Goal: Task Accomplishment & Management: Manage account settings

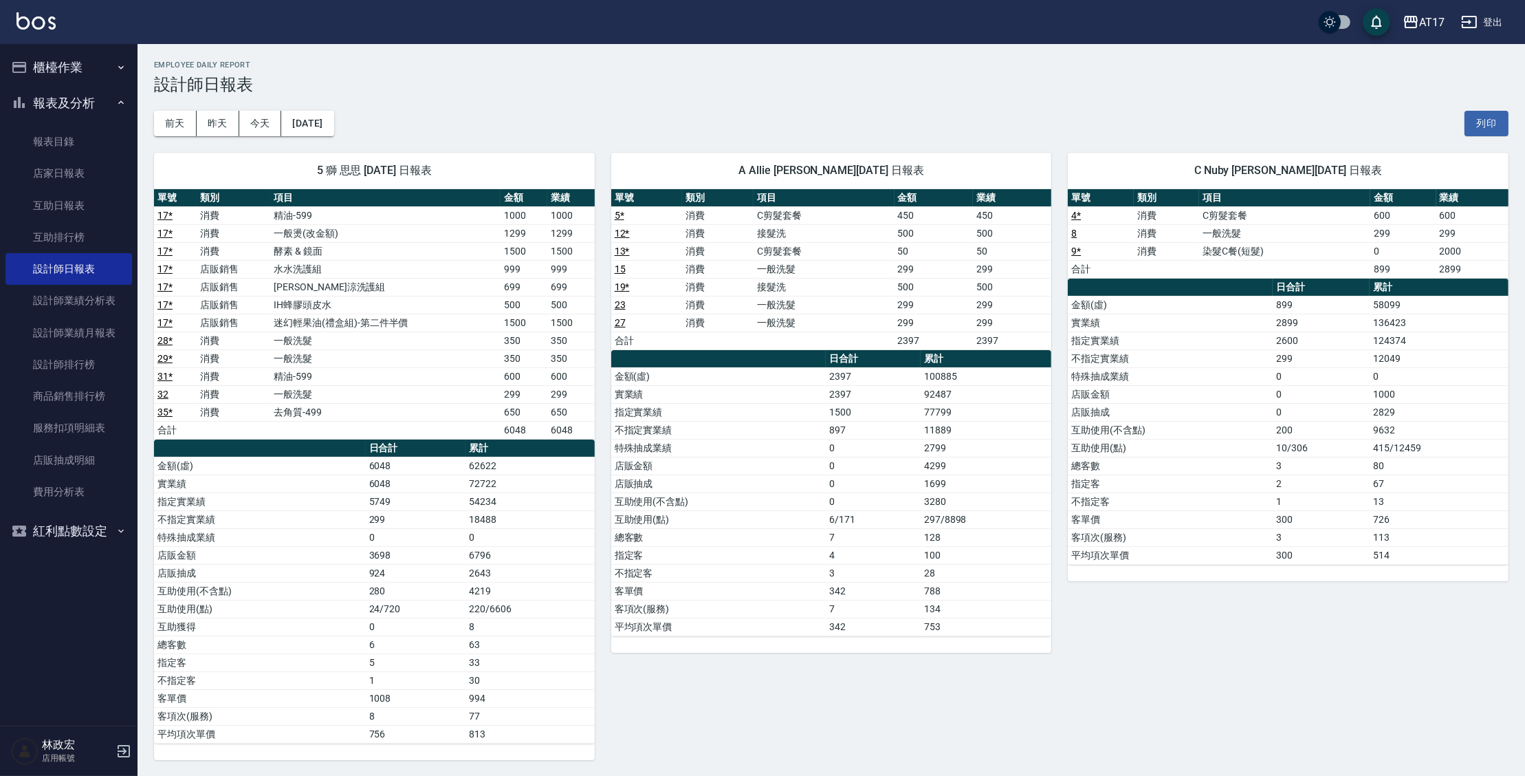
click at [24, 74] on icon "button" at bounding box center [19, 67] width 17 height 17
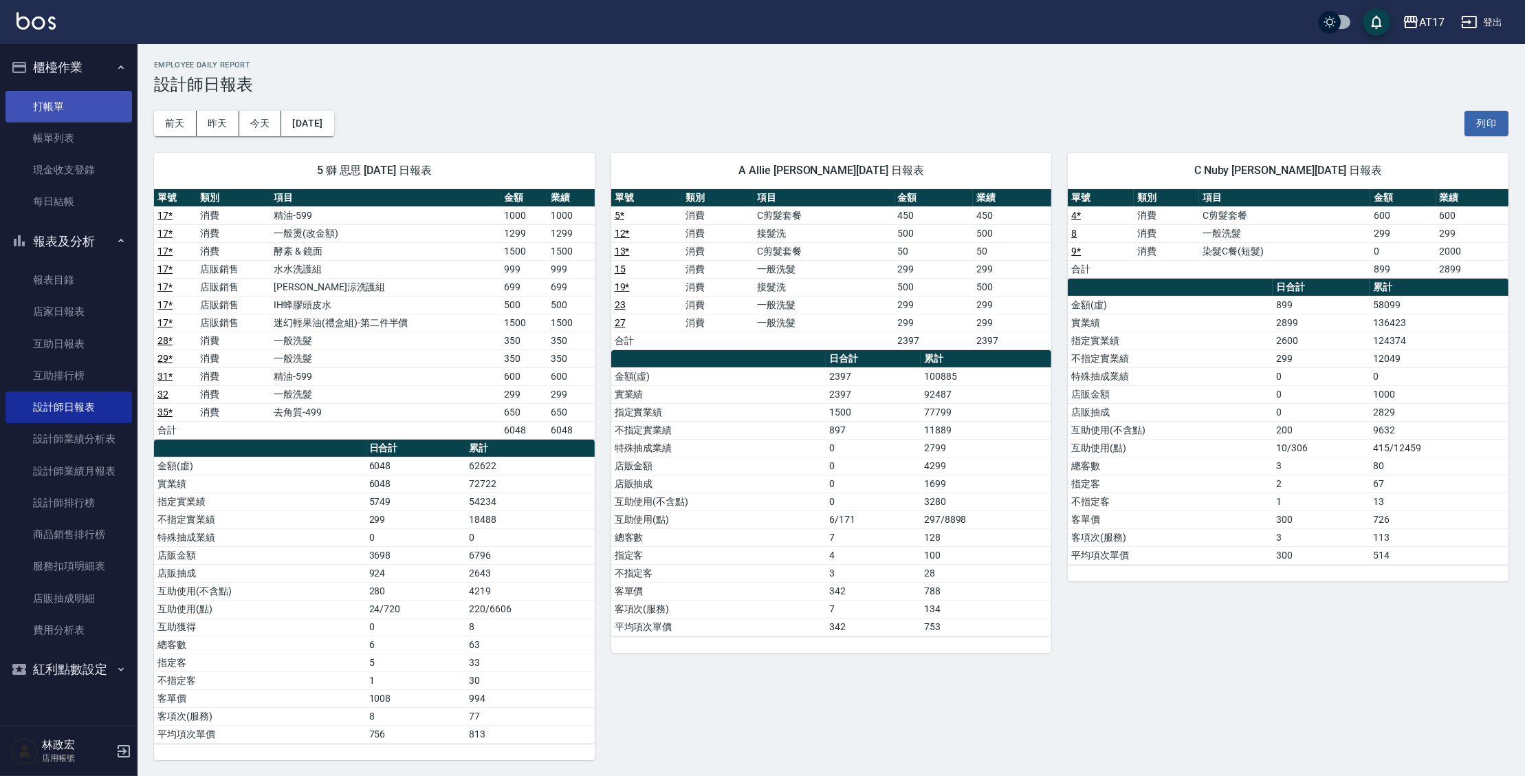
click at [59, 116] on link "打帳單" at bounding box center [69, 107] width 127 height 32
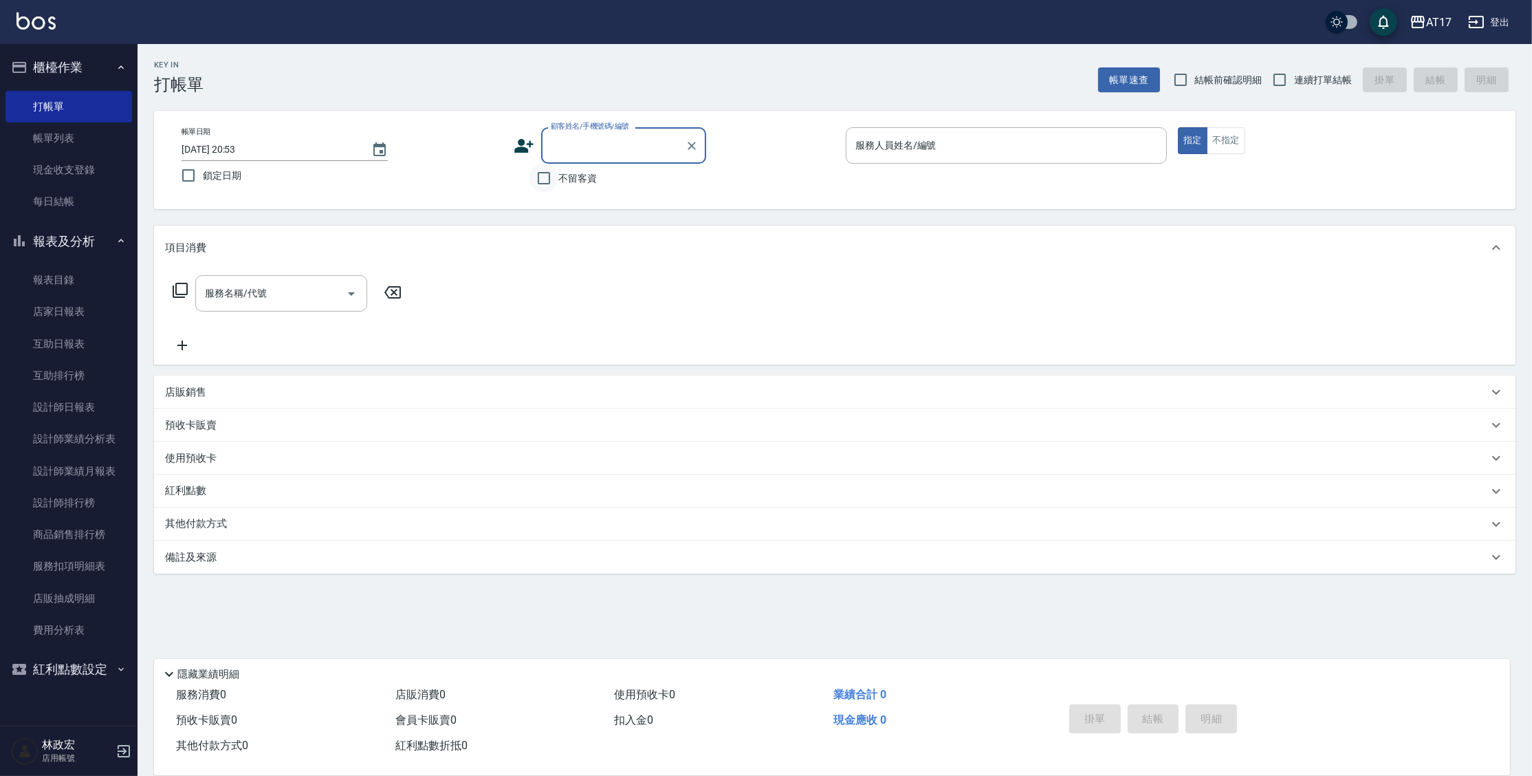
click at [556, 171] on input "不留客資" at bounding box center [544, 178] width 29 height 29
checkbox input "true"
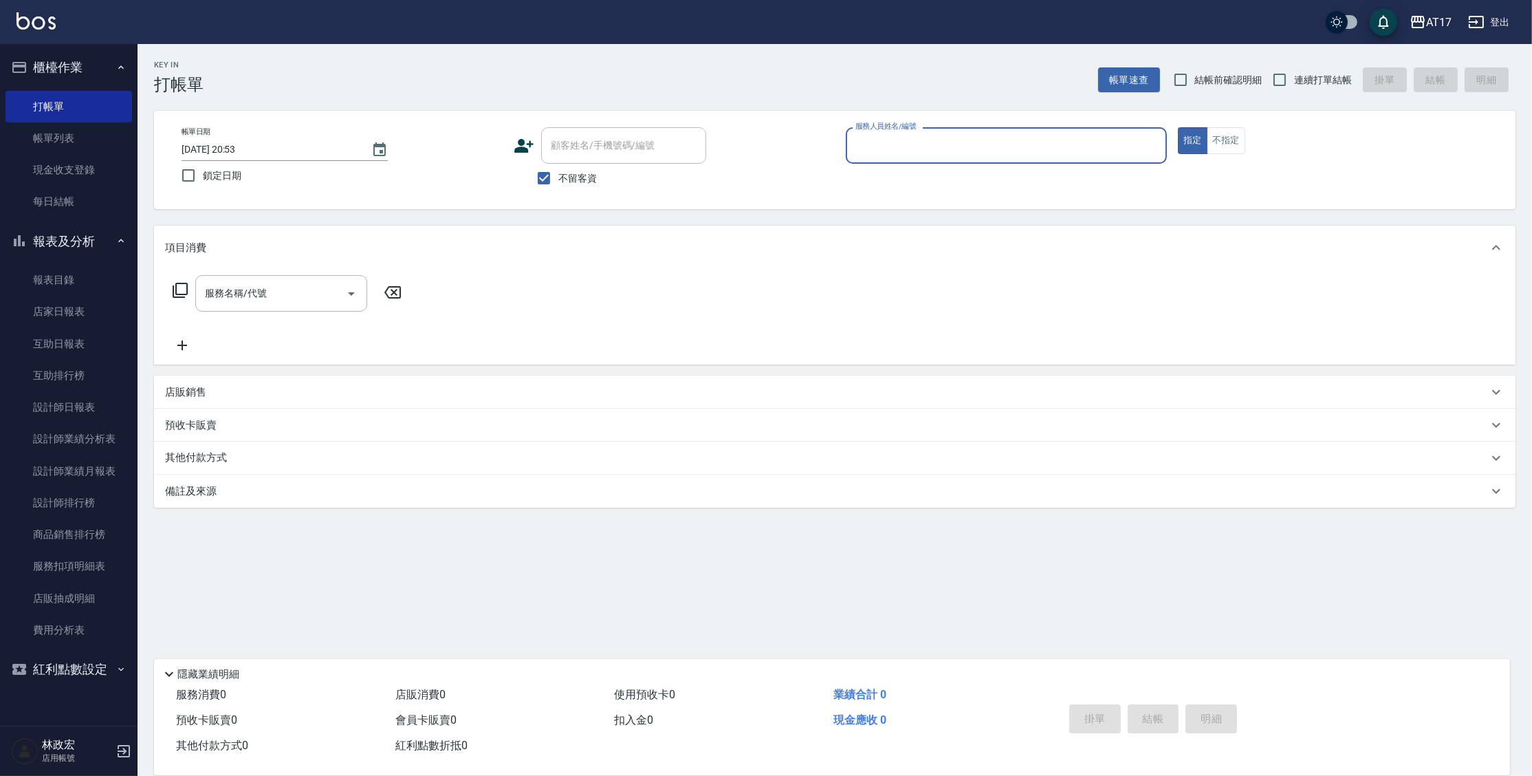
click at [1300, 78] on span "連續打單結帳" at bounding box center [1323, 80] width 58 height 14
click at [1294, 78] on input "連續打單結帳" at bounding box center [1279, 79] width 29 height 29
checkbox input "true"
click at [942, 149] on input "服務人員姓名/編號" at bounding box center [1006, 145] width 309 height 24
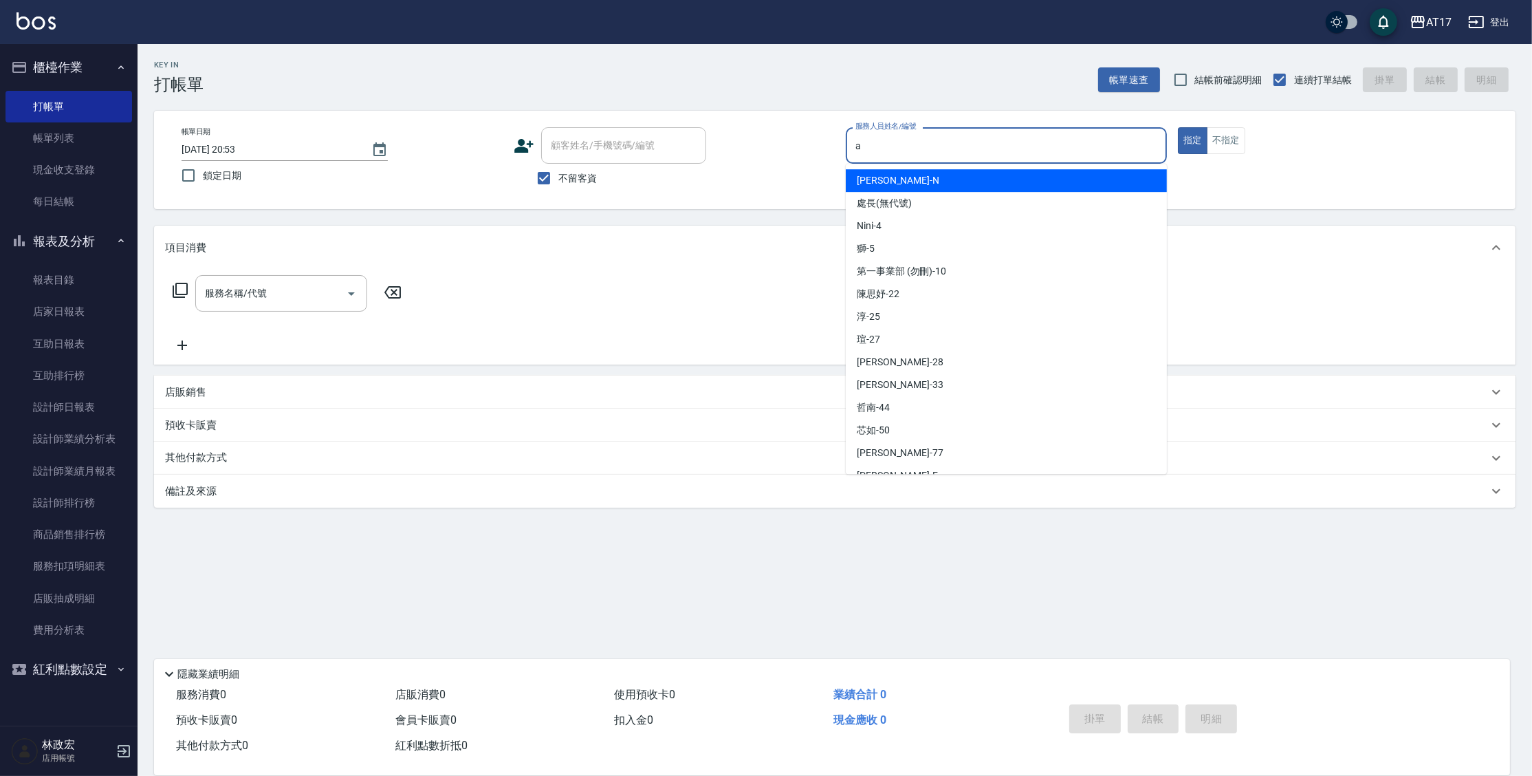
type input "Allie-A"
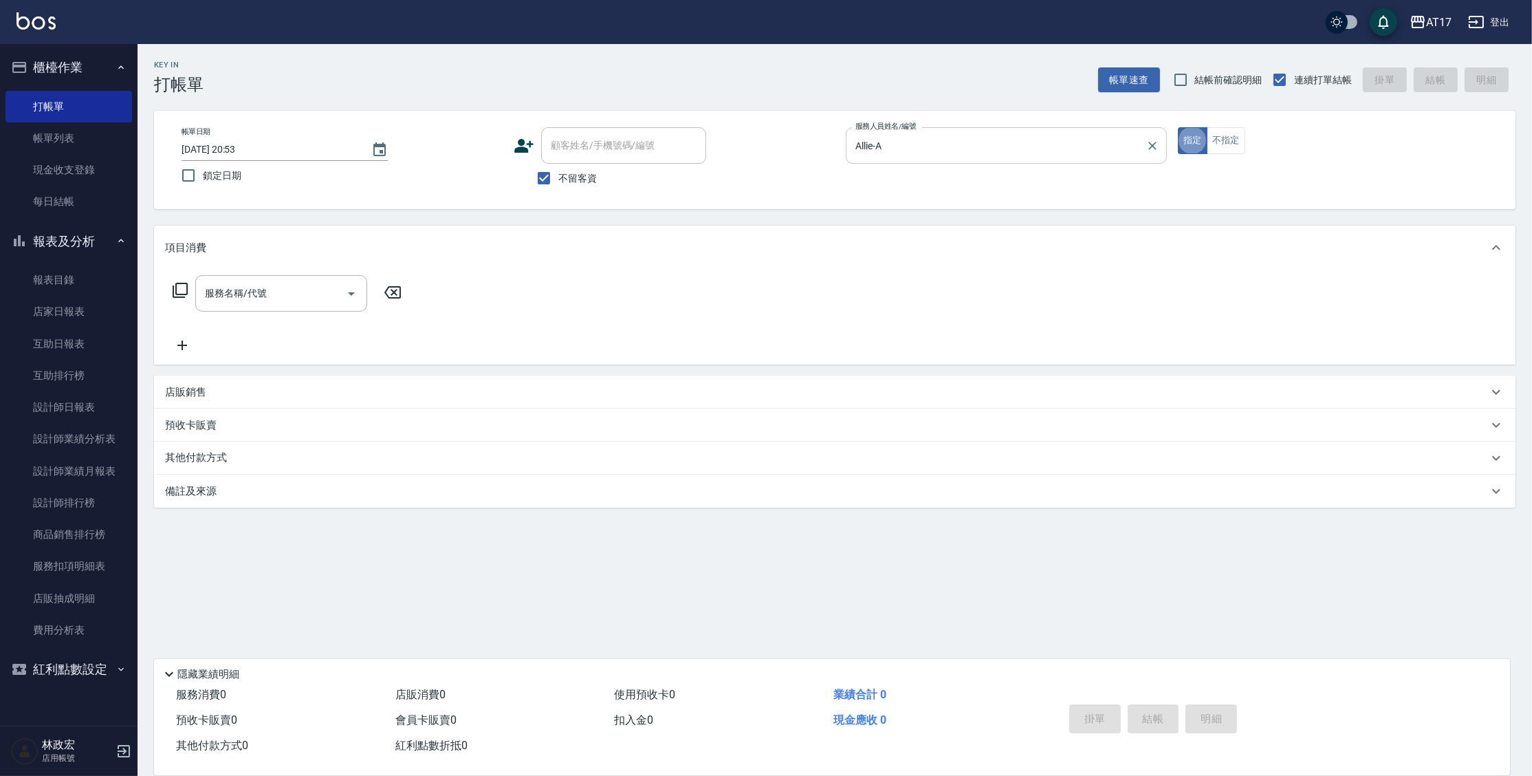
type button "true"
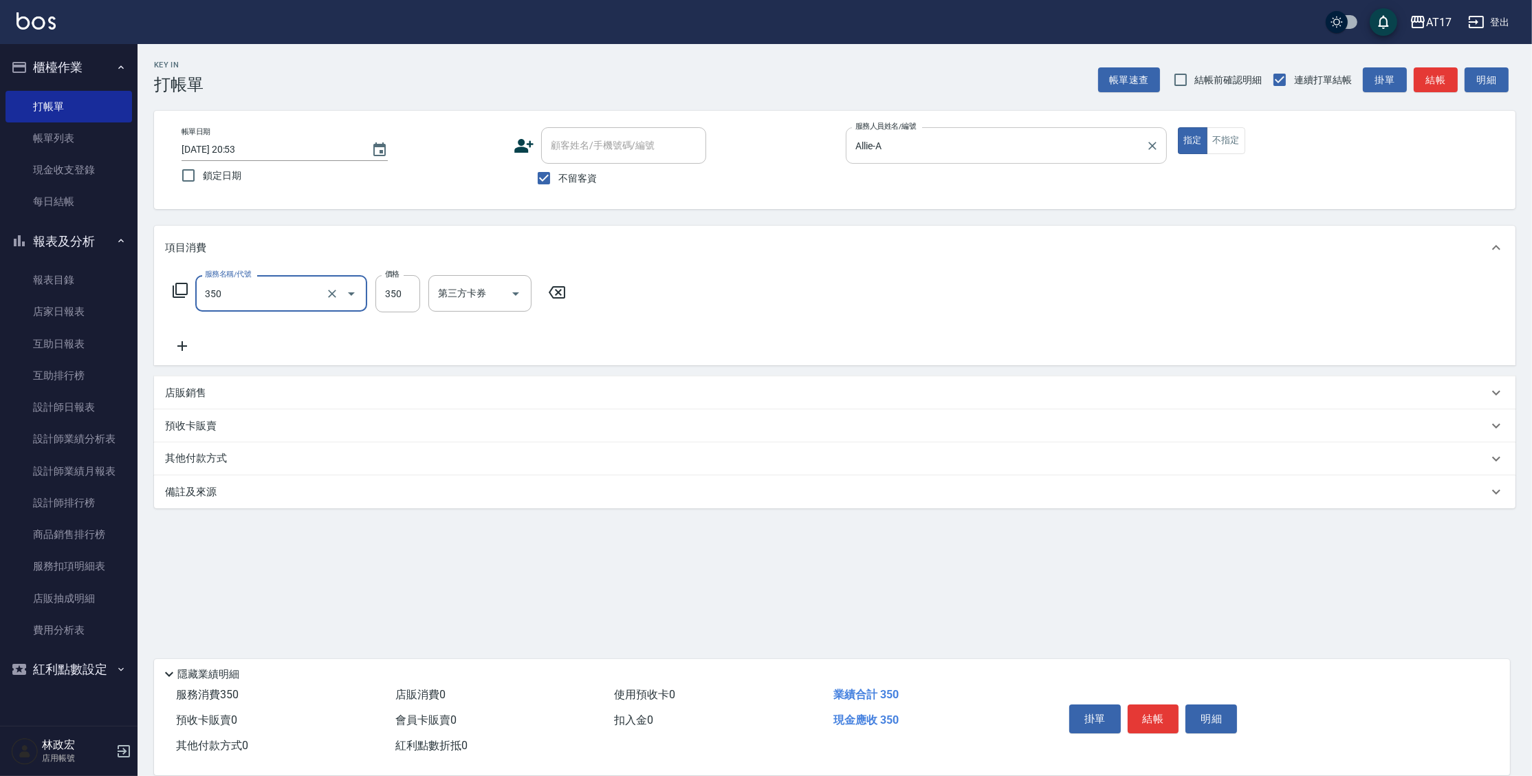
type input "350洗髮(350)"
type input "陳思妤-22"
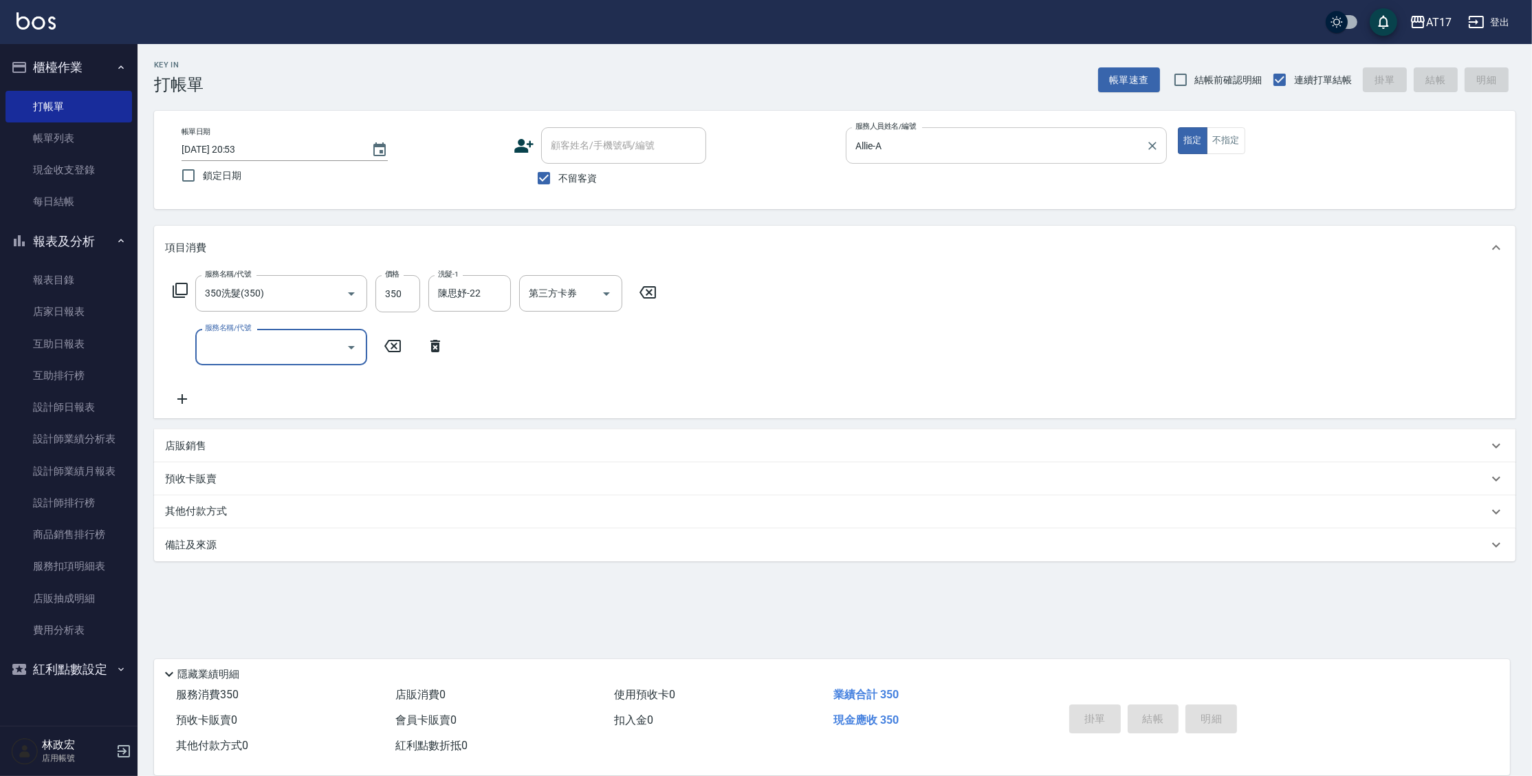
type input "[DATE] 20:54"
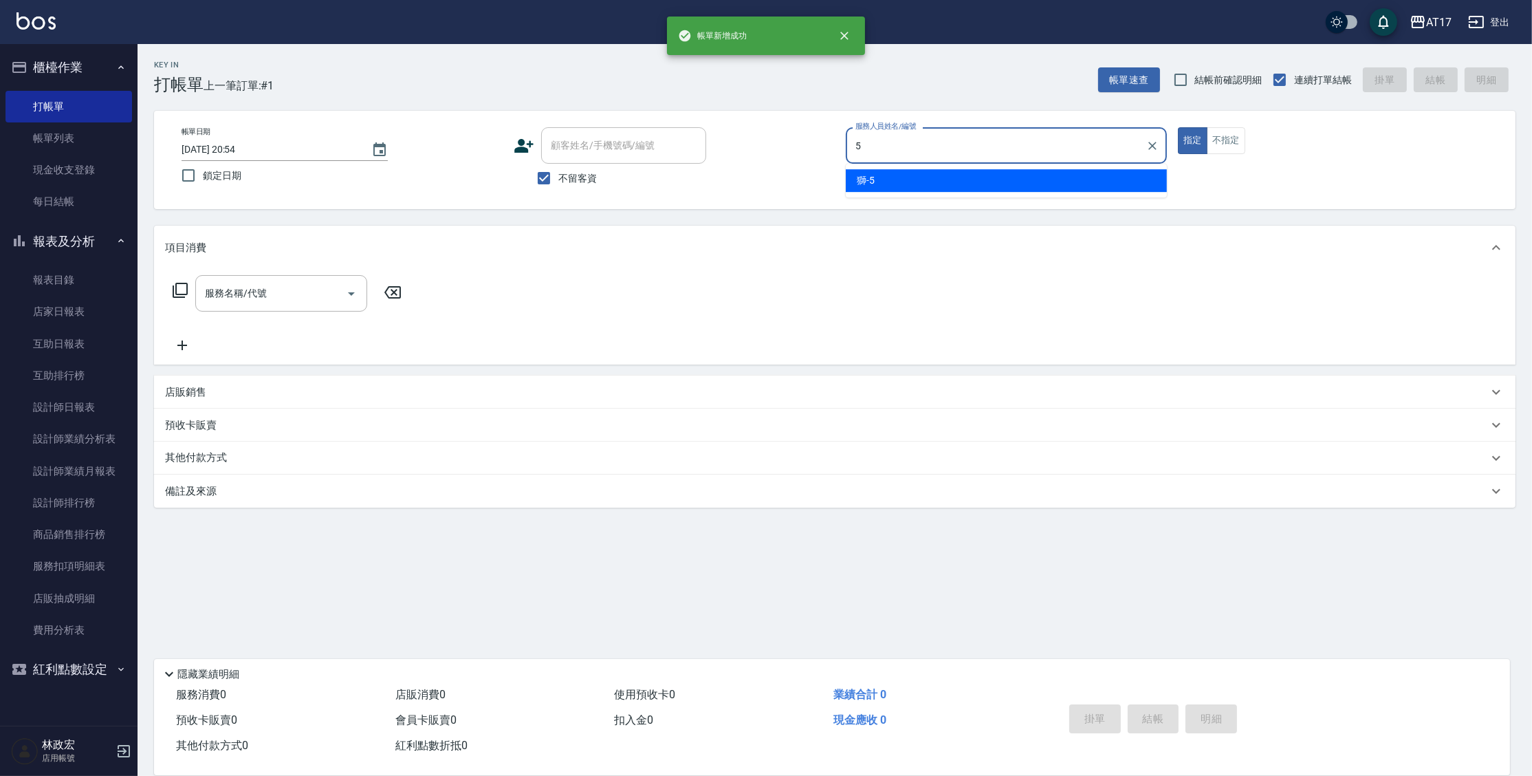
type input "獅-5"
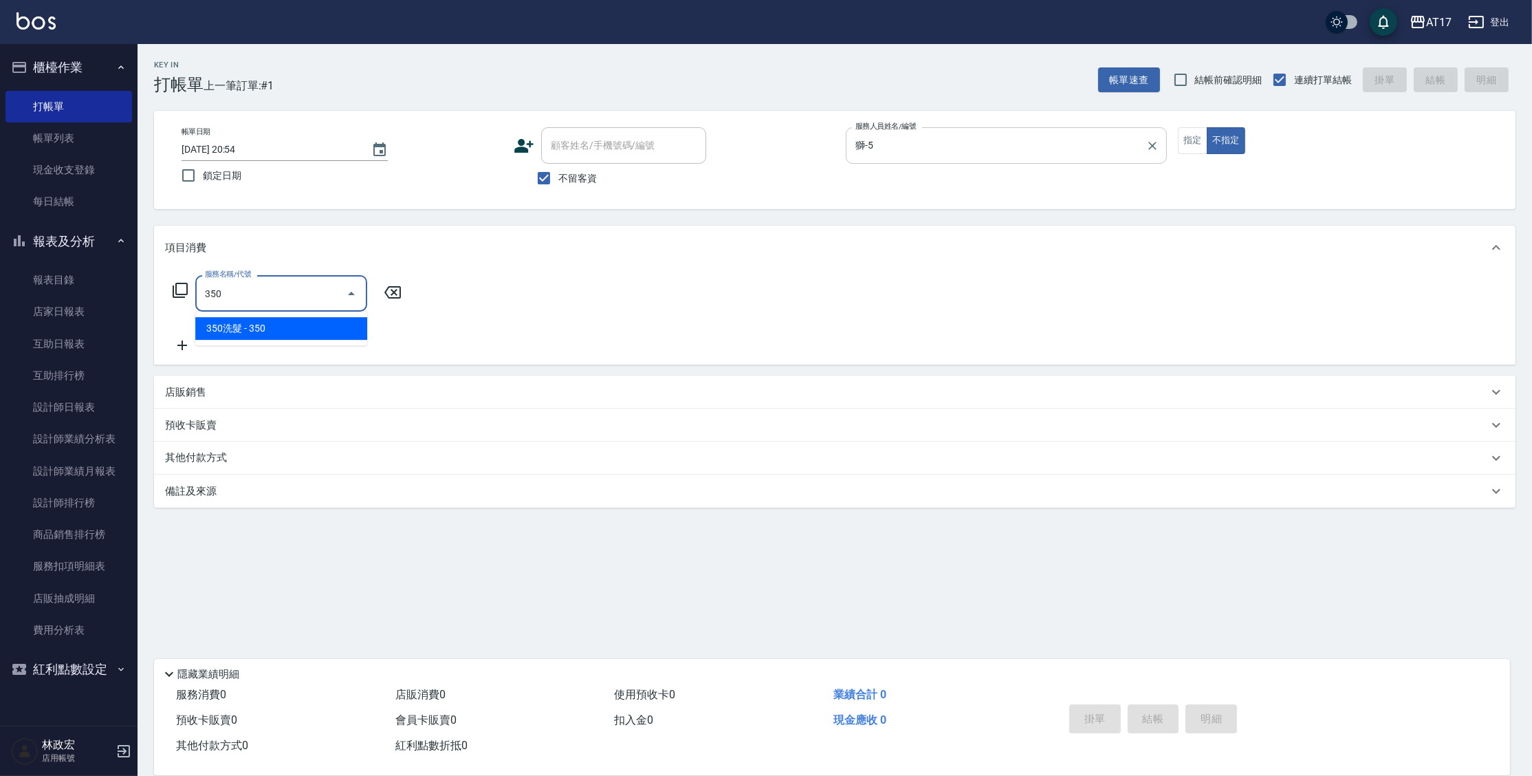
type input "350洗髮(350)"
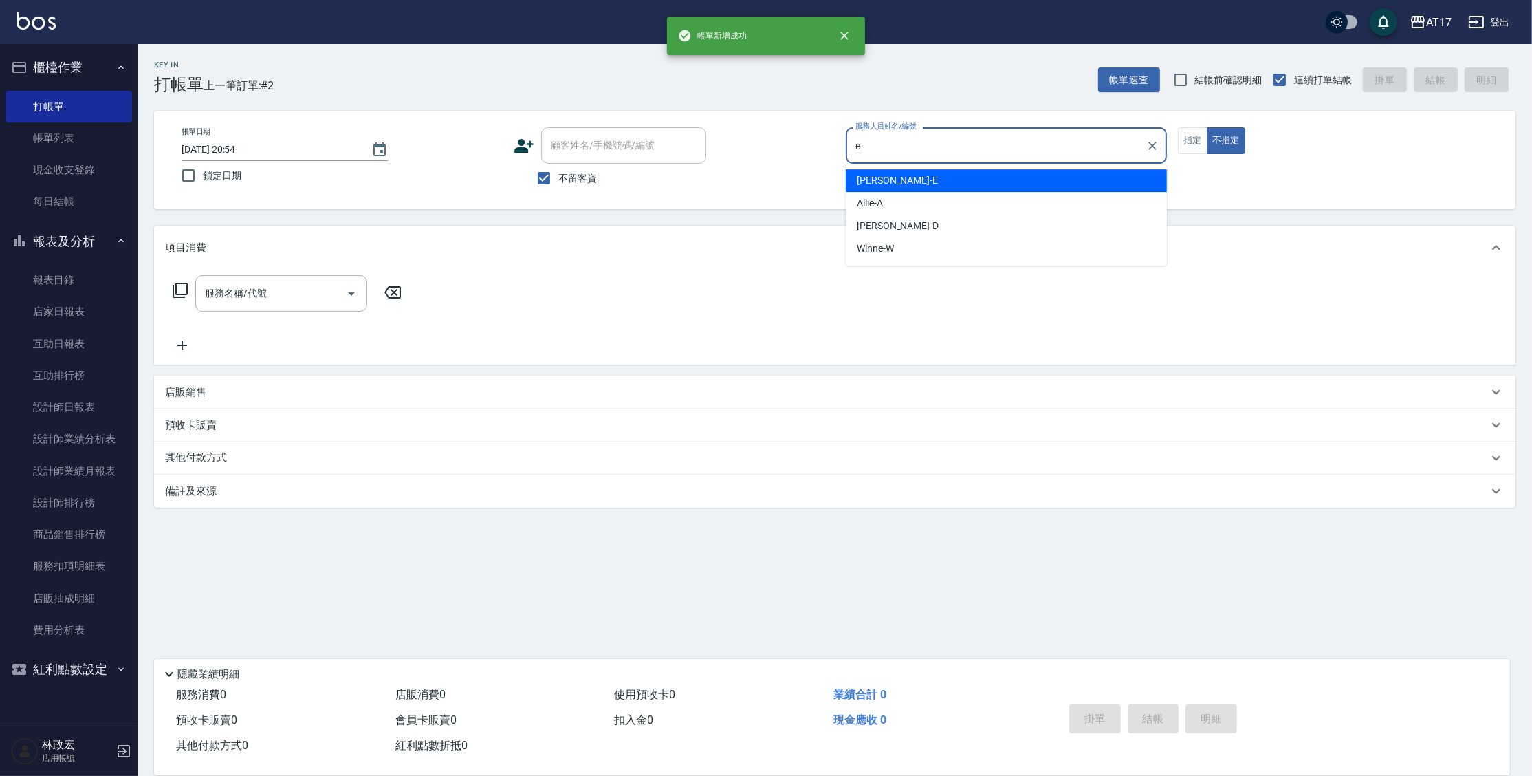
type input "[PERSON_NAME]-E"
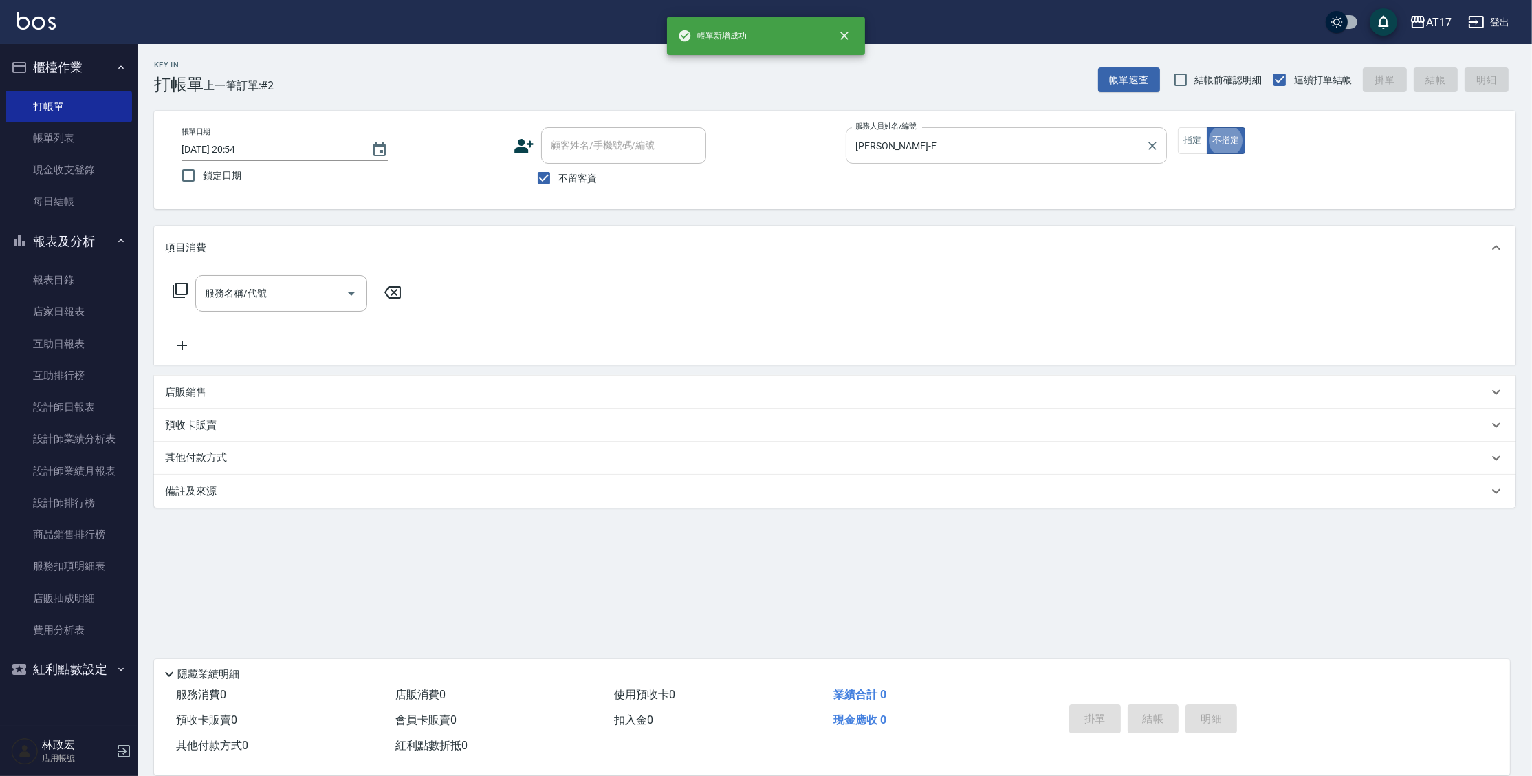
type button "false"
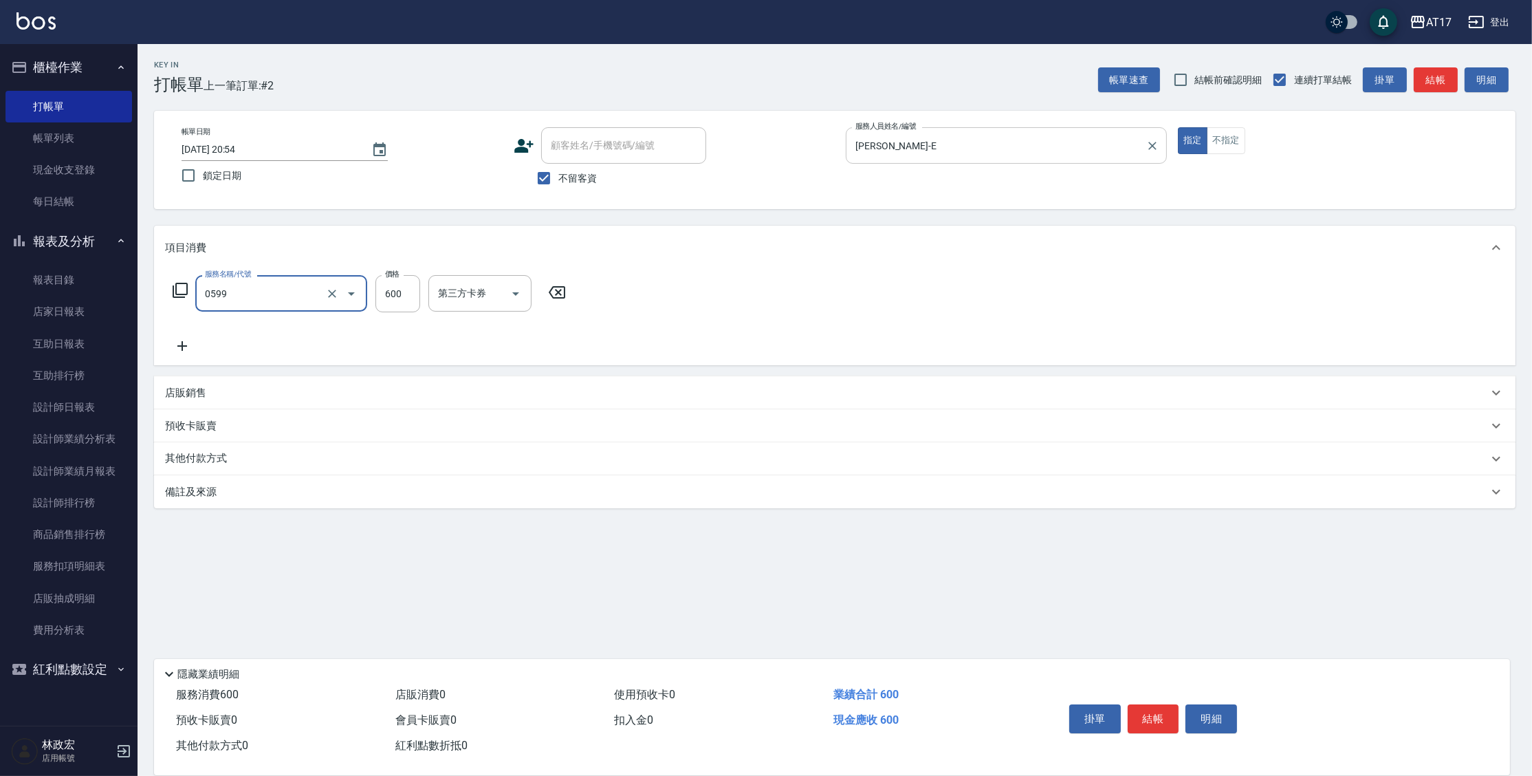
type input "精油-599(0599)"
type input "850"
type input "[PERSON_NAME]-55"
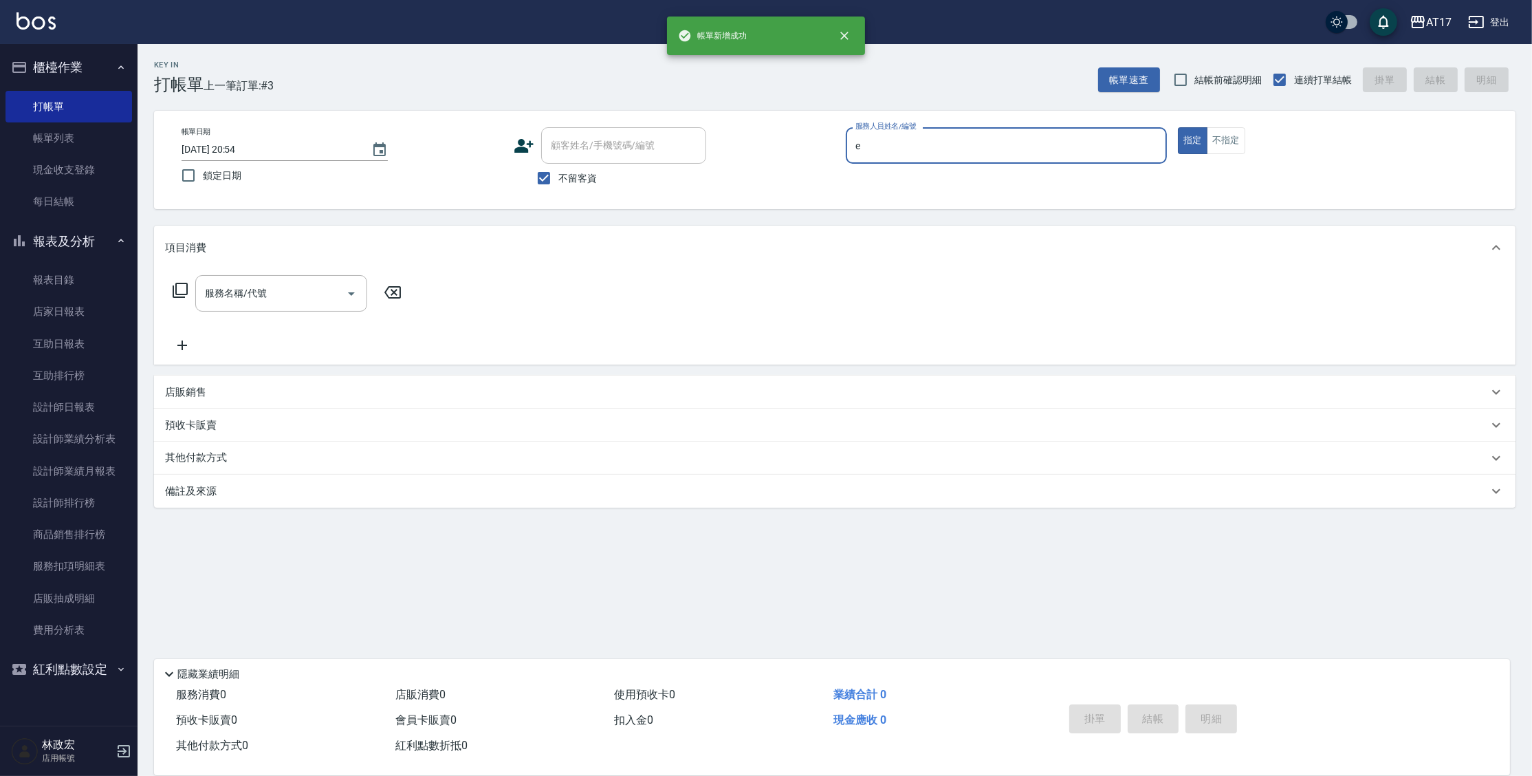
type input "[PERSON_NAME]-E"
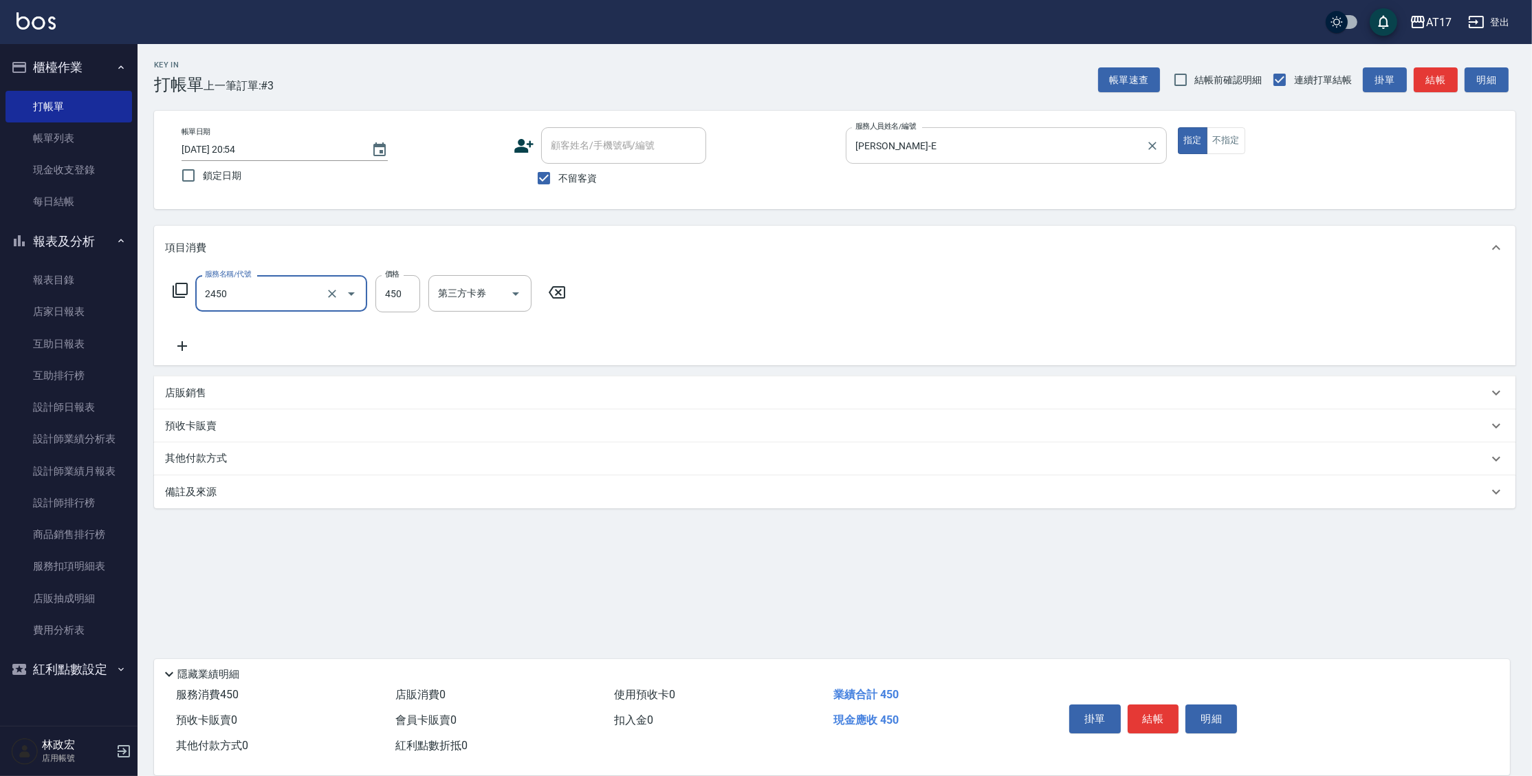
type input "C剪髮套餐(2450)"
type input "[PERSON_NAME]-55"
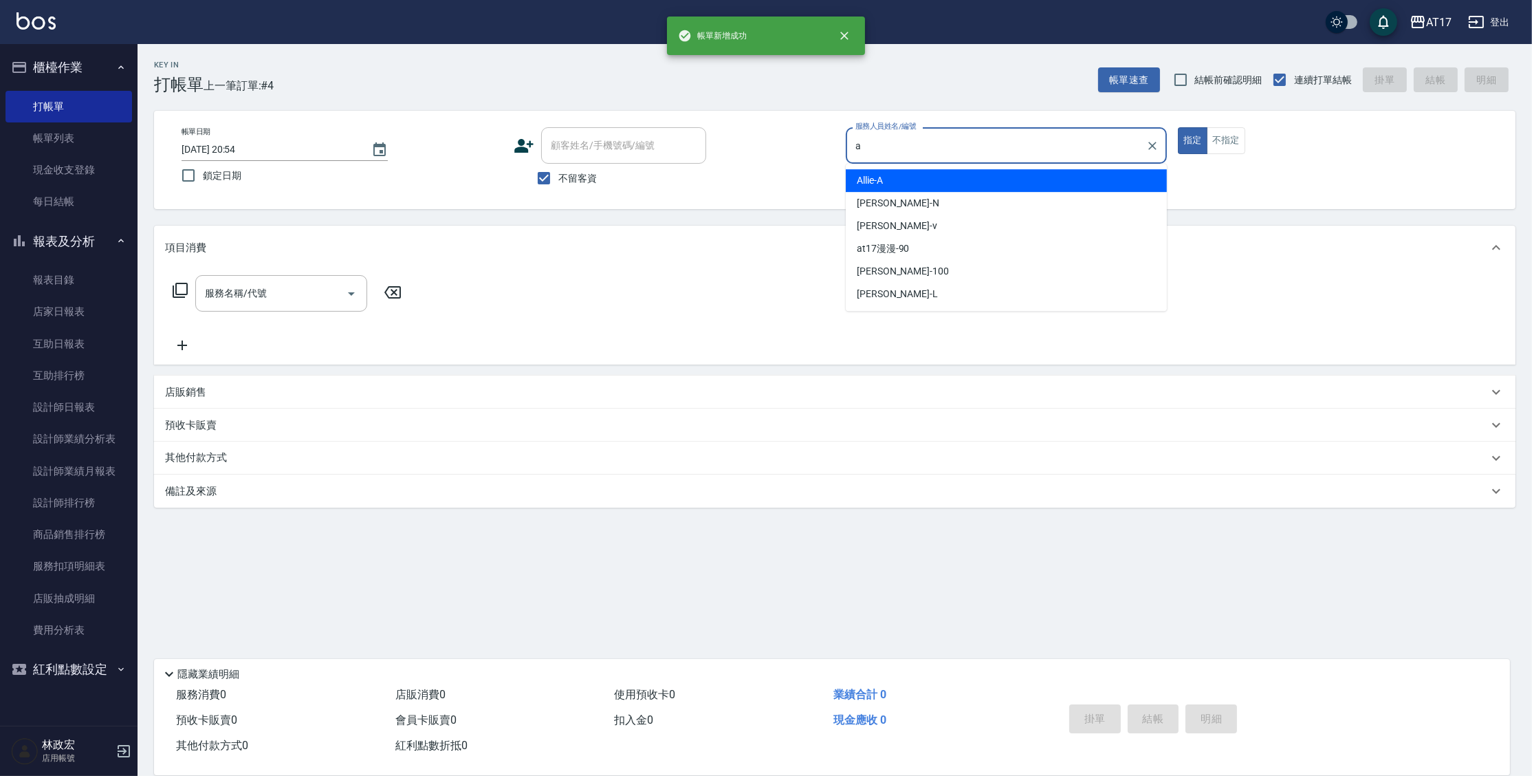
type input "Allie-A"
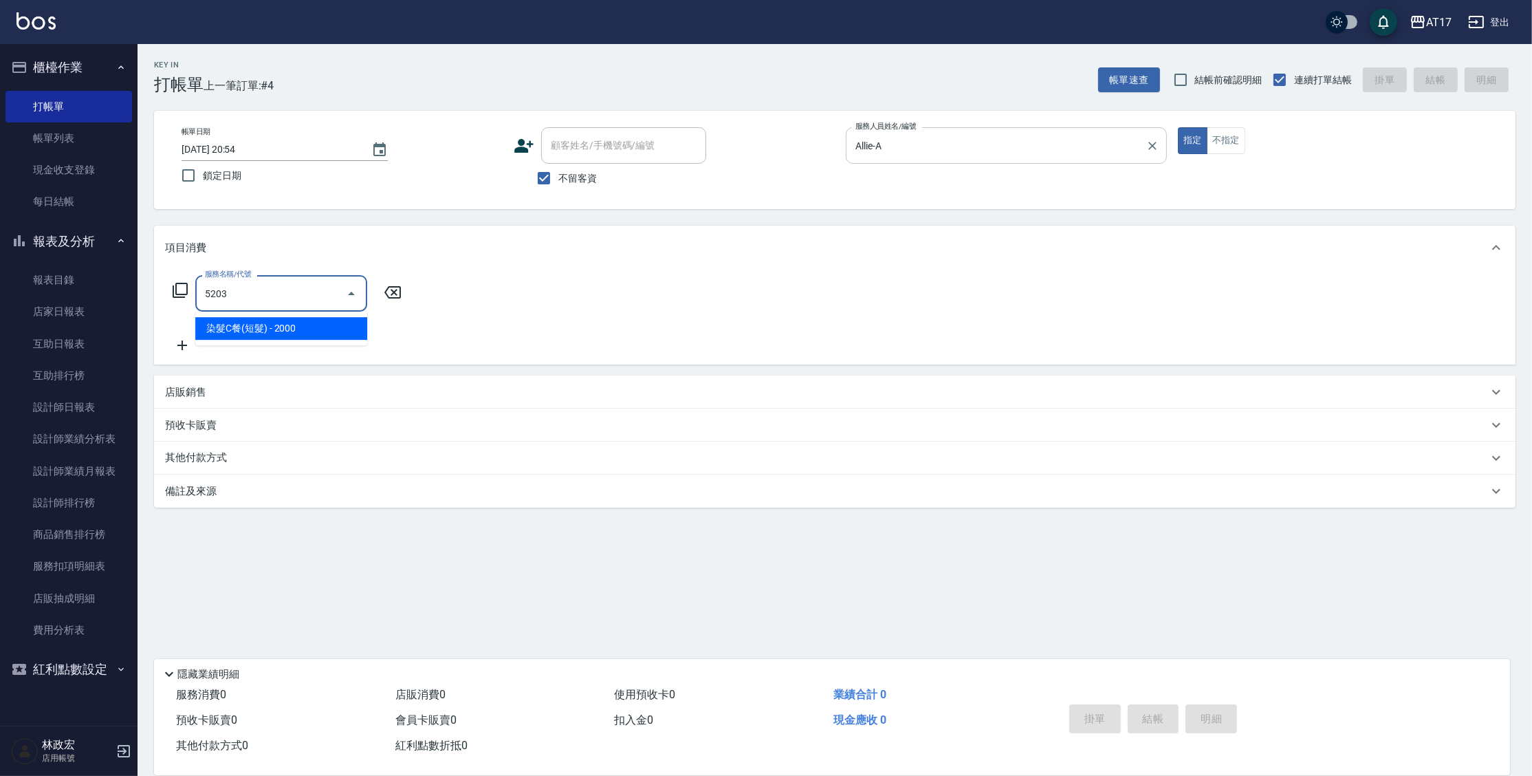
type input "染髮C餐(短髮)(5203)"
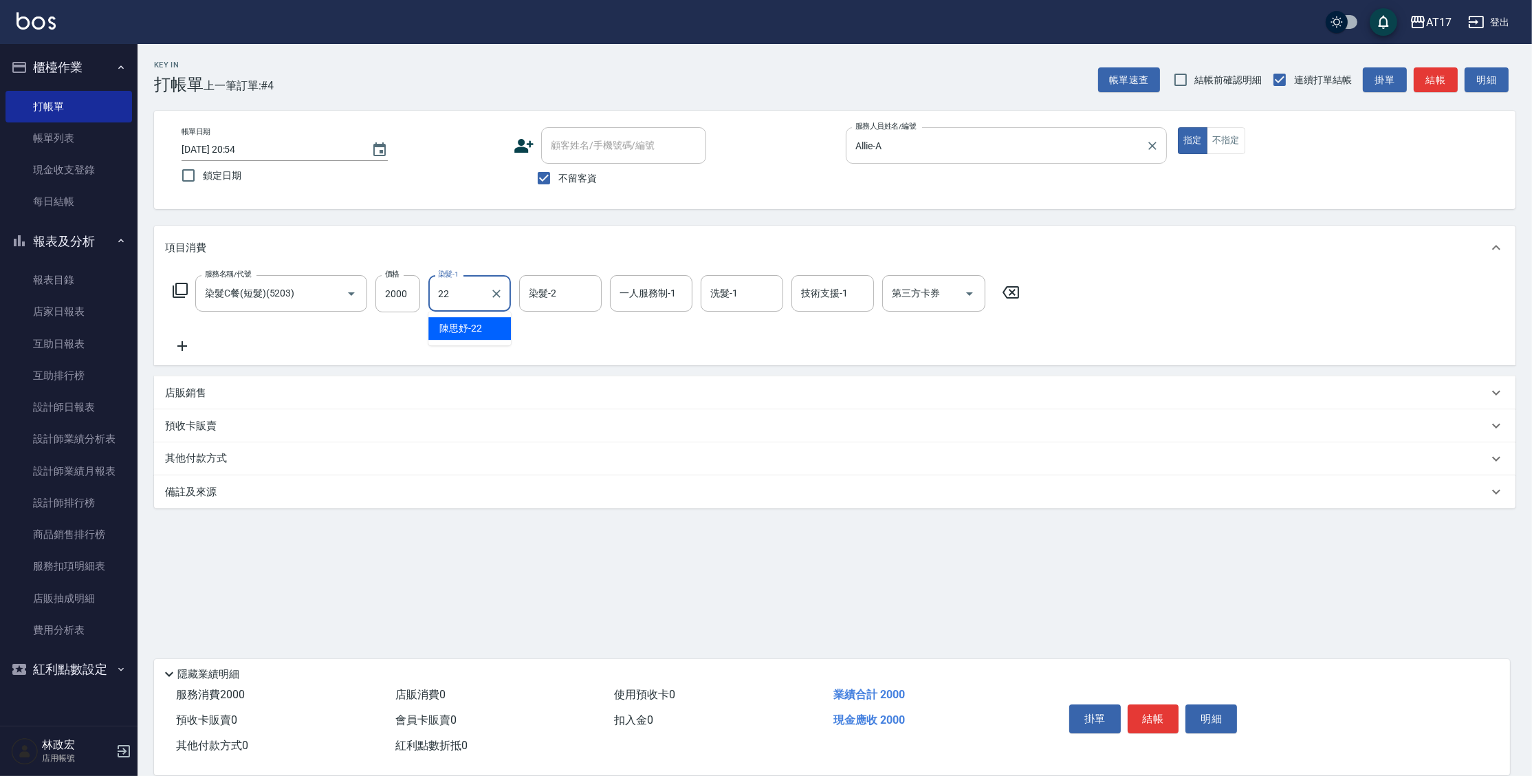
type input "陳思妤-22"
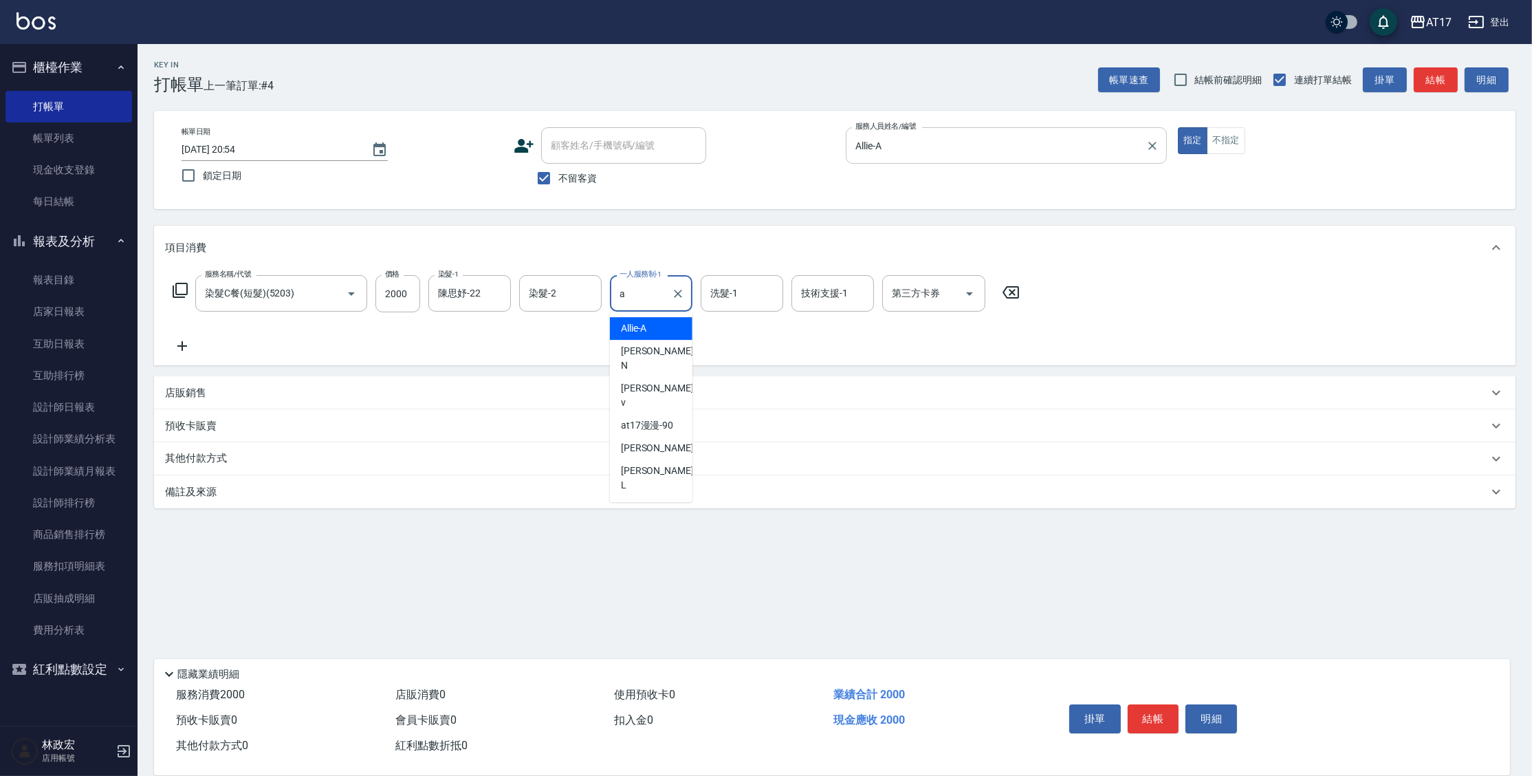
type input "Allie-A"
type input "陳思妤-22"
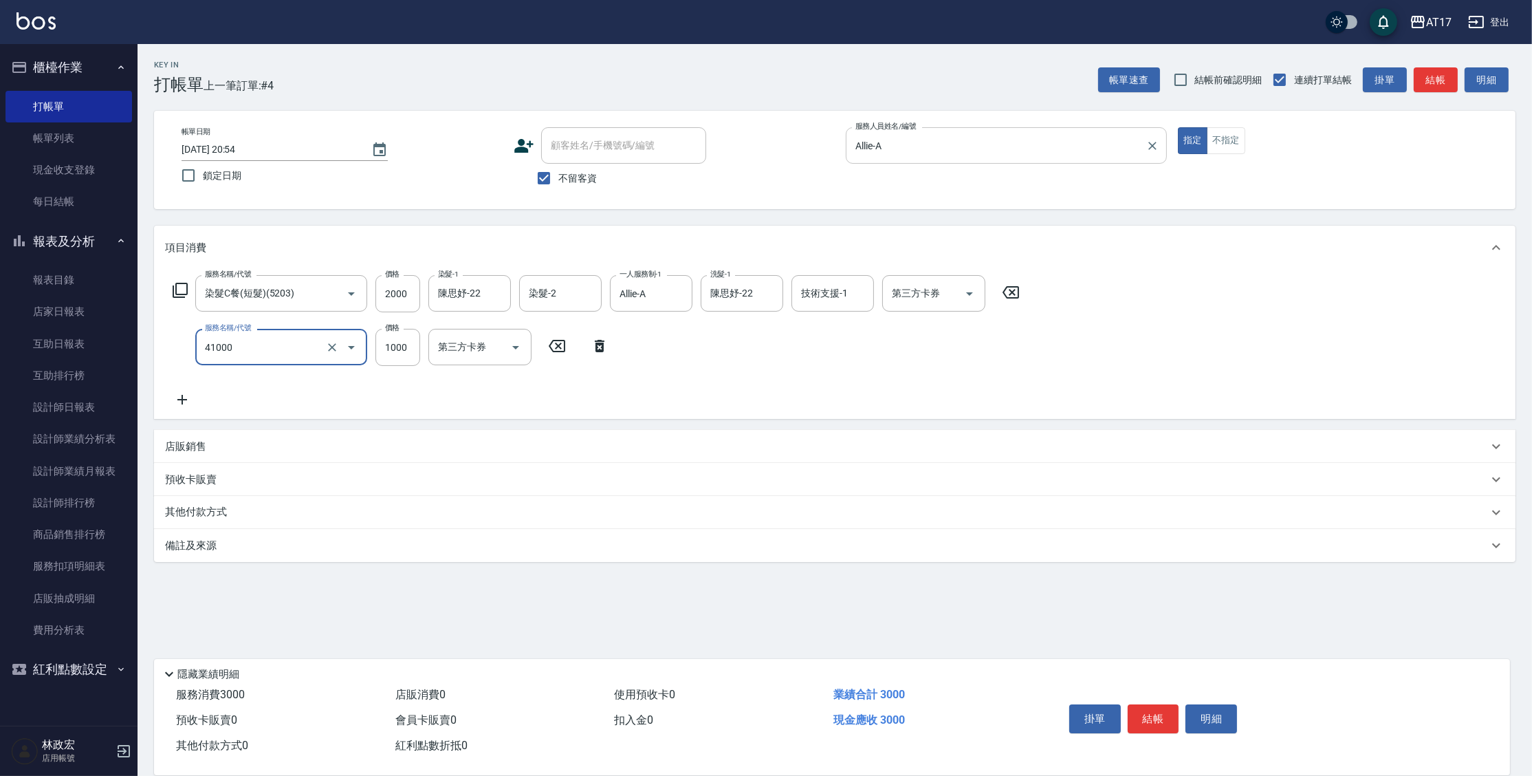
type input "酵素 & 鏡面(41000)"
type input "1500"
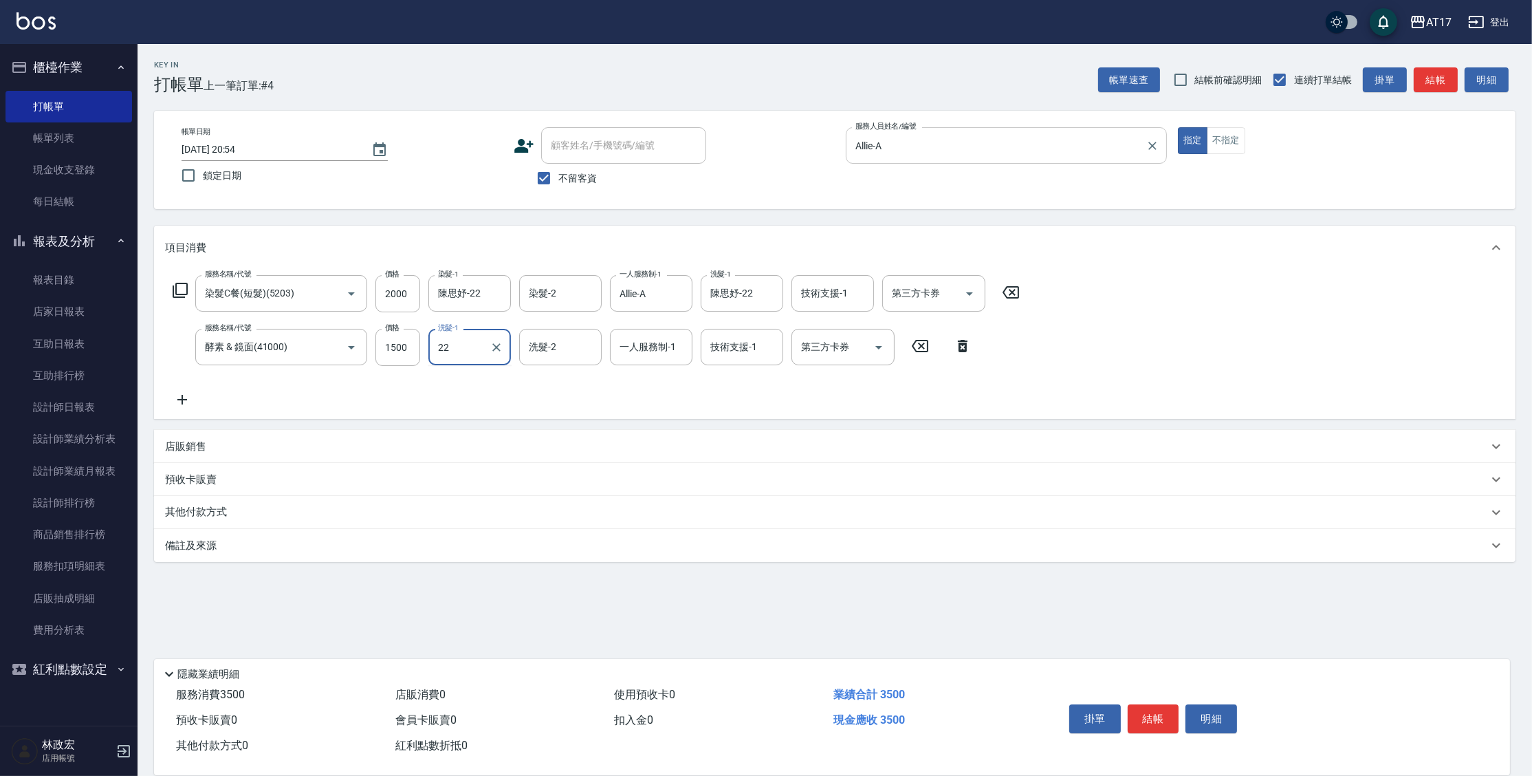
type input "陳思妤-22"
type input "Allie-A"
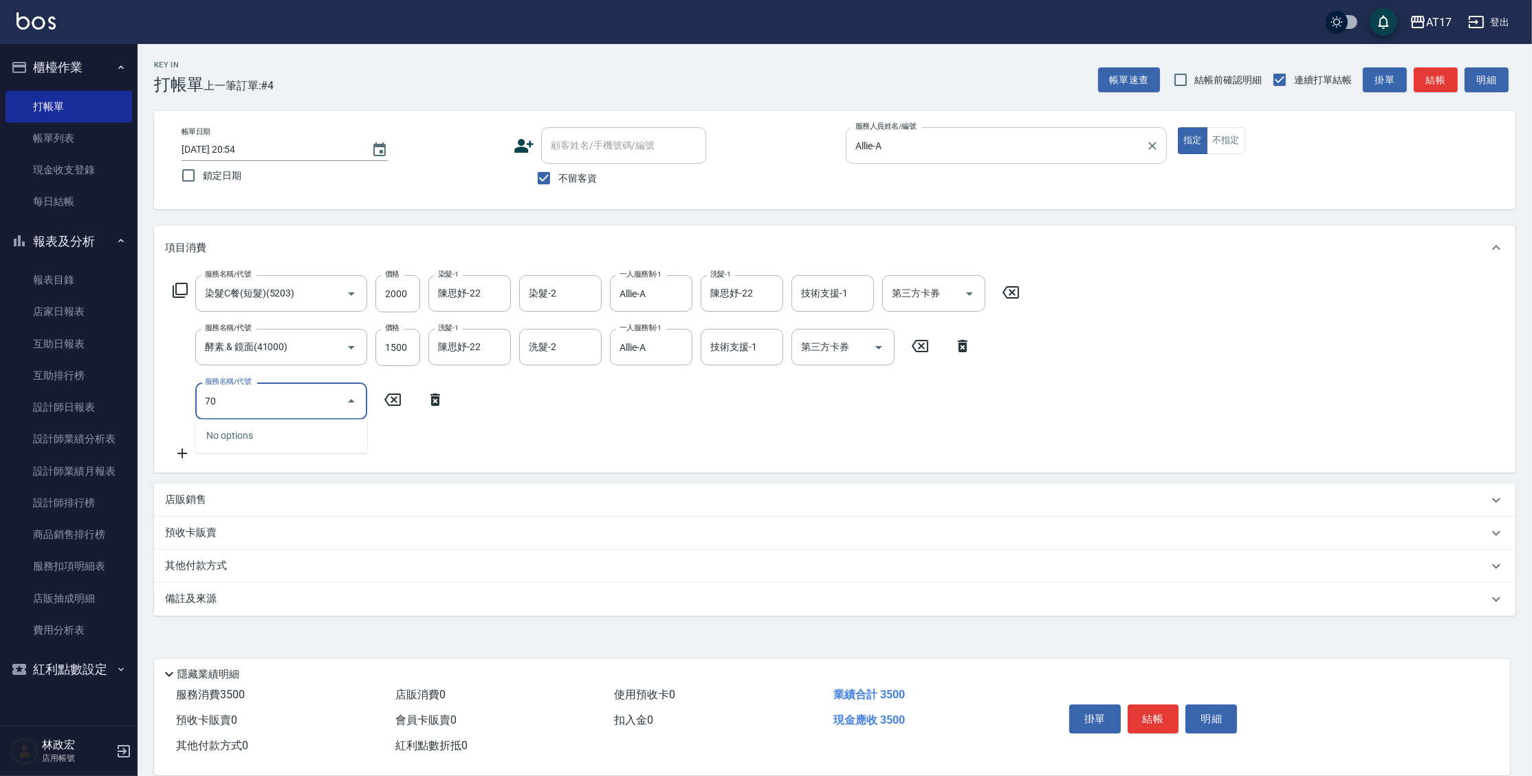
type input "7"
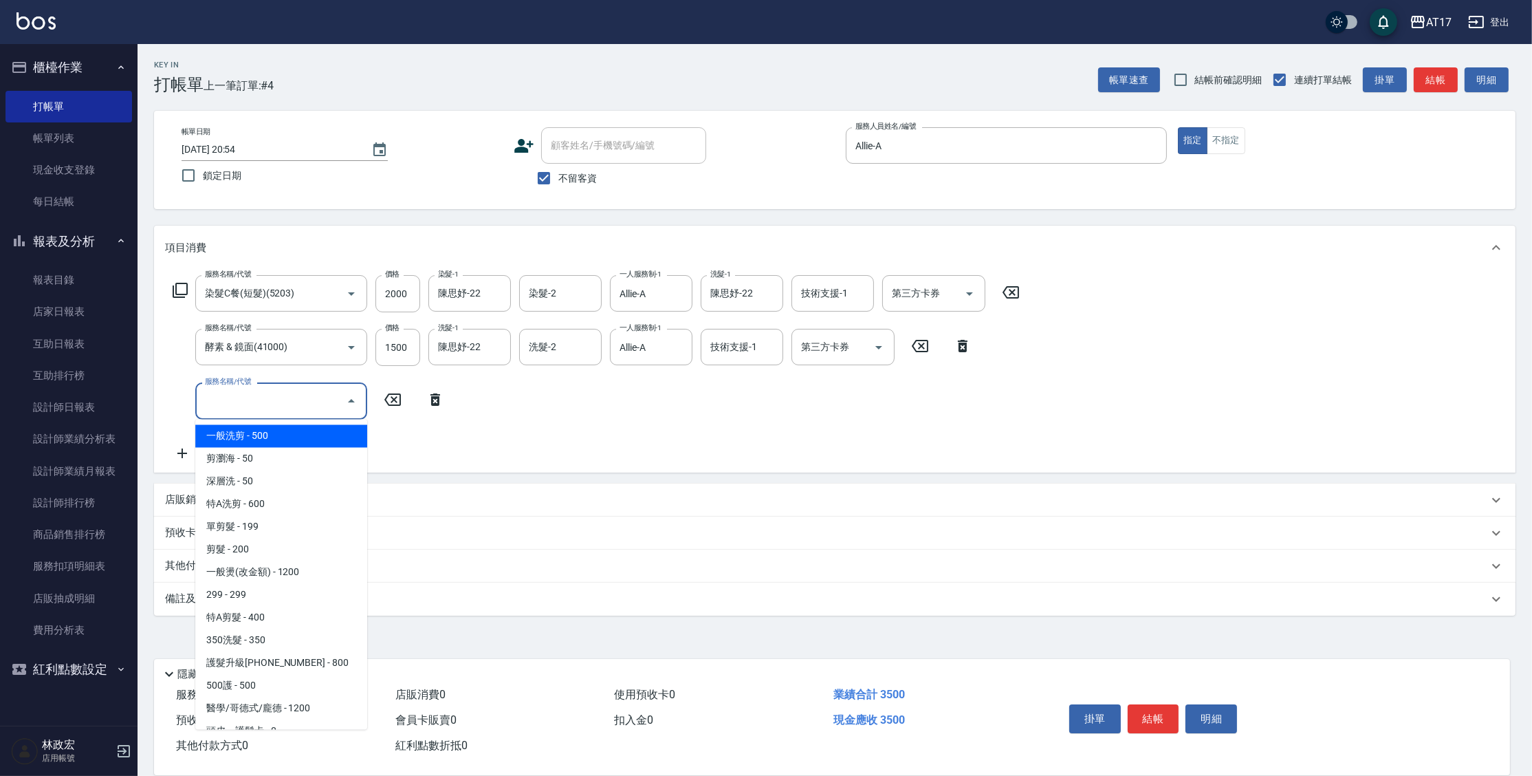
click at [179, 295] on icon at bounding box center [180, 290] width 17 height 17
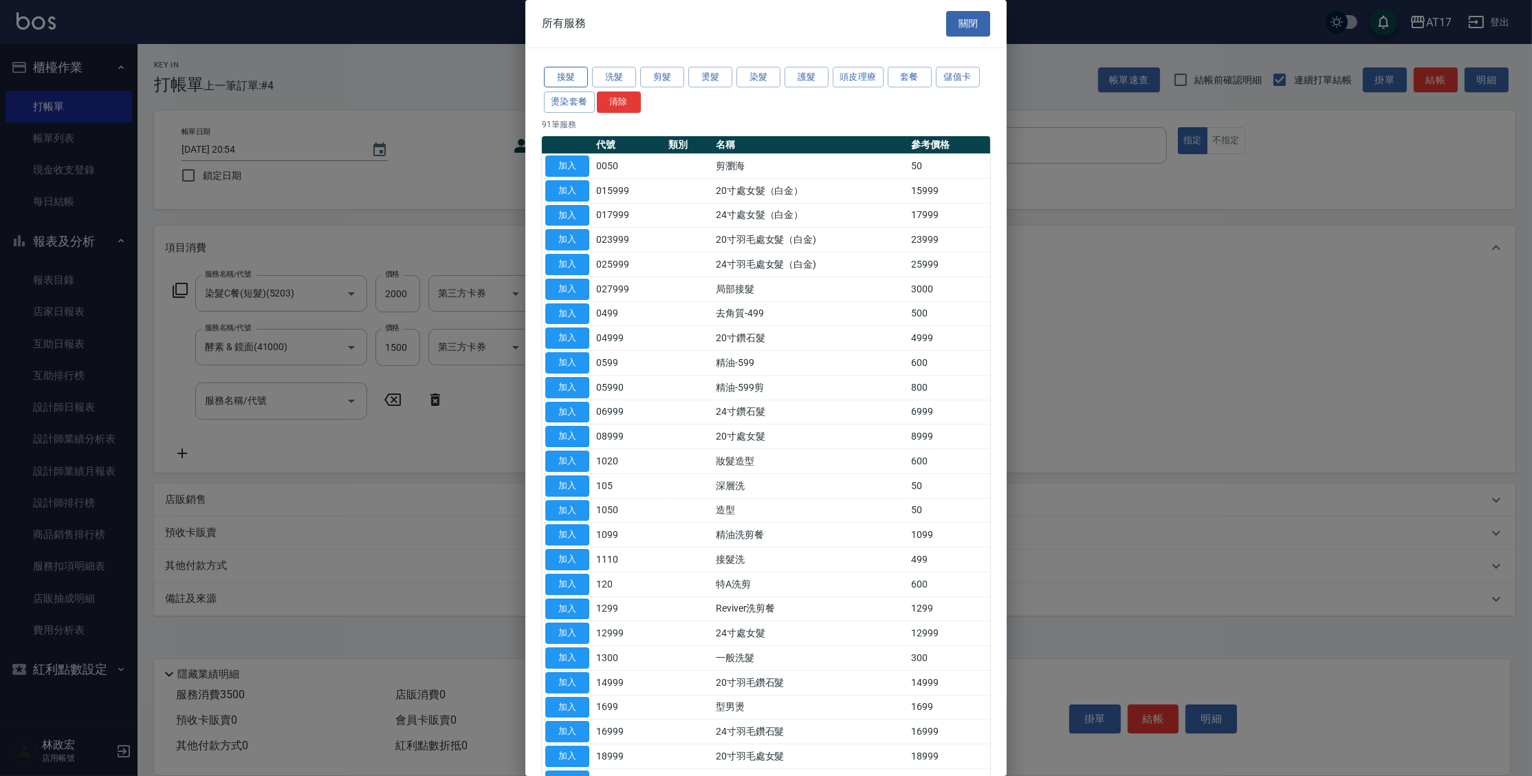
click at [563, 75] on button "接髮" at bounding box center [566, 77] width 44 height 21
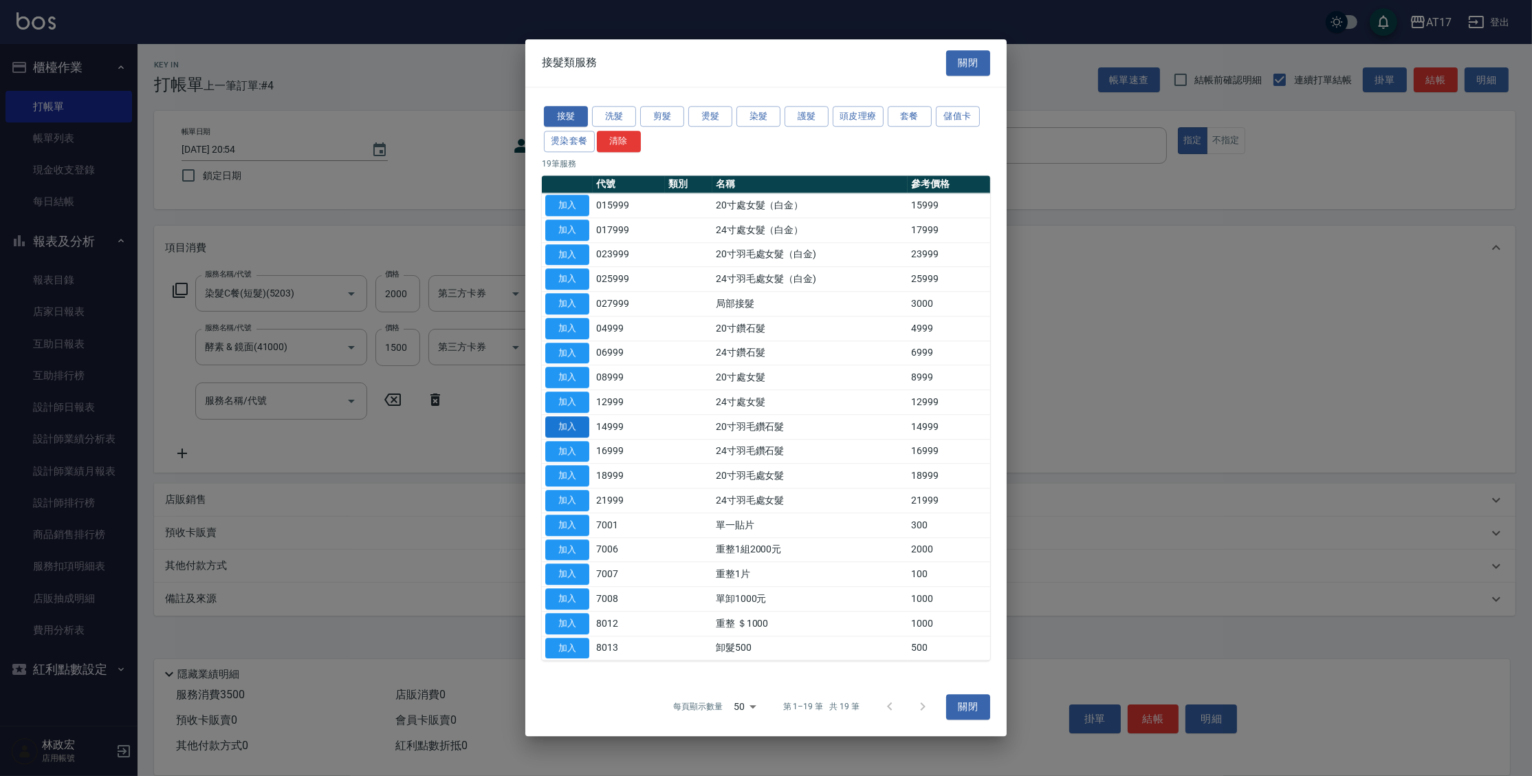
click at [578, 429] on button "加入" at bounding box center [567, 426] width 44 height 21
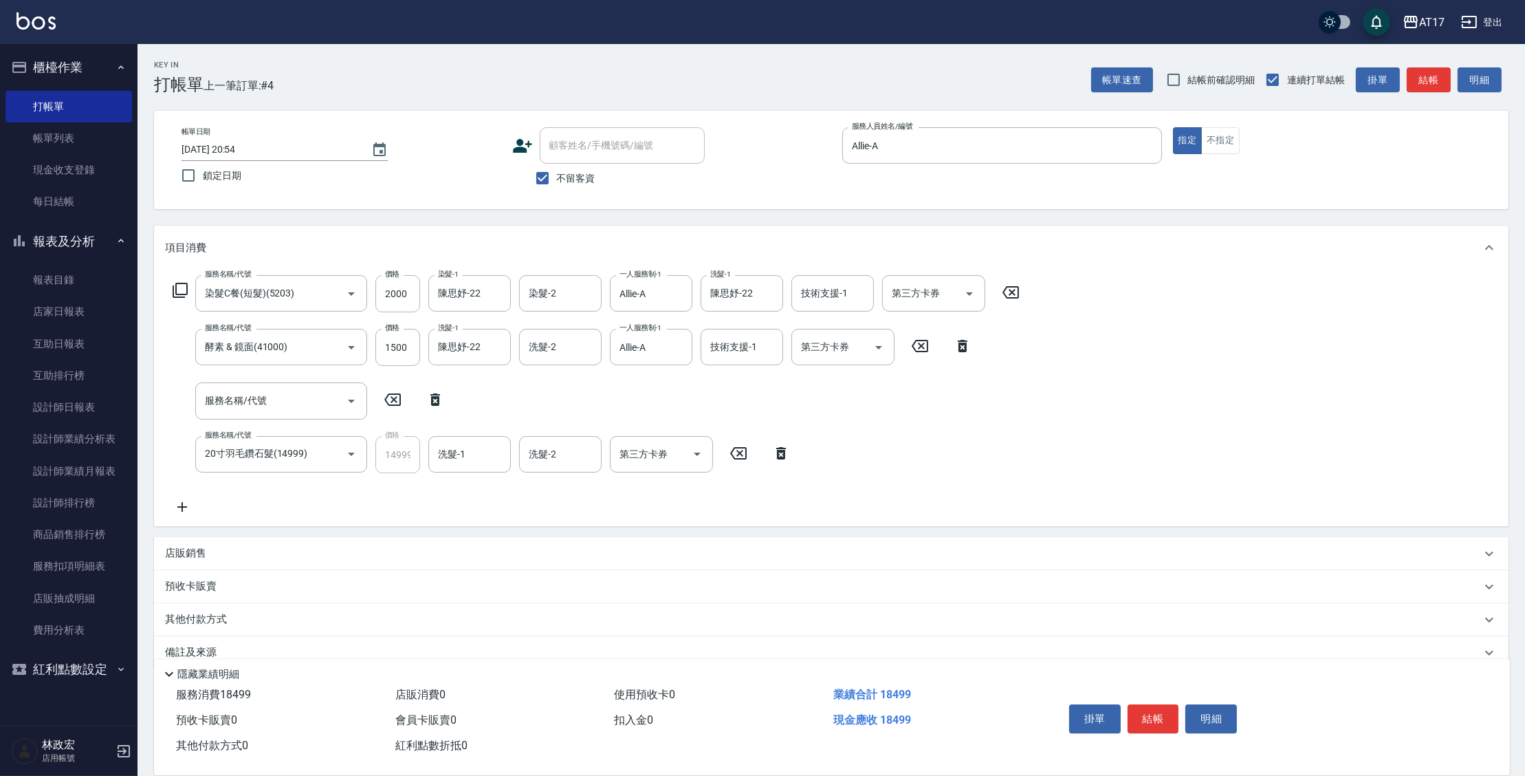
click at [444, 403] on icon at bounding box center [435, 399] width 34 height 17
type input "20寸羽毛鑽石髮(14999)"
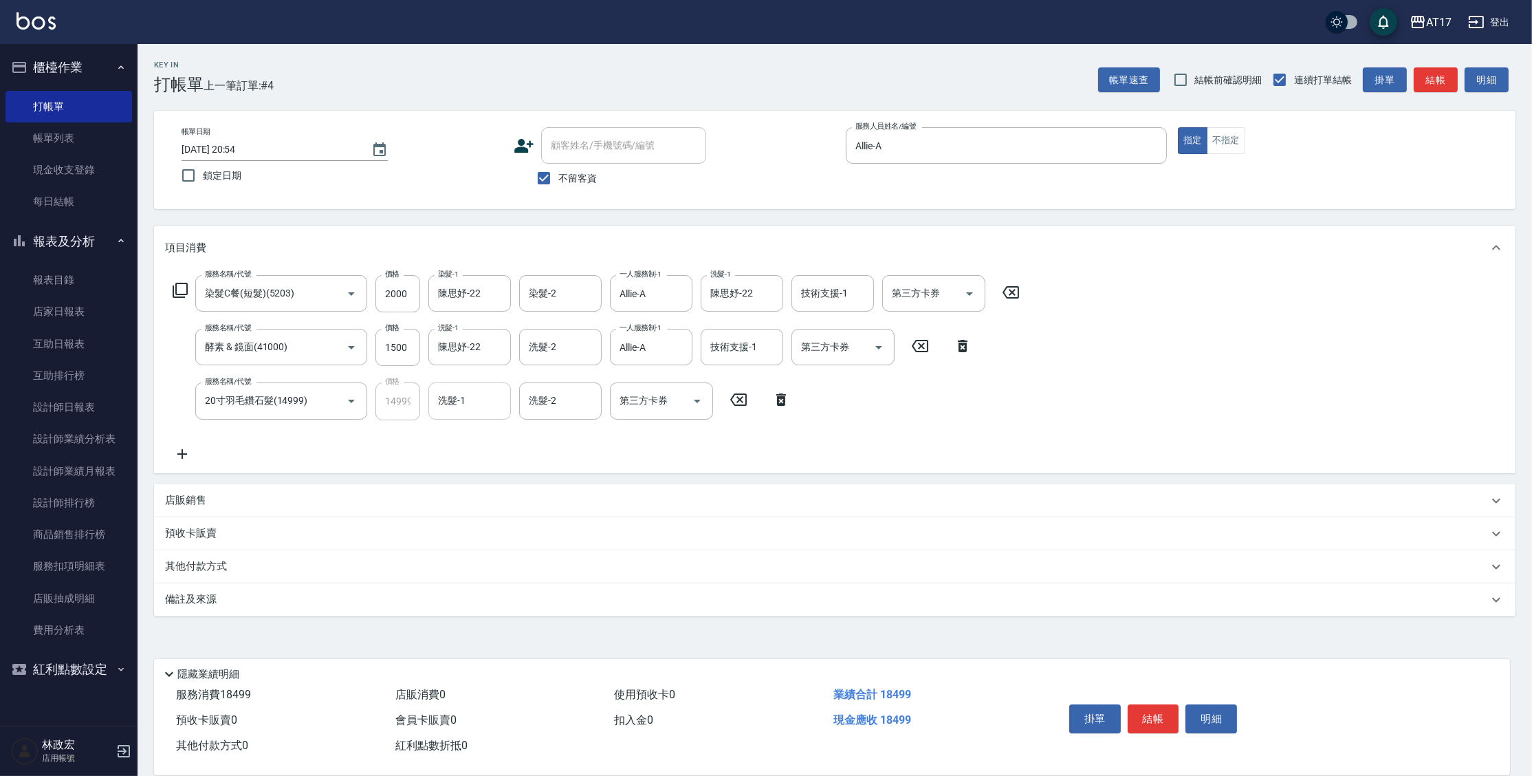
click at [459, 409] on input "洗髮-1" at bounding box center [470, 401] width 70 height 24
type input "陳思妤-22"
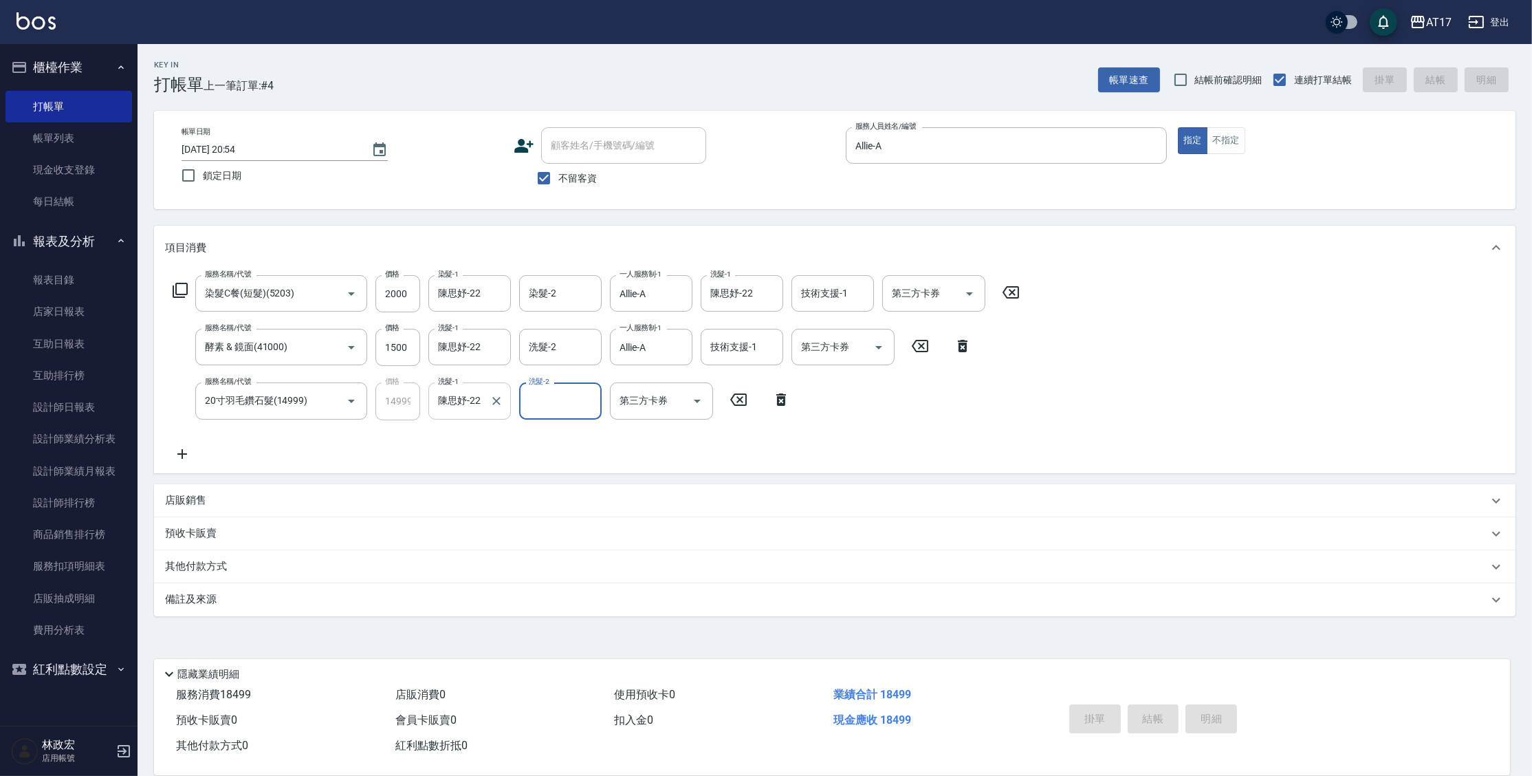
type input "[DATE] 20:55"
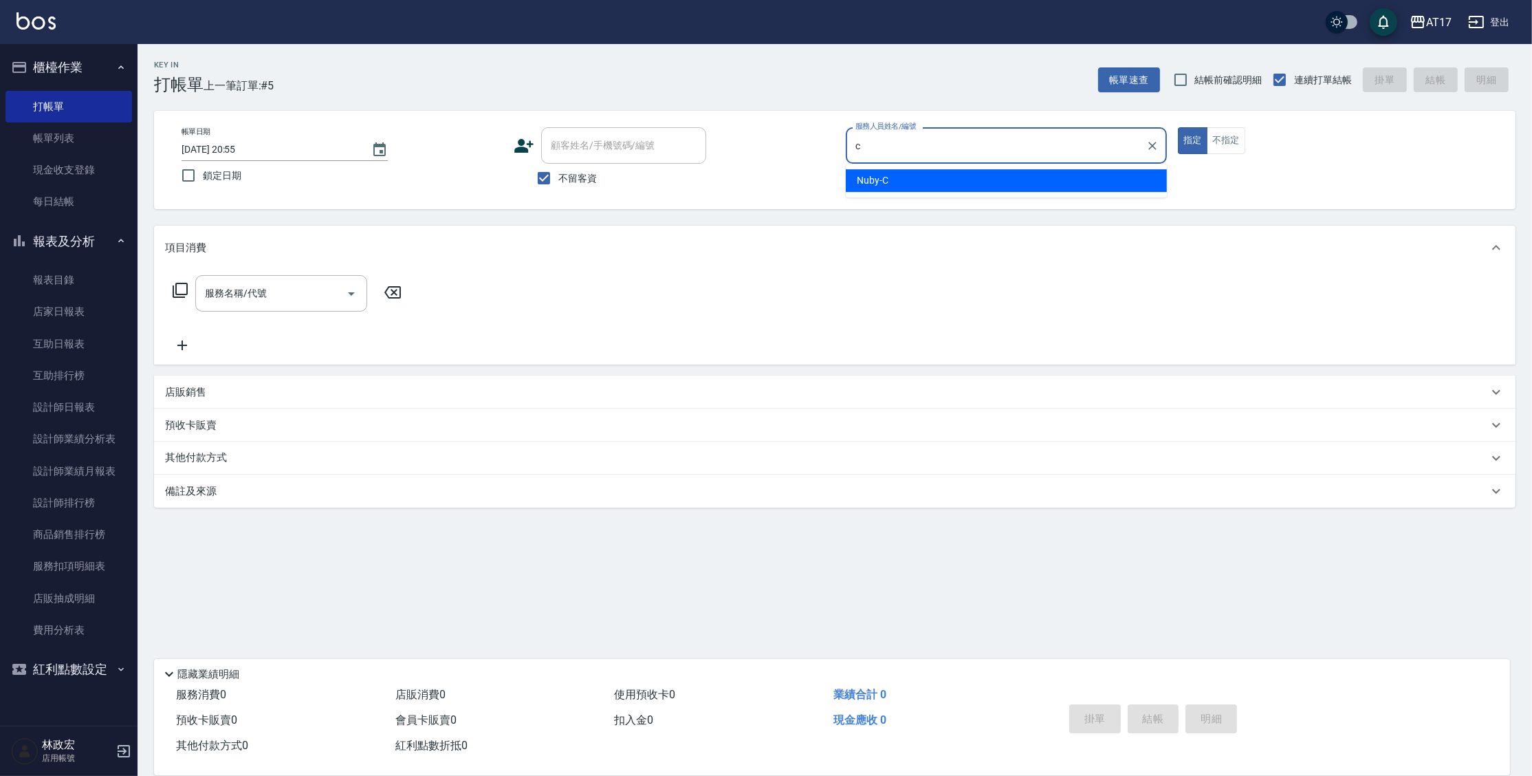
type input "Nuby-C"
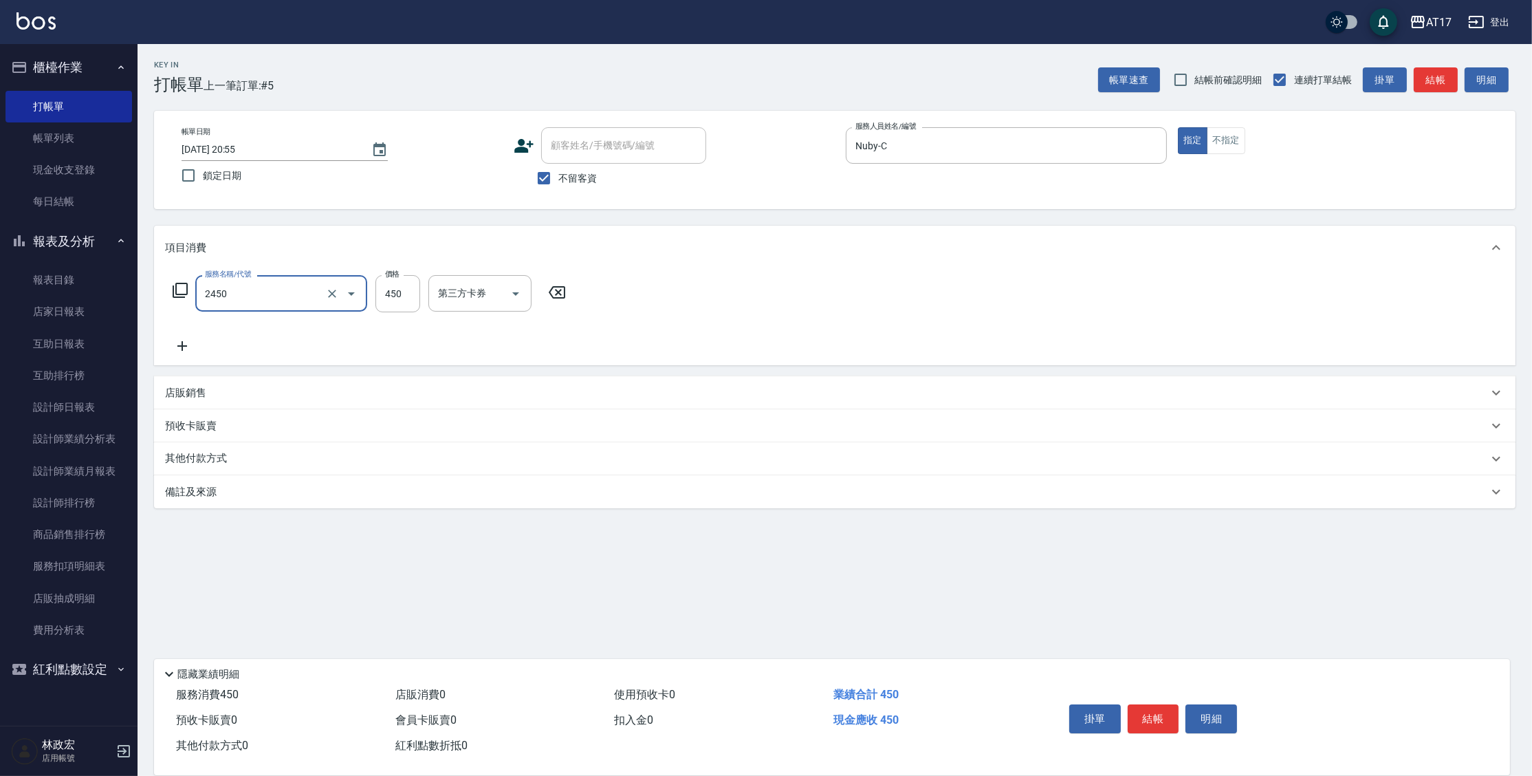
type input "C剪髮套餐(2450)"
type input "600"
type input "Winne-W"
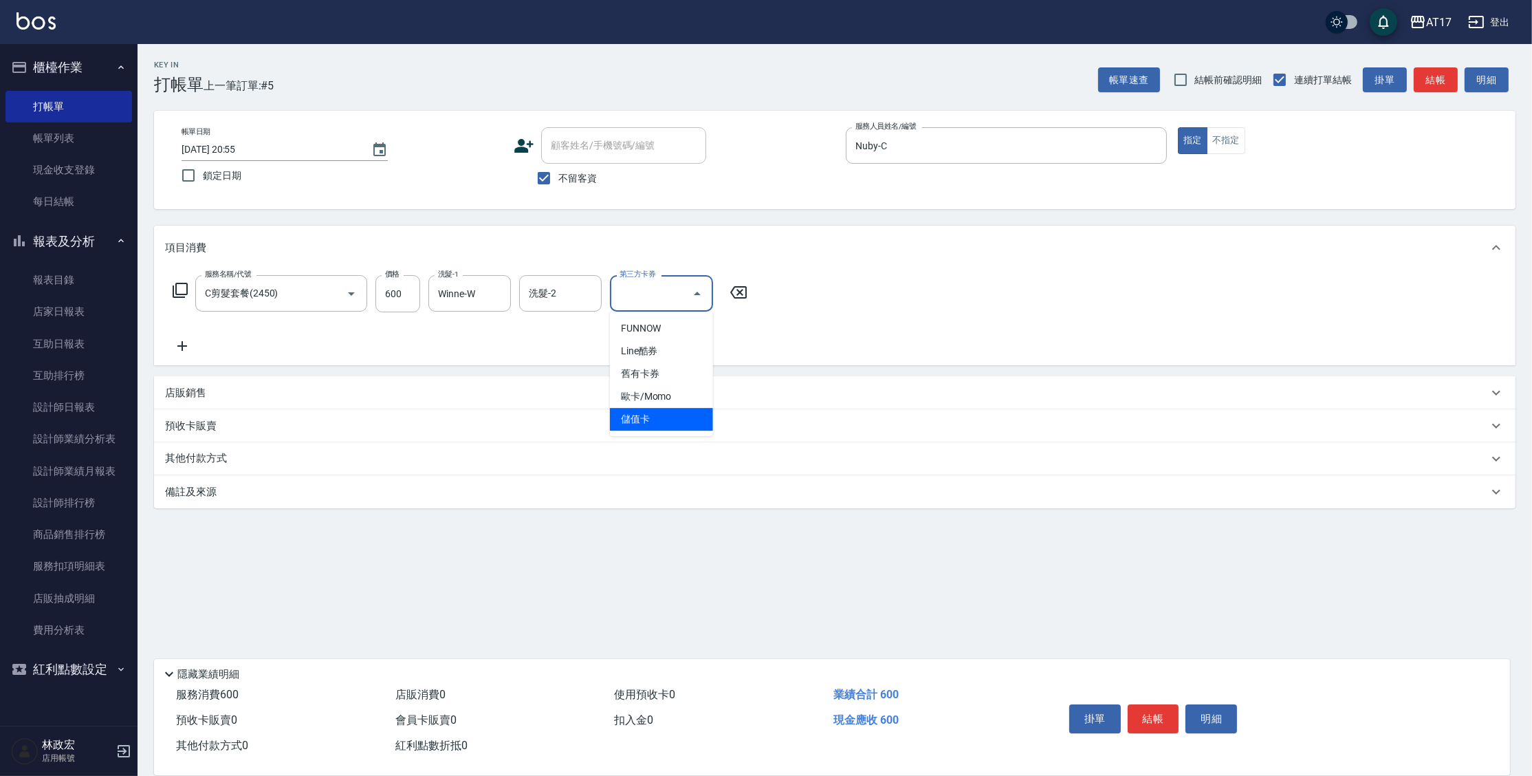
type input "儲值卡"
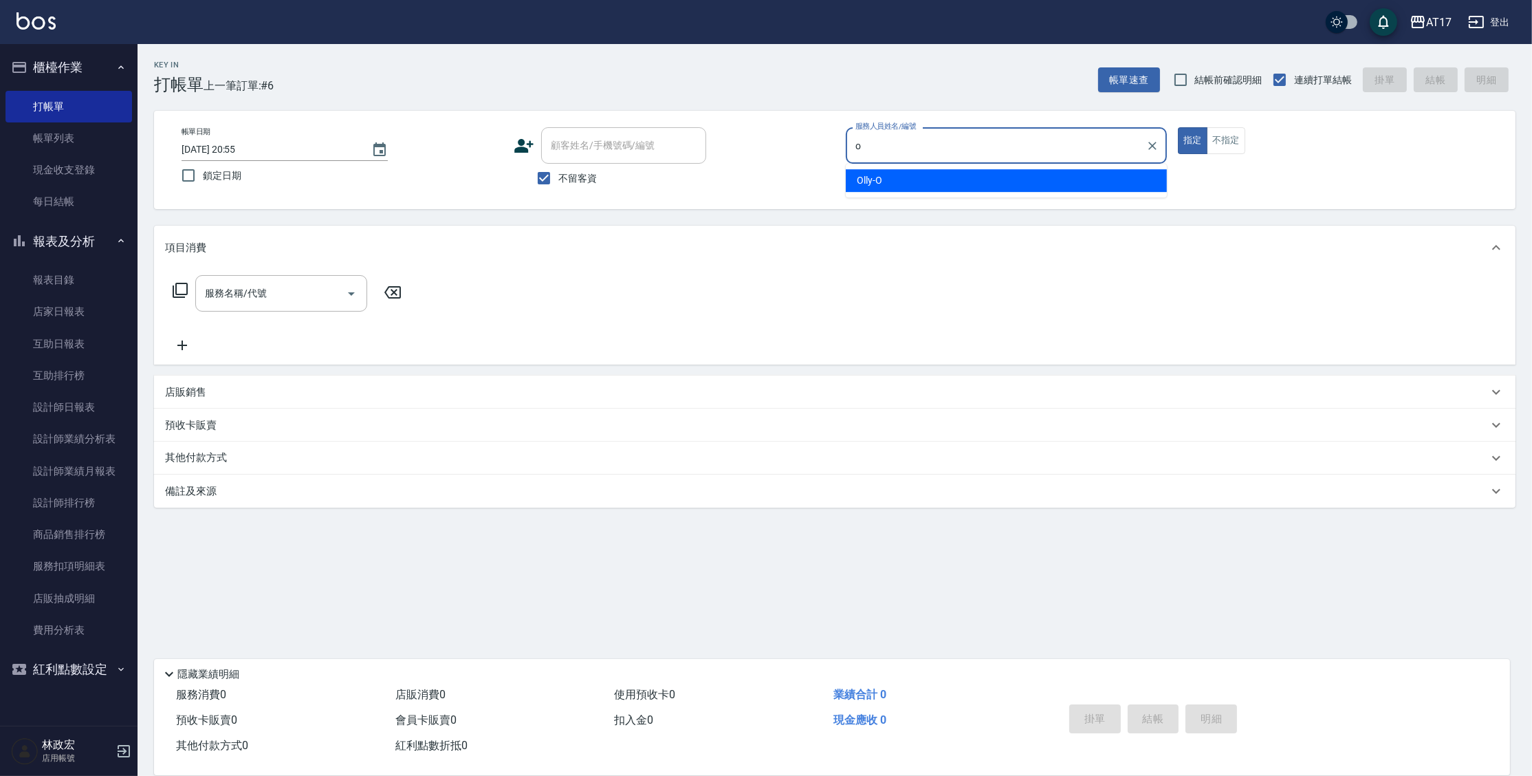
type input "Olly-O"
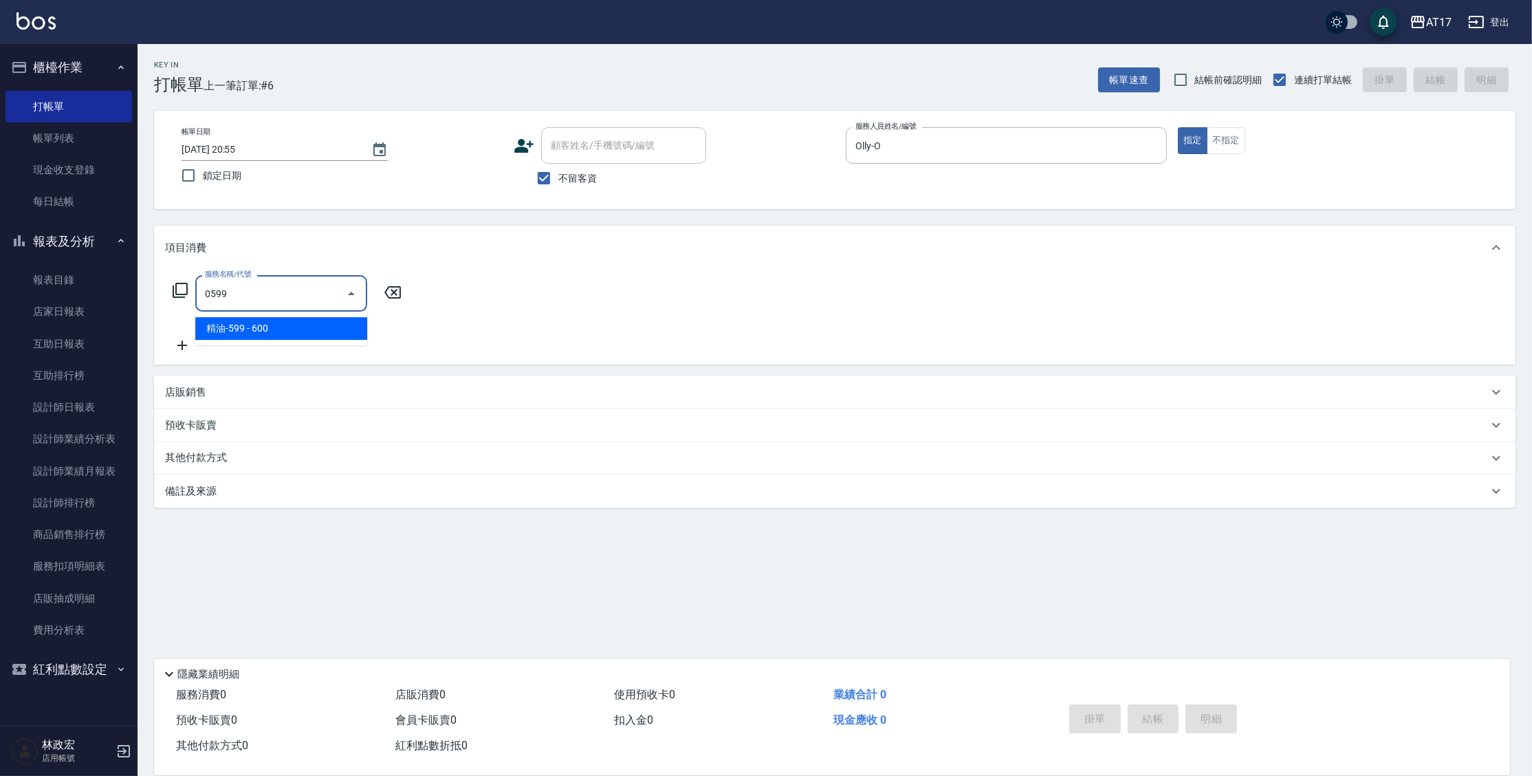
type input "精油-599(0599)"
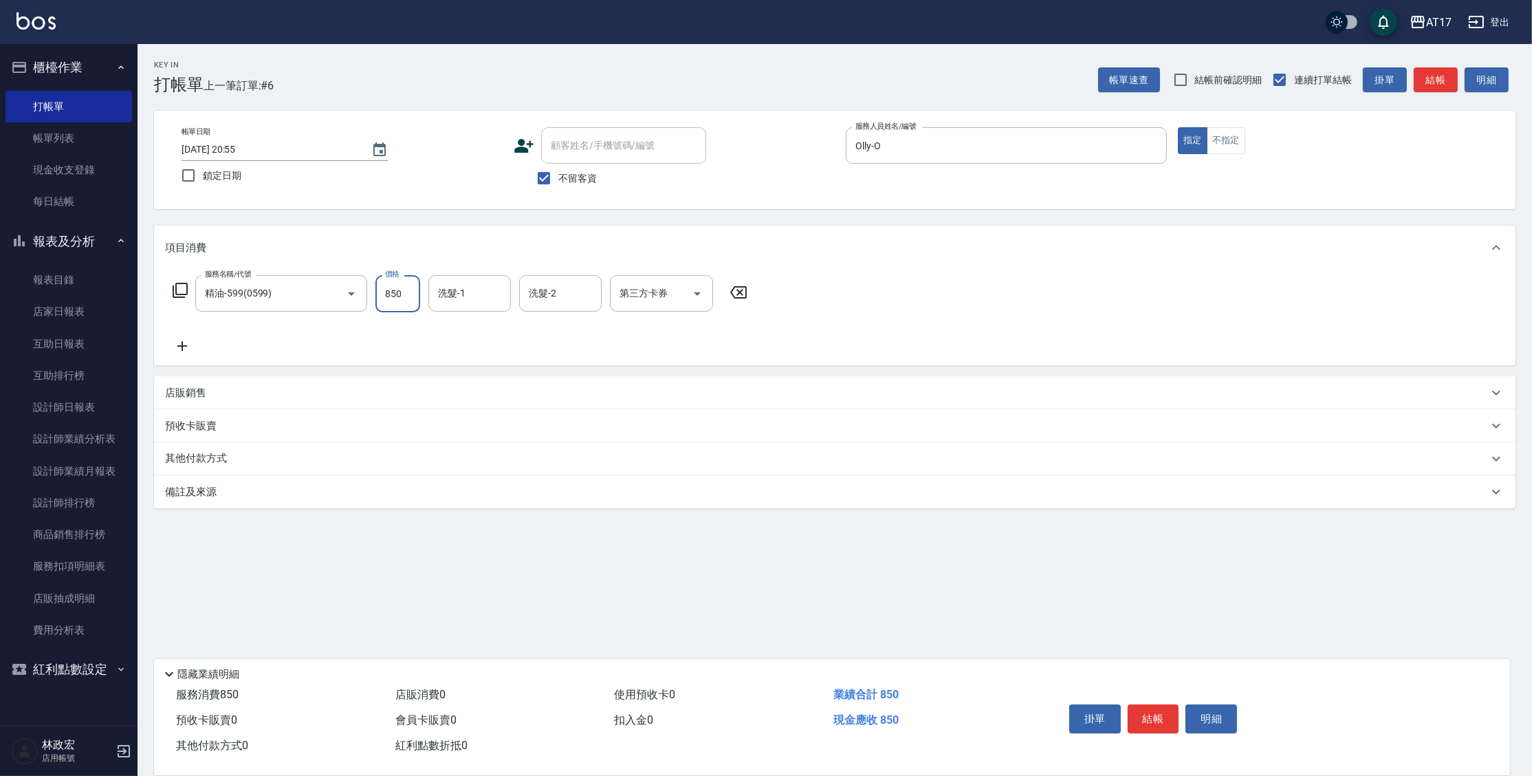
type input "850"
type input "[PERSON_NAME]-25"
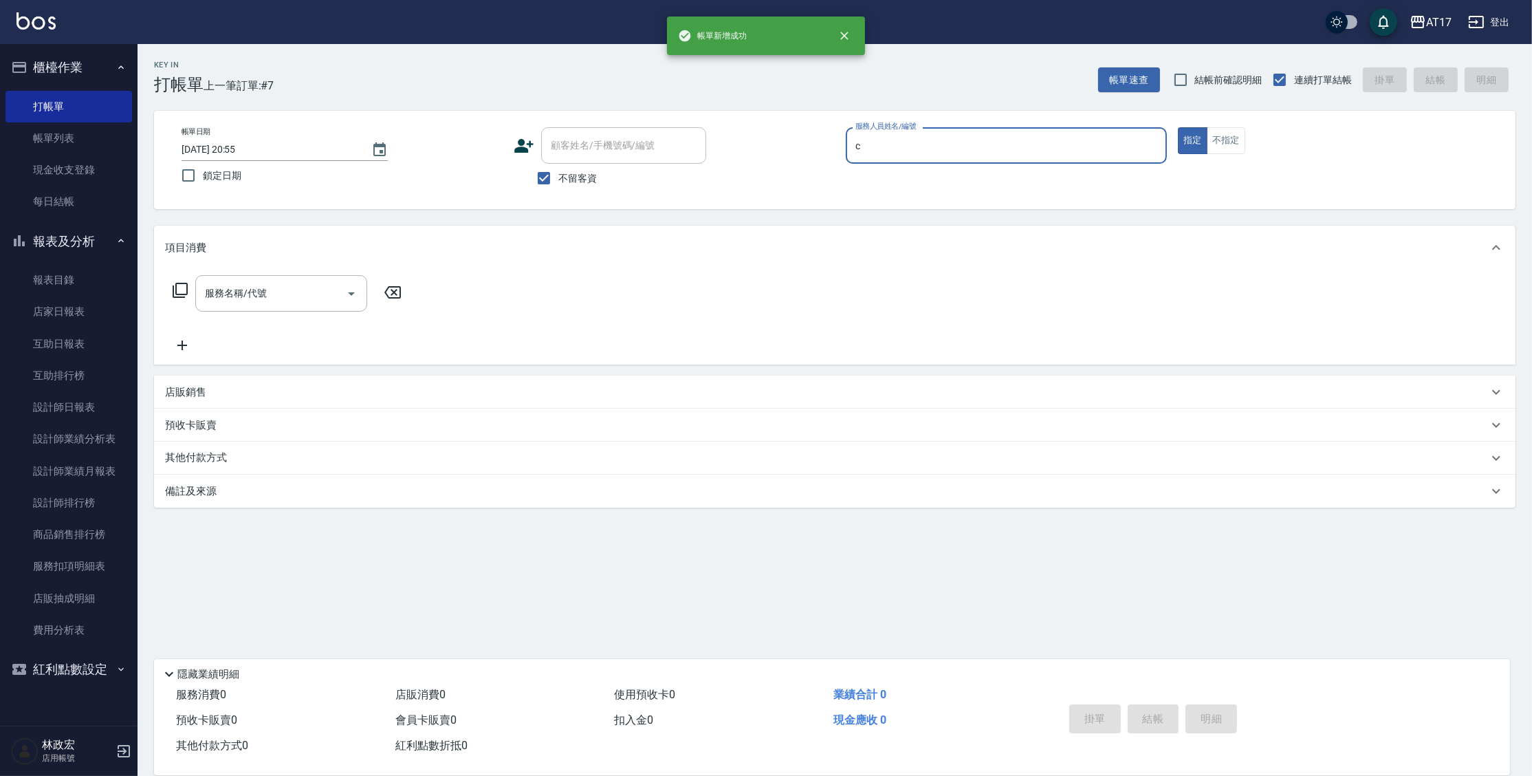
type input "Nuby-C"
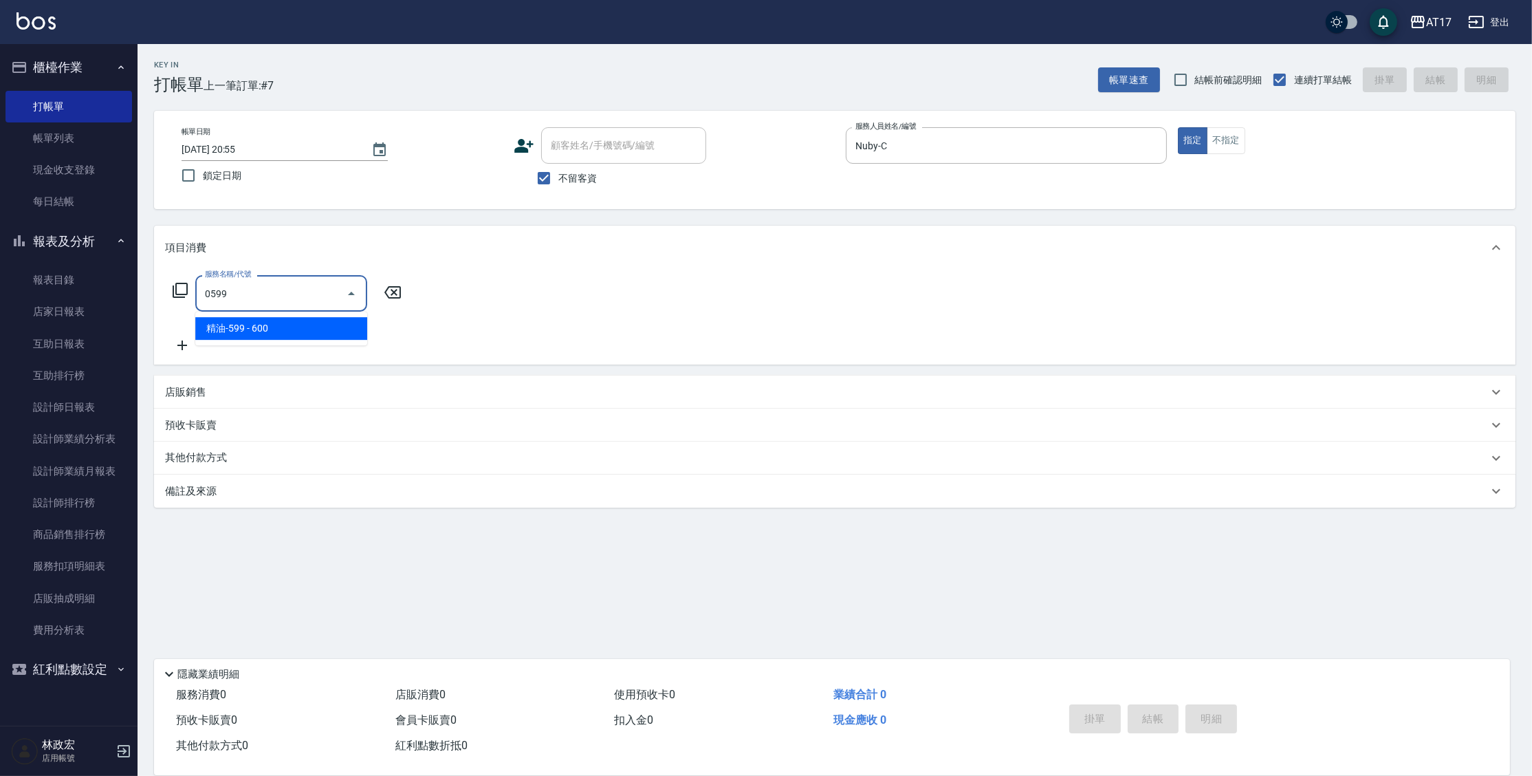
type input "精油-599(0599)"
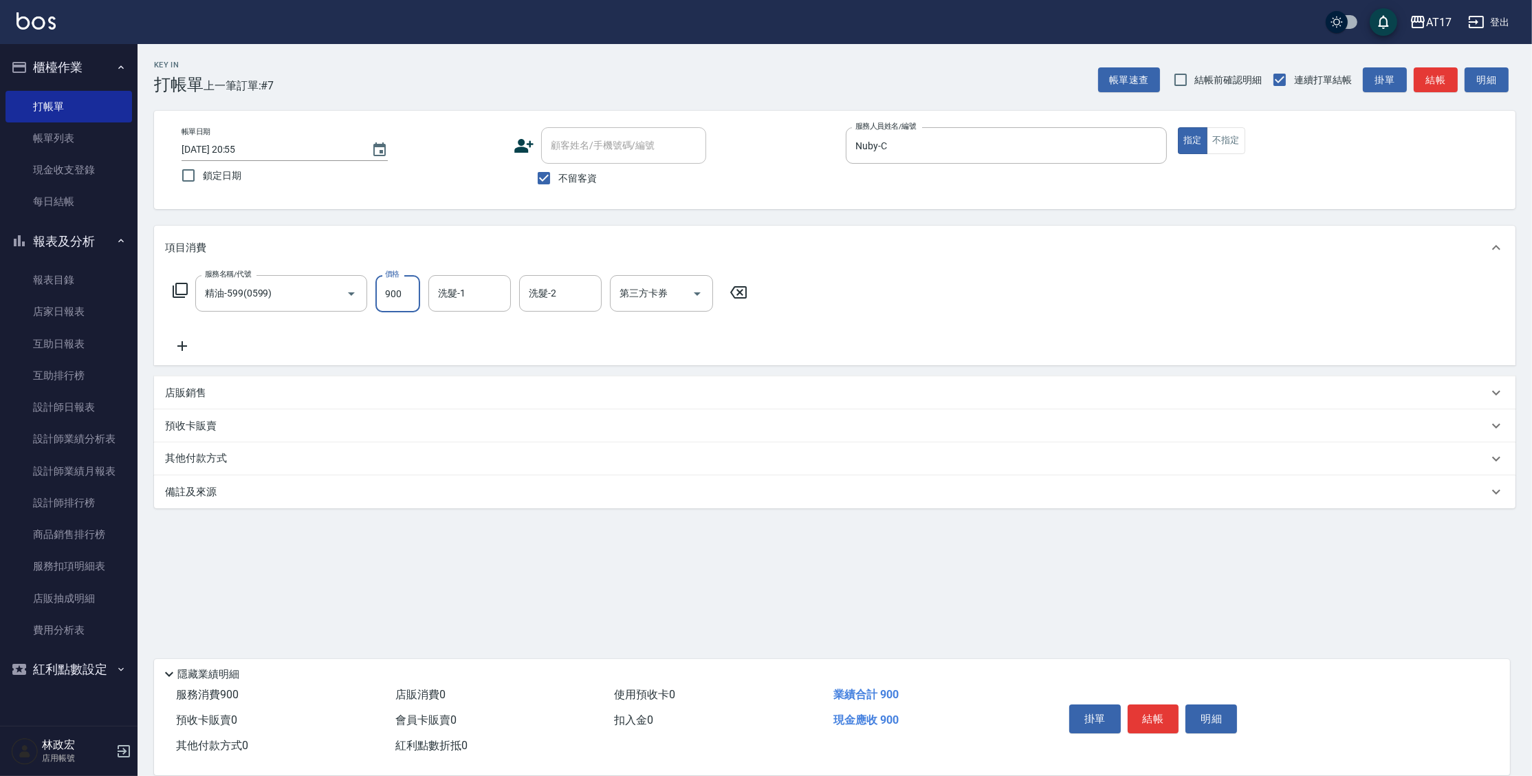
type input "900"
type input "Winne-W"
type input "儲值卡"
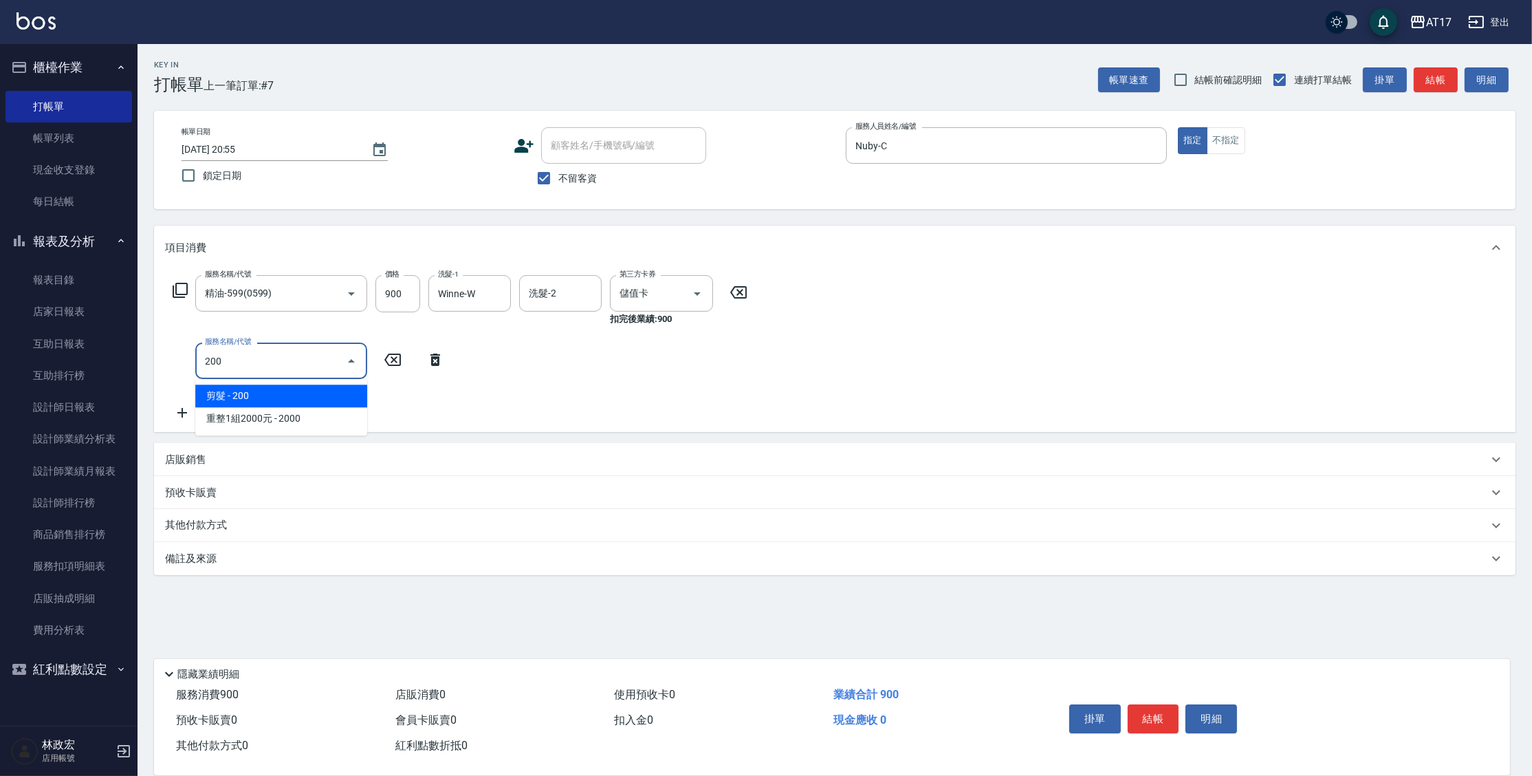
type input "剪髮(200)"
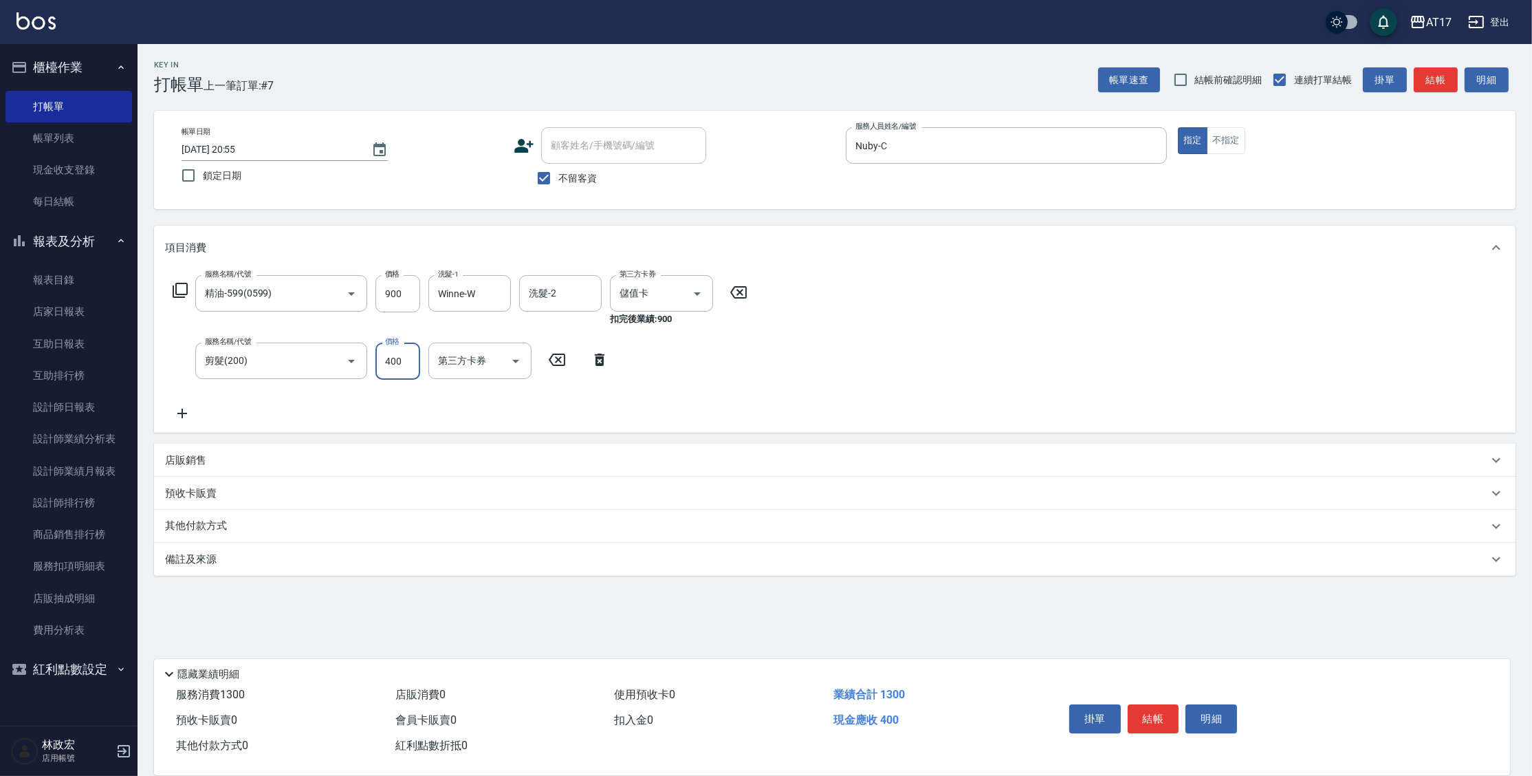
type input "400"
type input "儲值卡"
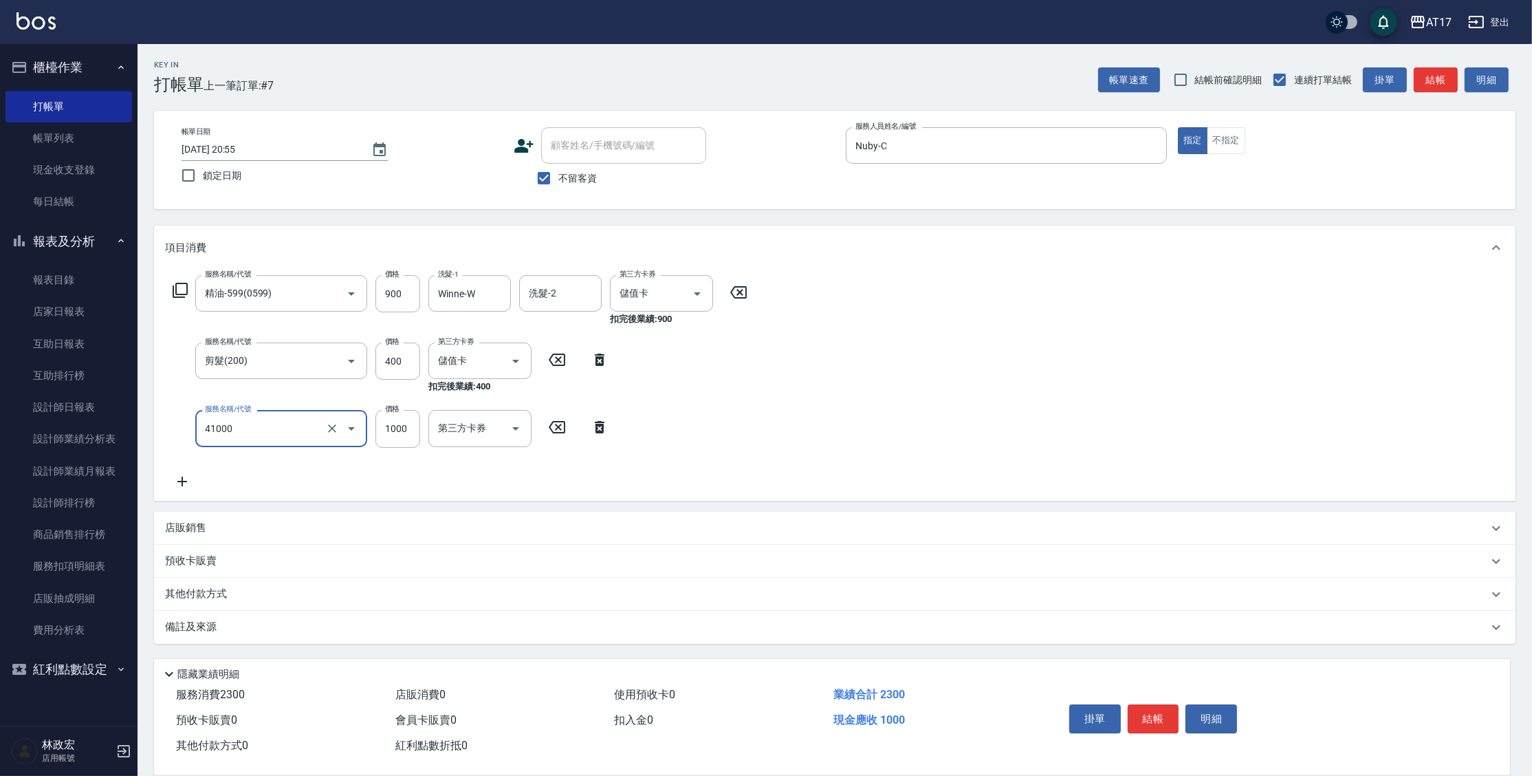
type input "酵素 & 鏡面(41000)"
type input "2200"
click at [378, 426] on input "1000" at bounding box center [397, 428] width 45 height 37
type input "2200"
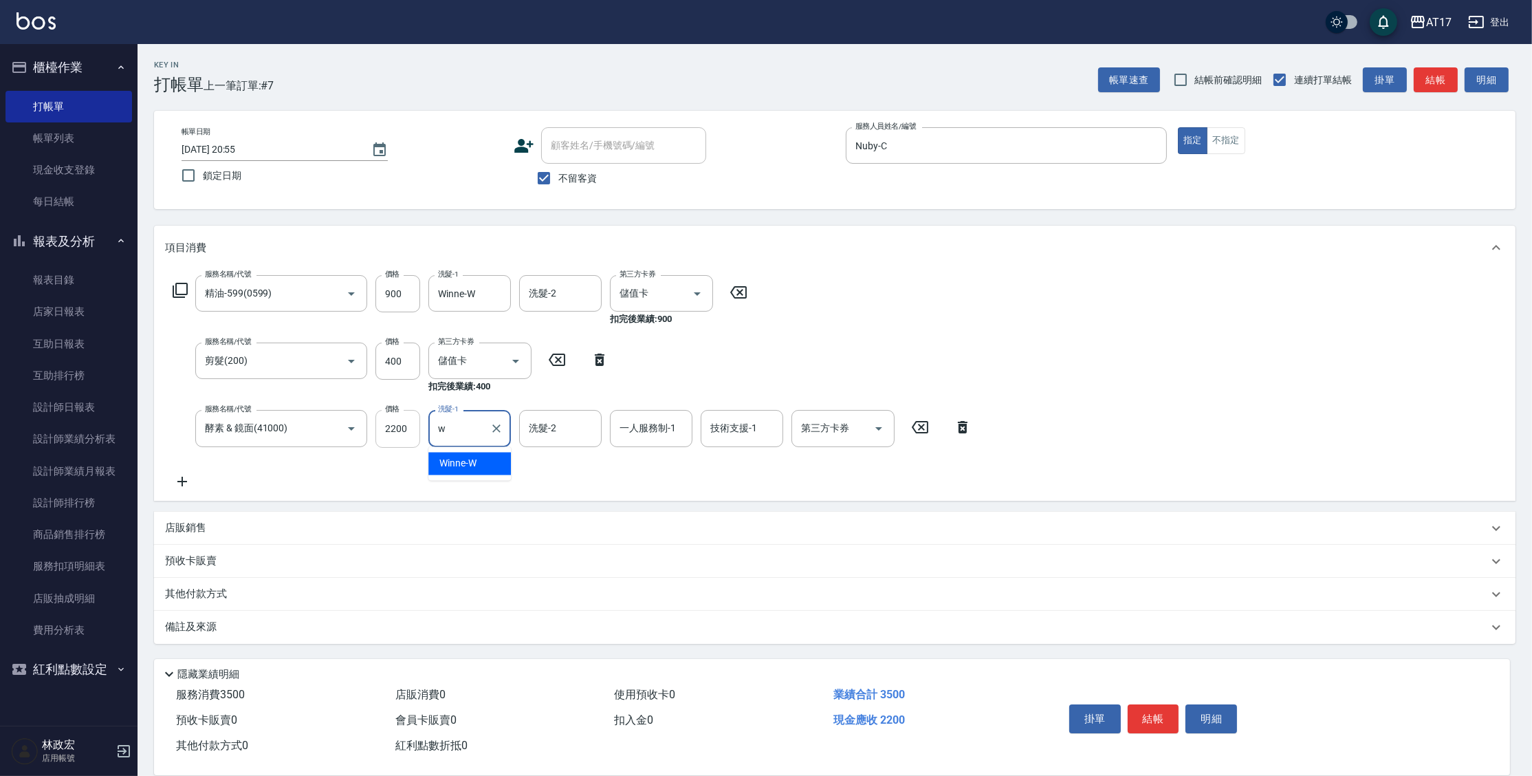
type input "Winne-W"
type input "Nuby-C"
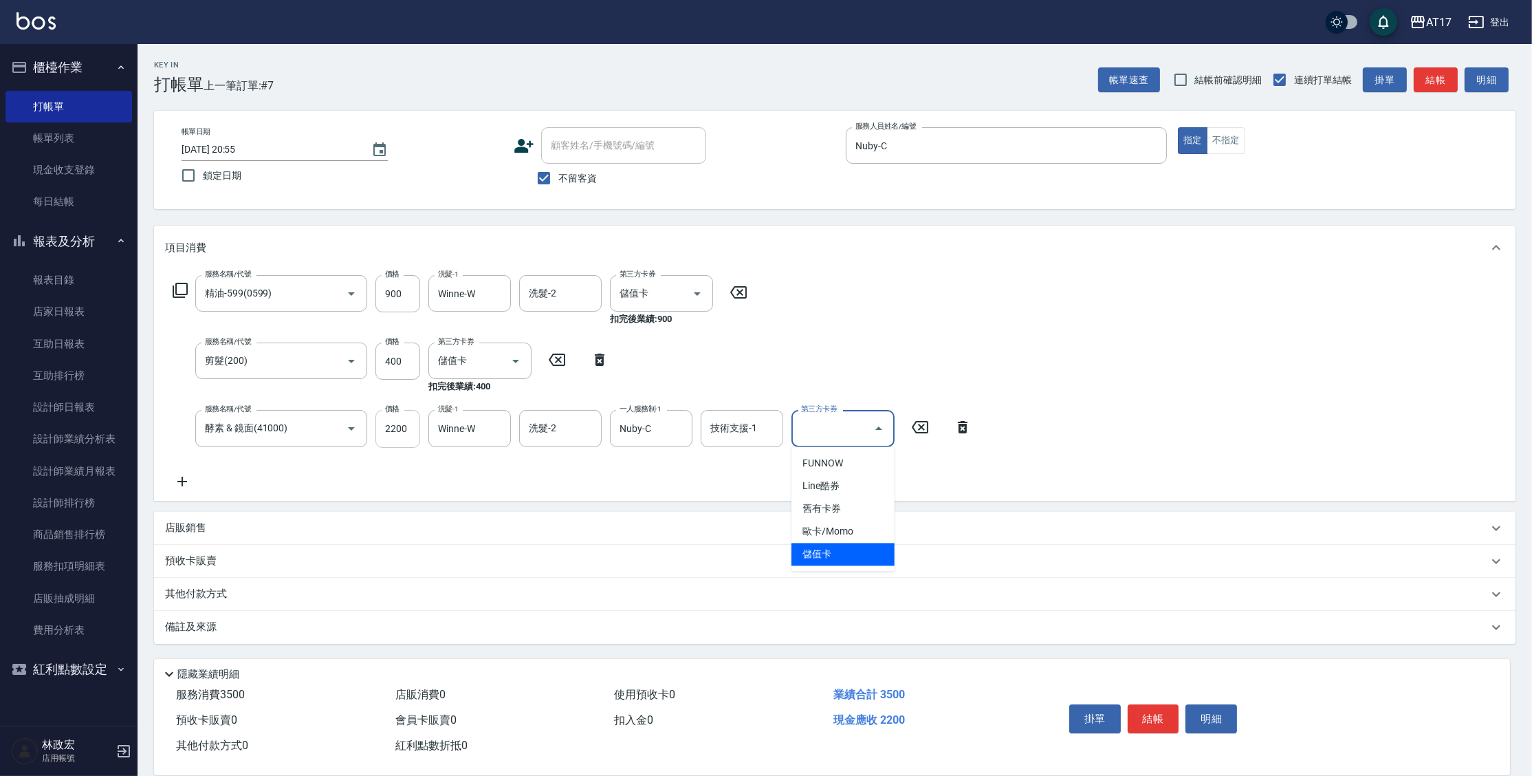
type input "儲值卡"
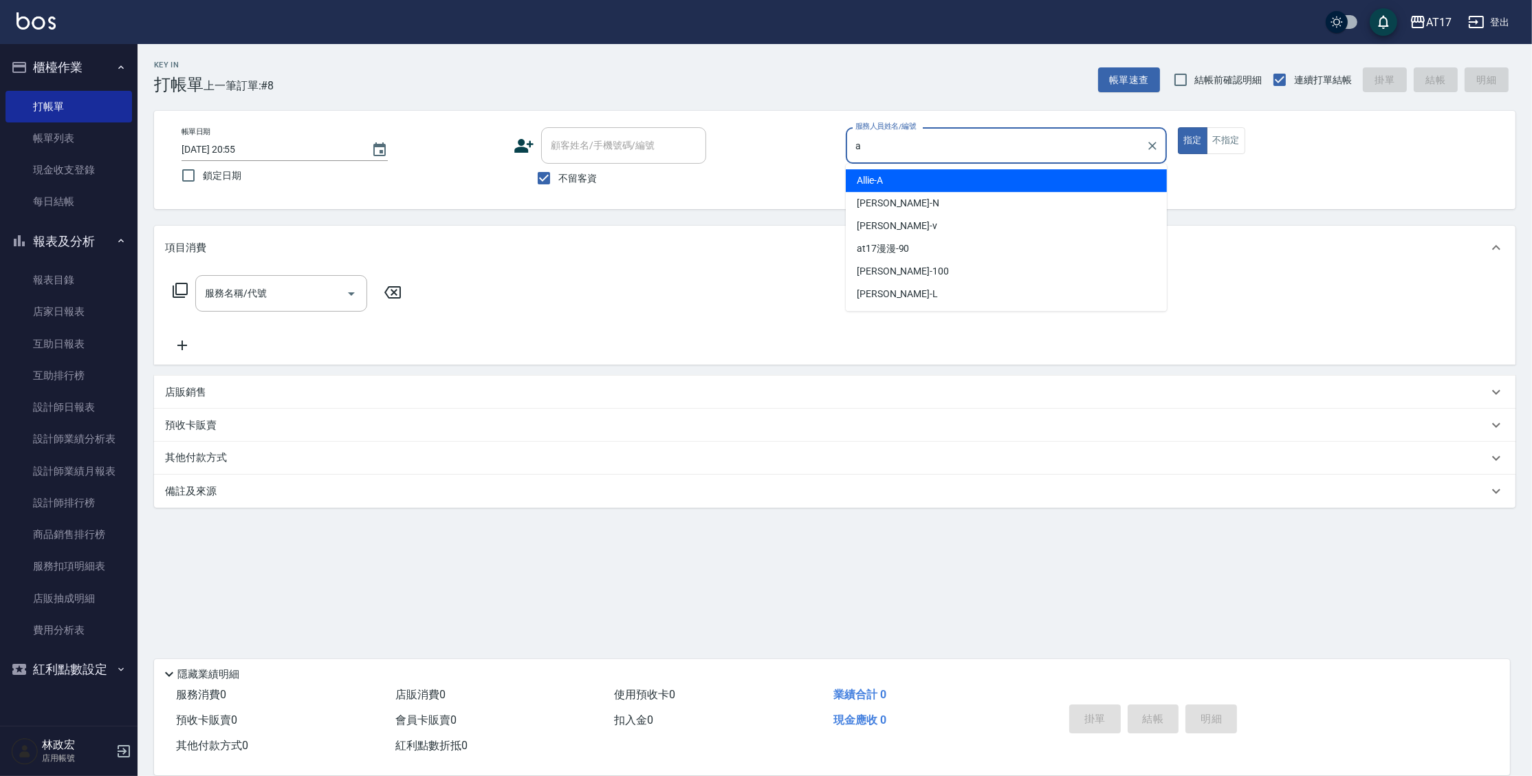
type input "Allie-A"
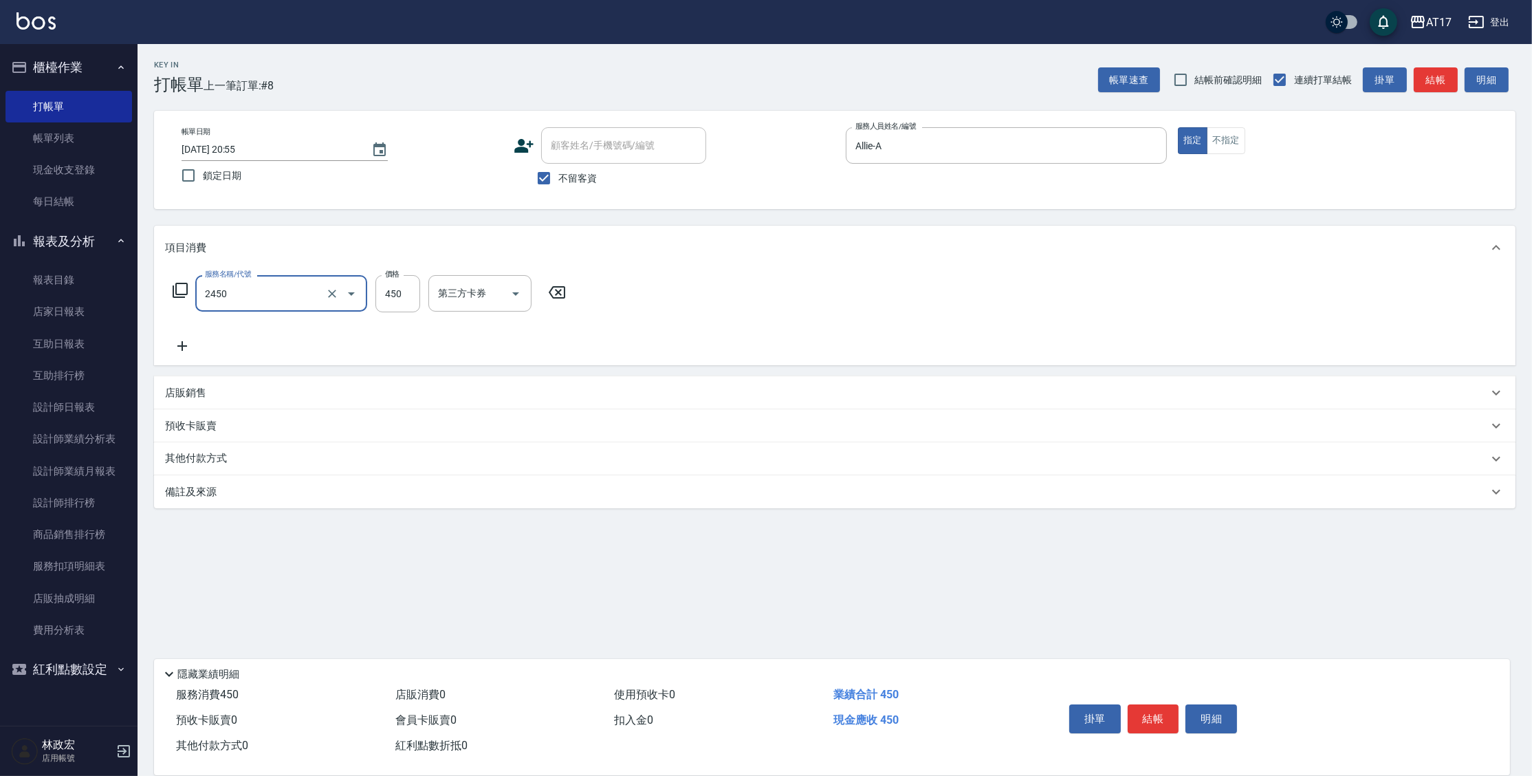
type input "C剪髮套餐(2450)"
type input "陳思妤-22"
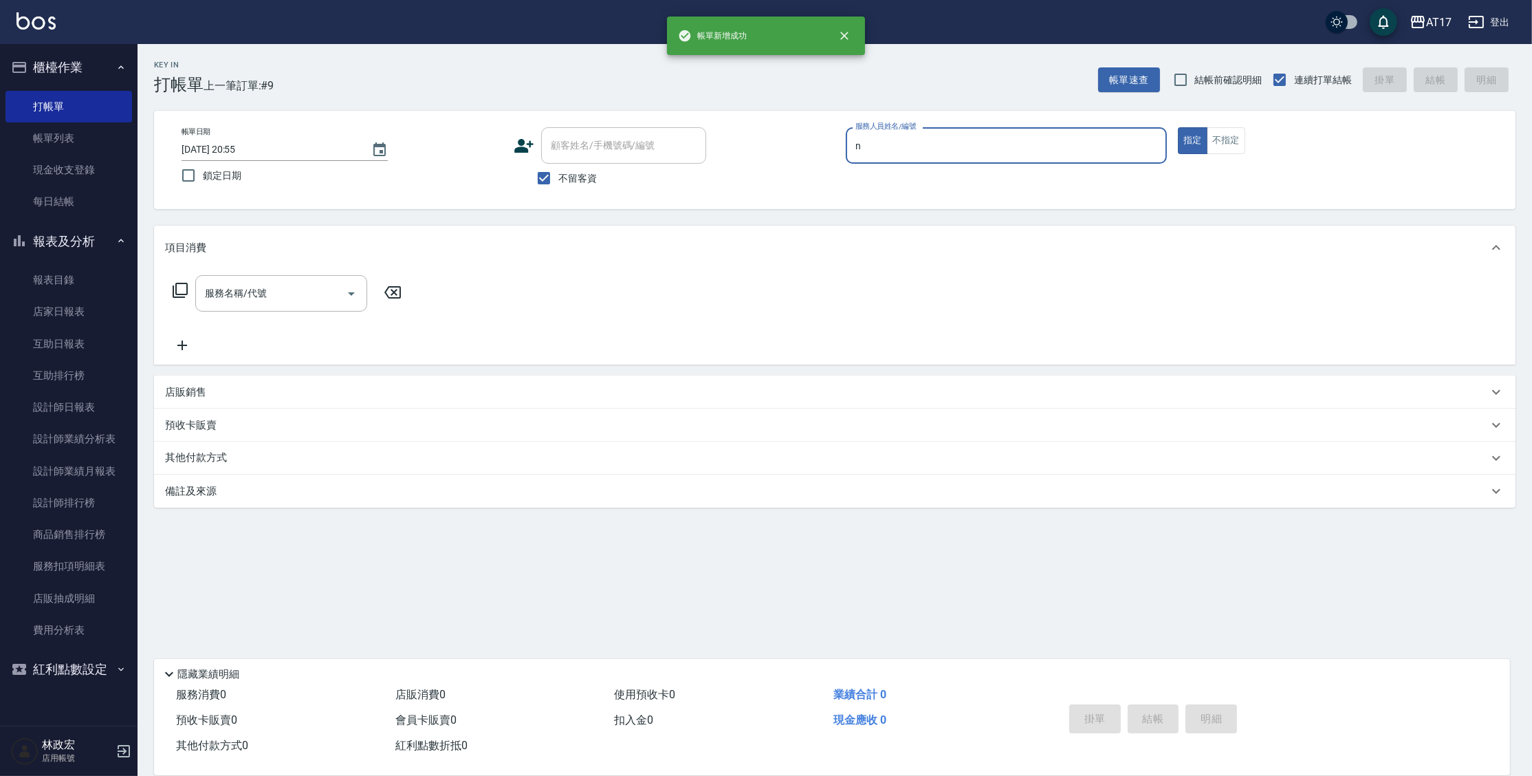
type input "[PERSON_NAME]-N"
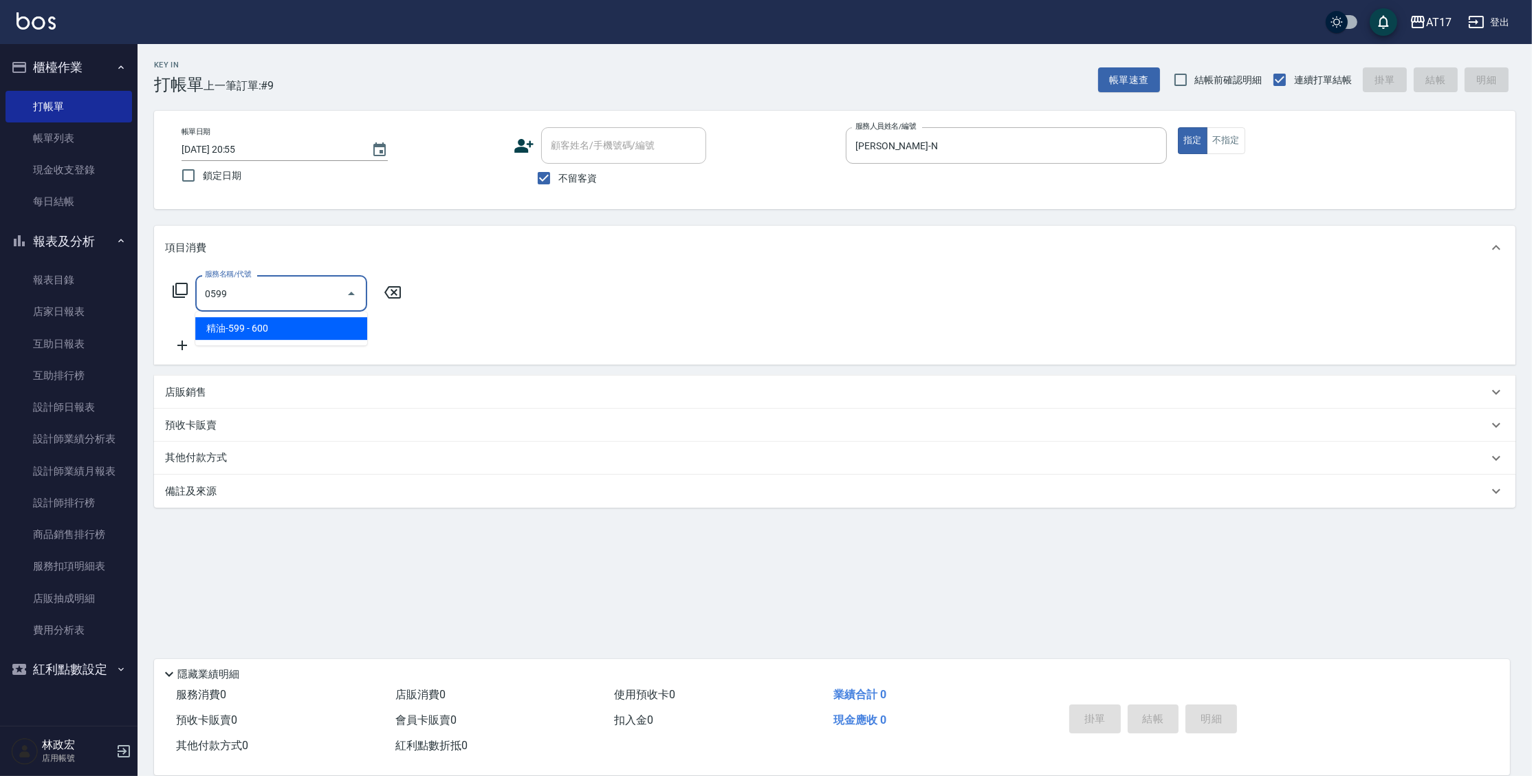
type input "精油-599(0599)"
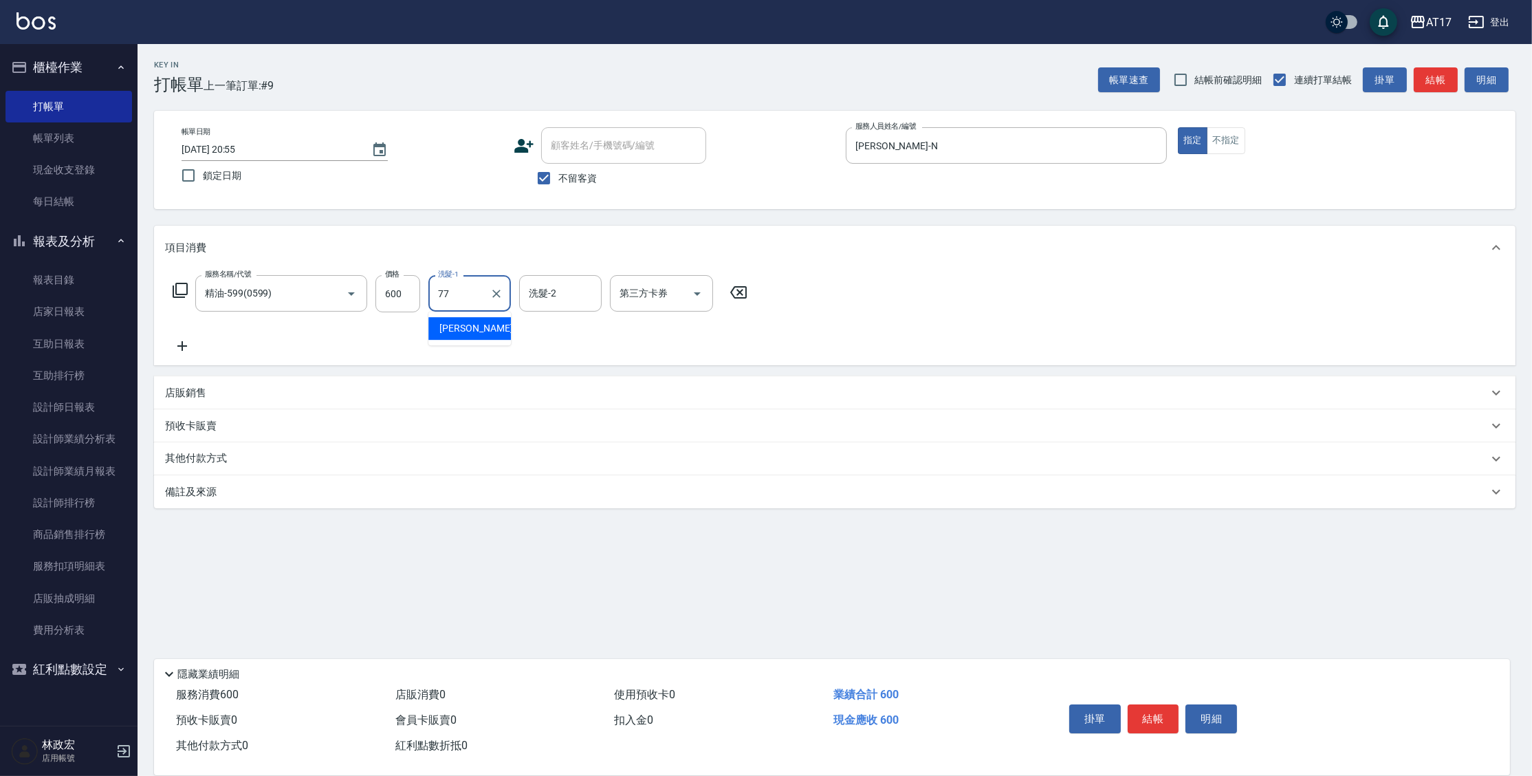
type input "欣麗-77"
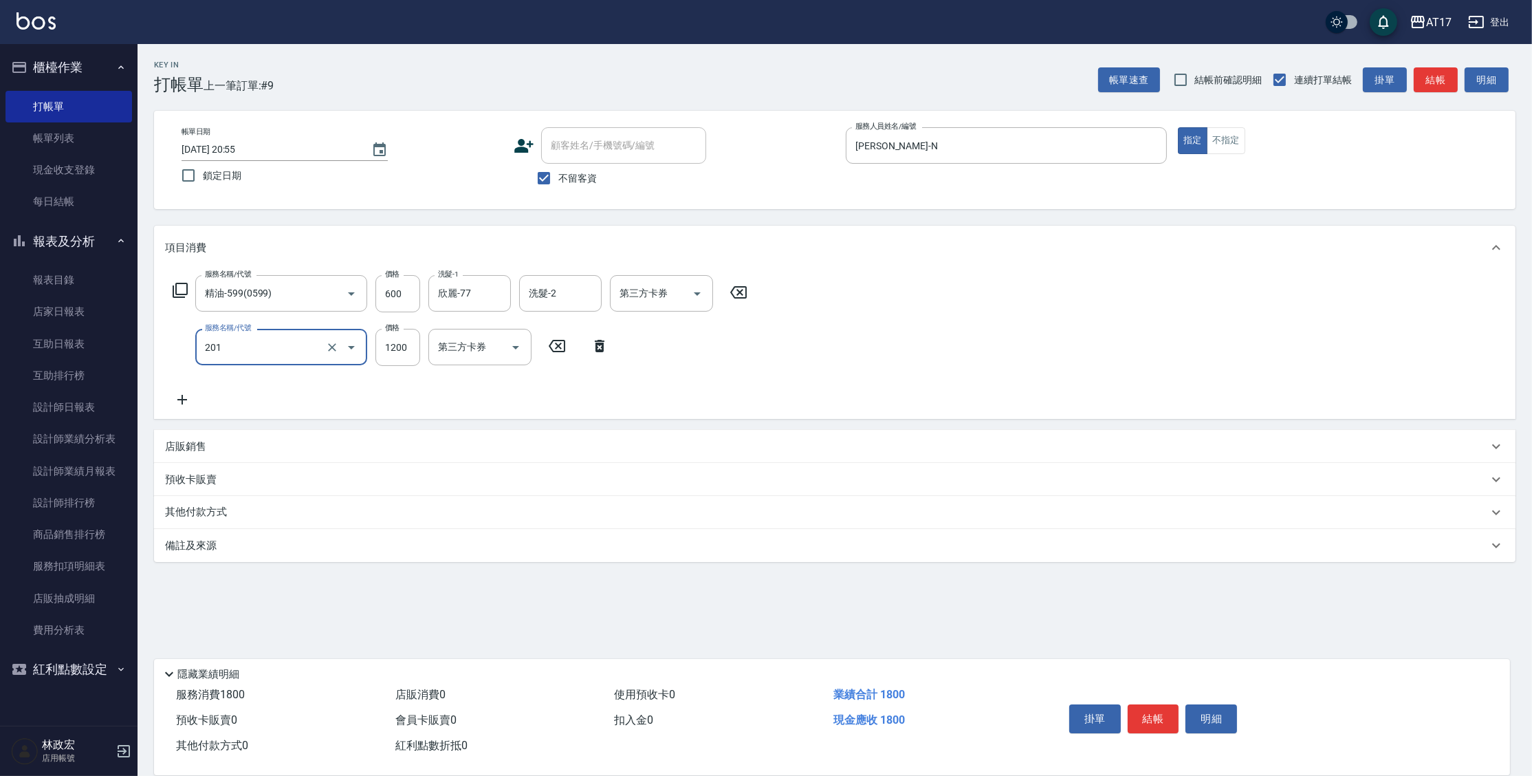
type input "一般燙(改金額)(201)"
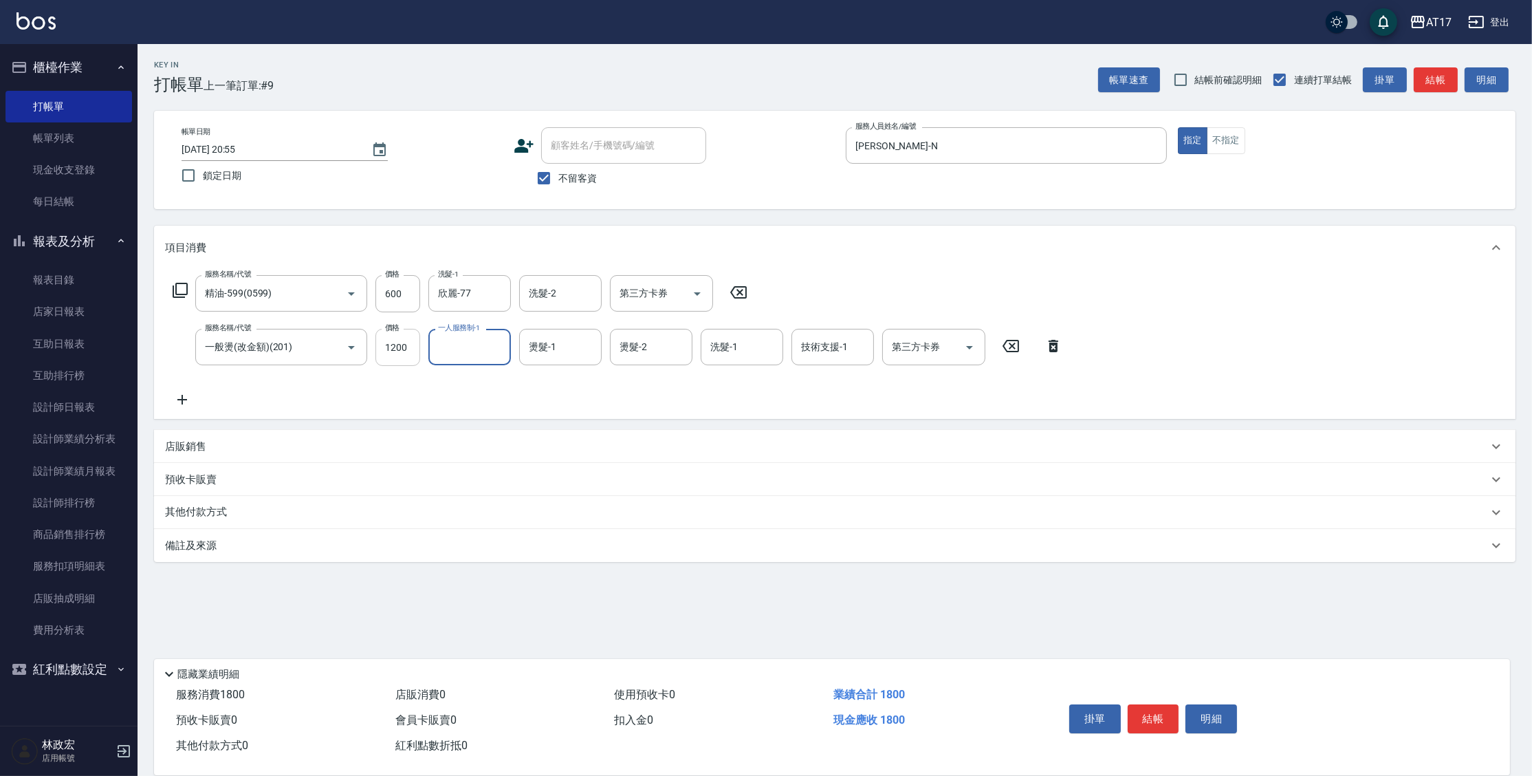
click at [395, 342] on input "1200" at bounding box center [397, 347] width 45 height 37
type input "1299"
type input "[PERSON_NAME]-N"
type input "欣麗-77"
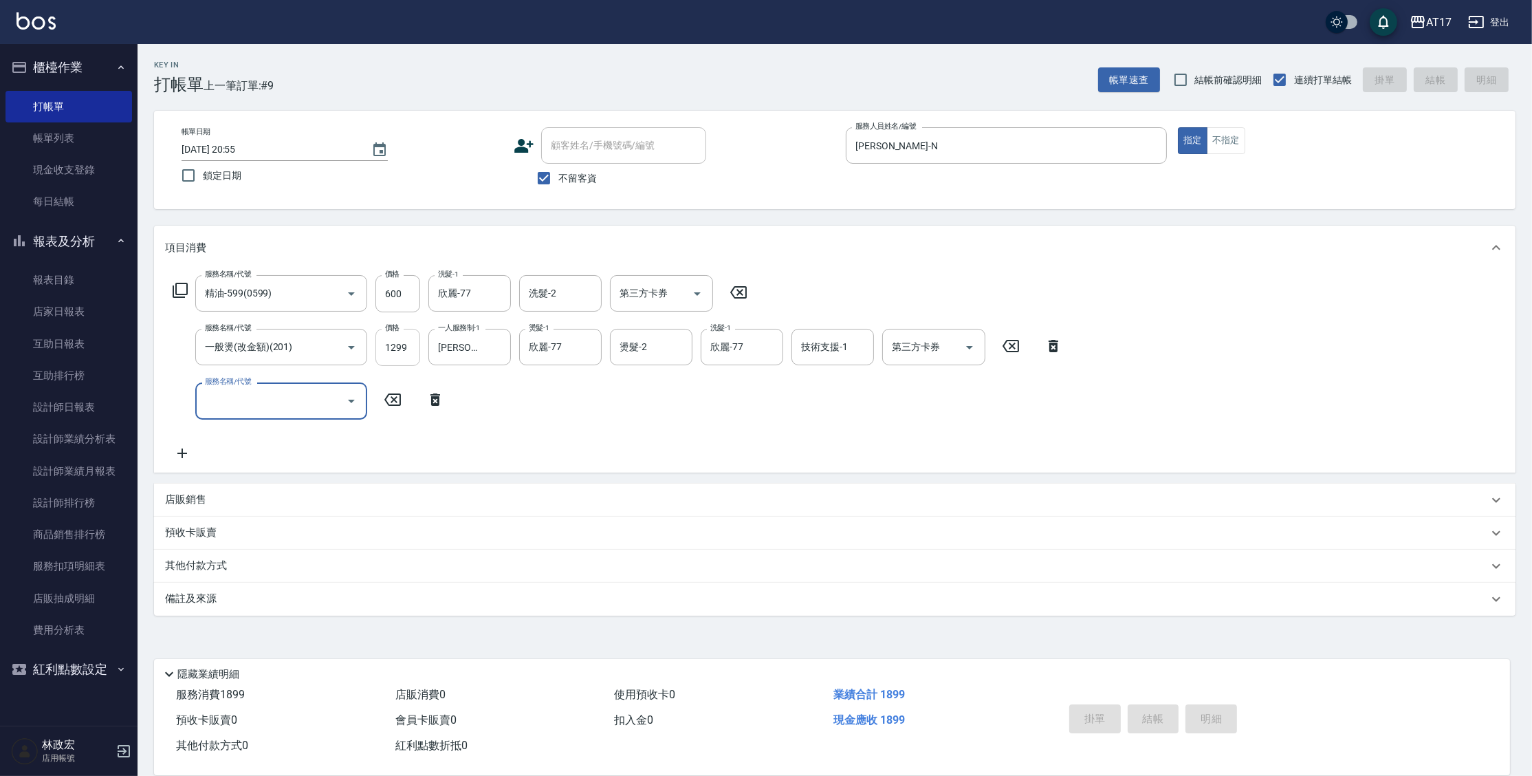
type input "[DATE] 20:56"
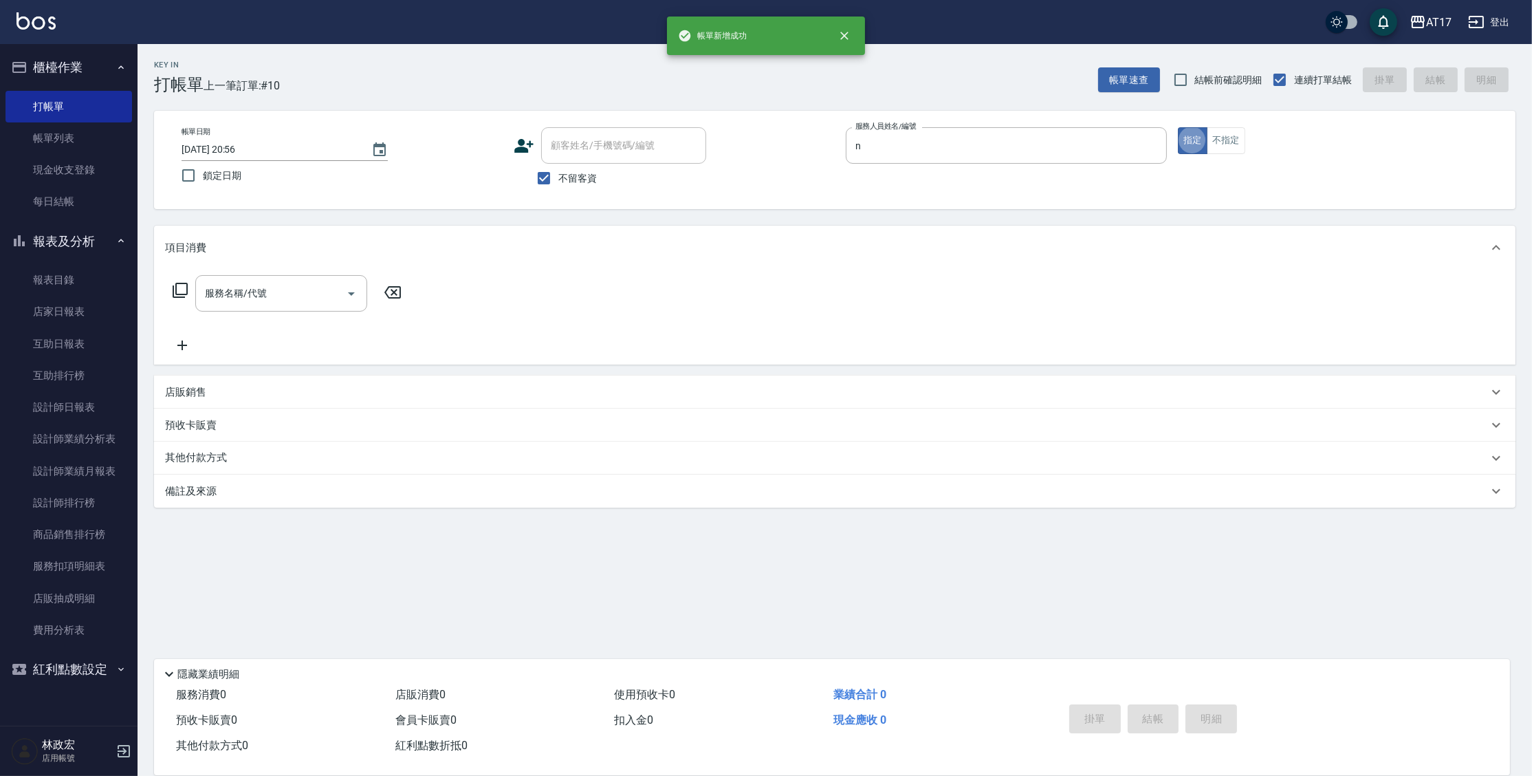
type input "[PERSON_NAME]-N"
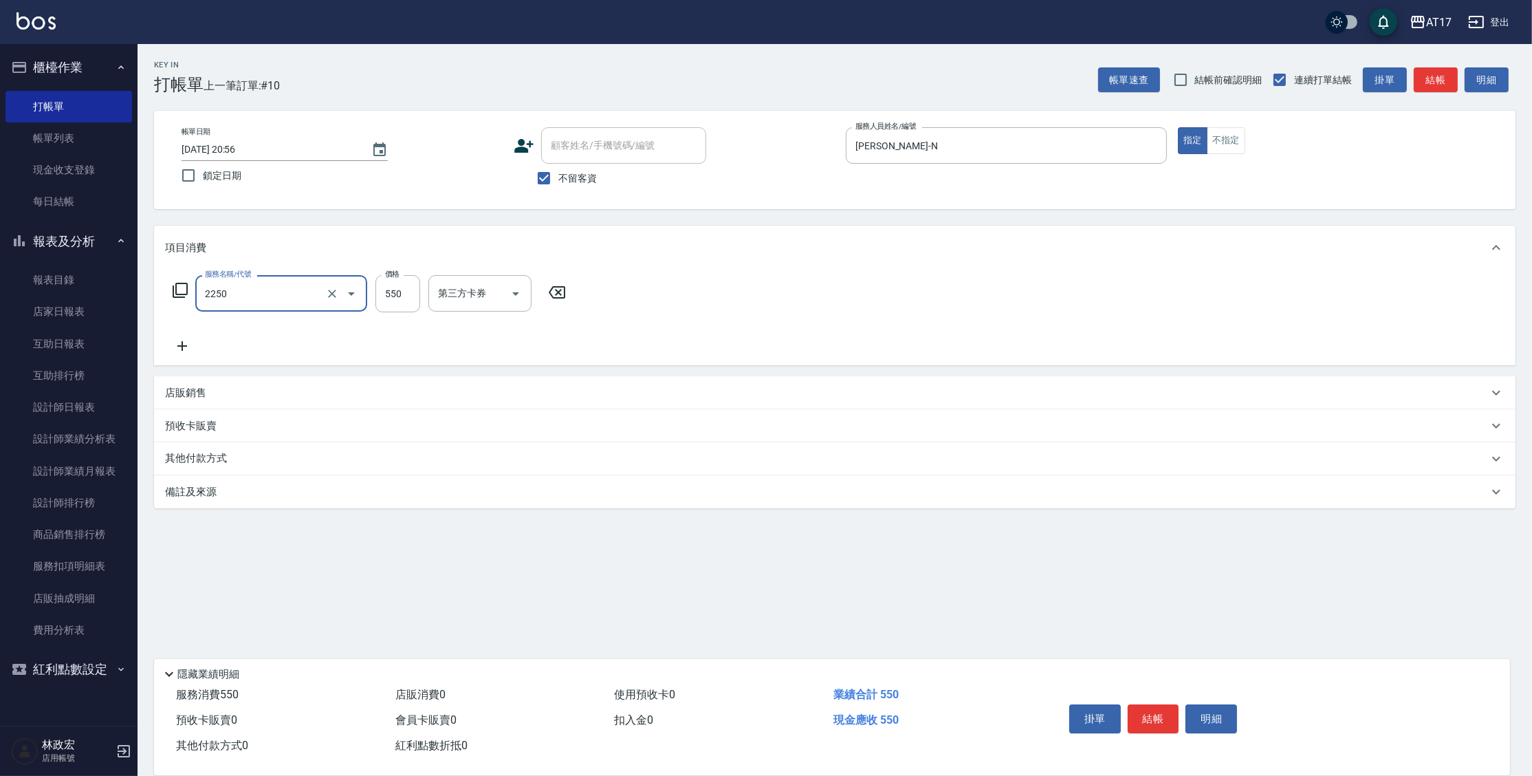
type input "B剪髮套餐(2250)"
type input "欣麗-77"
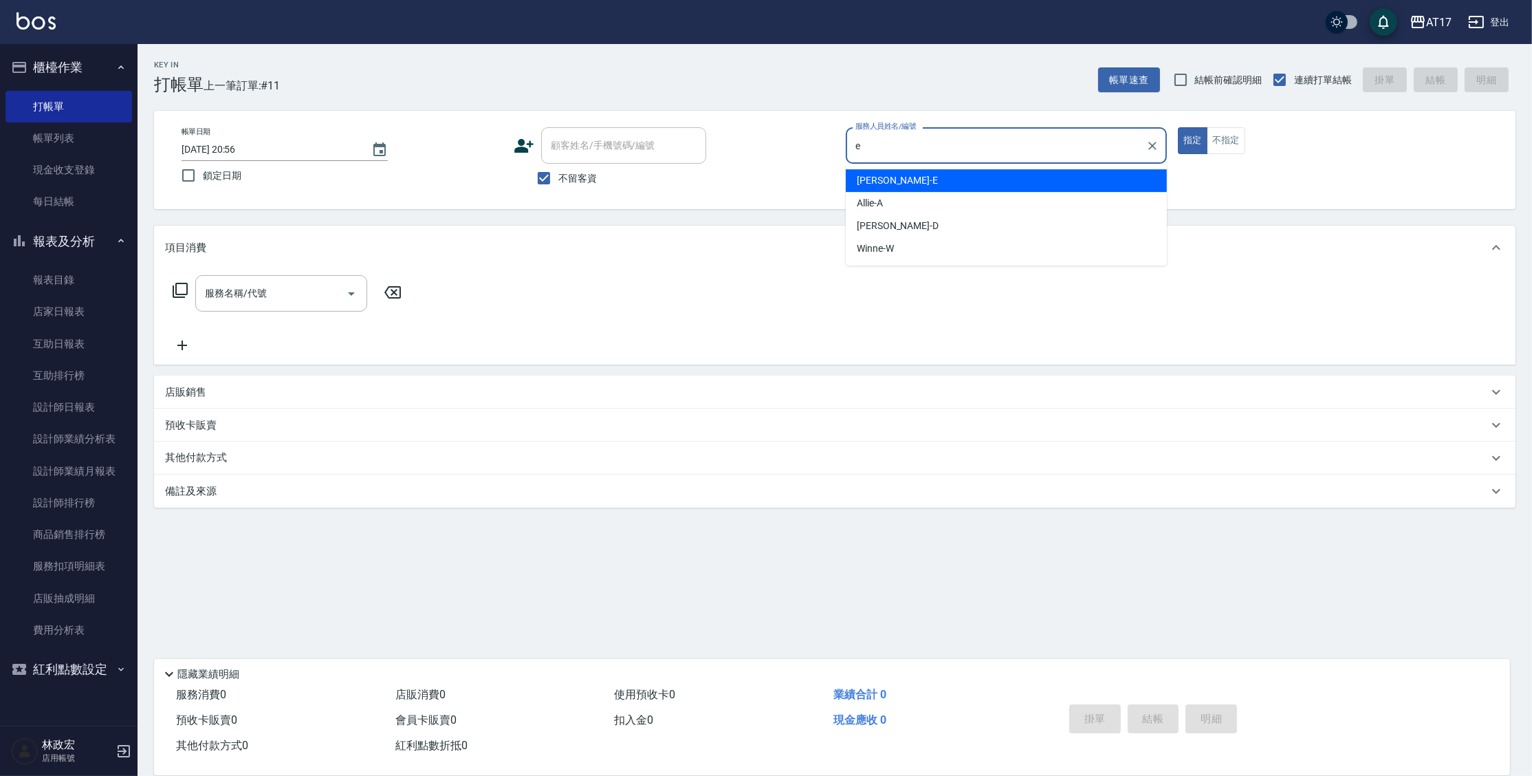
type input "[PERSON_NAME]-E"
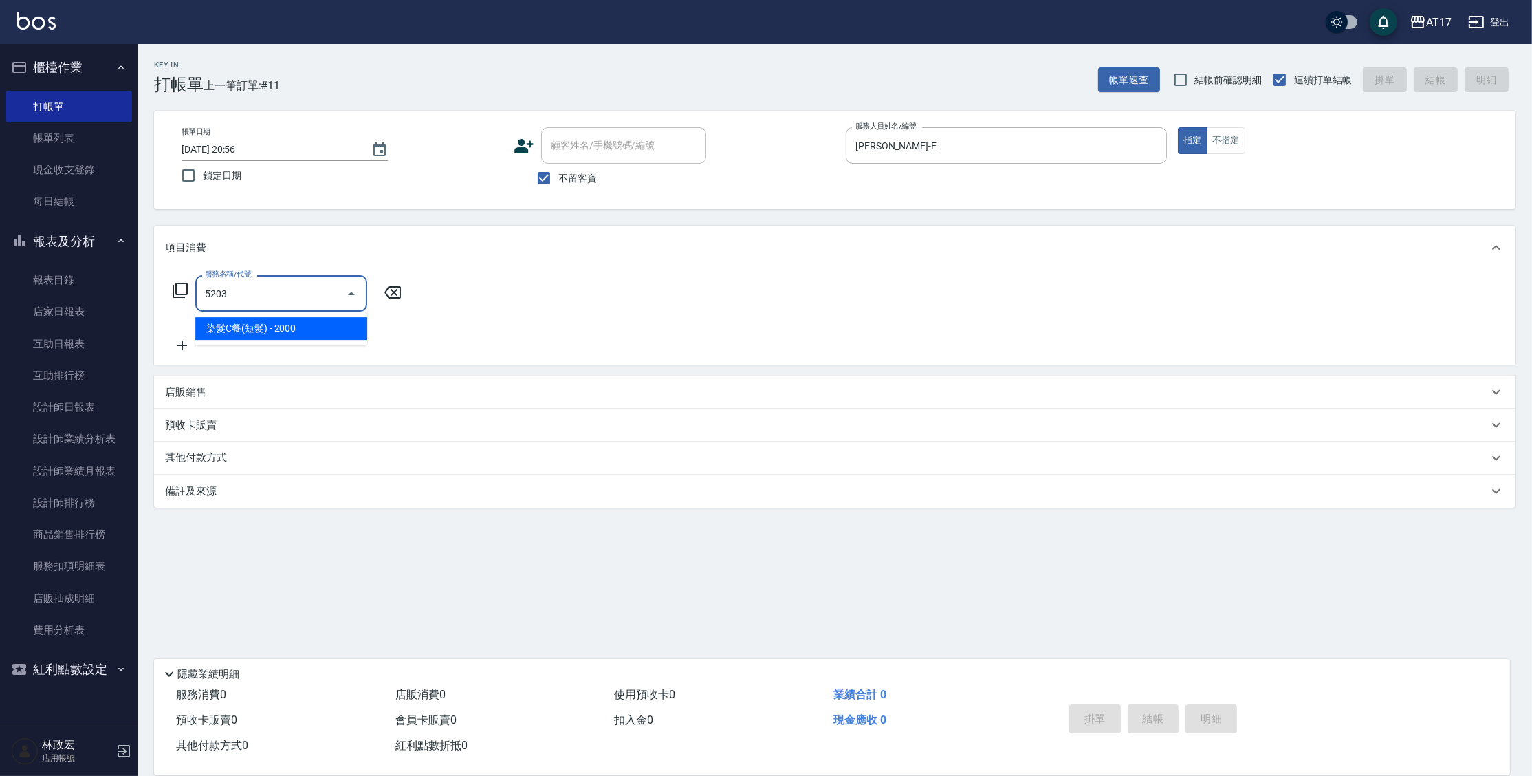
type input "染髮C餐(短髮)(5203)"
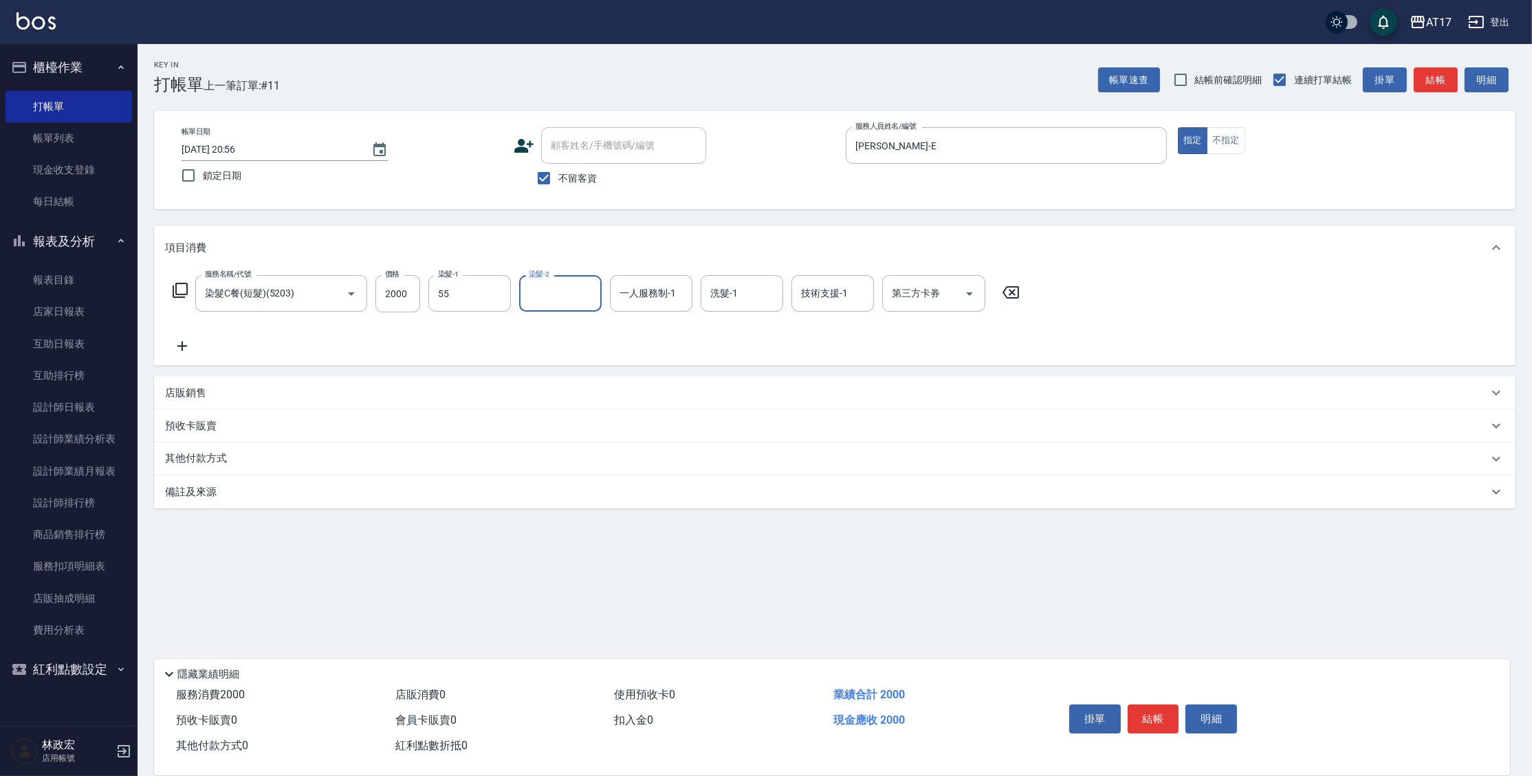
type input "[PERSON_NAME]-55"
type input "w"
type input "[PERSON_NAME]-E"
type input "陳思妤-22"
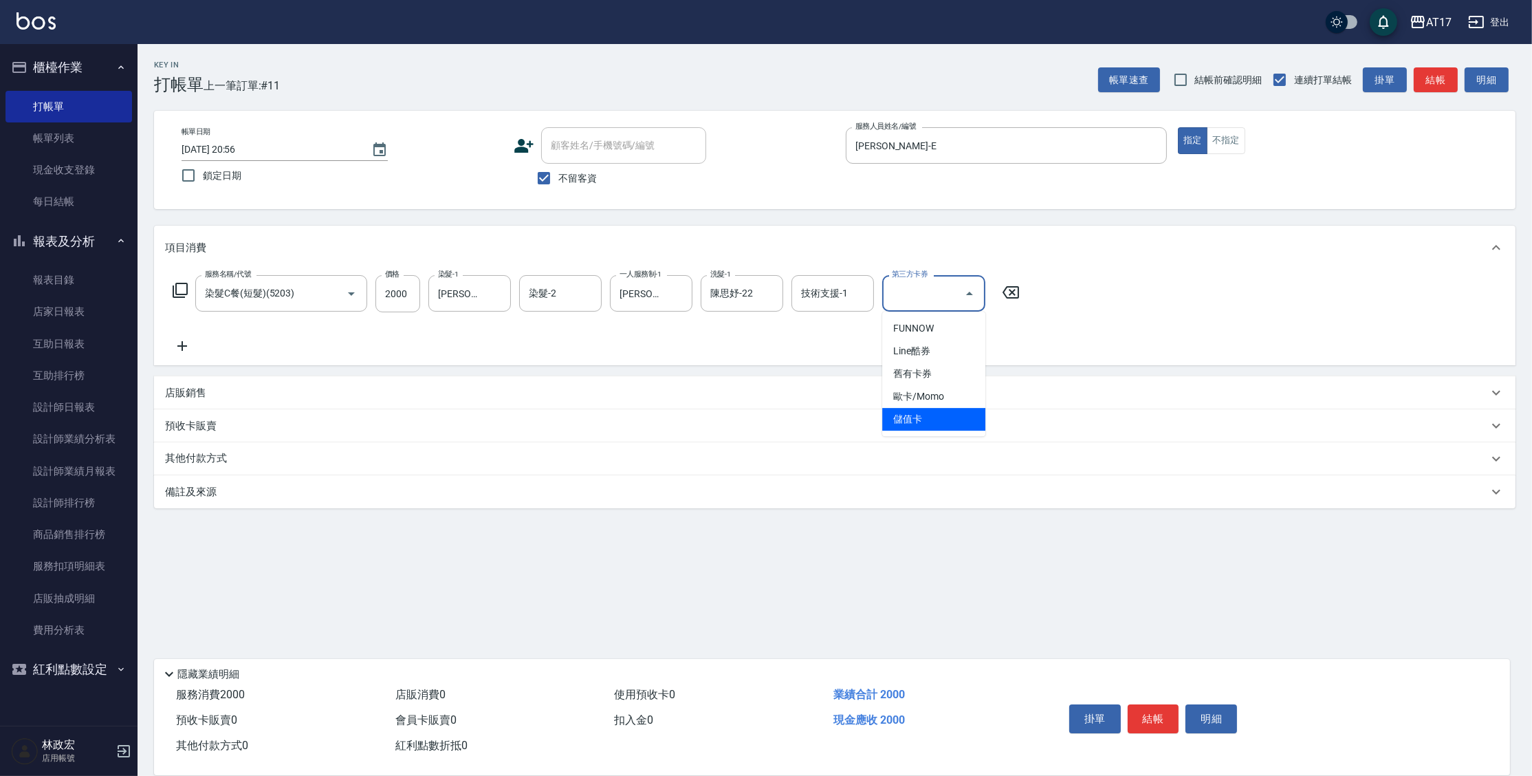
type input "儲值卡"
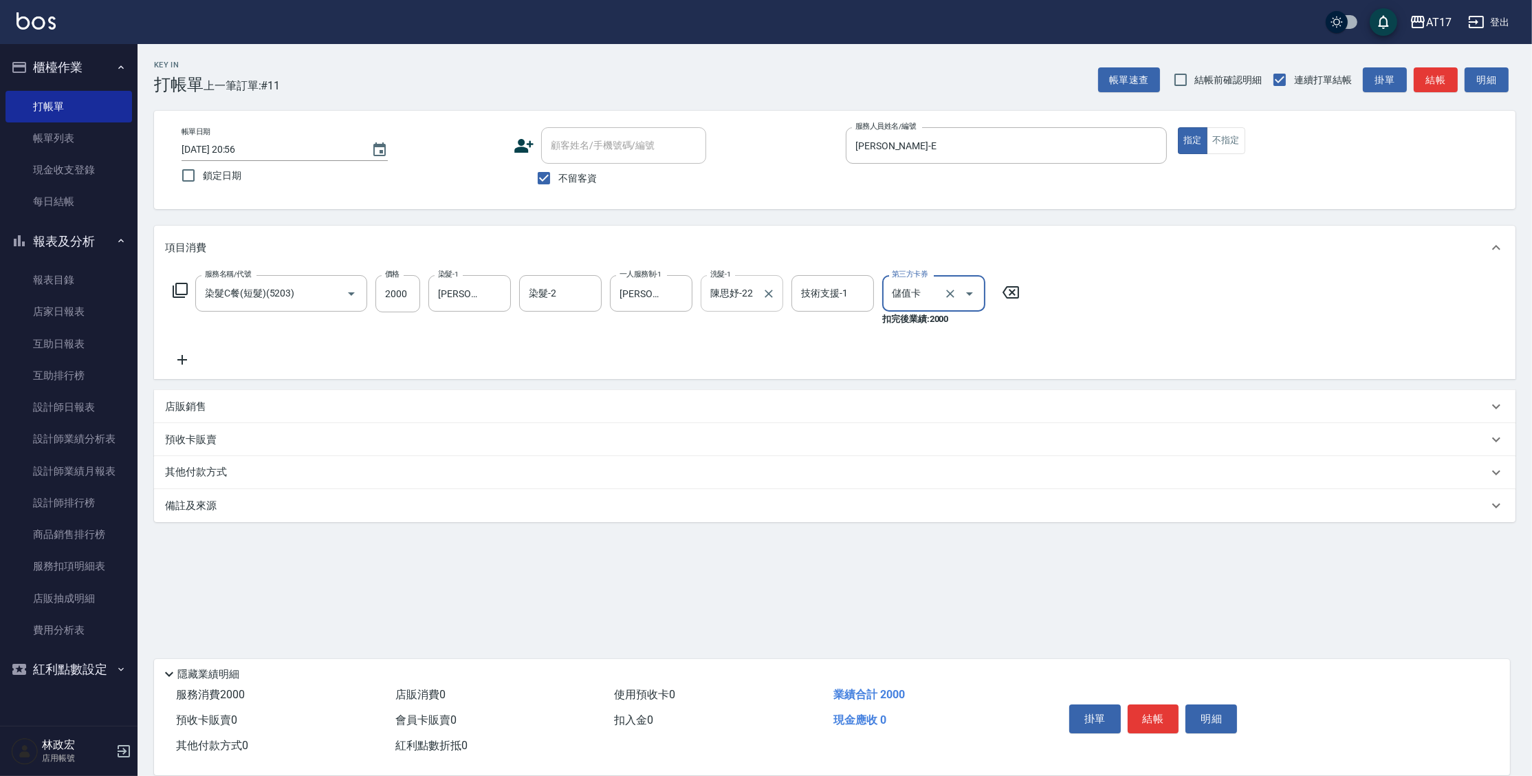
click at [750, 298] on input "陳思妤-22" at bounding box center [732, 293] width 50 height 24
type input "陳"
type input "[PERSON_NAME]-55"
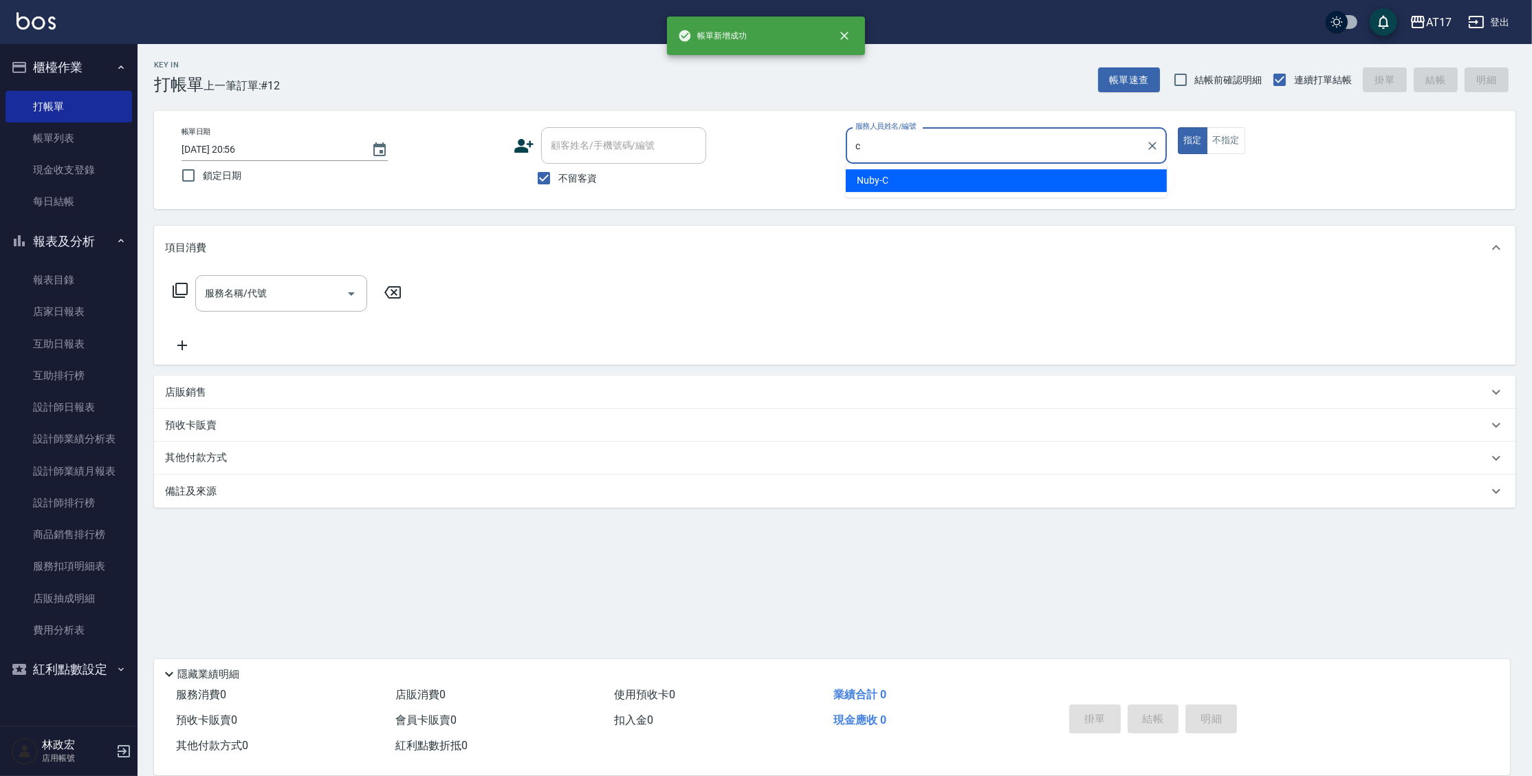
type input "Nuby-C"
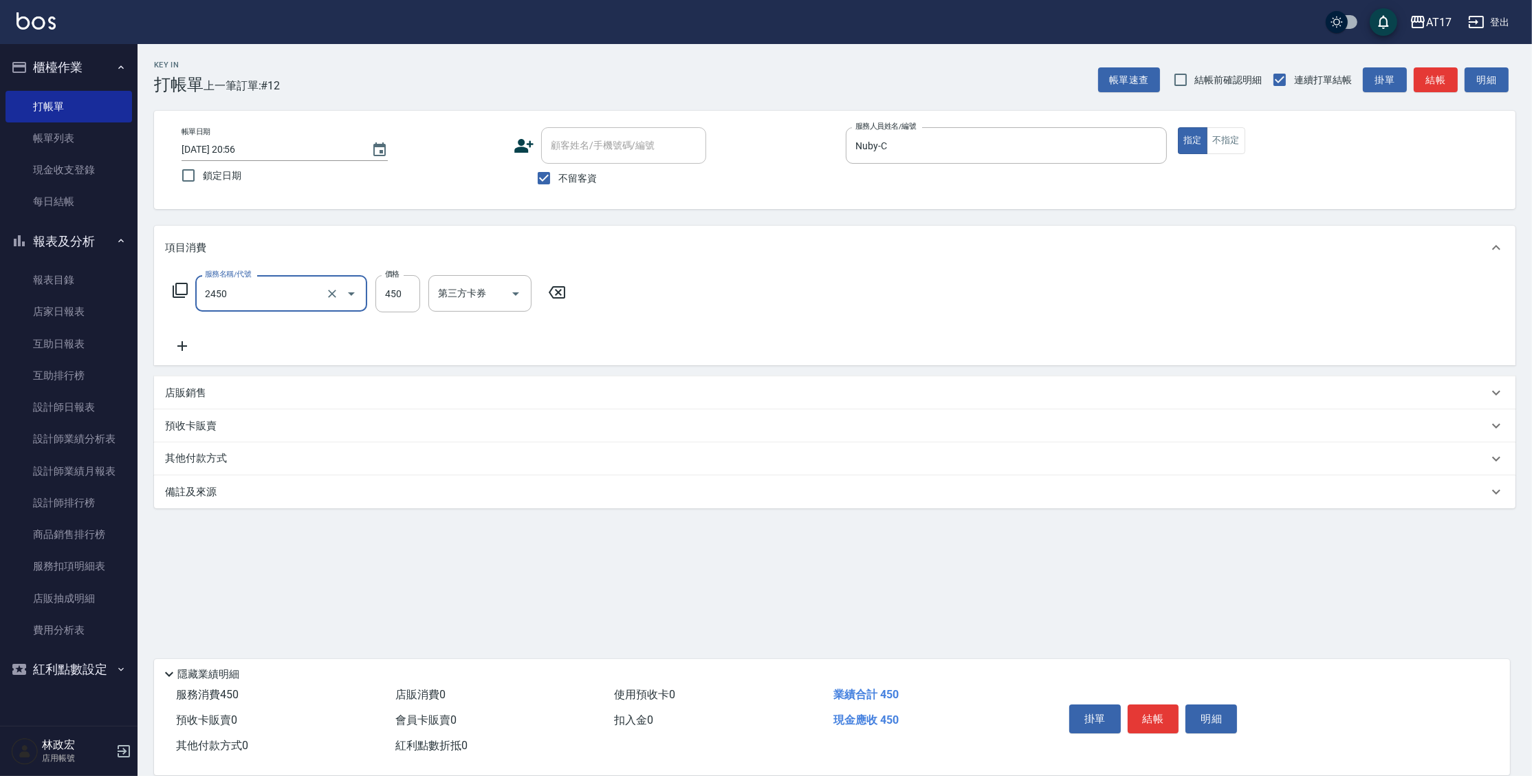
type input "C剪髮套餐(2450)"
type input "600"
type input "Winne-W"
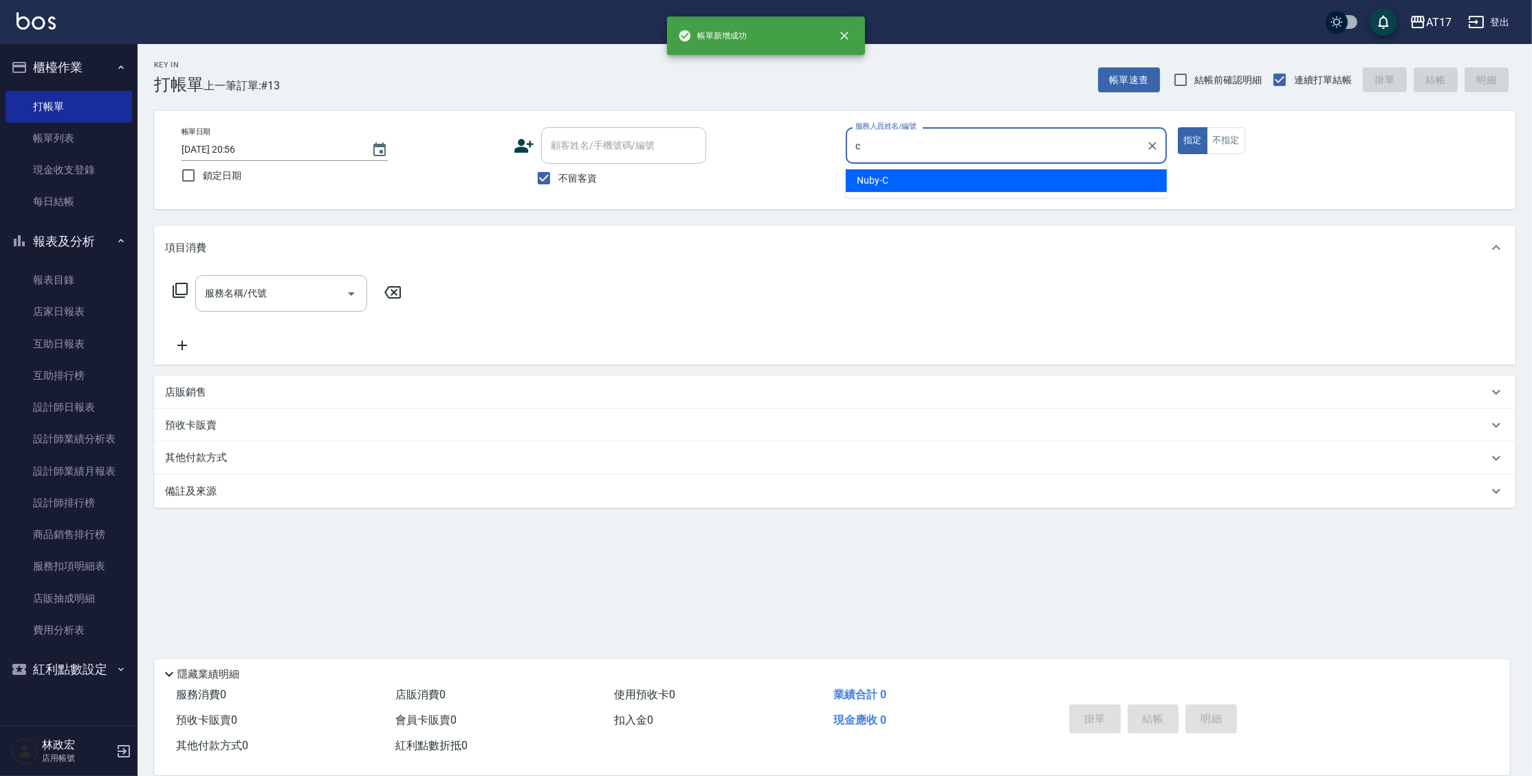
type input "Nuby-C"
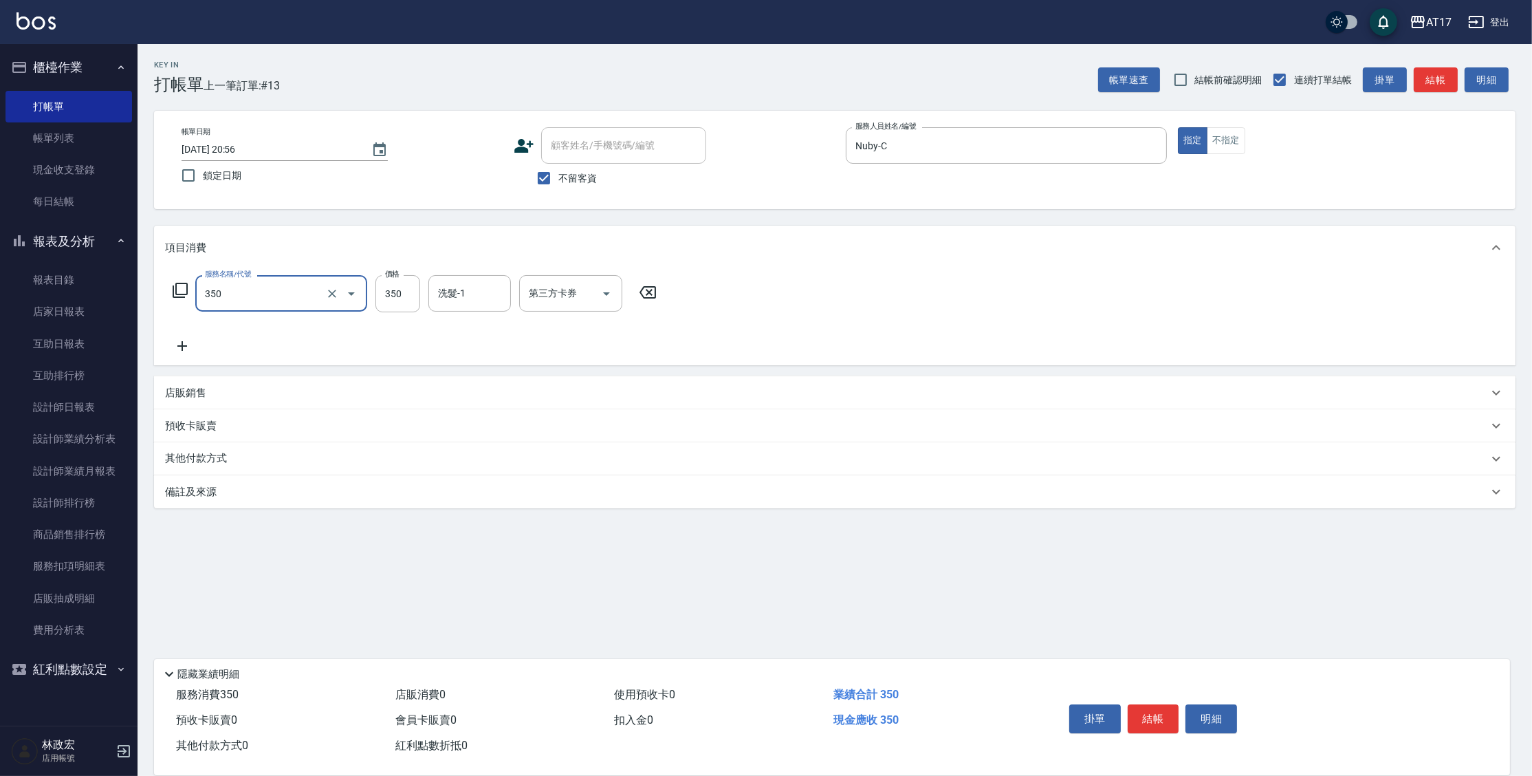
type input "350洗髮(350)"
type input "[PERSON_NAME]-25"
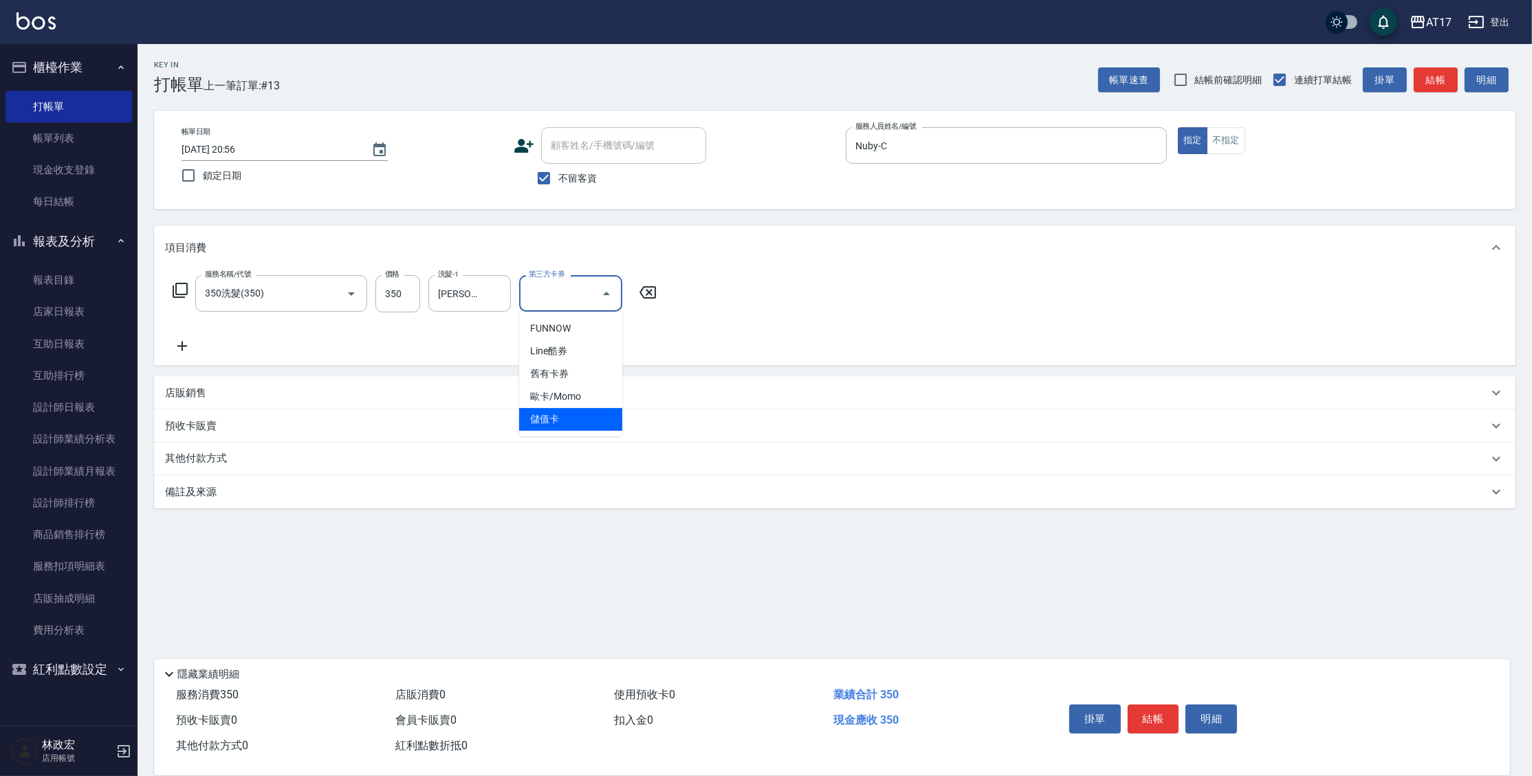
type input "儲值卡"
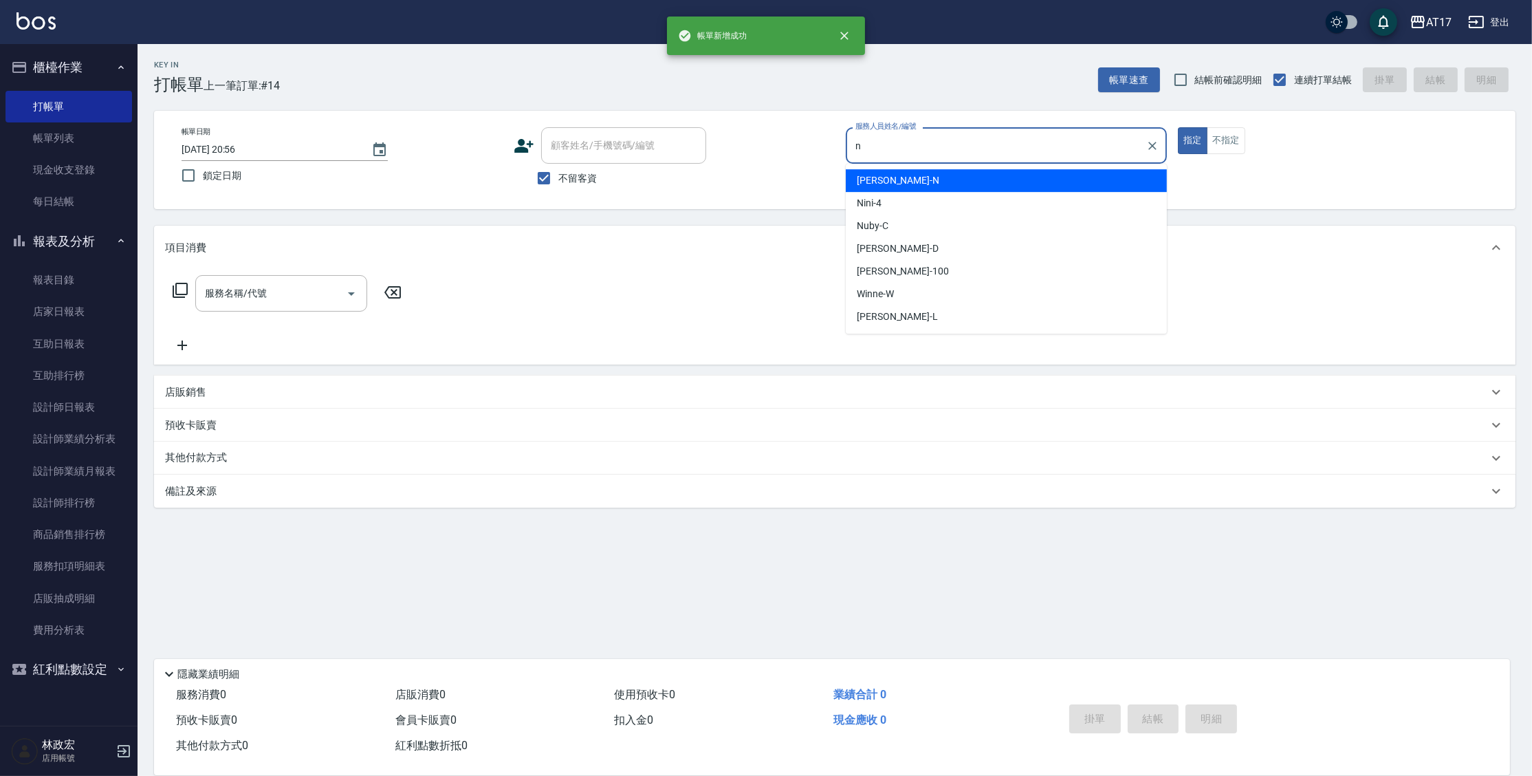
type input "[PERSON_NAME]-N"
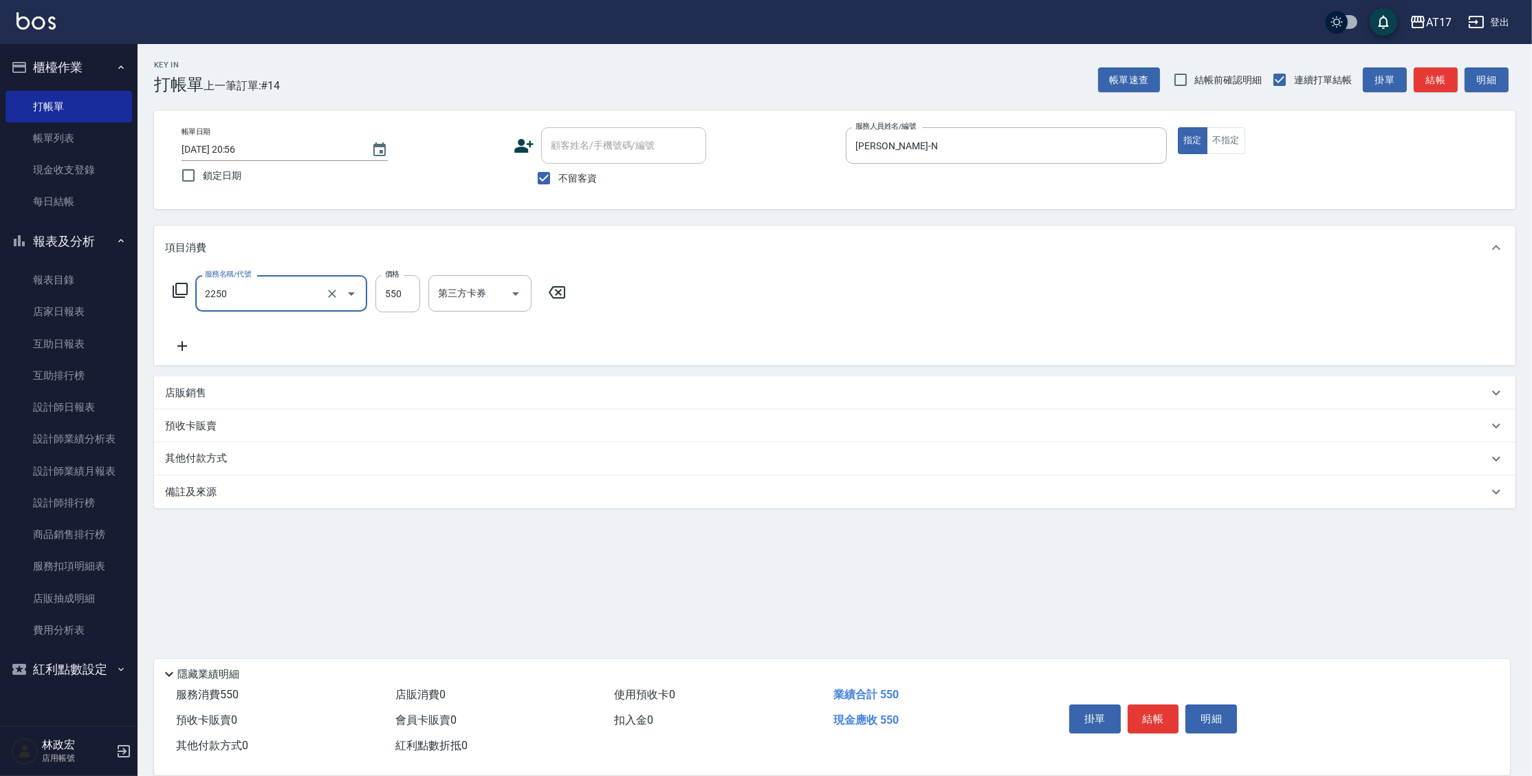
type input "B剪髮套餐(2250)"
type input "欣麗-77"
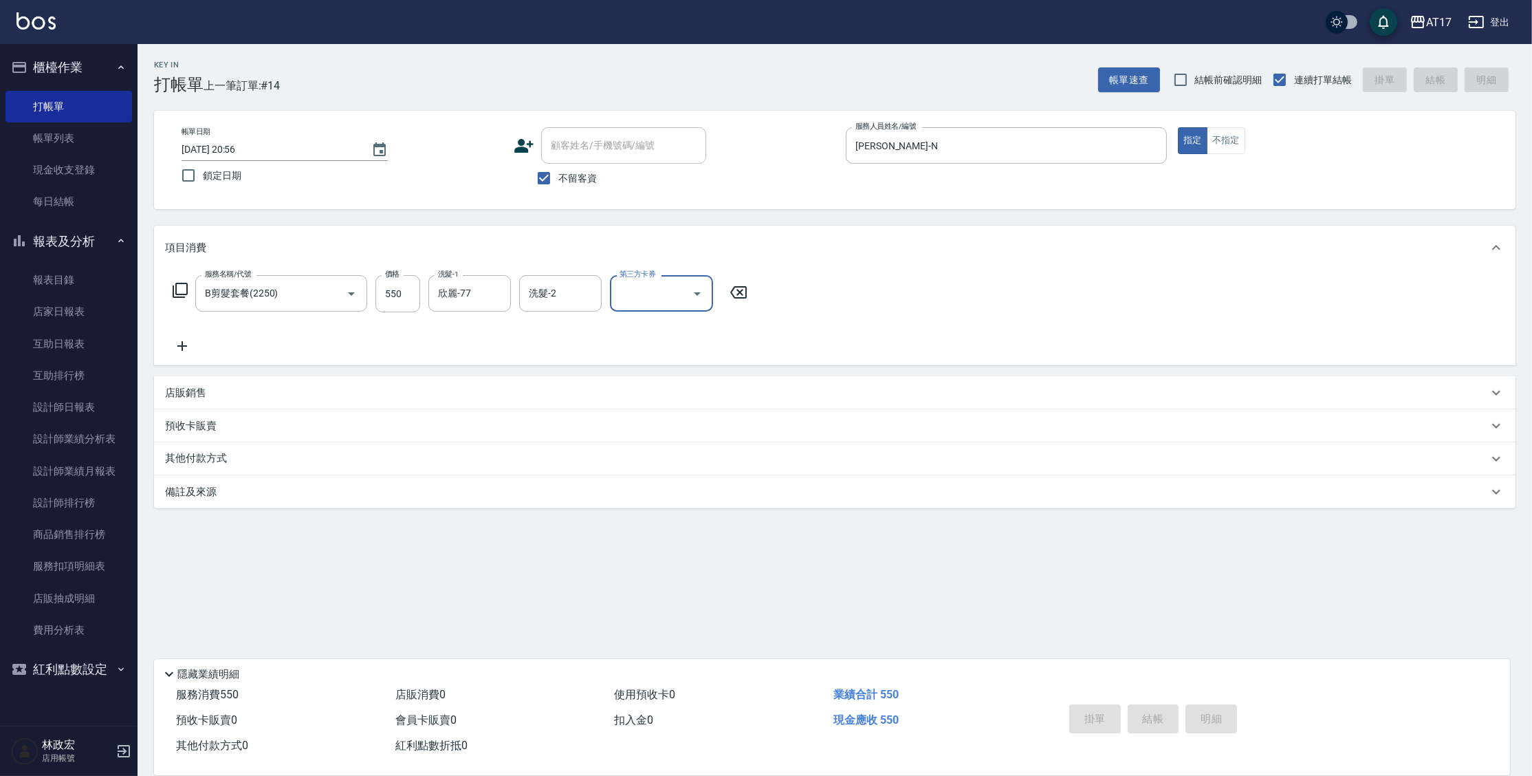
type input "[DATE] 20:57"
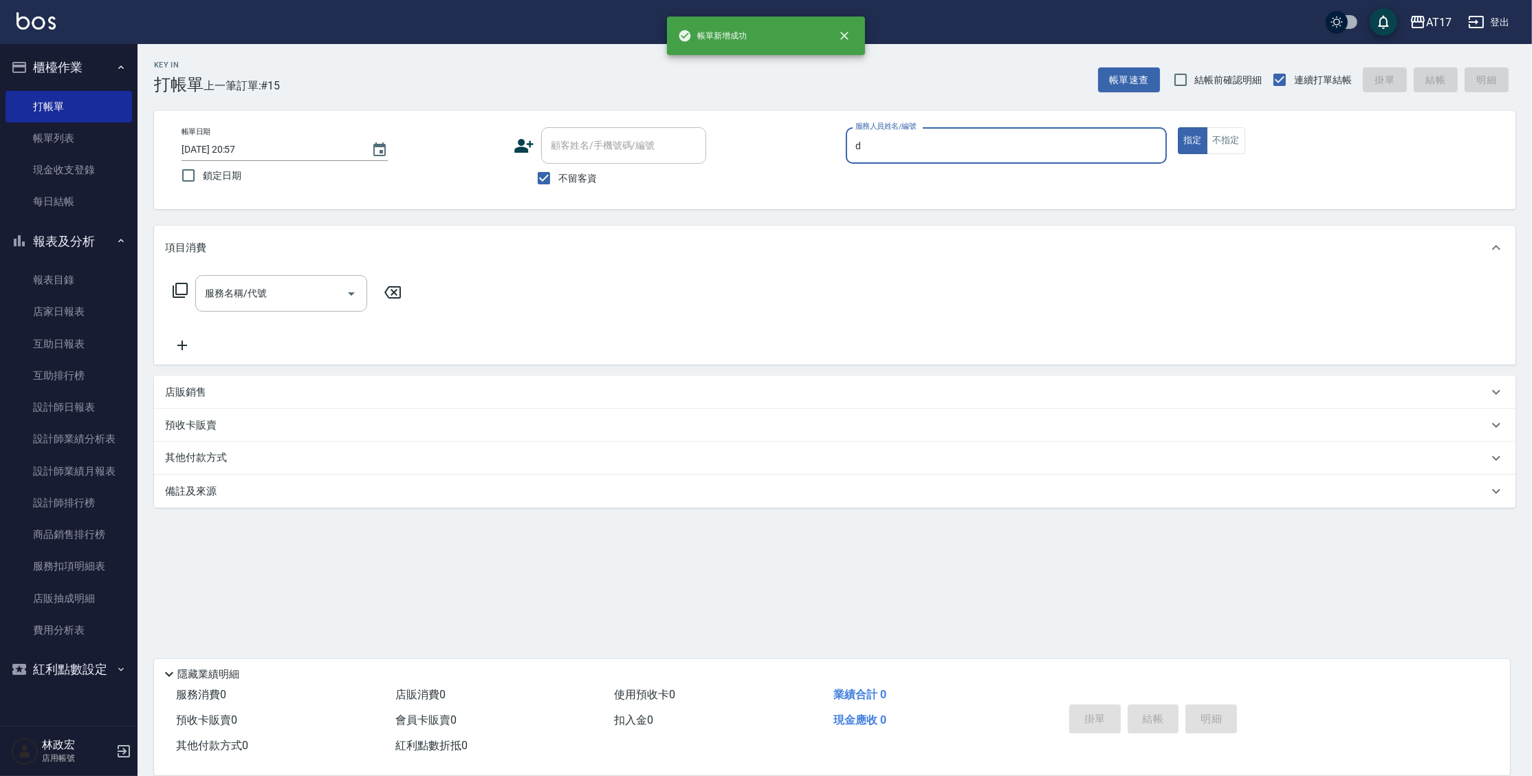
type input "[PERSON_NAME]-D"
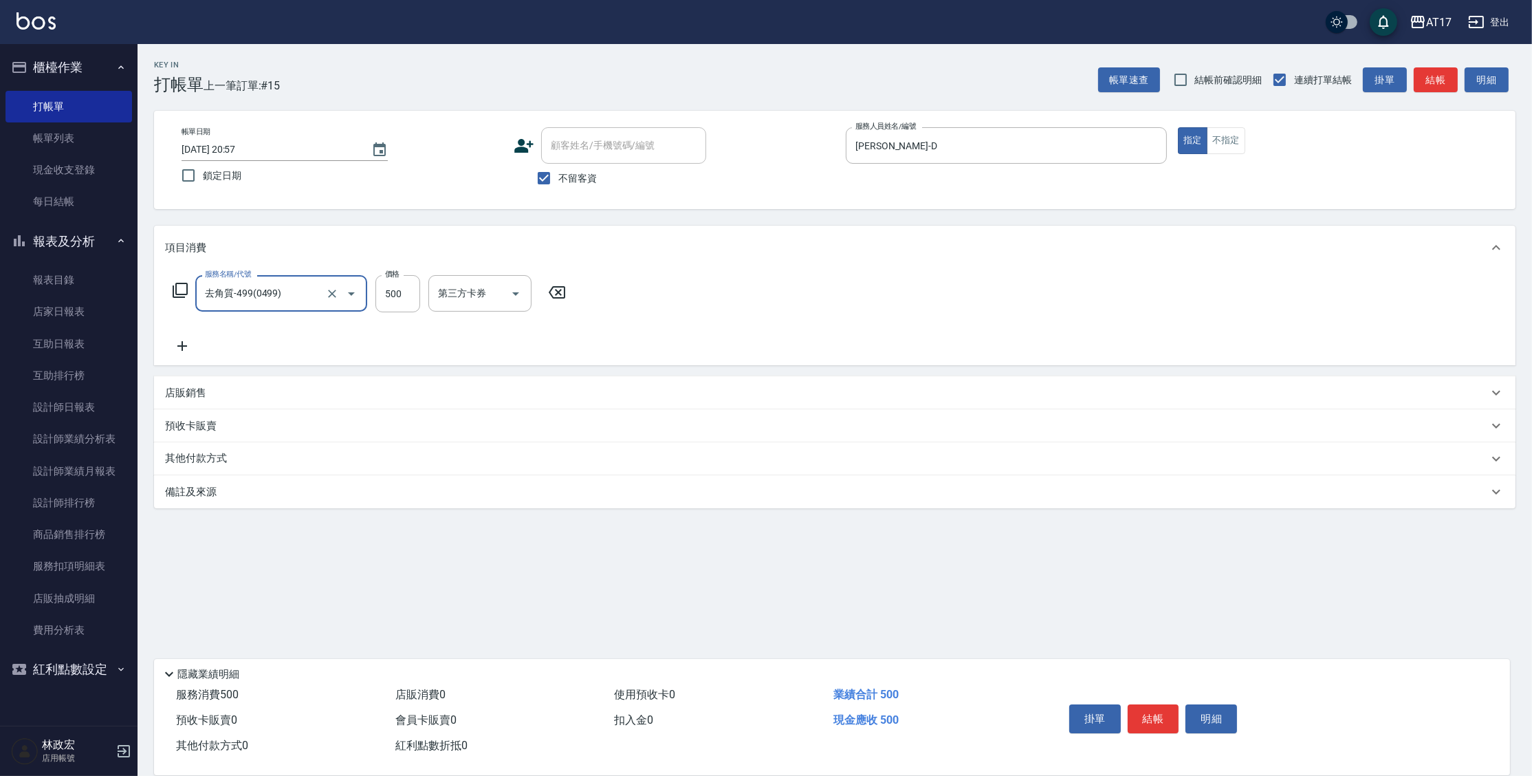
type input "去角質-499(0499)"
type input "700"
type input "[PERSON_NAME]-27"
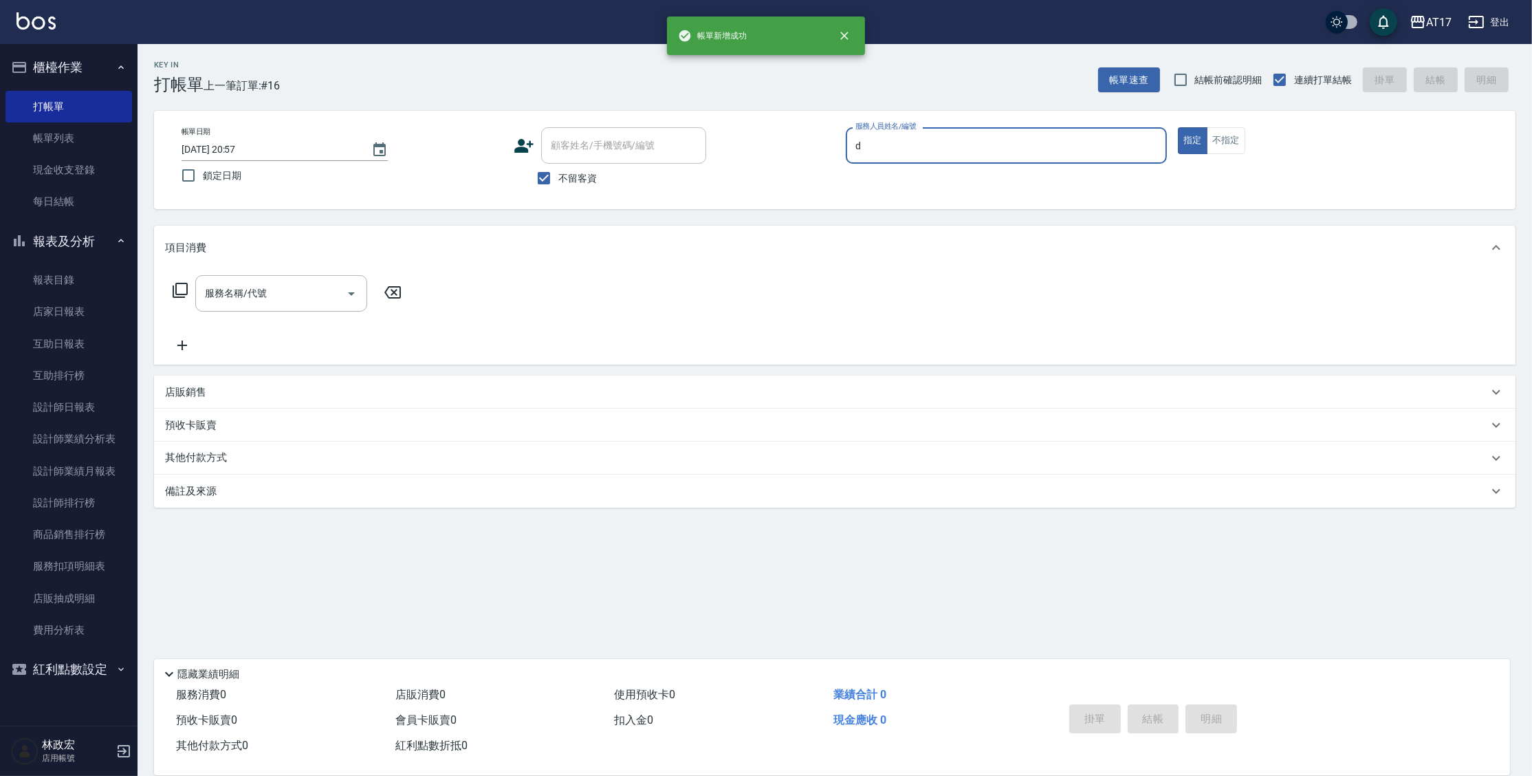
type input "[PERSON_NAME]-D"
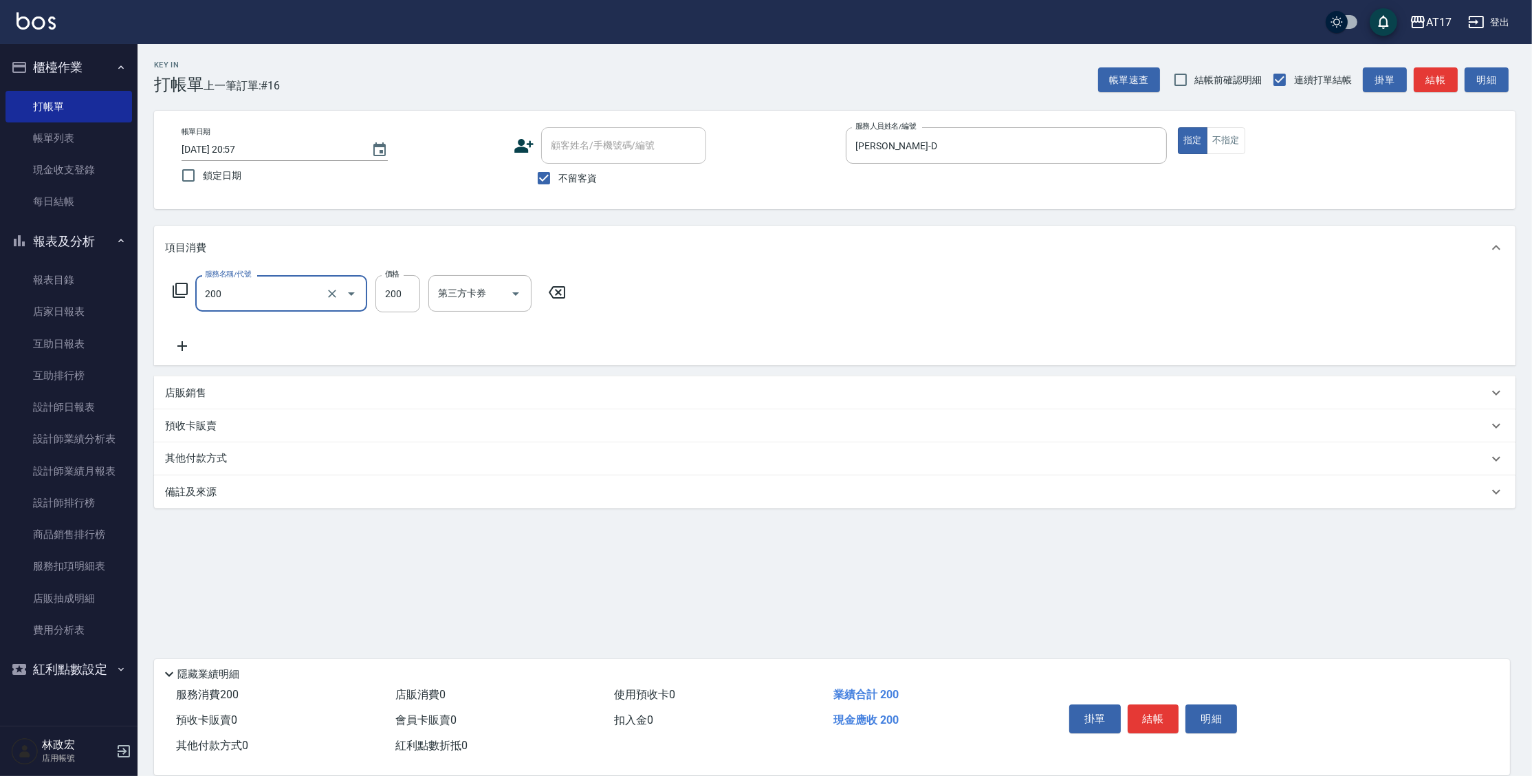
type input "剪髮(200)"
drag, startPoint x: 401, startPoint y: 292, endPoint x: 402, endPoint y: 274, distance: 17.9
click at [401, 292] on input "25" at bounding box center [397, 293] width 45 height 37
type input "250"
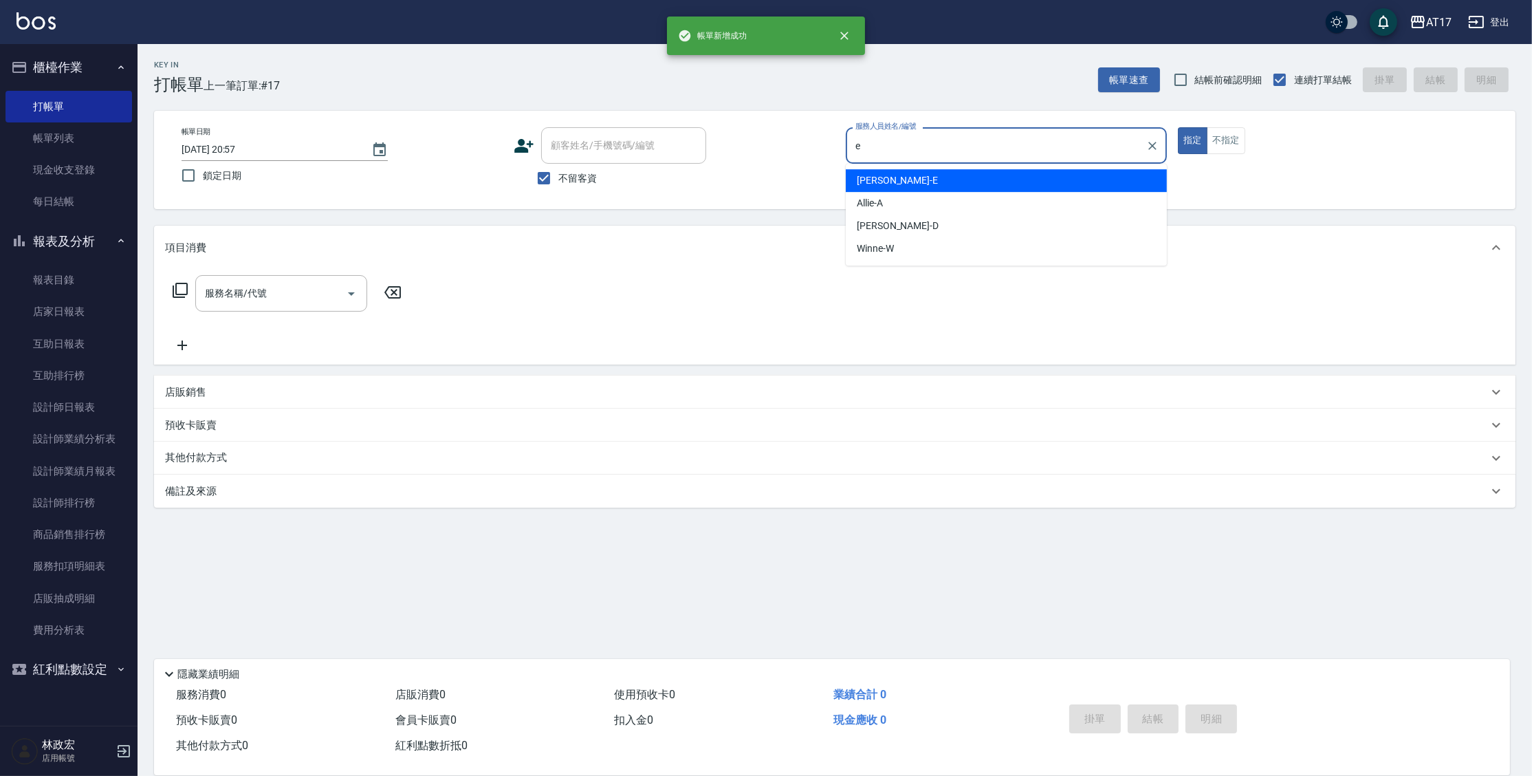
type input "[PERSON_NAME]-E"
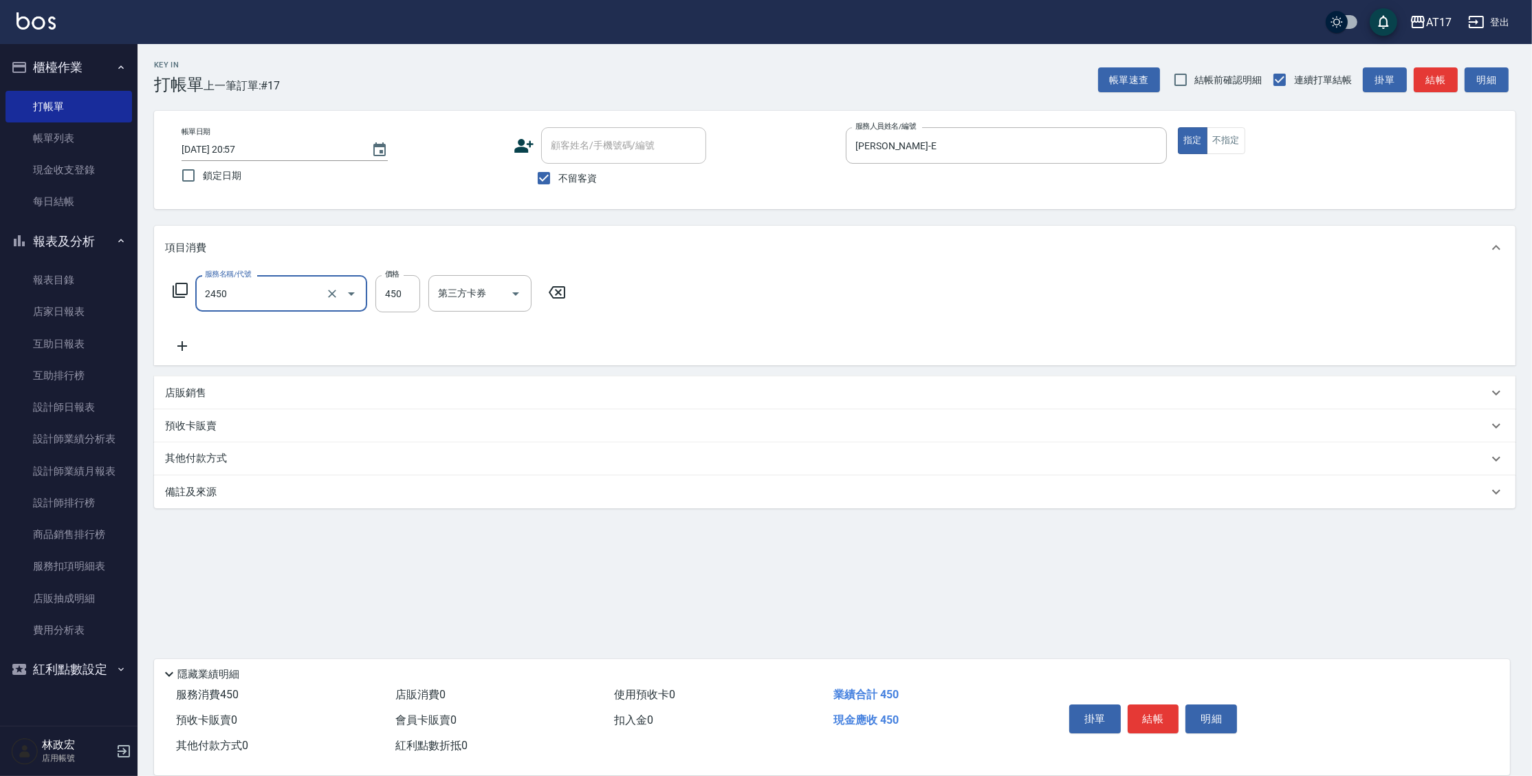
type input "C剪髮套餐(2450)"
type input "[PERSON_NAME]-55"
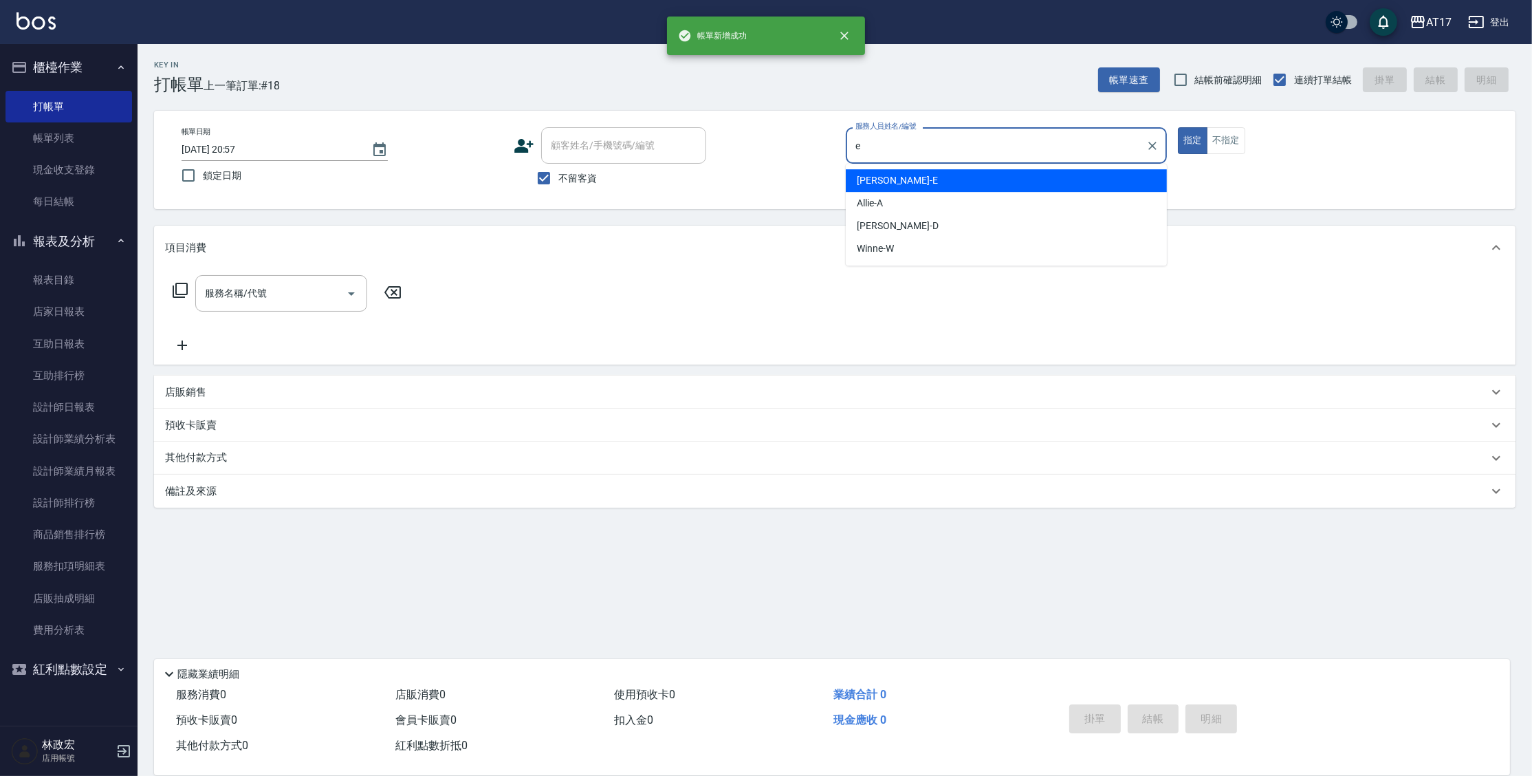
type input "[PERSON_NAME]-E"
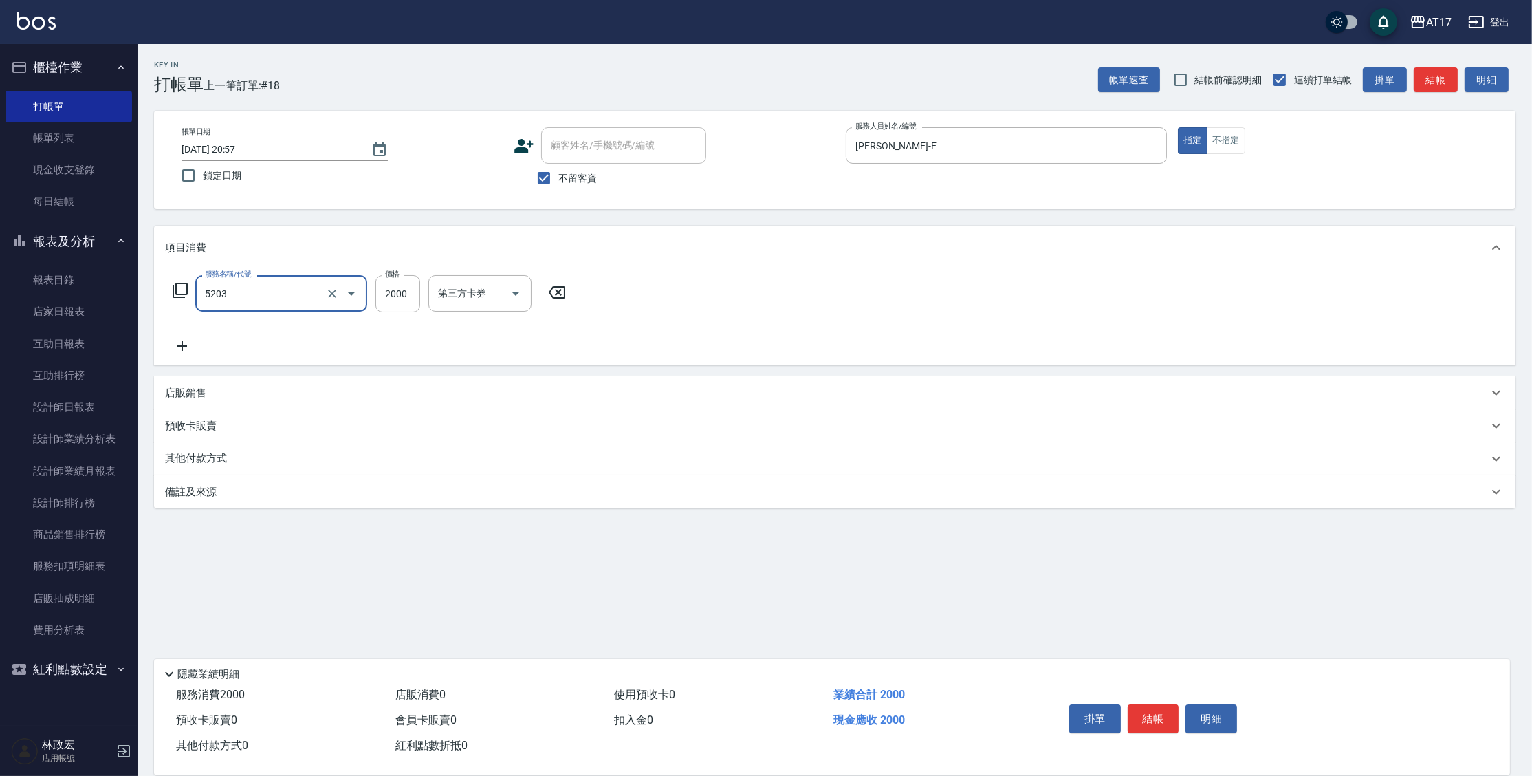
type input "染髮C餐(短髮)(5203)"
type input "[PERSON_NAME]-55"
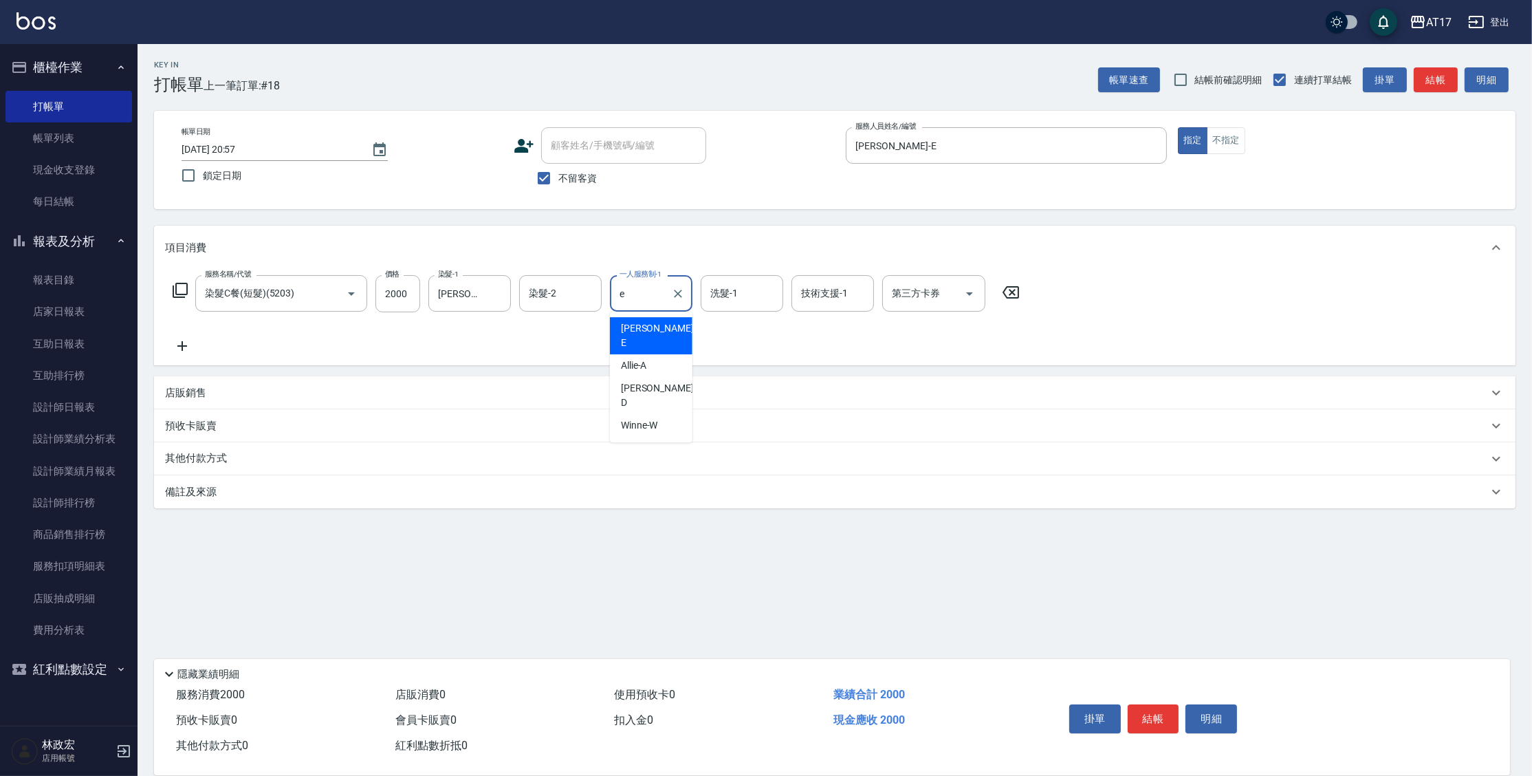
type input "[PERSON_NAME]-E"
type input "[PERSON_NAME]-55"
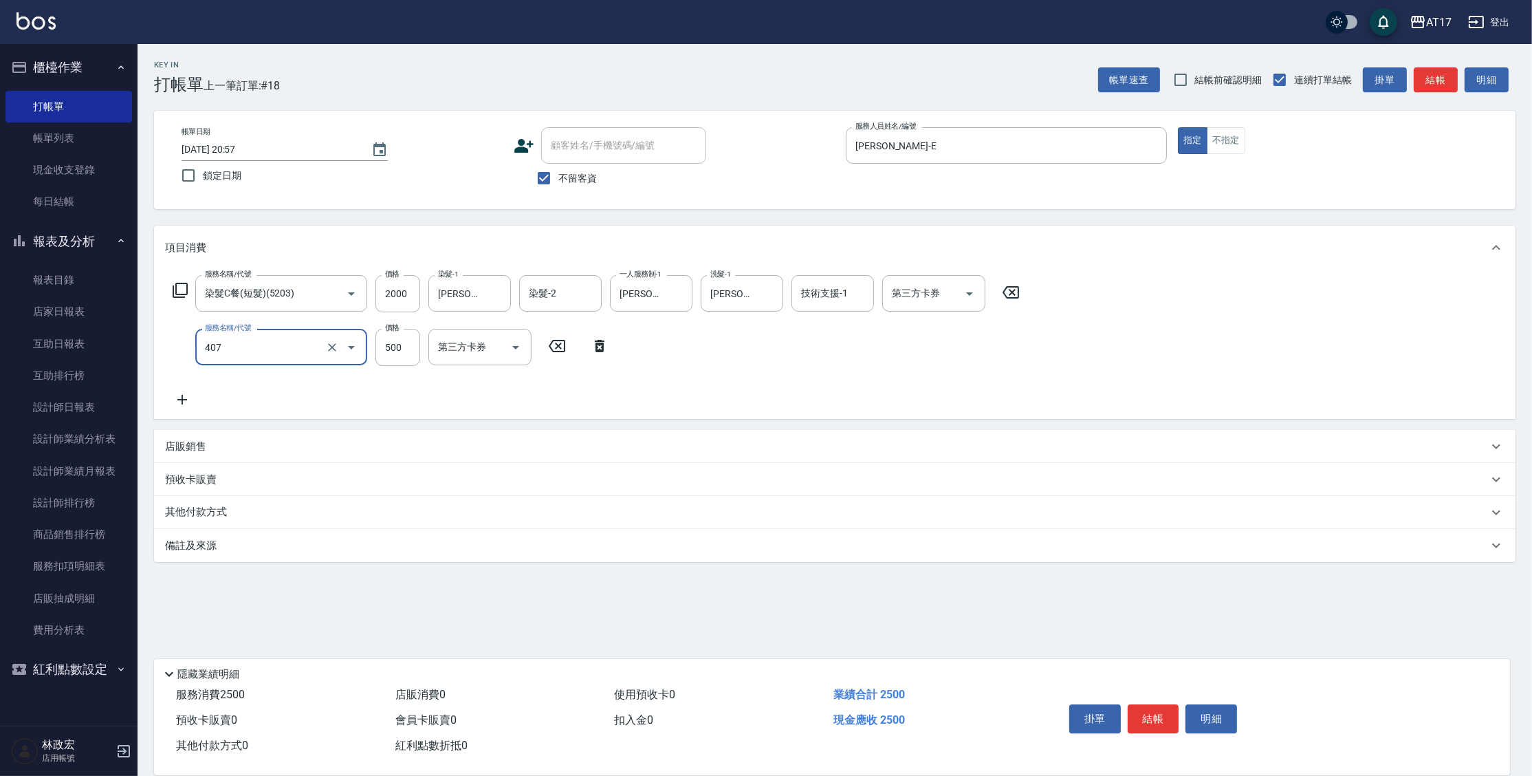
type input "500護(407)"
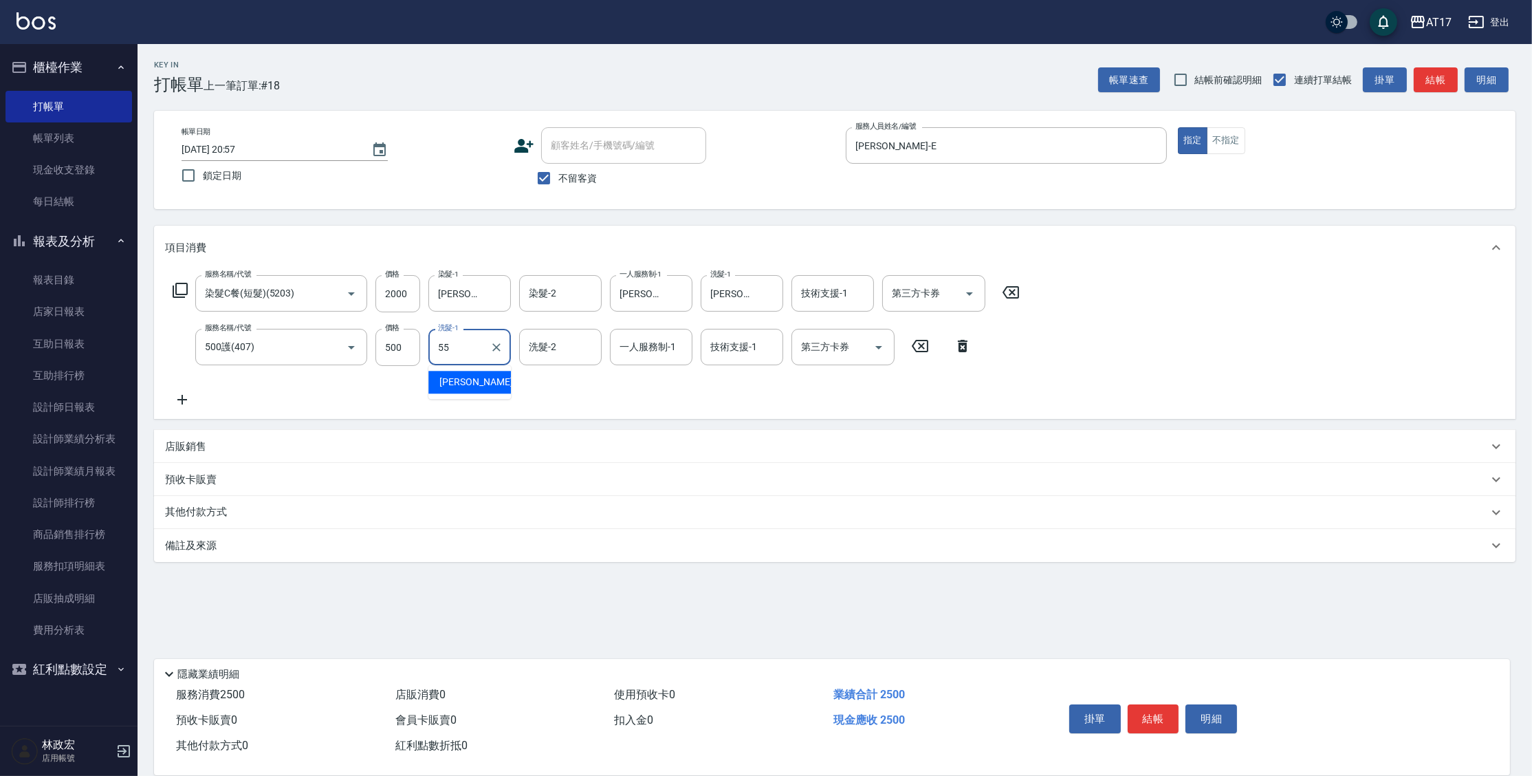
type input "[PERSON_NAME]-55"
type input "r"
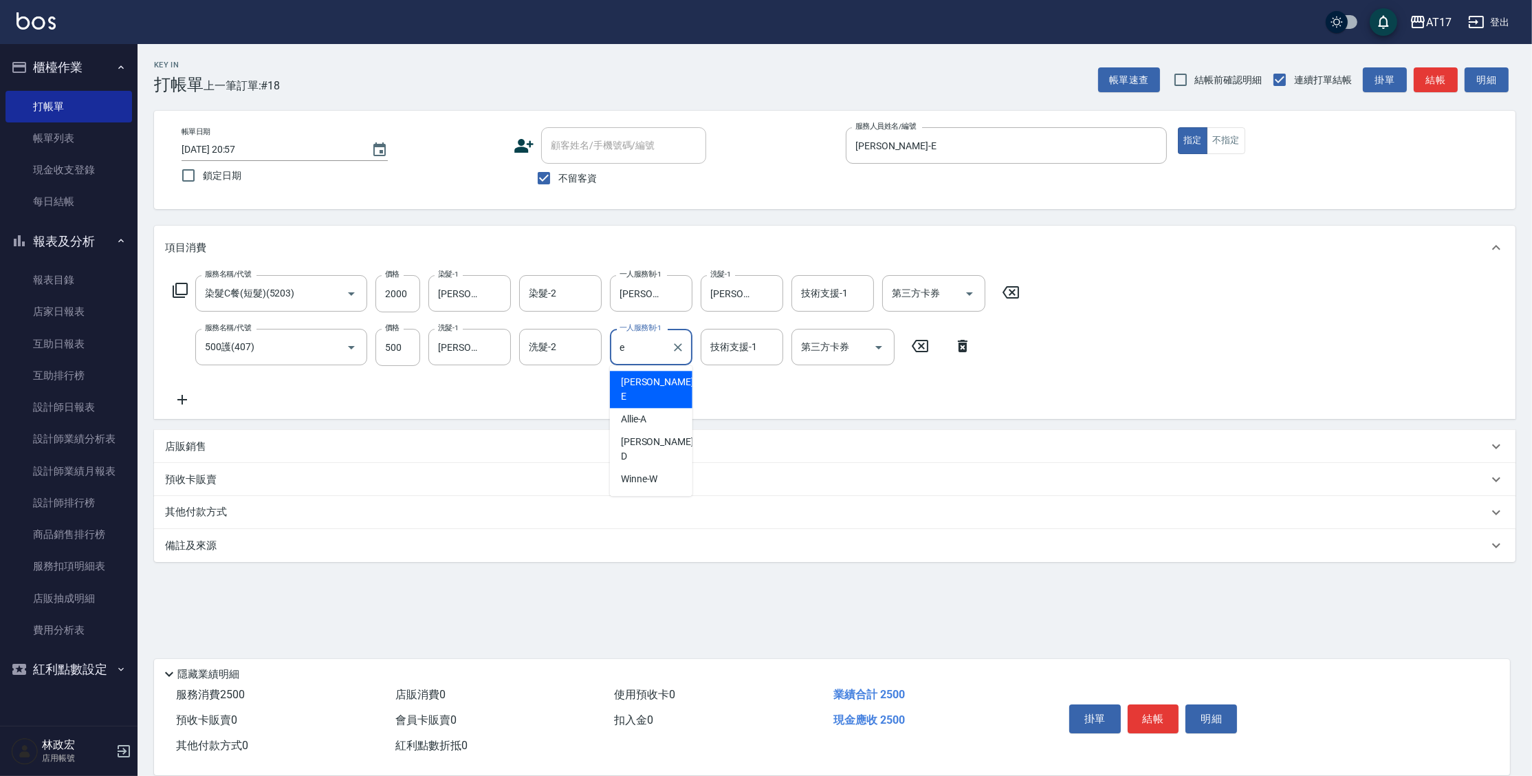
type input "[PERSON_NAME]-E"
click at [207, 439] on div "店販銷售" at bounding box center [835, 446] width 1362 height 33
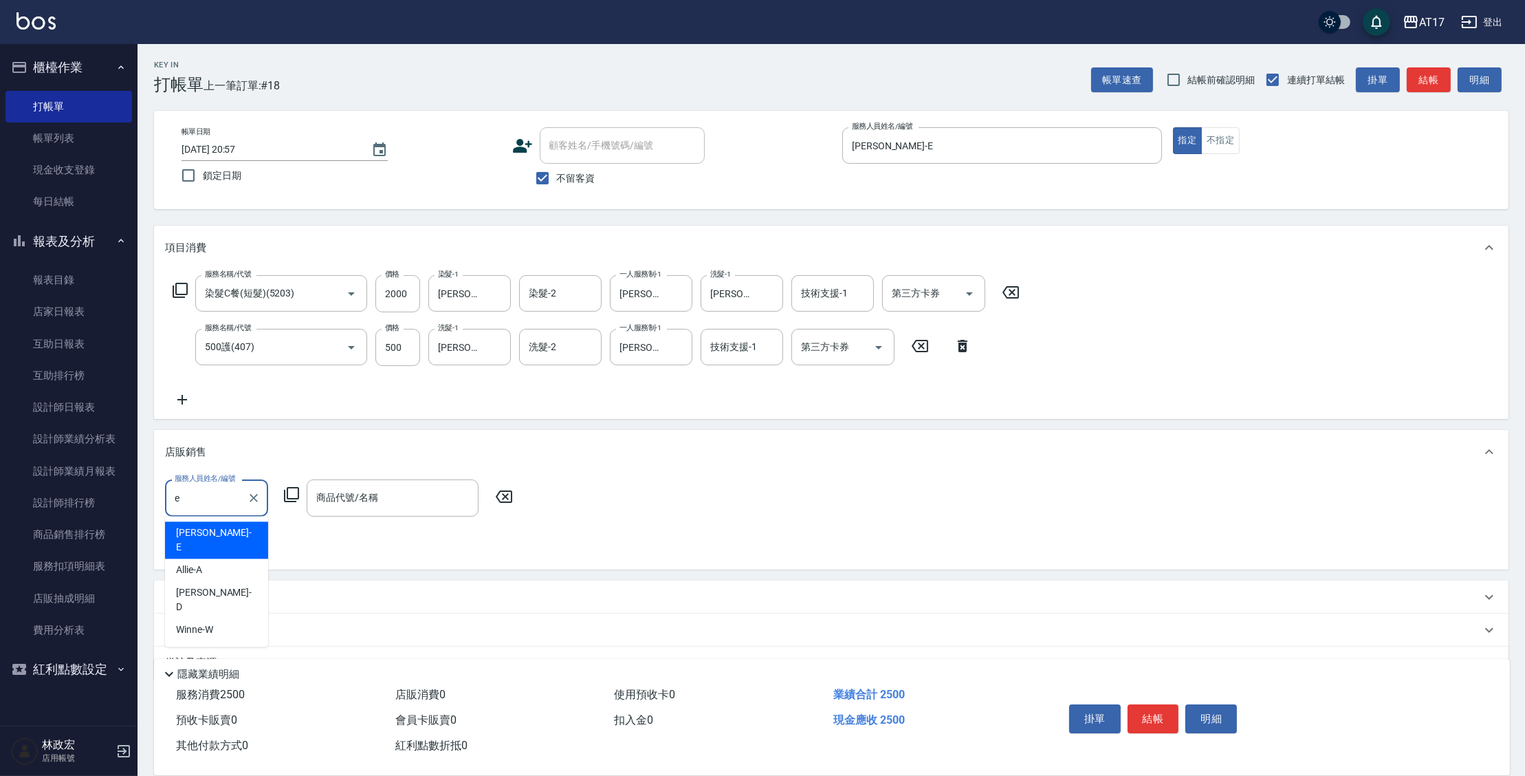
type input "[PERSON_NAME]-E"
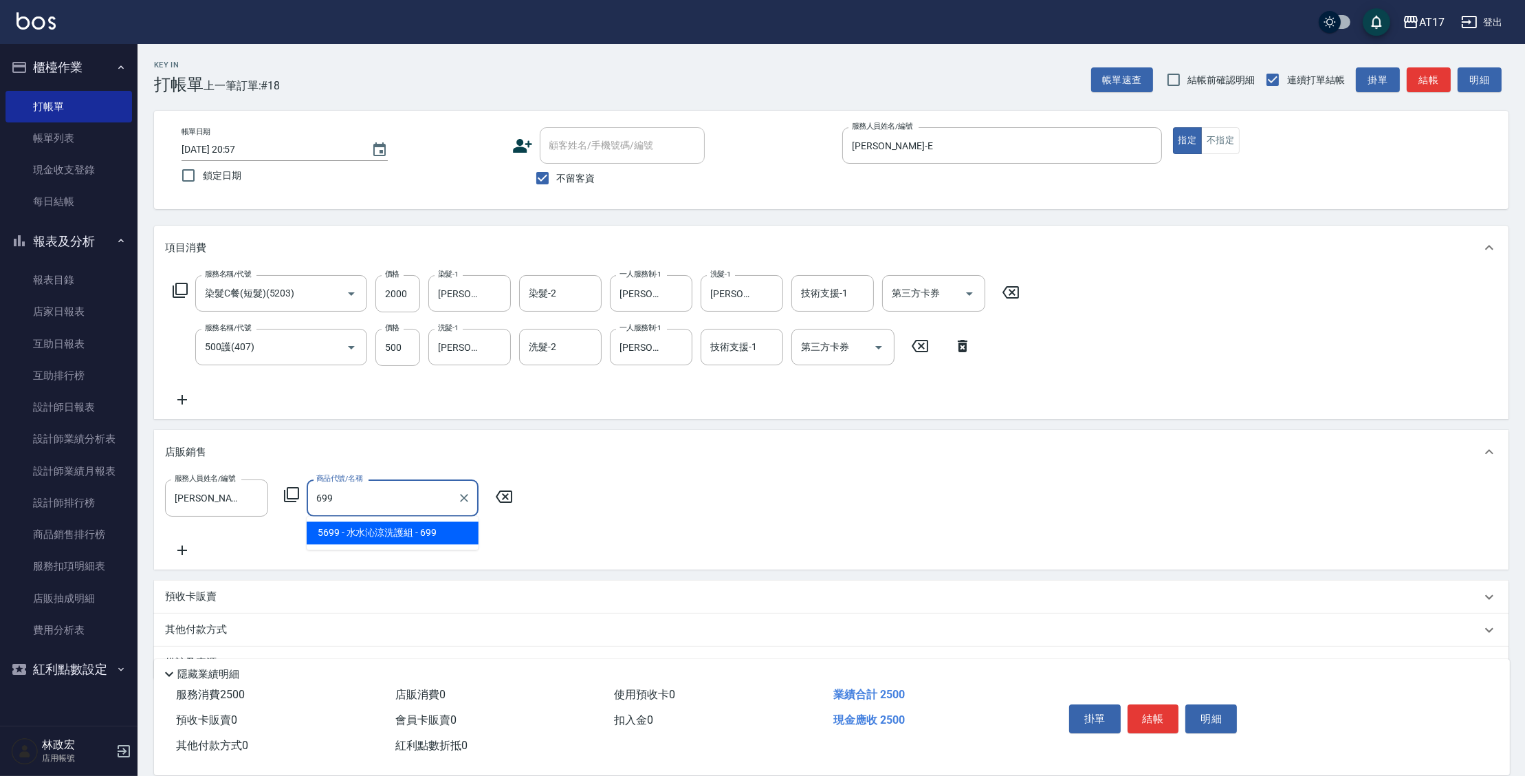
type input "[PERSON_NAME]涼洗護組"
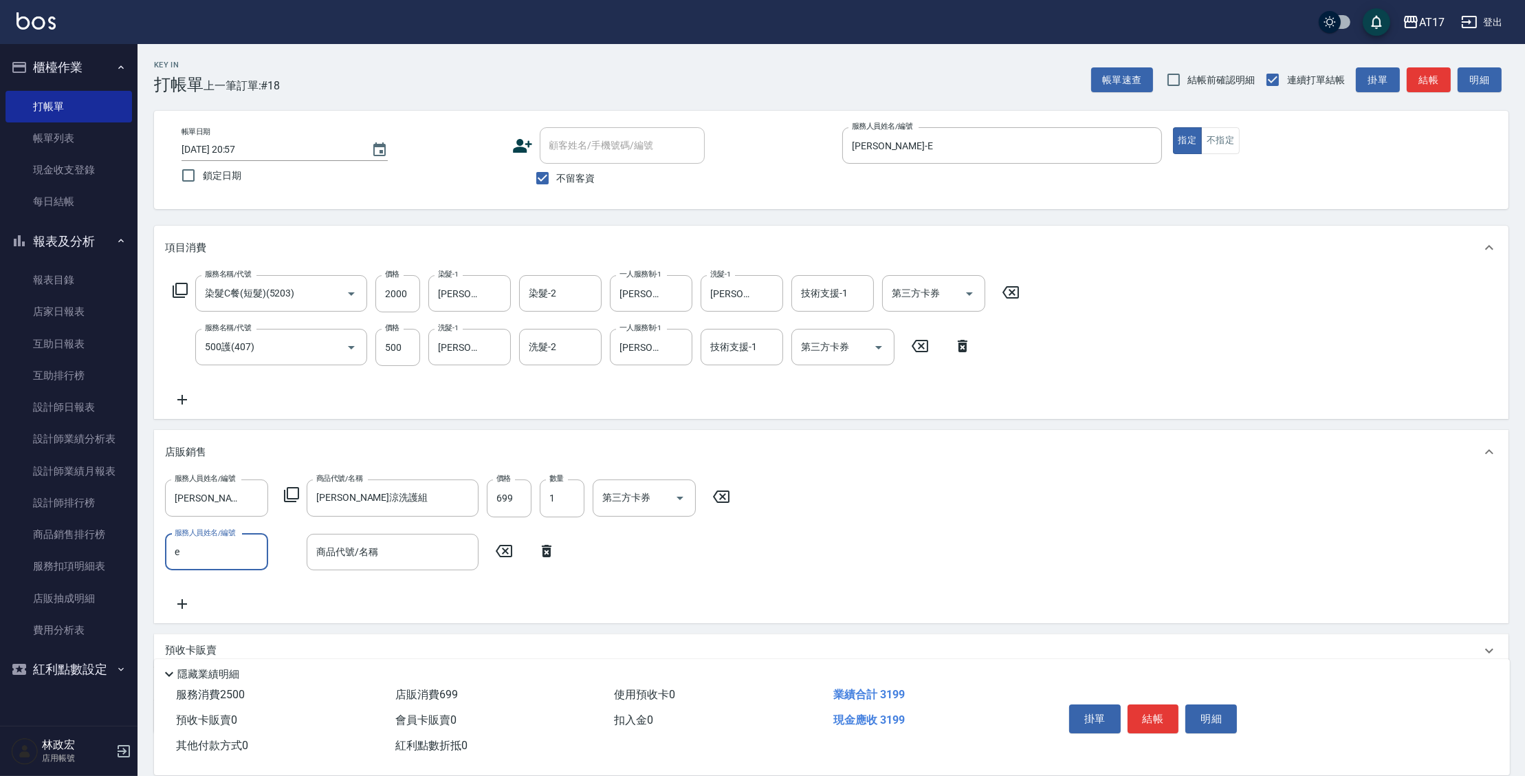
type input "[PERSON_NAME]-E"
click at [287, 486] on div "服務人員姓名/編號 [PERSON_NAME]-E 服務人員姓名/編號 商品代號/名稱 水水沁涼洗護組 商品代號/名稱 價格 699 價格 數量 1 數量 第…" at bounding box center [452, 497] width 574 height 37
click at [289, 488] on icon at bounding box center [291, 494] width 15 height 15
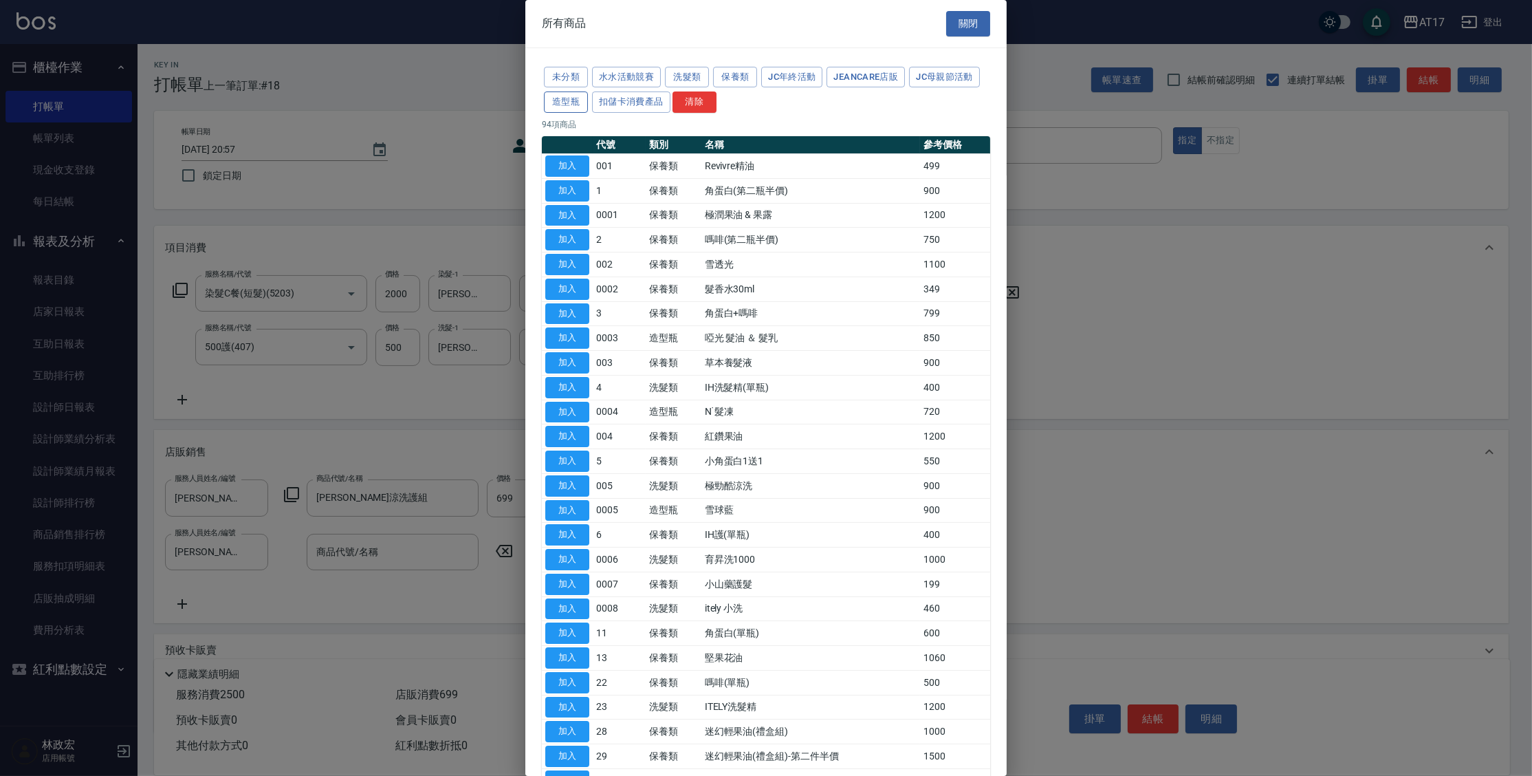
click at [563, 94] on button "造型瓶" at bounding box center [566, 101] width 44 height 21
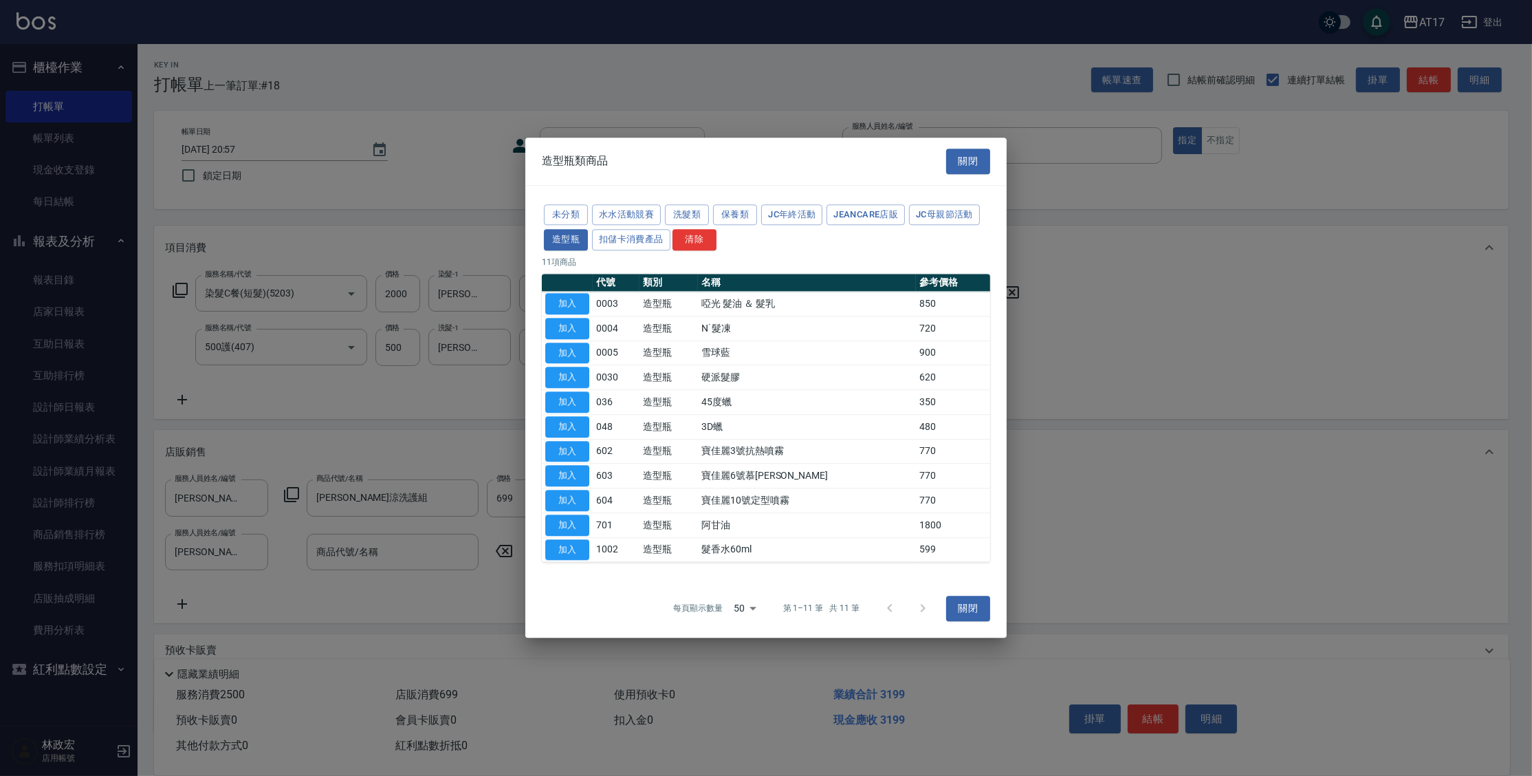
click at [565, 492] on button "加入" at bounding box center [567, 500] width 44 height 21
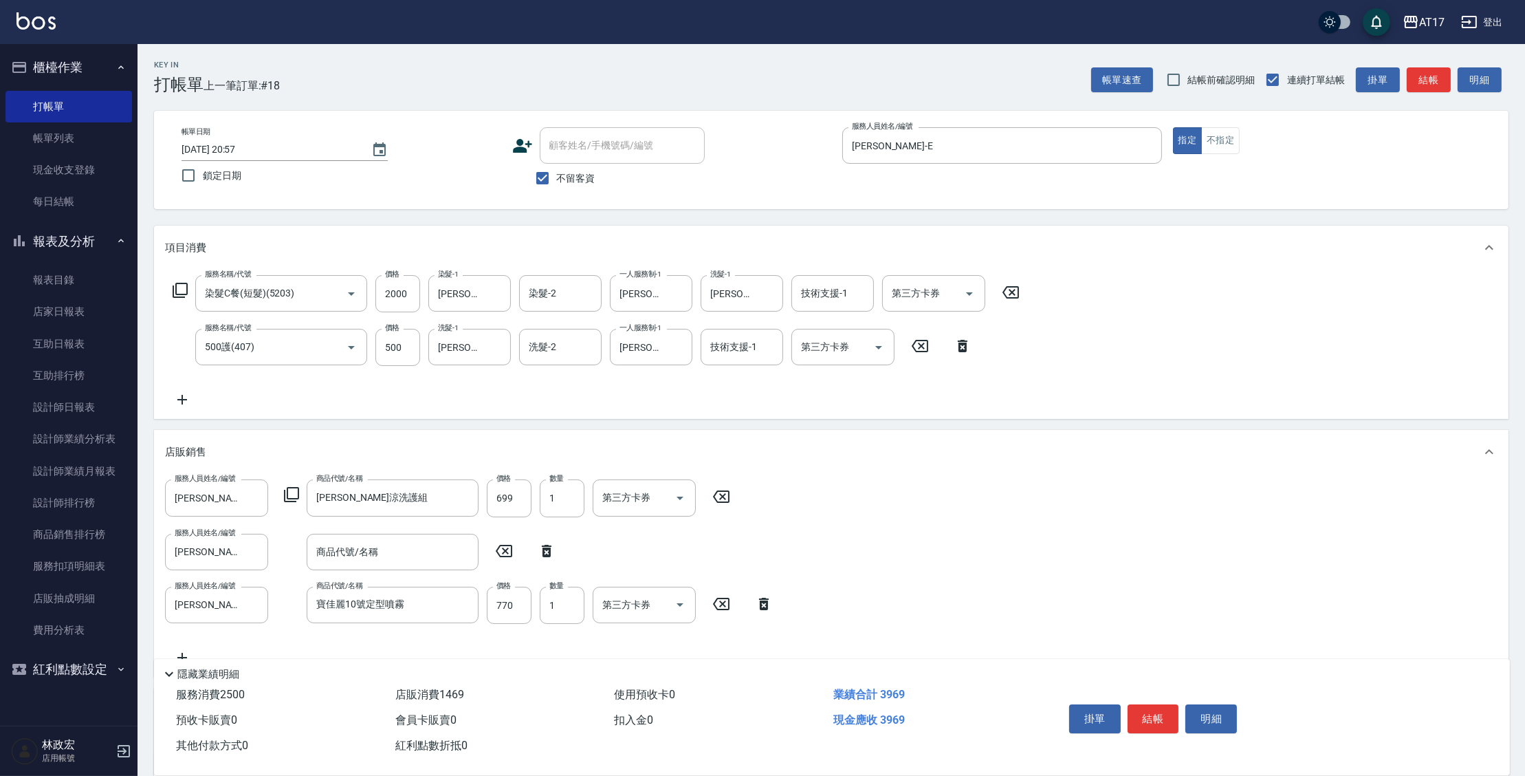
click at [551, 550] on icon at bounding box center [547, 551] width 34 height 17
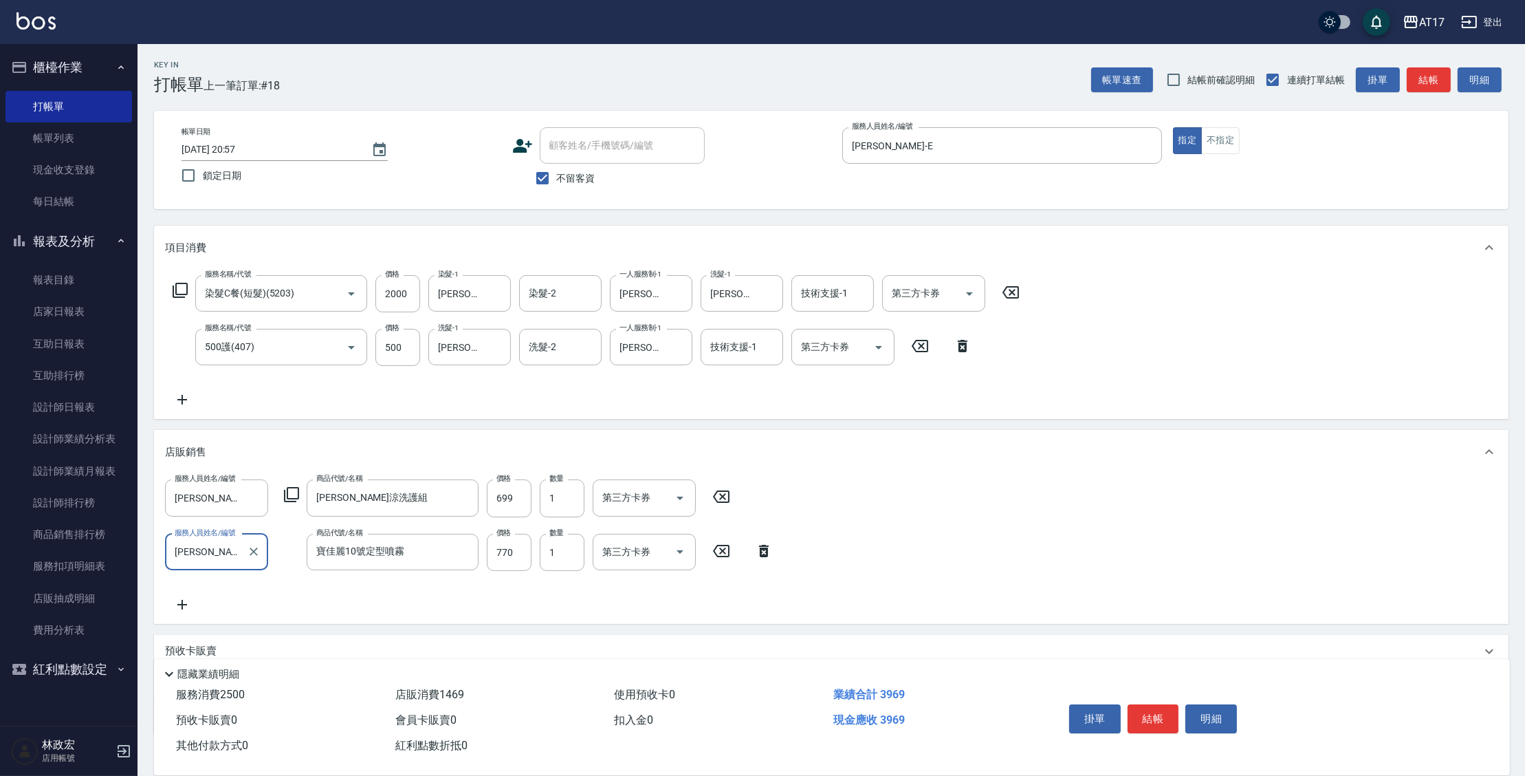
type input "寶佳麗10號定型噴霧"
type input "[DATE] 20:58"
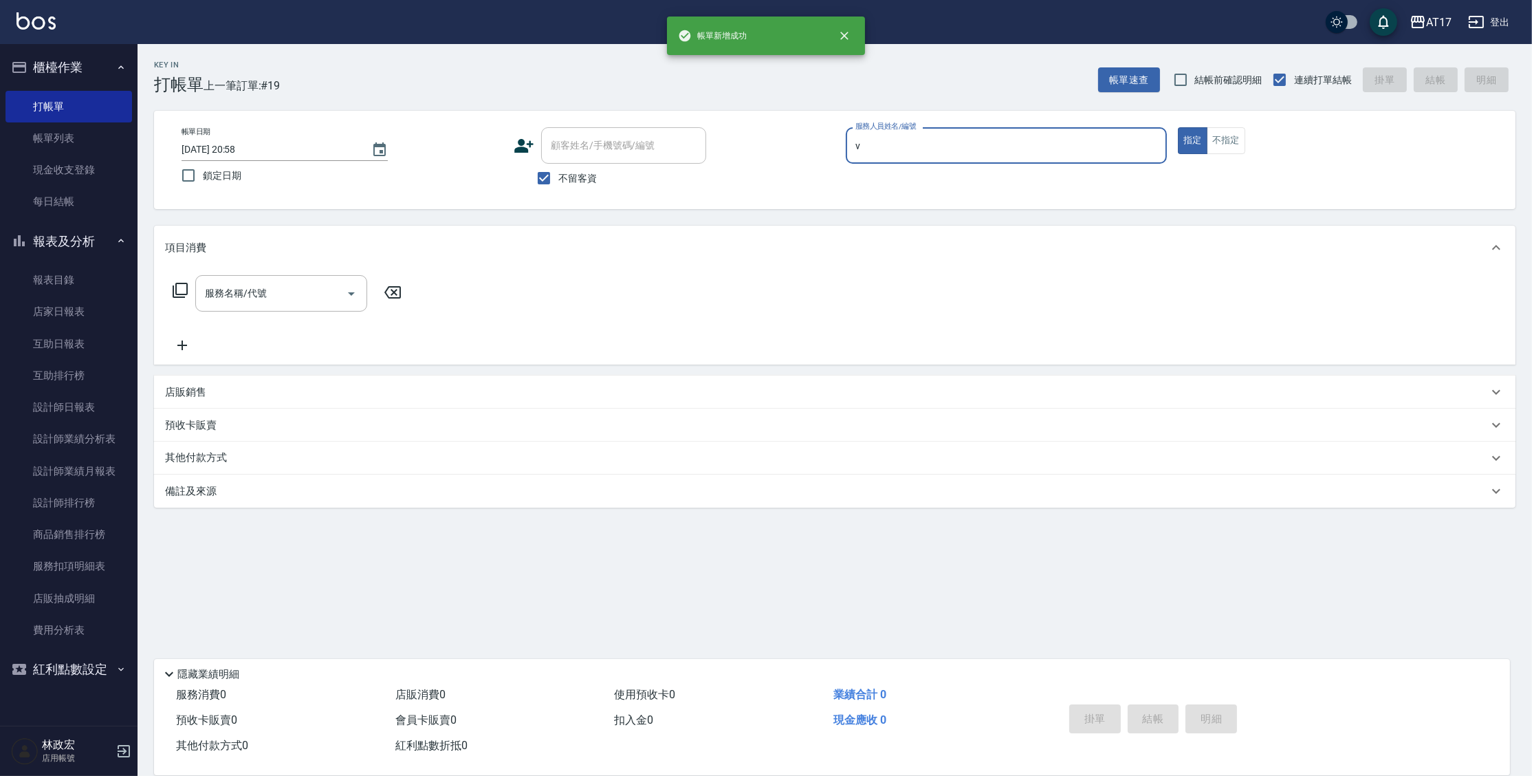
type input "[PERSON_NAME]-v"
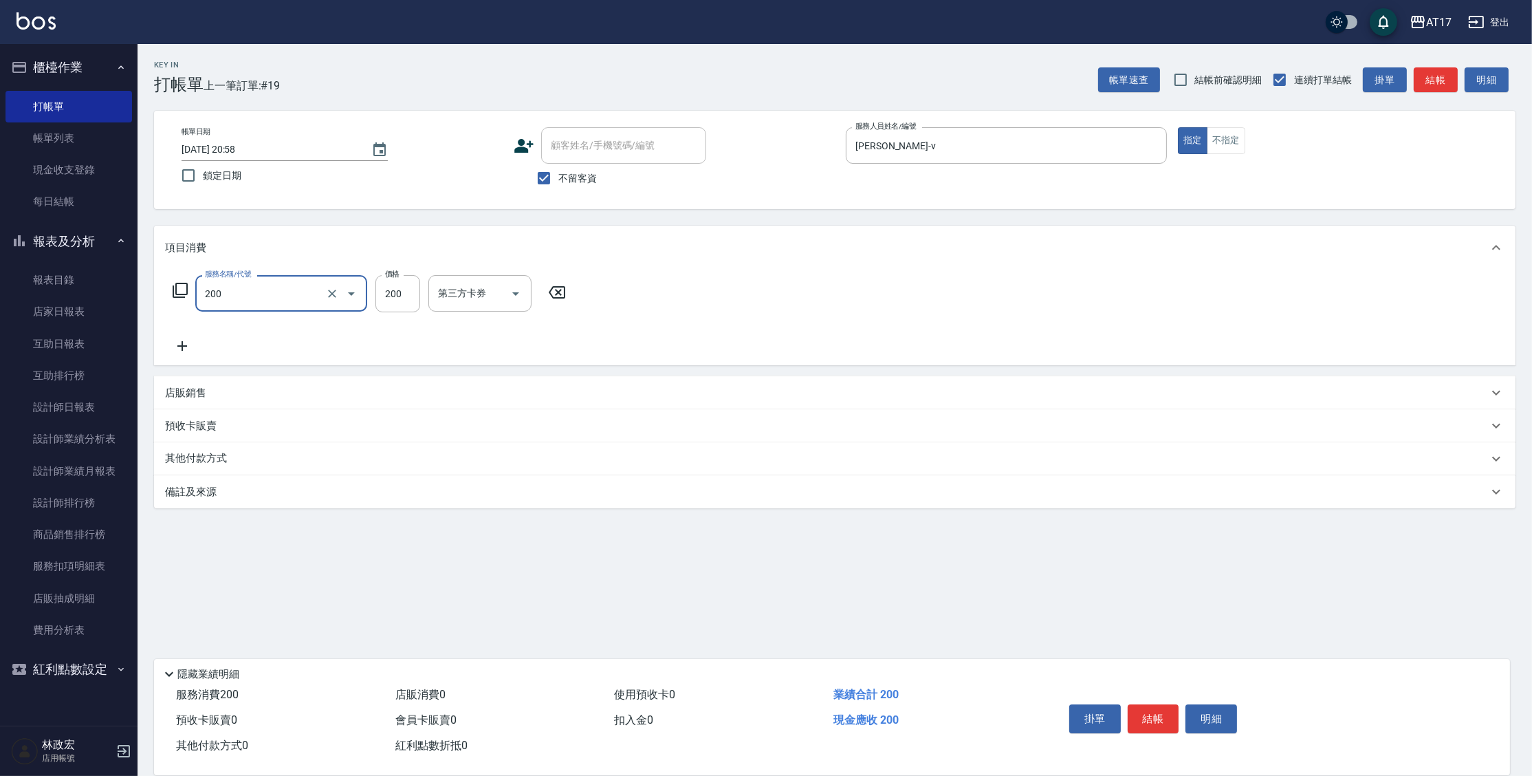
type input "剪髮(200)"
type input "250"
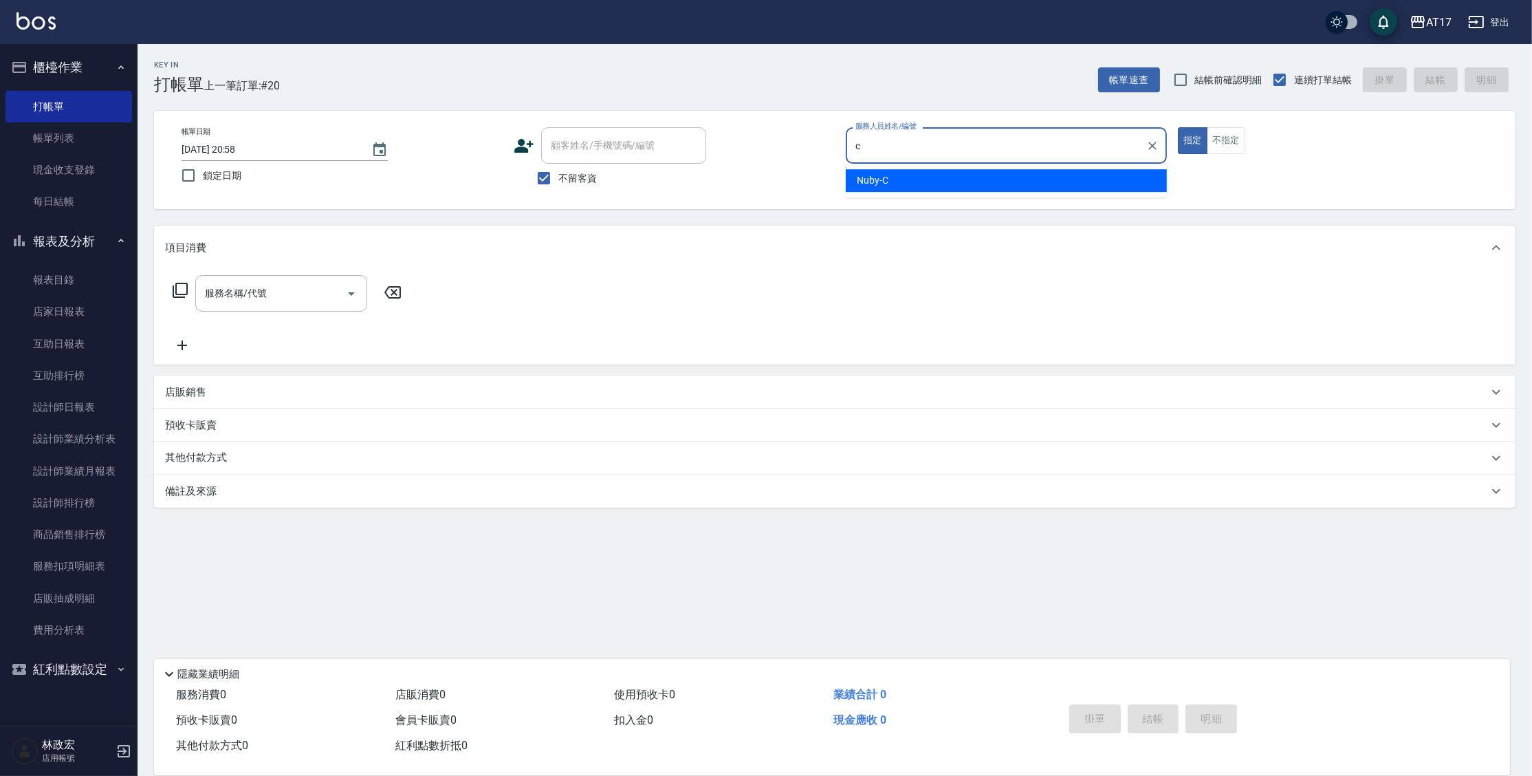
type input "Nuby-C"
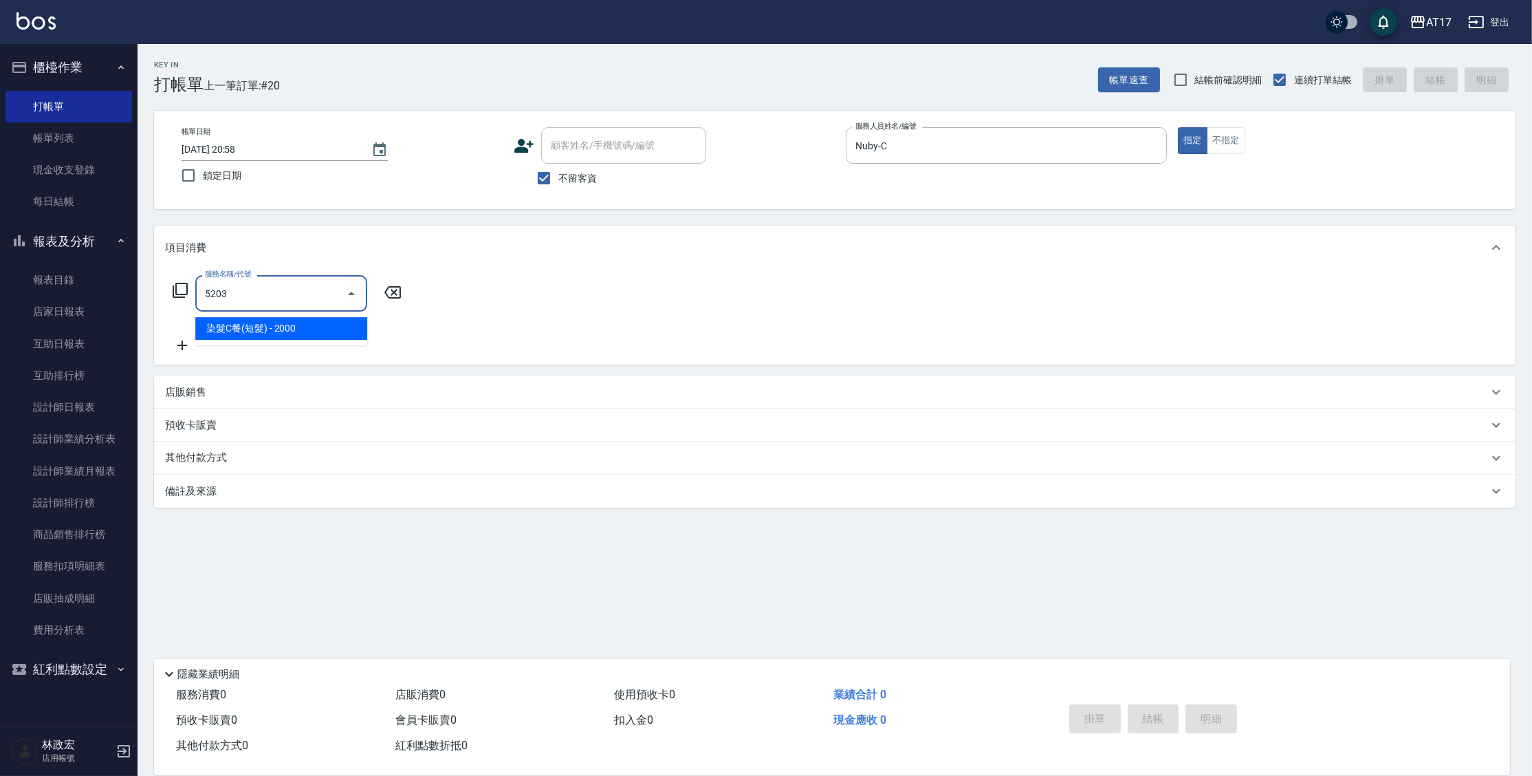
type input "染髮C餐(短髮)(5203)"
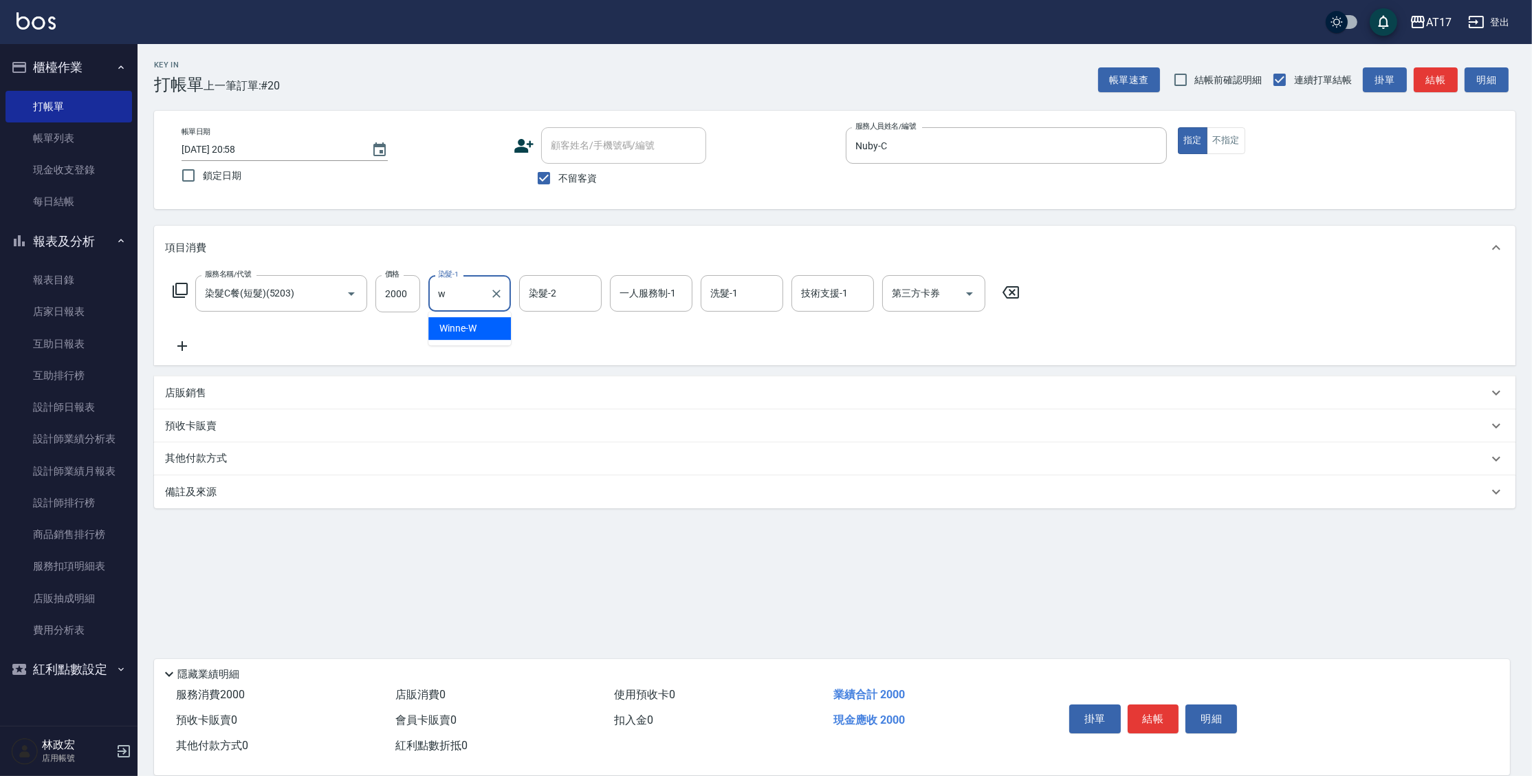
type input "Winne-W"
type input "w"
type input "Nuby-C"
type input "Winne-W"
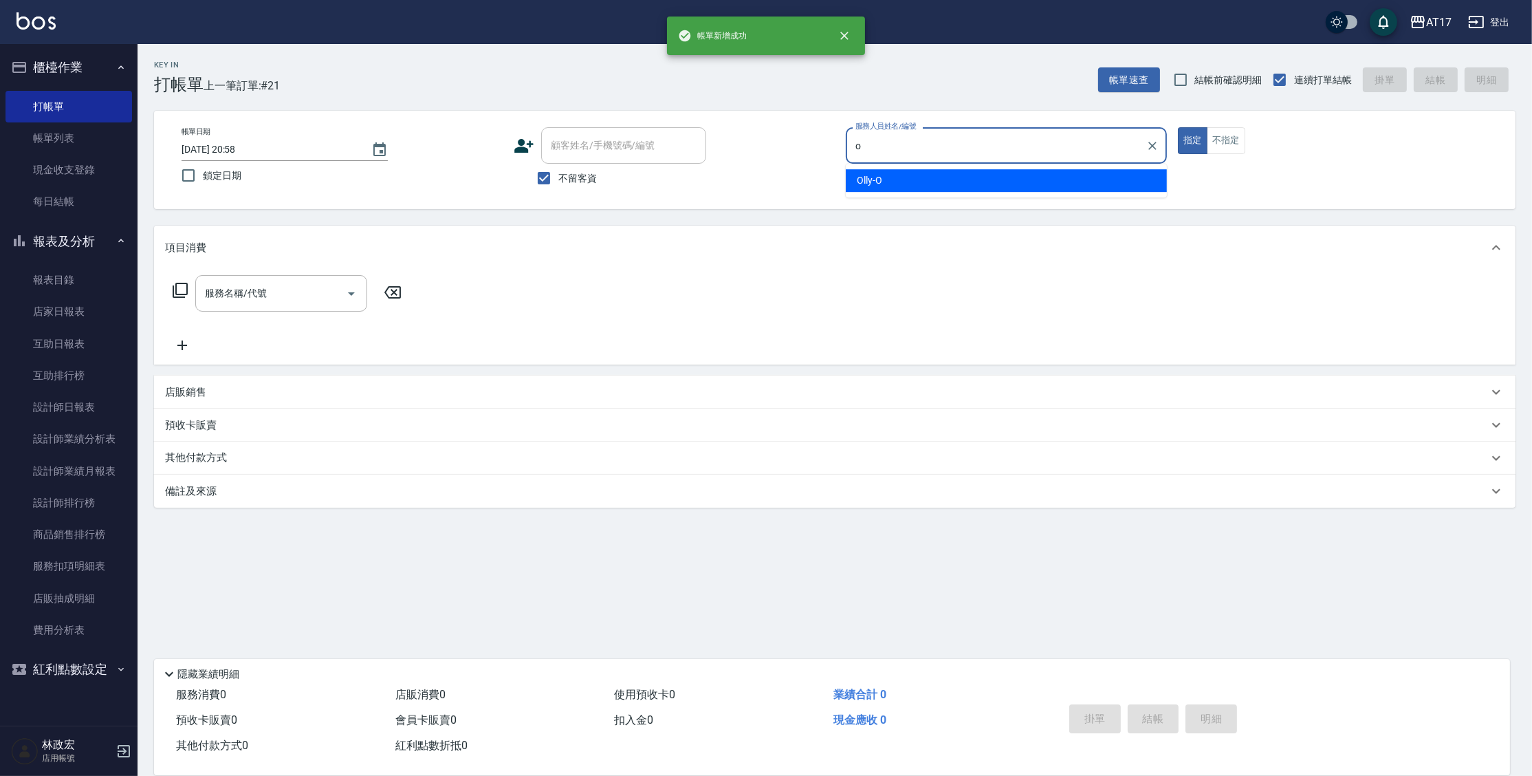
type input "Olly-O"
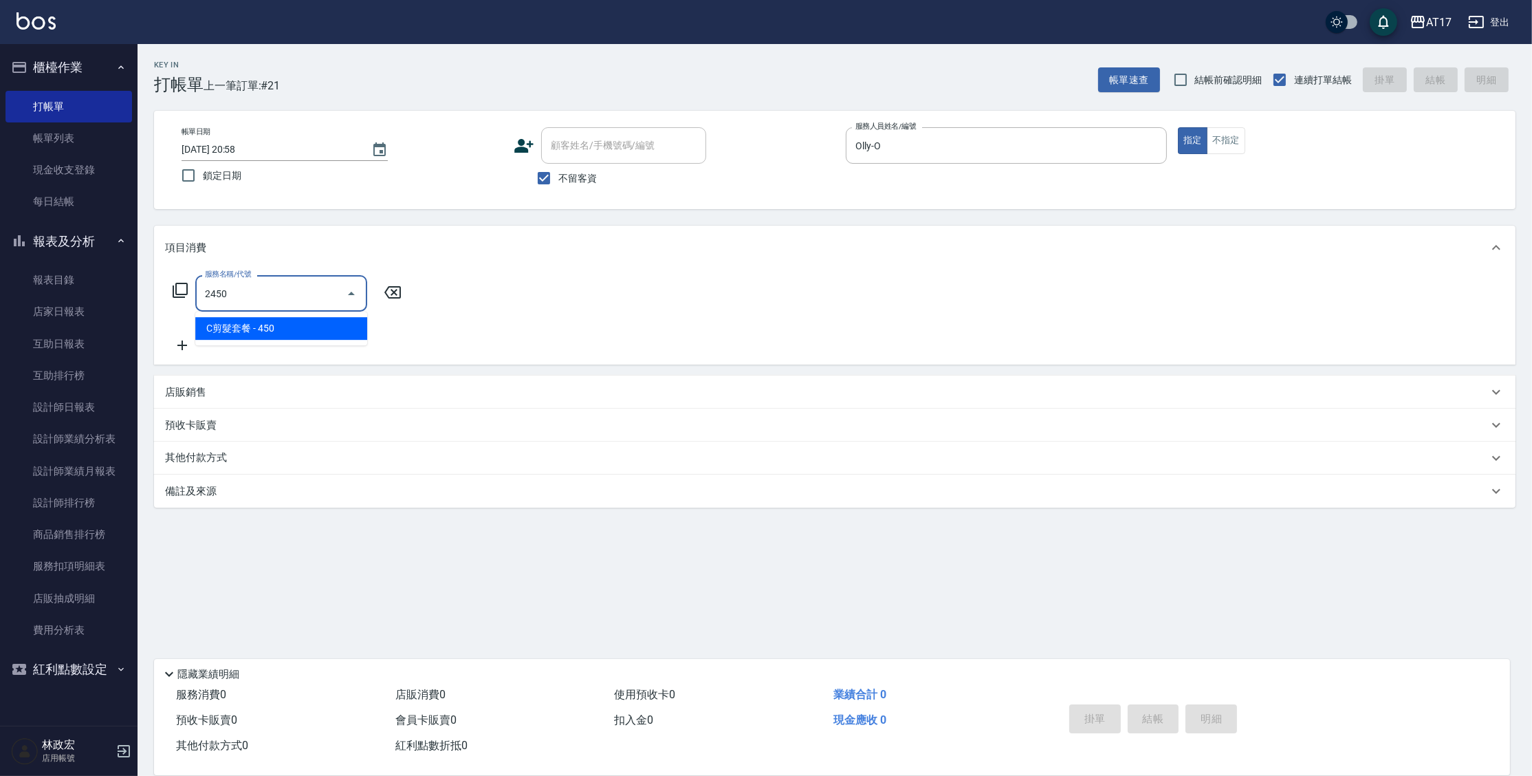
type input "C剪髮套餐(2450)"
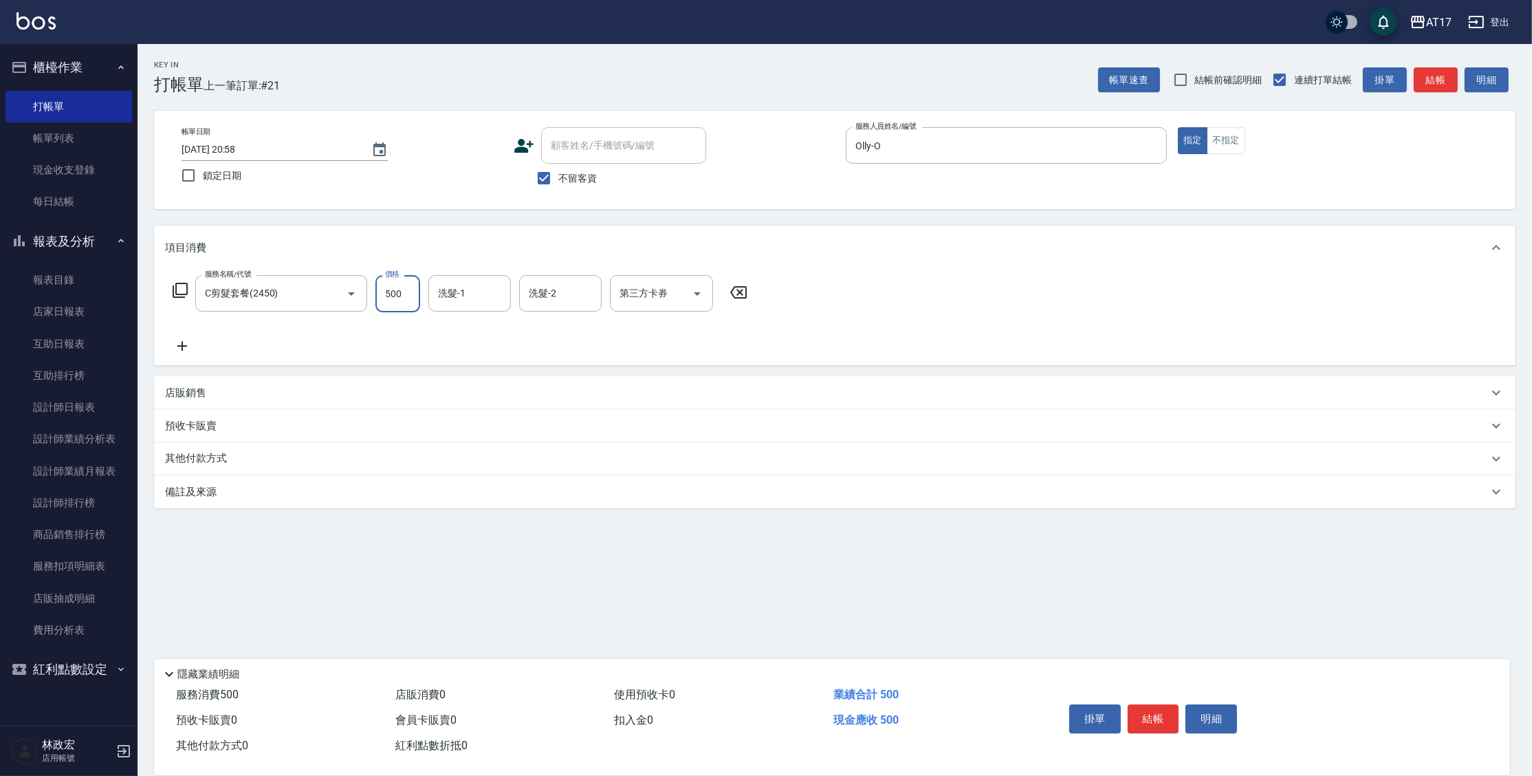
type input "500"
type input "[PERSON_NAME]-27"
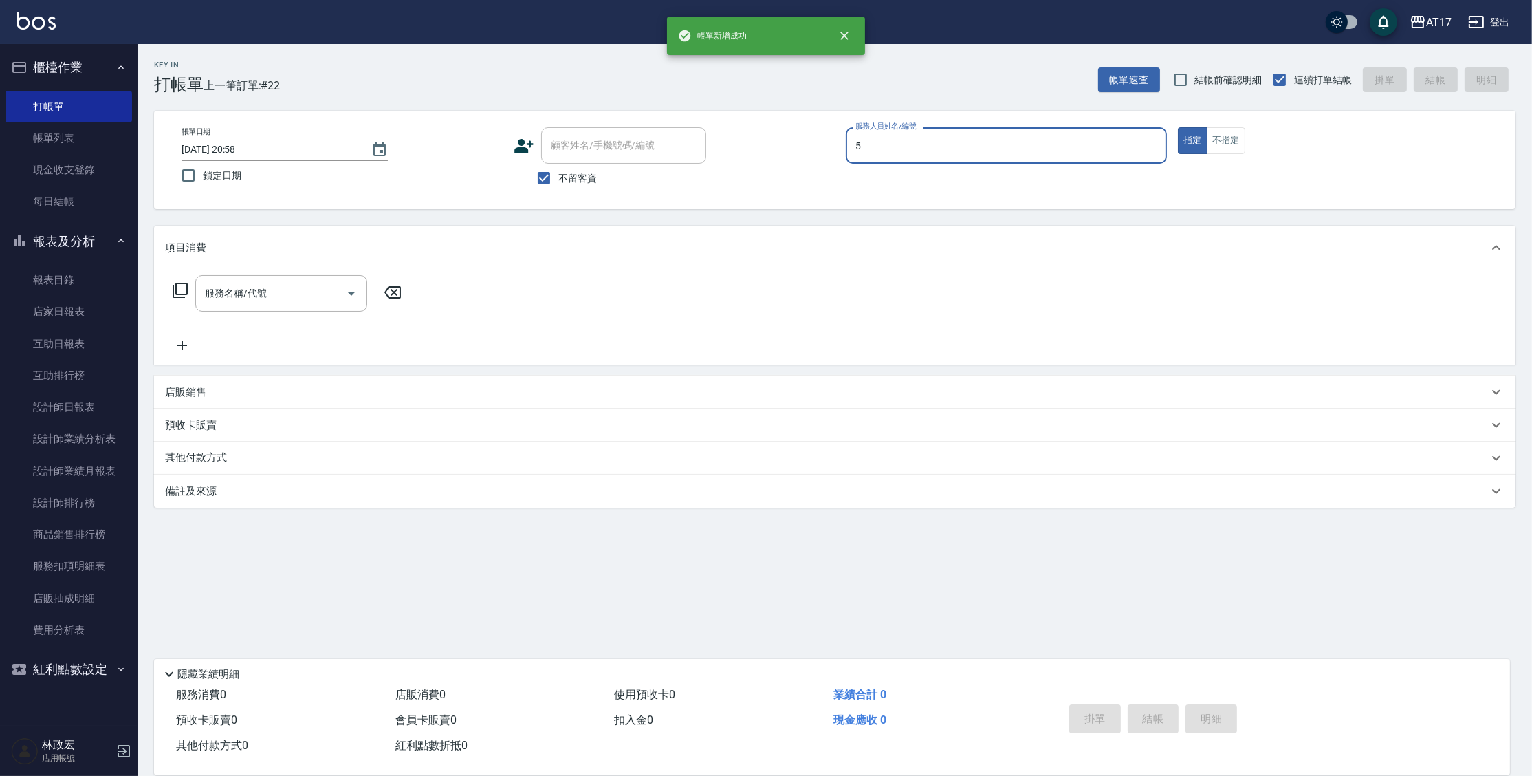
type input "獅-5"
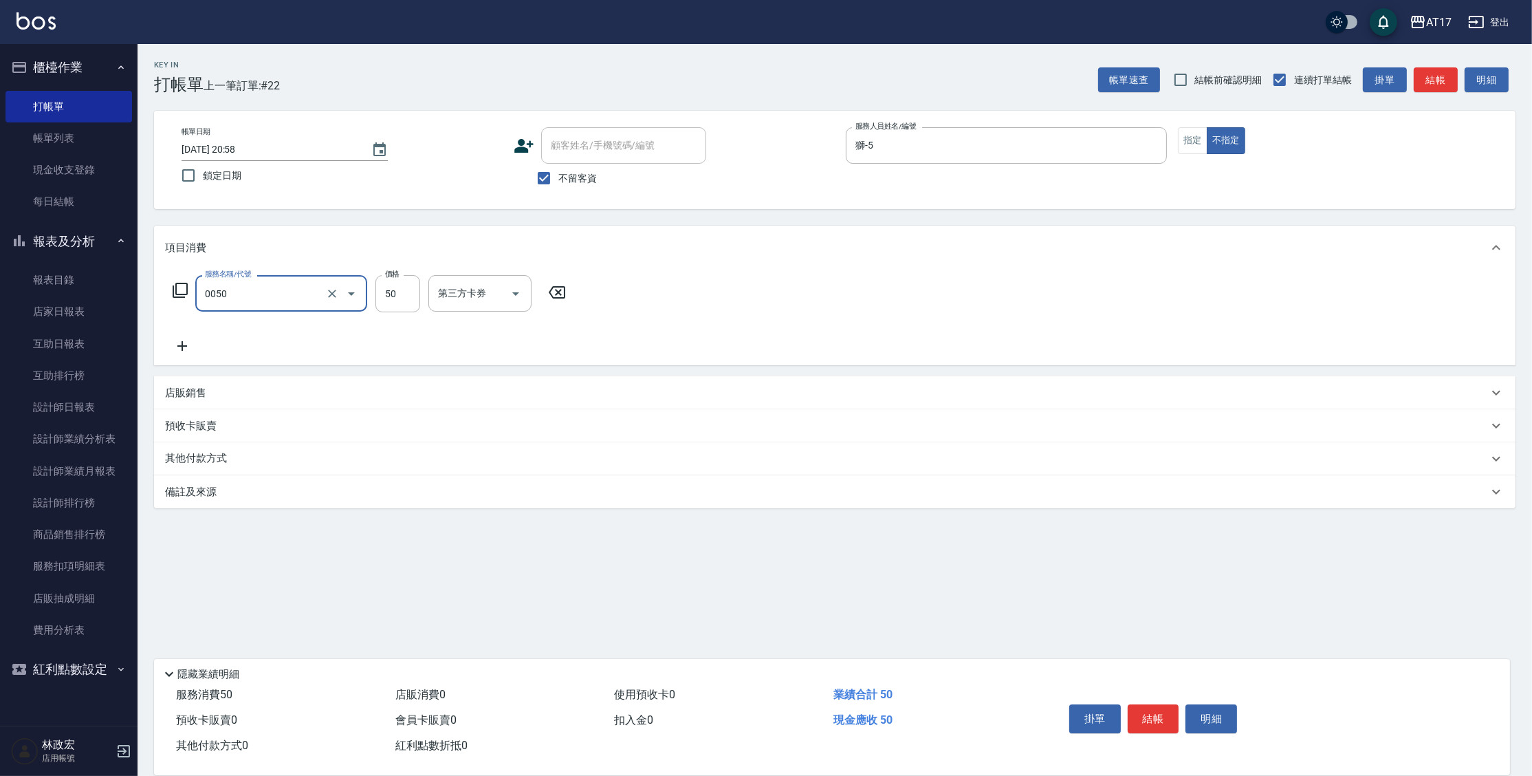
type input "剪瀏海(0050)"
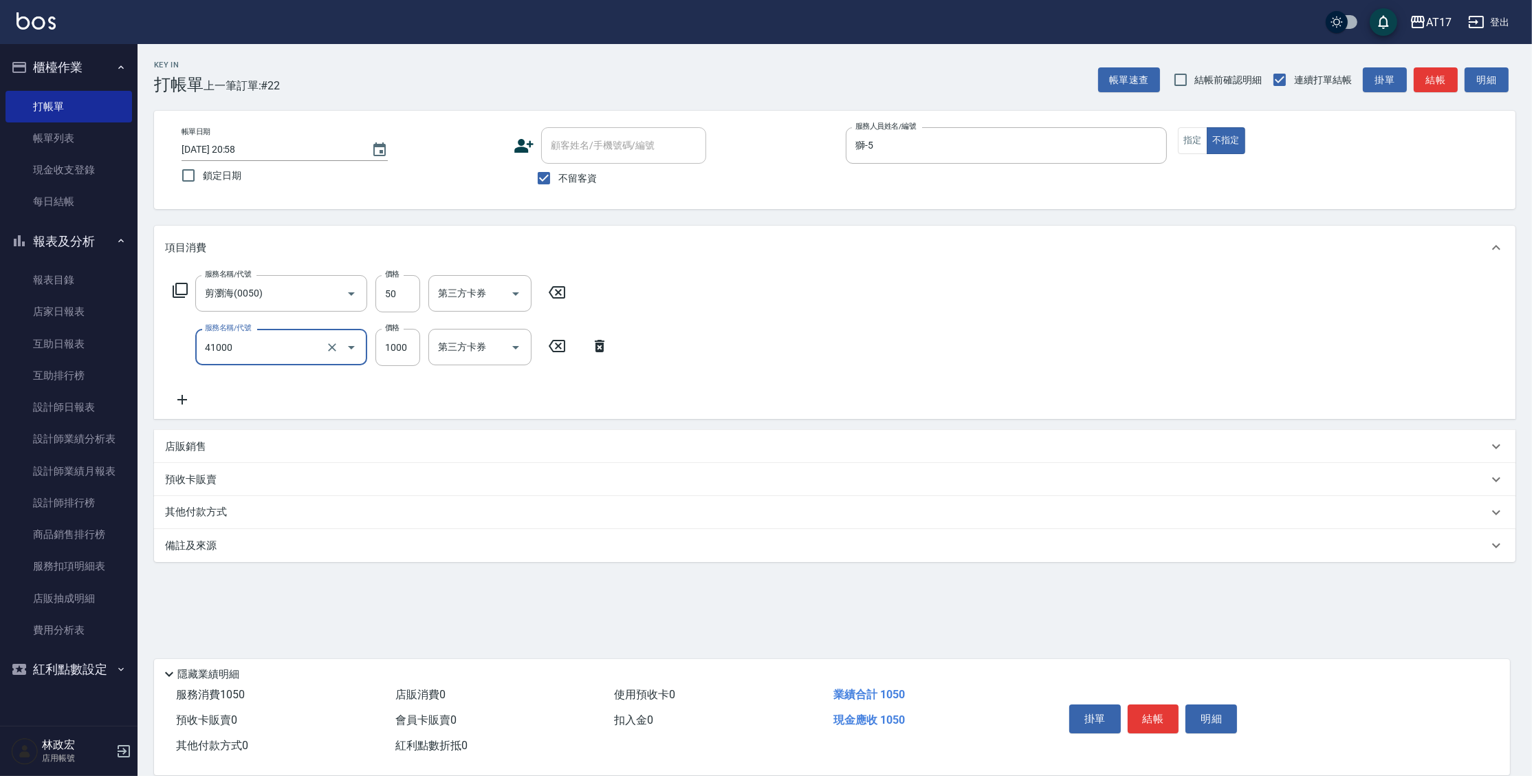
type input "酵素 & 鏡面(41000)"
type input "1300"
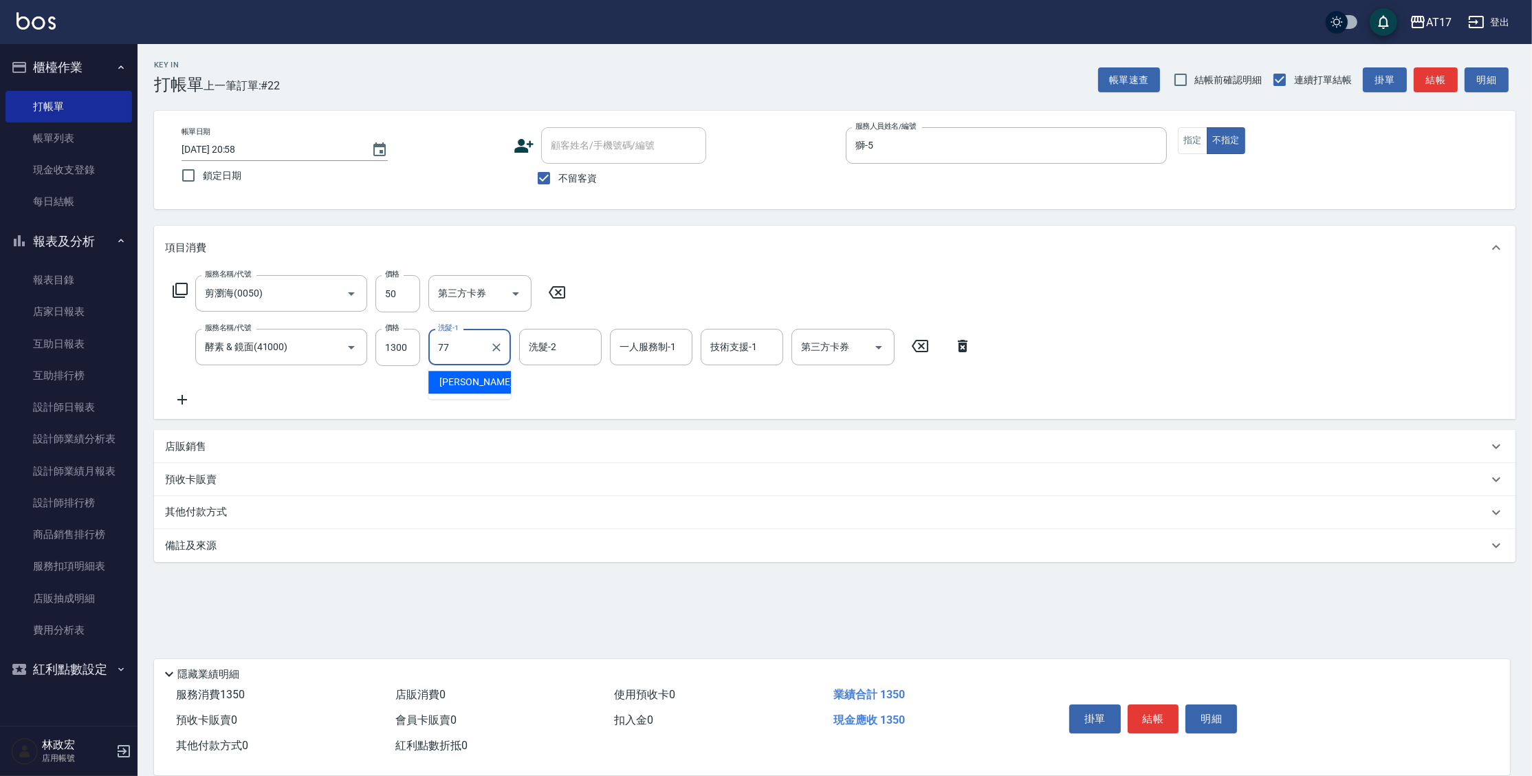
type input "欣麗-77"
type input "獅-5"
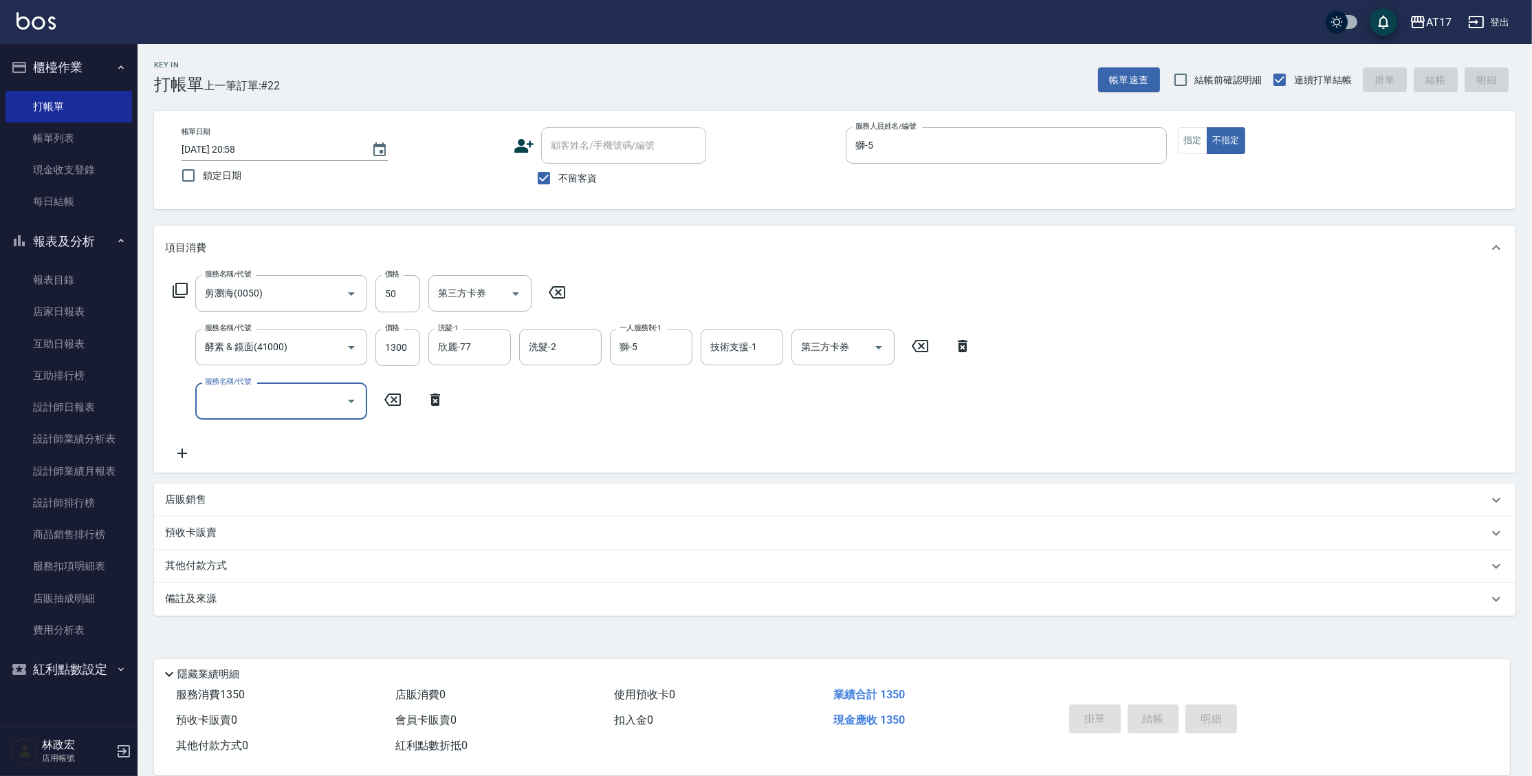
type input "[DATE] 20:59"
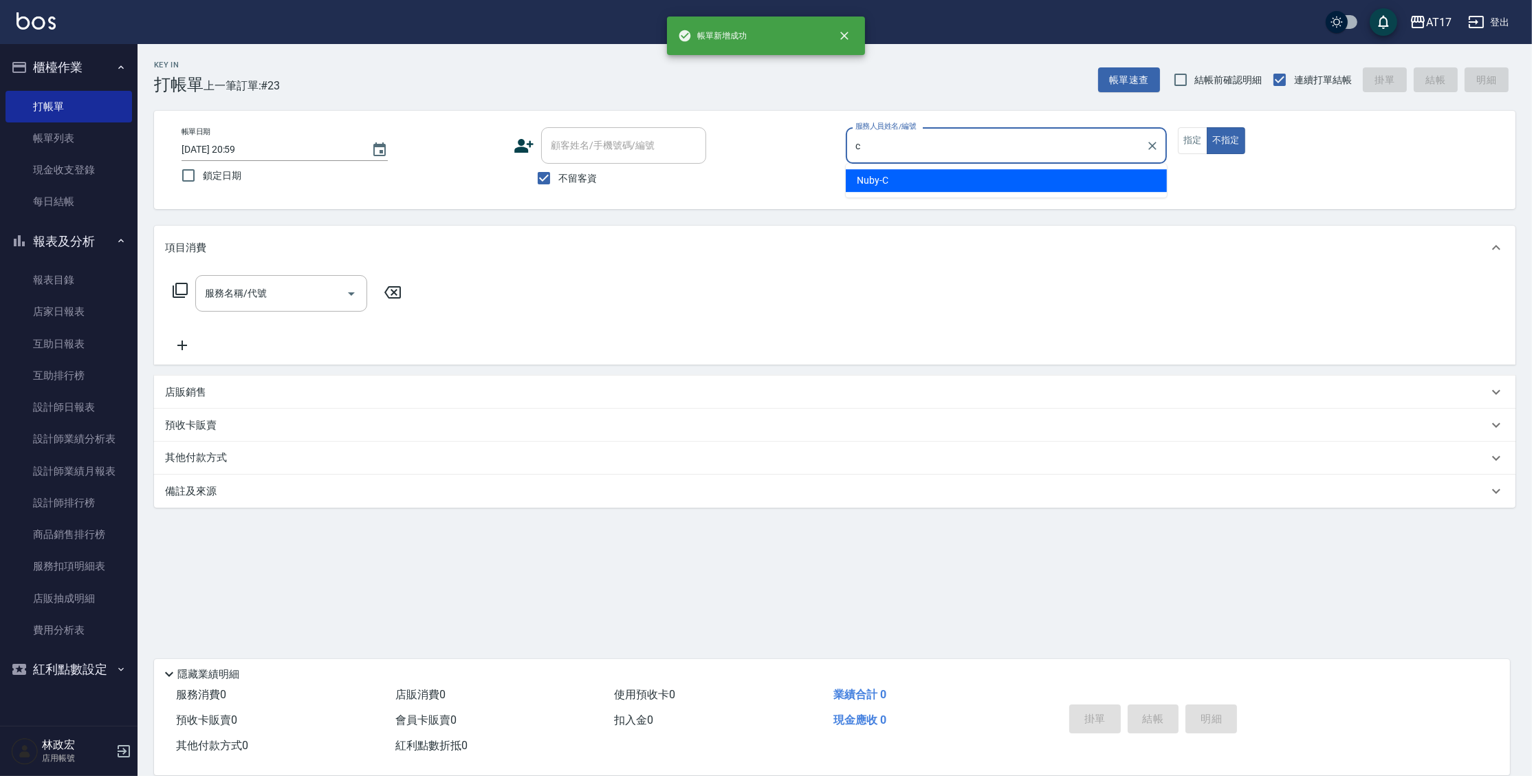
type input "Nuby-C"
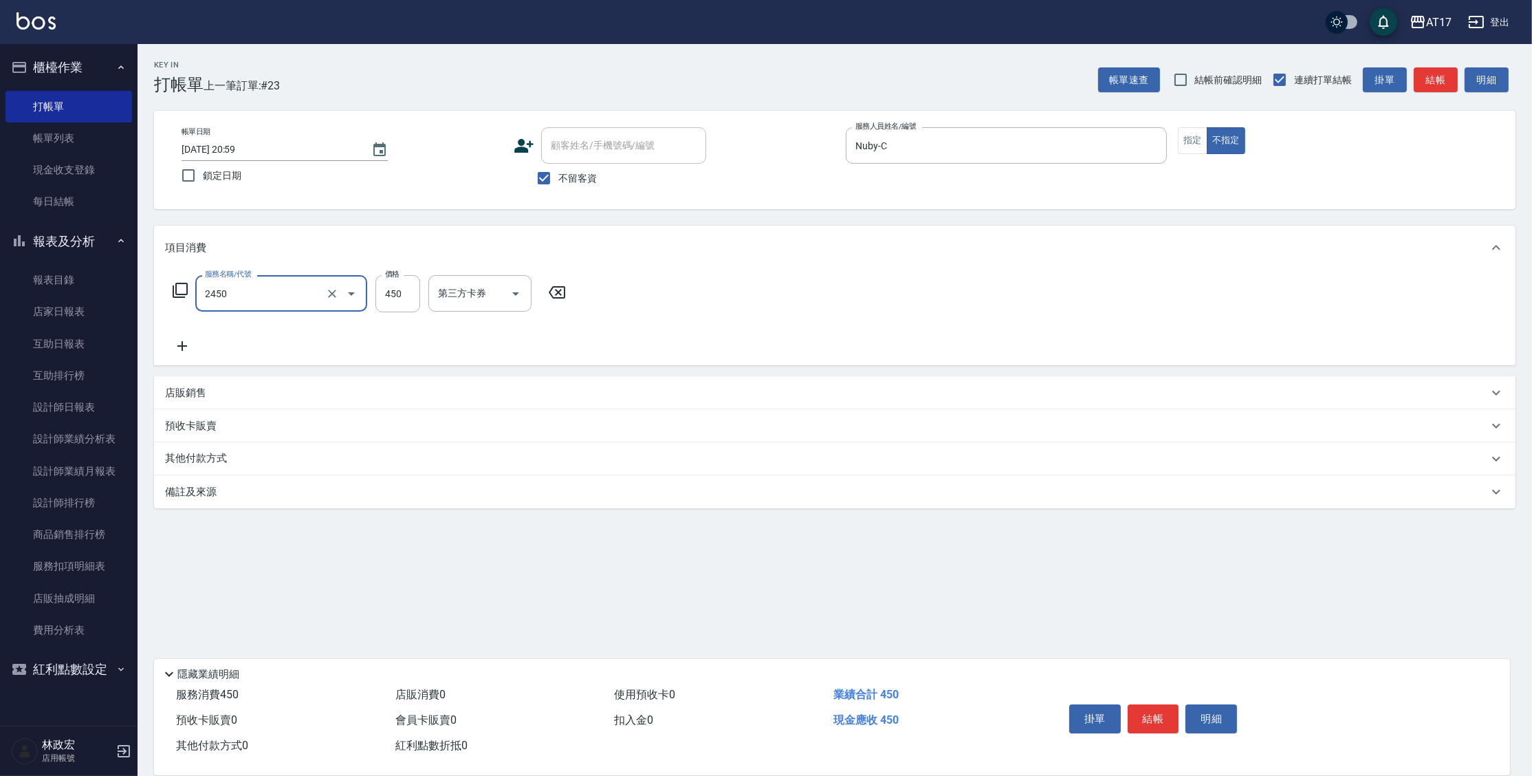
type input "C剪髮套餐(2450)"
type input "600"
type input "Winne-W"
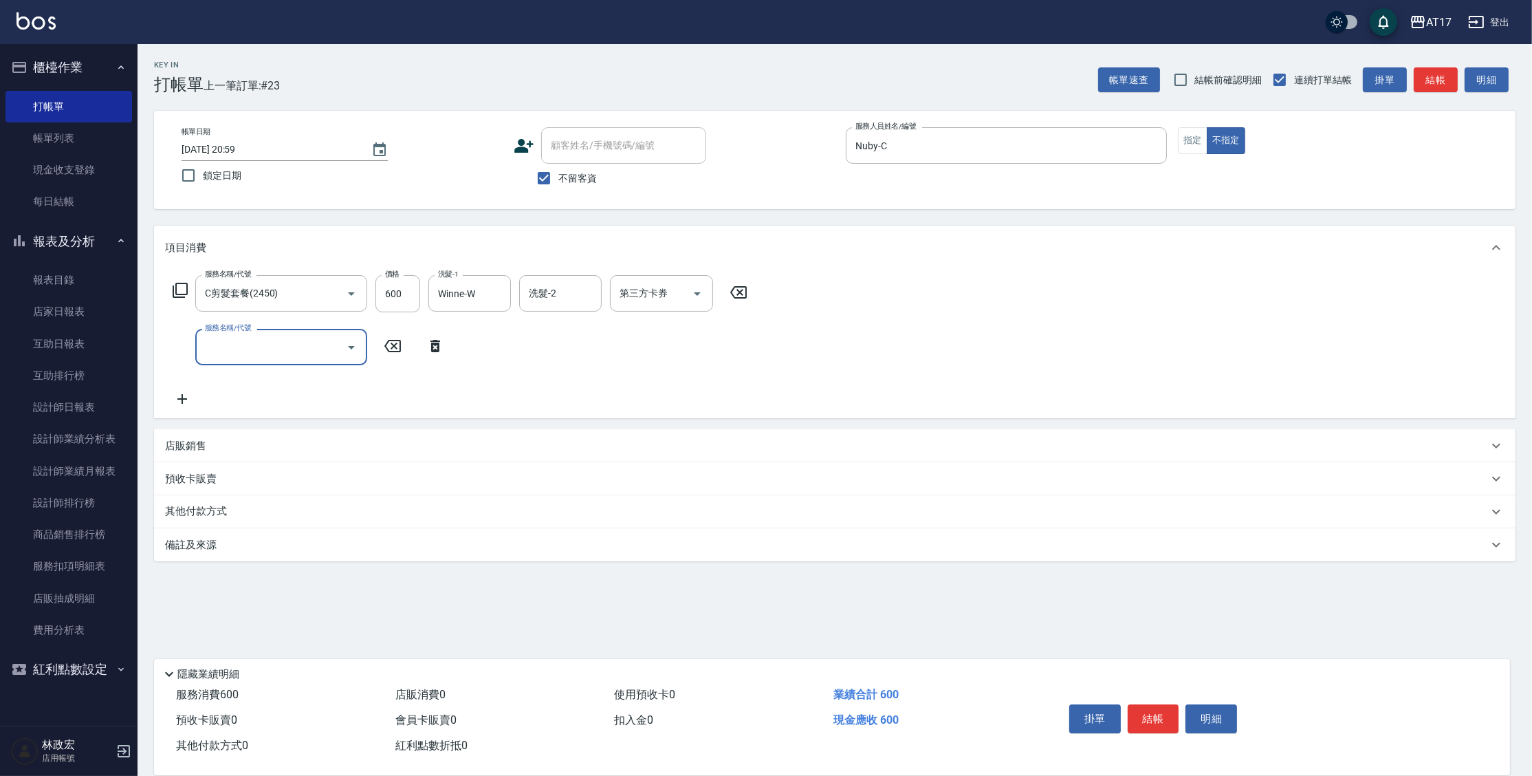
click at [257, 439] on div "店販銷售" at bounding box center [826, 446] width 1323 height 14
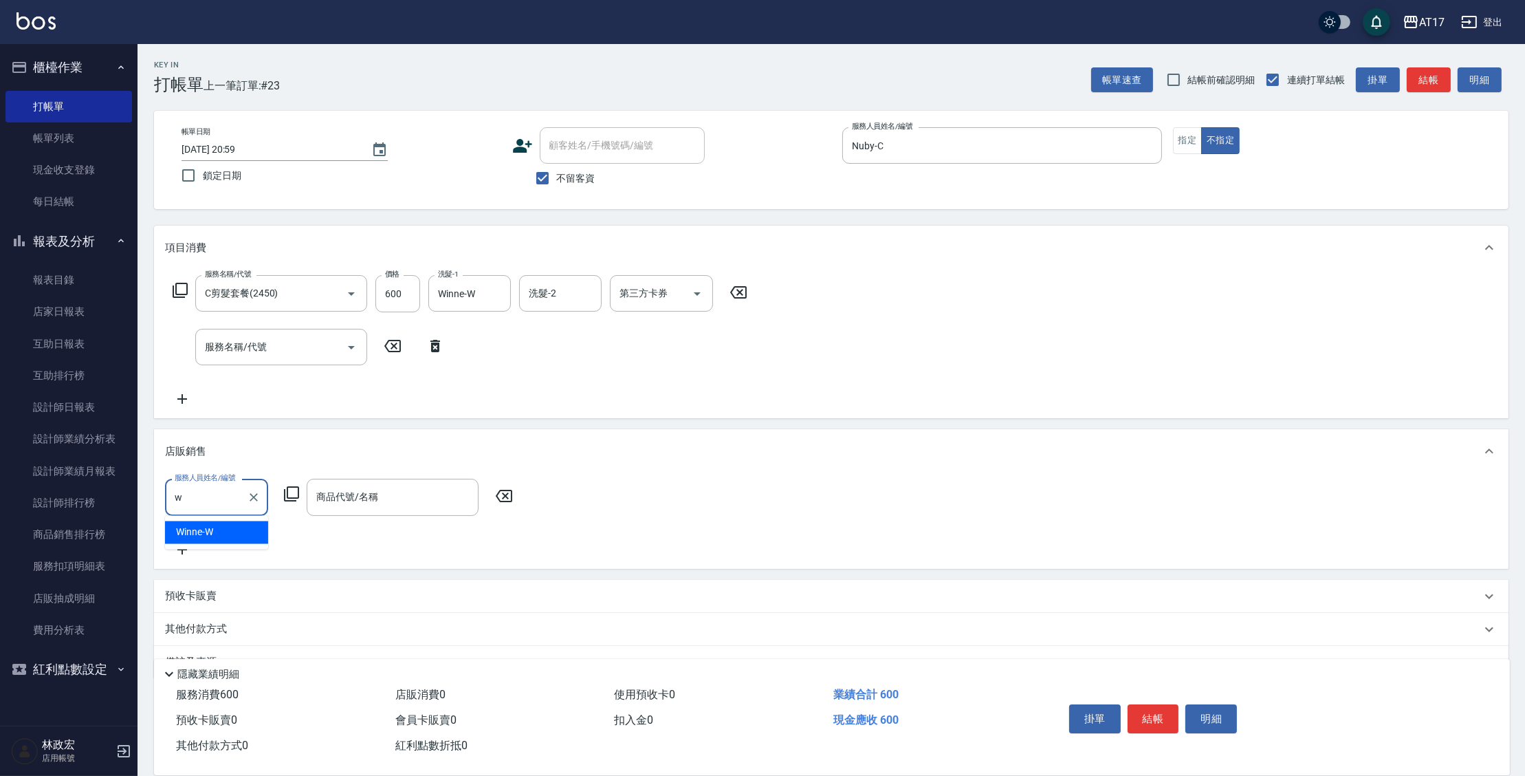
type input "Winne-W"
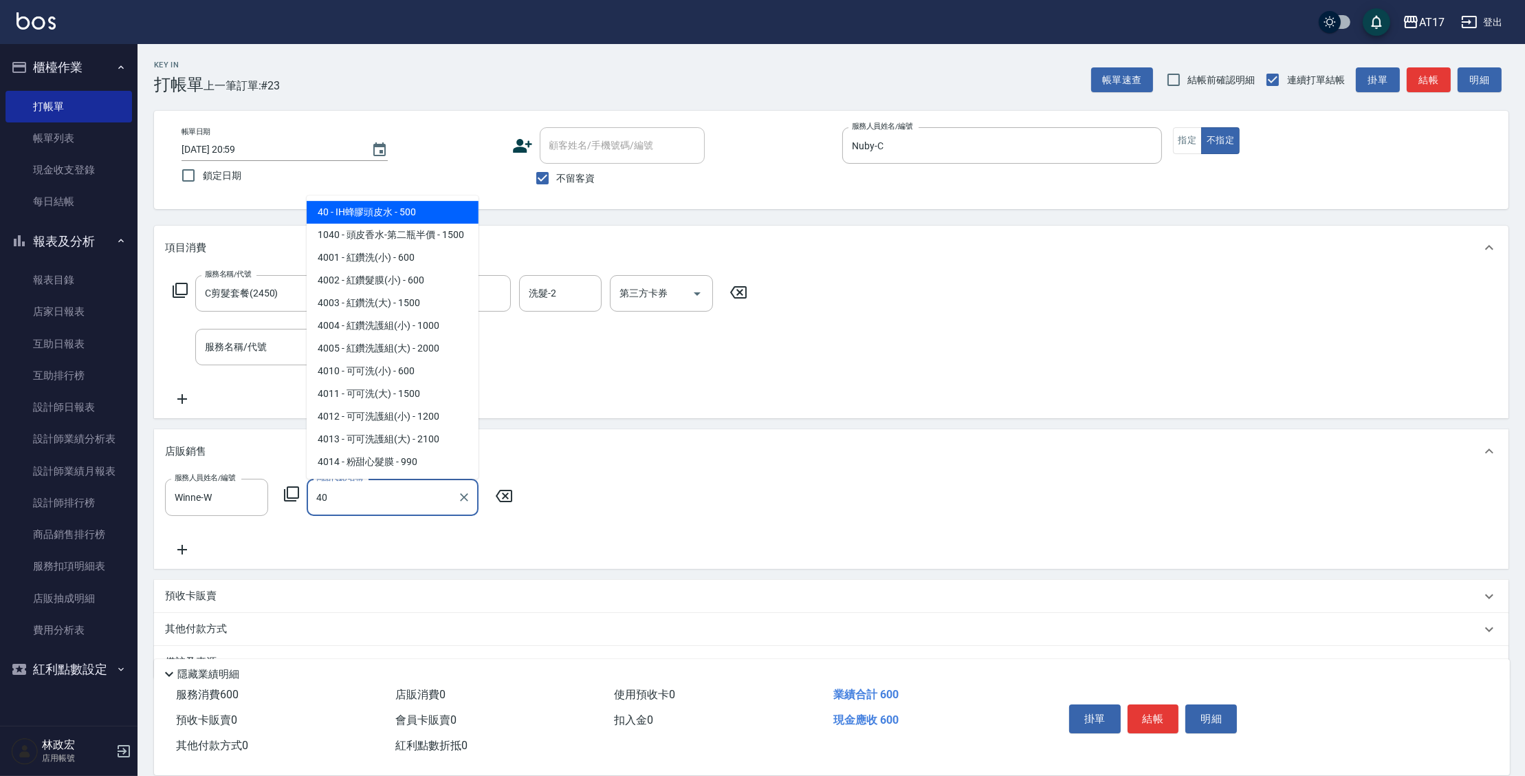
type input "IH蜂膠頭皮水"
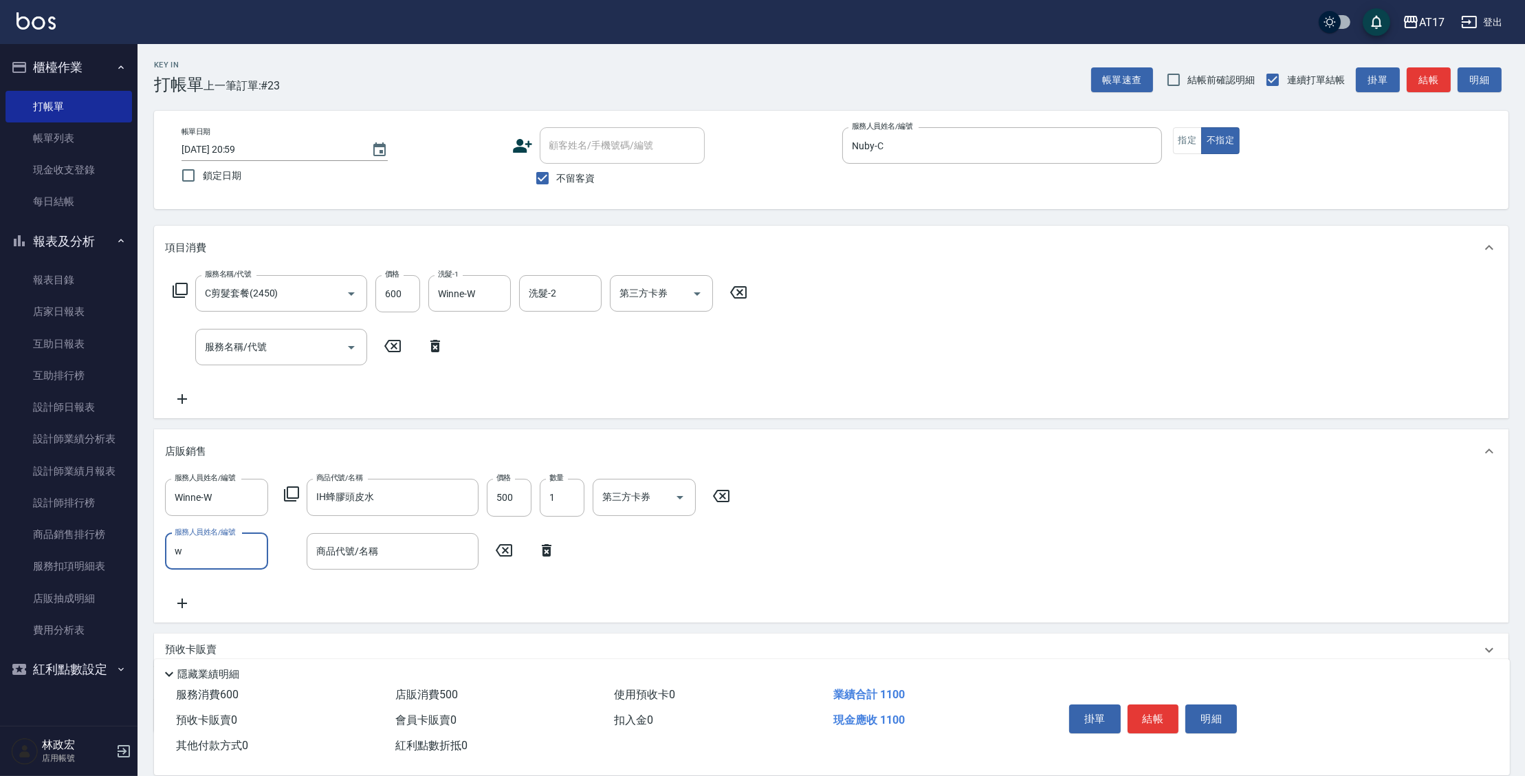
type input "Winne-W"
click at [285, 492] on icon at bounding box center [291, 493] width 15 height 15
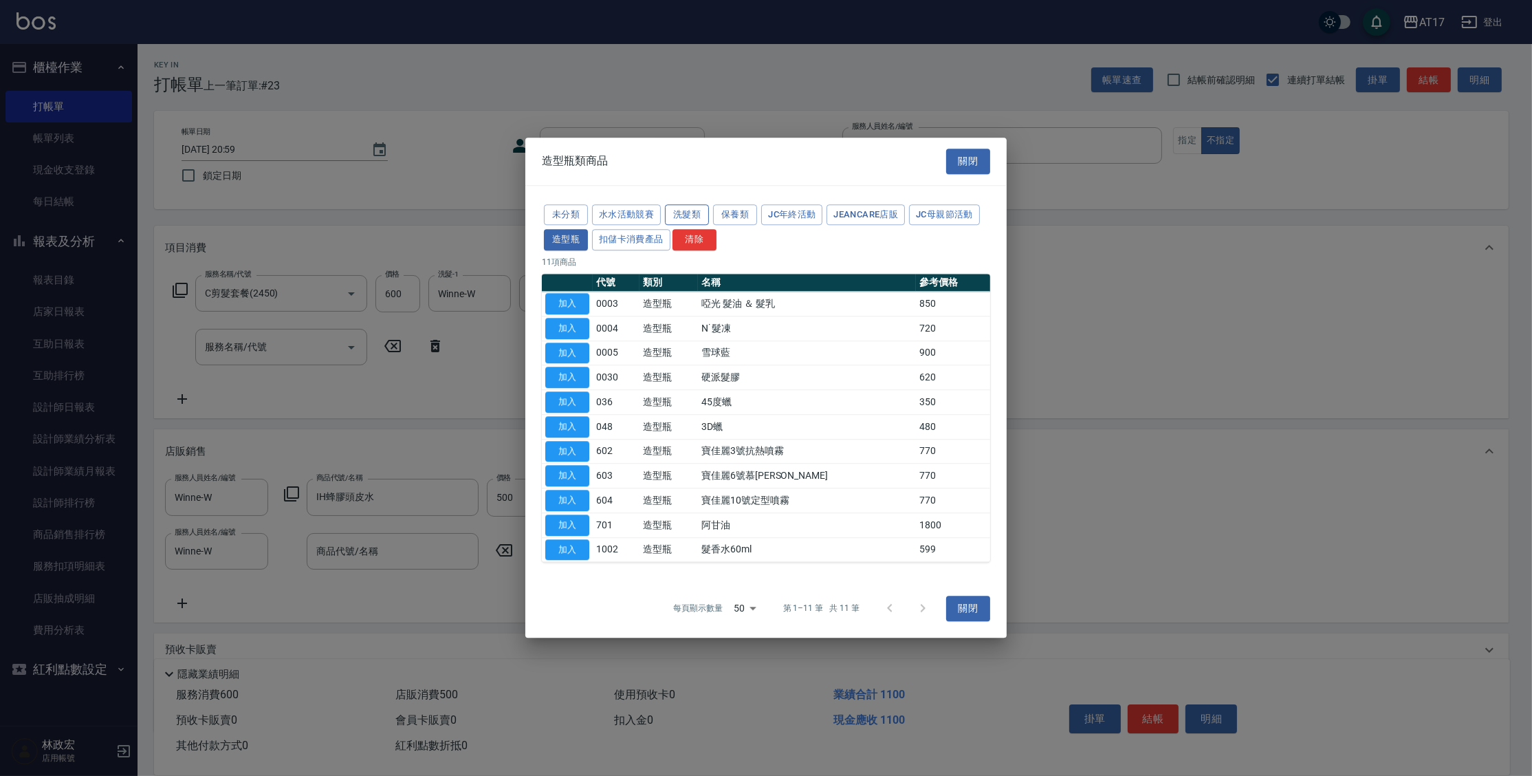
click at [687, 216] on button "洗髮類" at bounding box center [687, 214] width 44 height 21
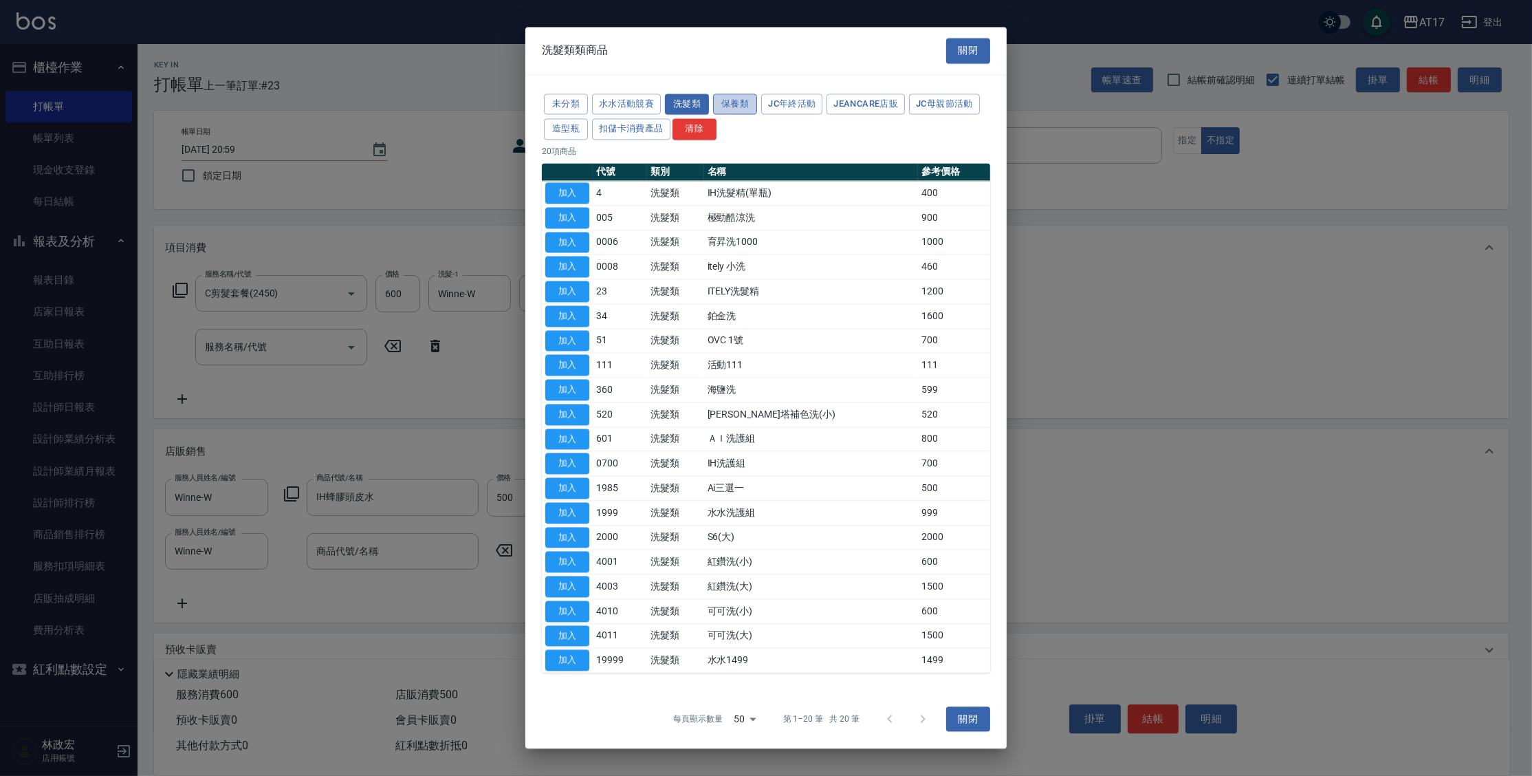
click at [735, 96] on button "保養類" at bounding box center [735, 104] width 44 height 21
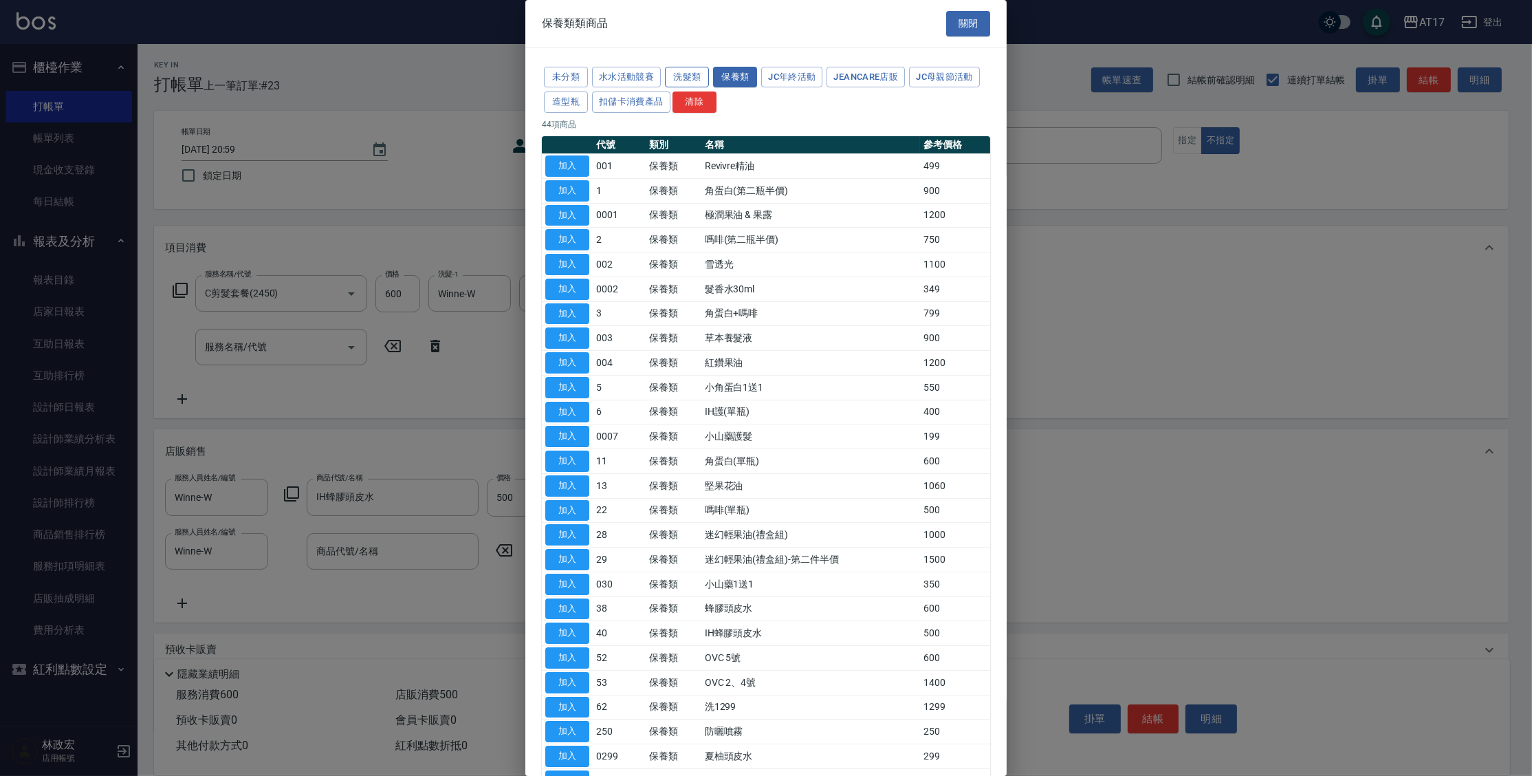
click at [678, 80] on button "洗髮類" at bounding box center [687, 77] width 44 height 21
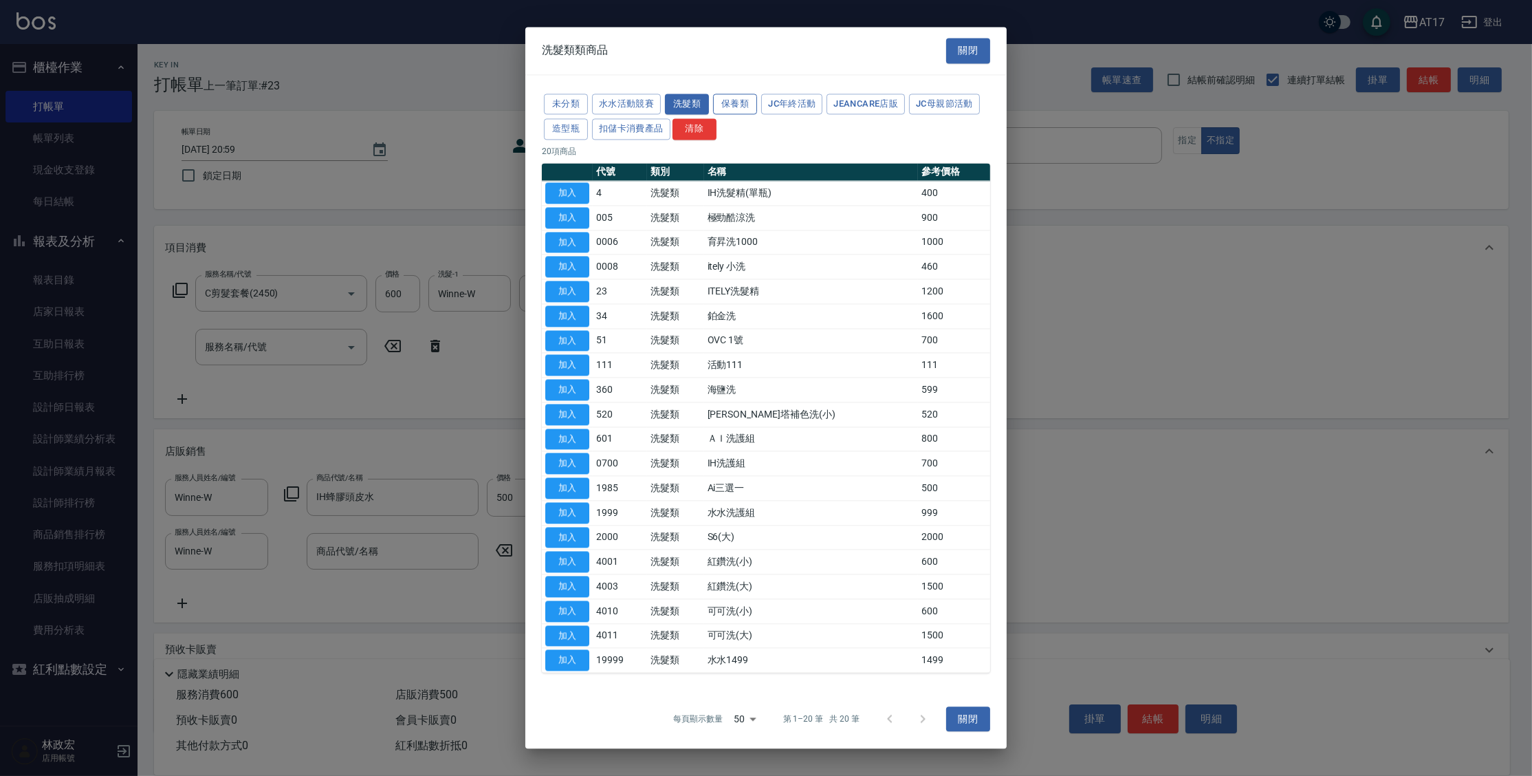
click at [749, 102] on button "保養類" at bounding box center [735, 104] width 44 height 21
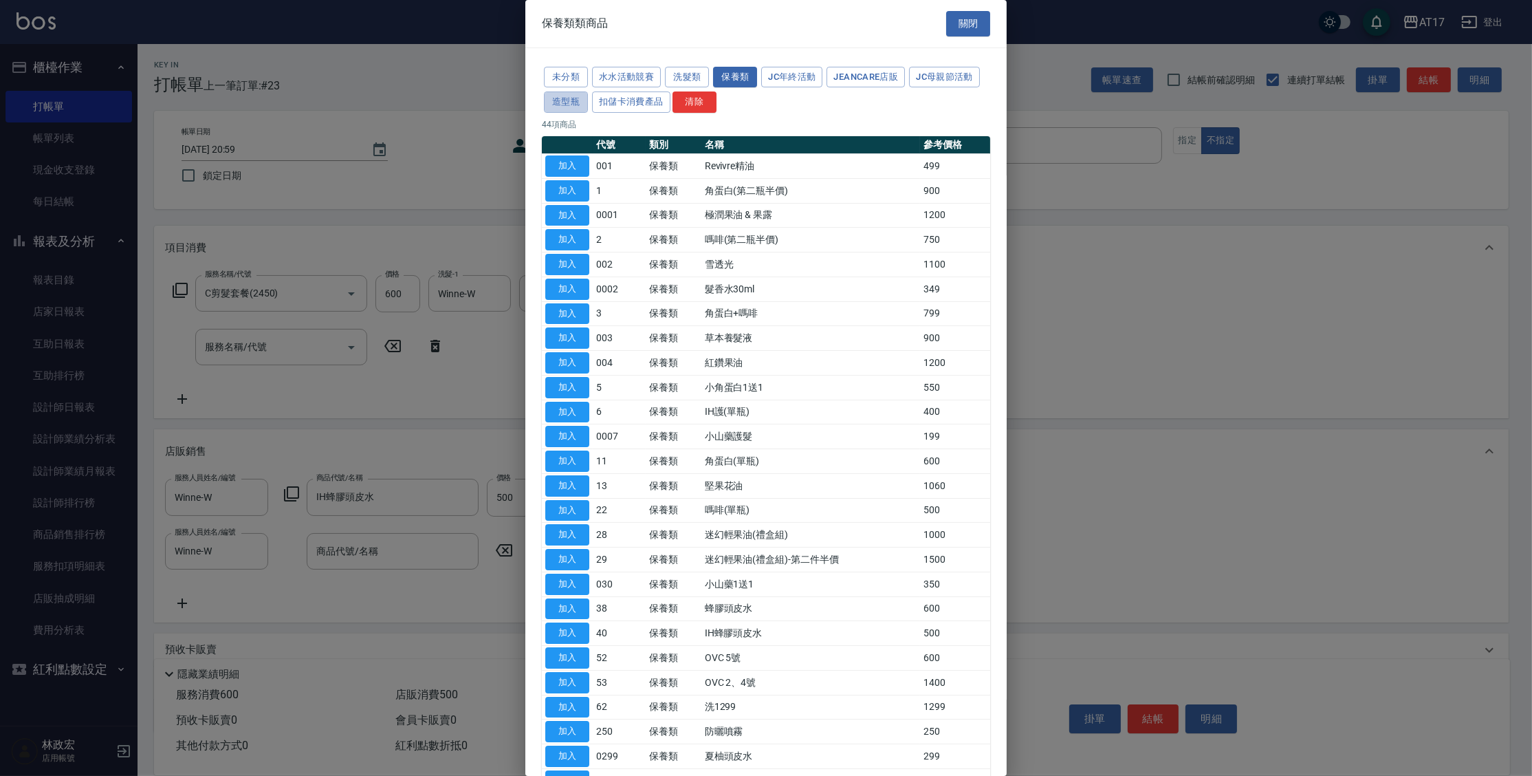
click at [568, 100] on button "造型瓶" at bounding box center [566, 101] width 44 height 21
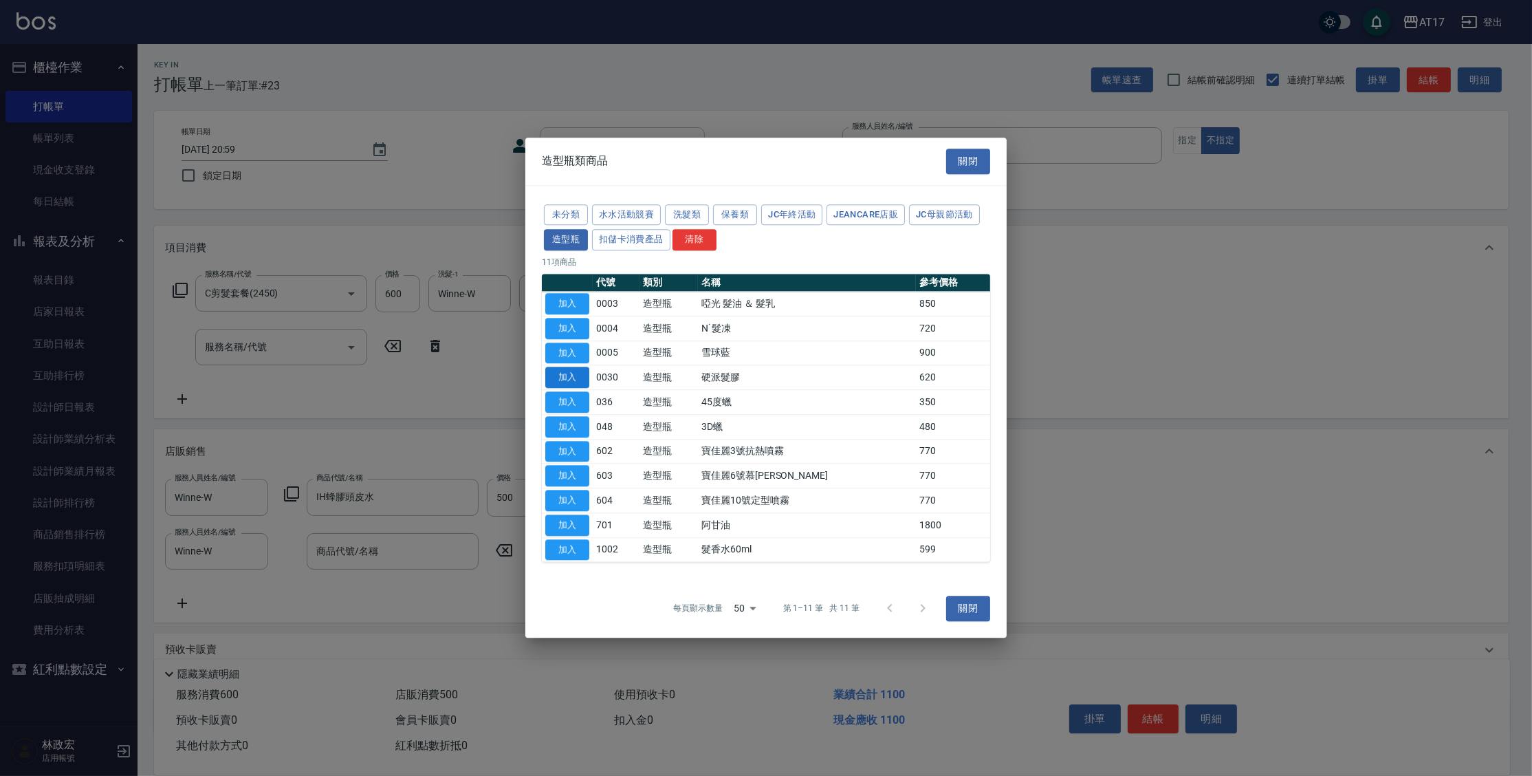
click at [574, 384] on button "加入" at bounding box center [567, 377] width 44 height 21
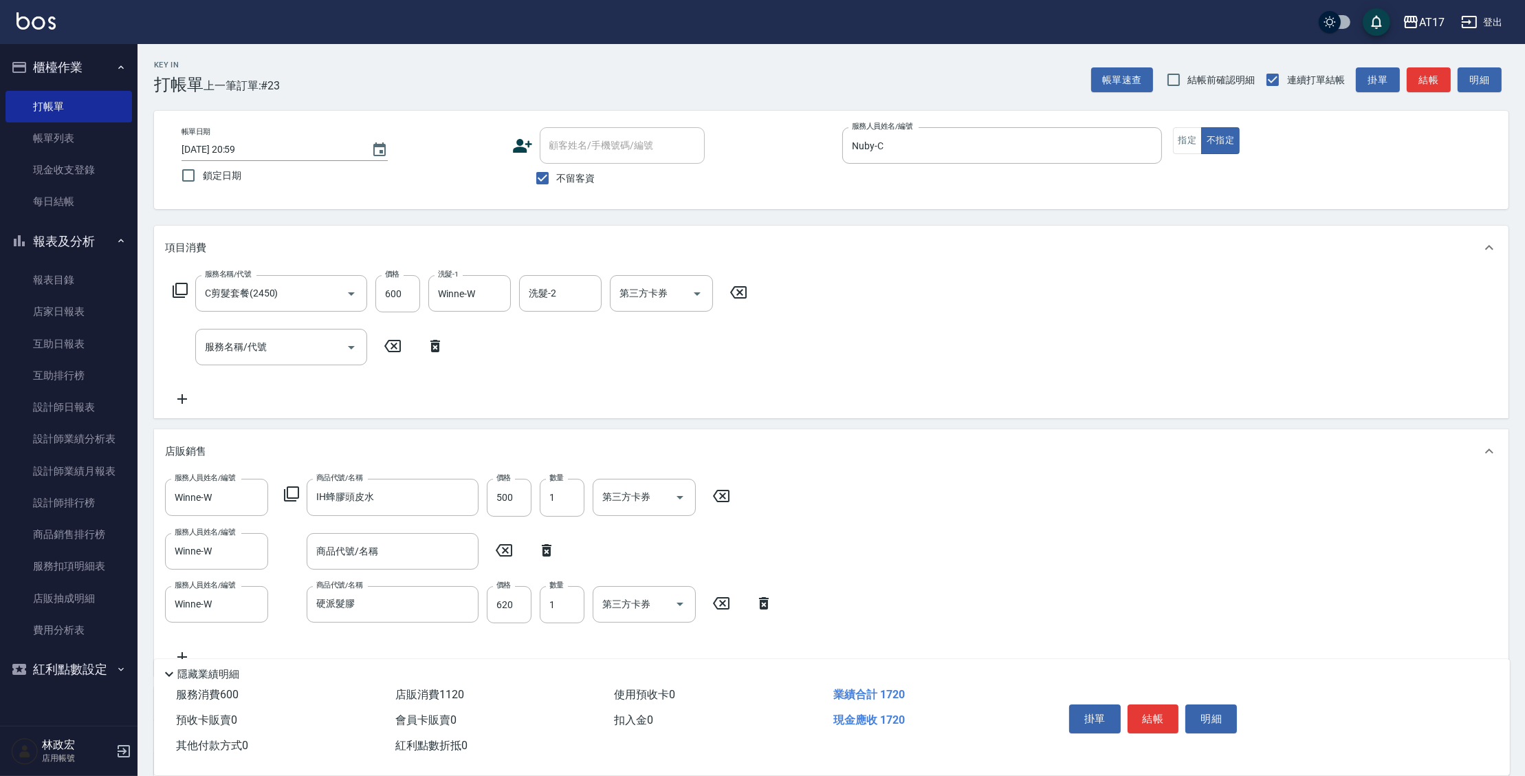
drag, startPoint x: 545, startPoint y: 549, endPoint x: 534, endPoint y: 563, distance: 17.6
click at [545, 549] on icon at bounding box center [547, 550] width 34 height 17
type input "硬派髮膠"
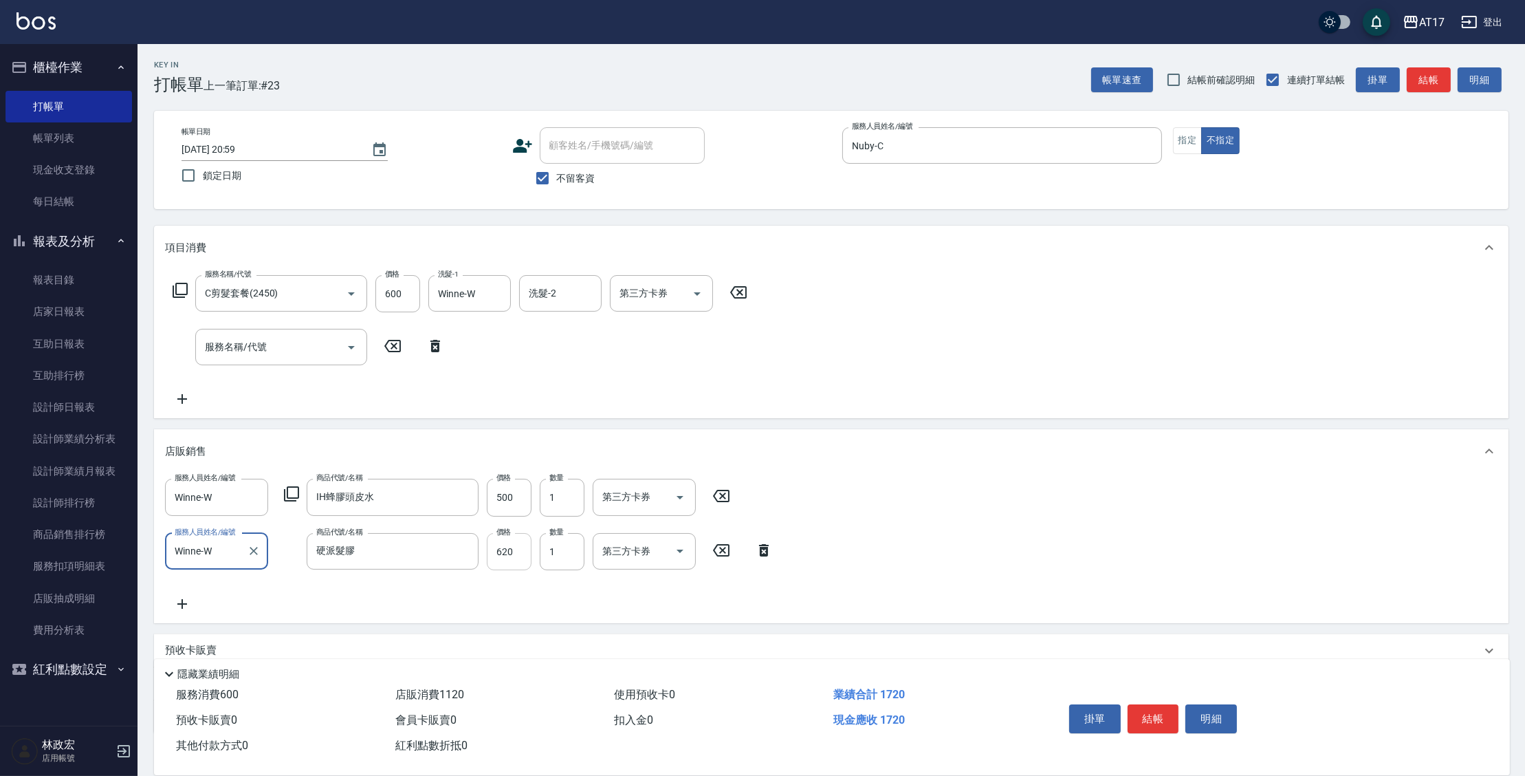
click at [519, 549] on input "620" at bounding box center [509, 551] width 45 height 37
type input "680"
click at [255, 556] on icon "Clear" at bounding box center [254, 551] width 14 height 14
type input "Nuby-C"
type input "2"
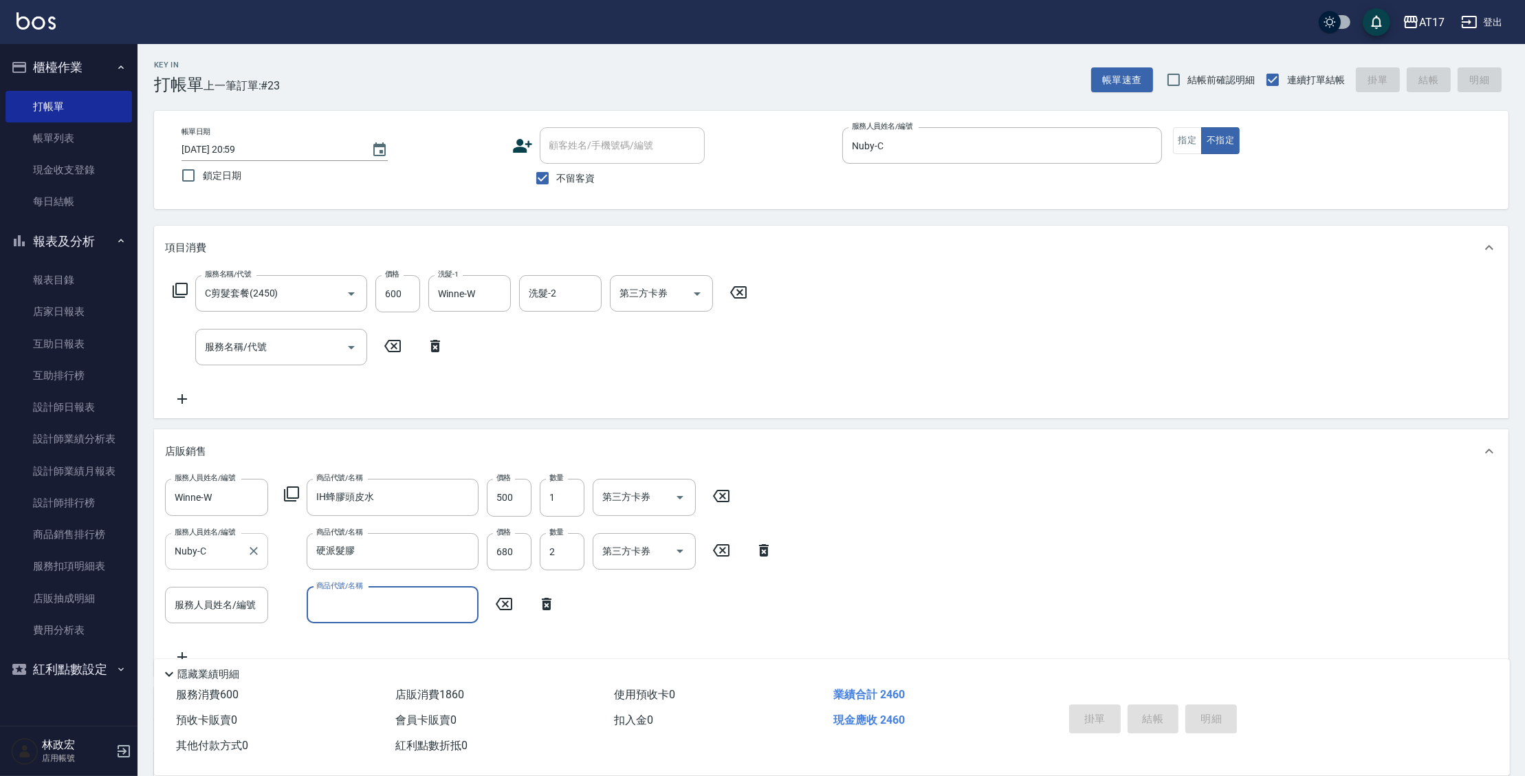
type input "[DATE] 21:03"
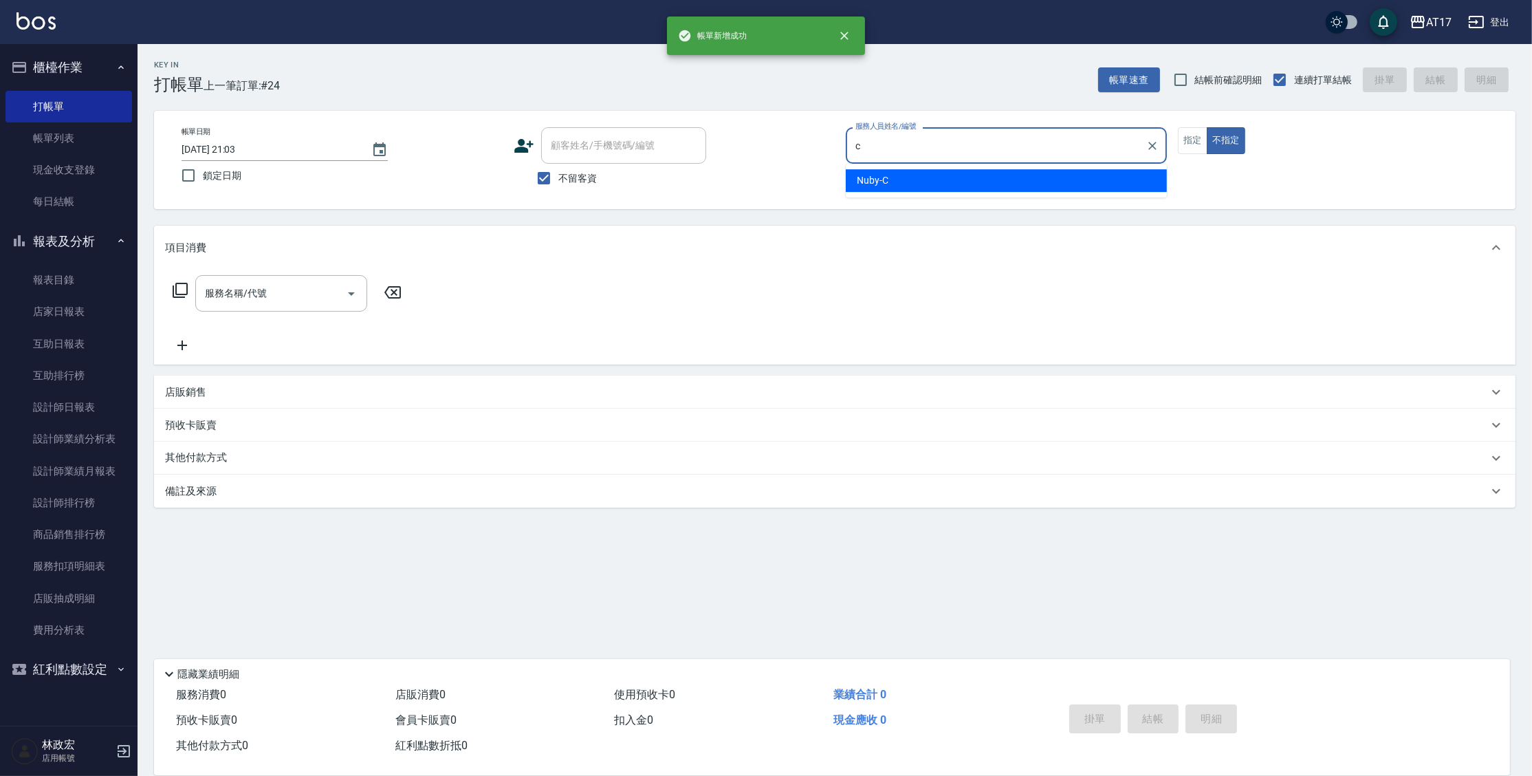
type input "Nuby-C"
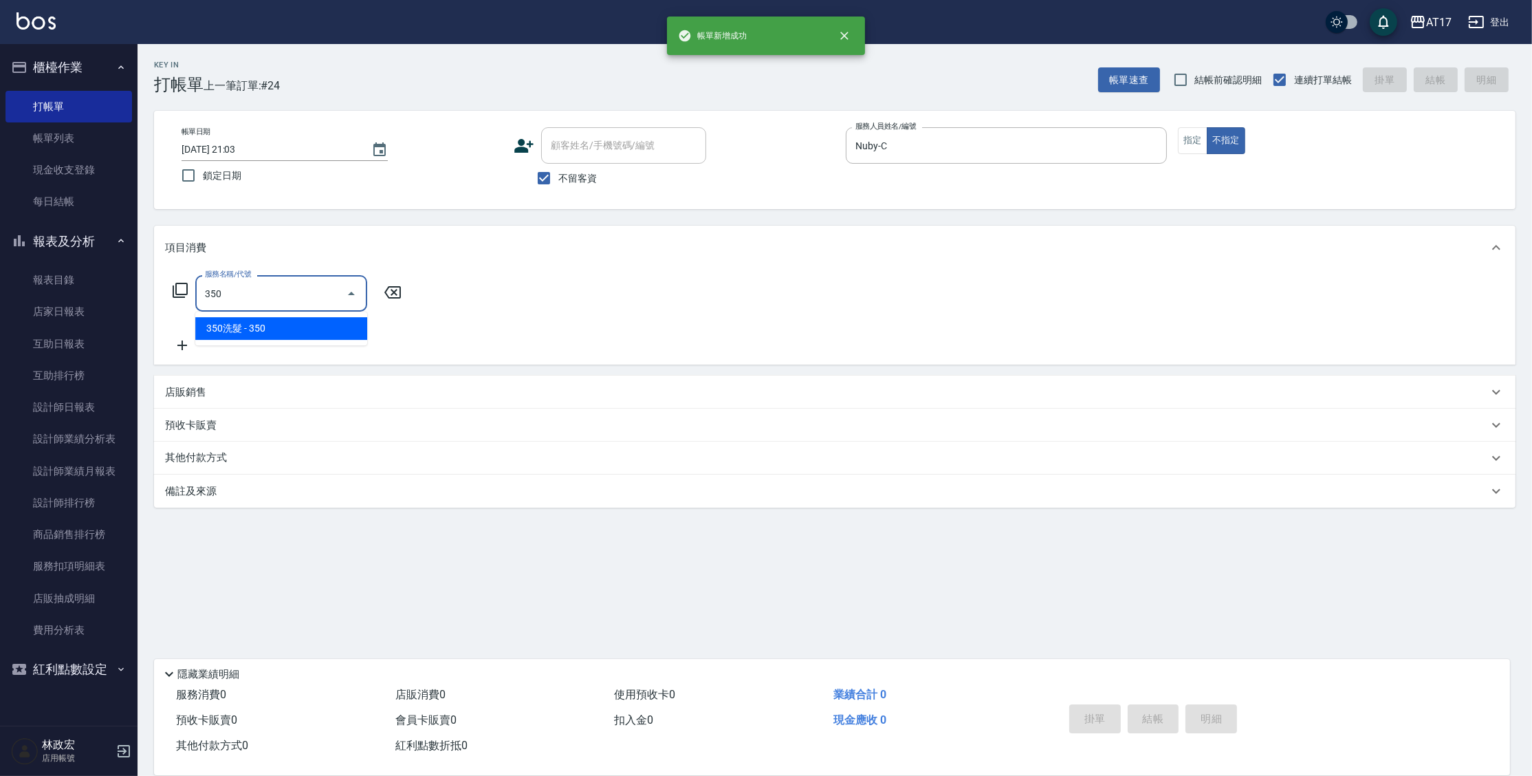
type input "350洗髮(350)"
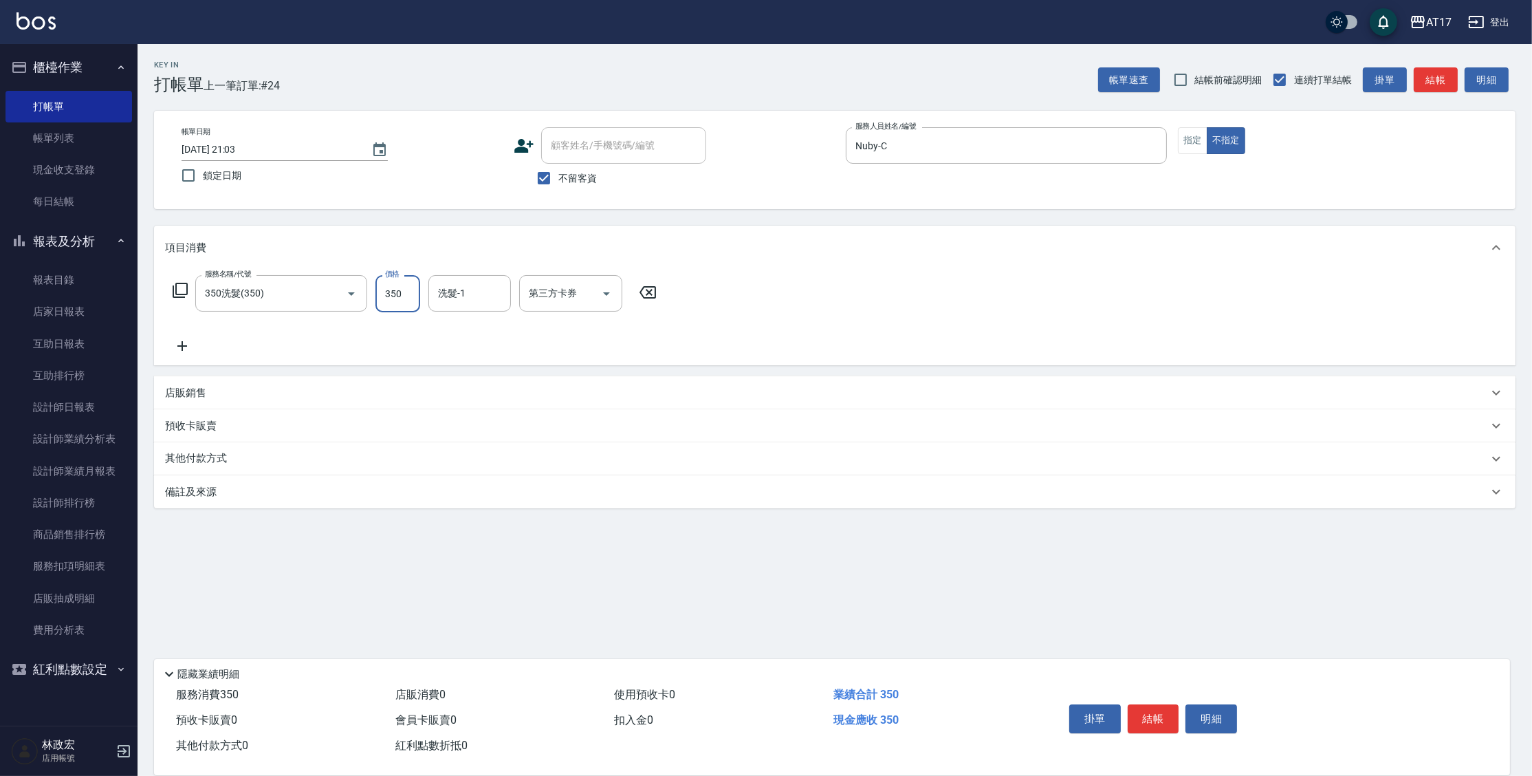
drag, startPoint x: 1187, startPoint y: 141, endPoint x: 1176, endPoint y: 146, distance: 12.3
click at [1188, 141] on button "指定" at bounding box center [1193, 140] width 30 height 27
click at [433, 301] on div "洗髮-1" at bounding box center [469, 293] width 83 height 36
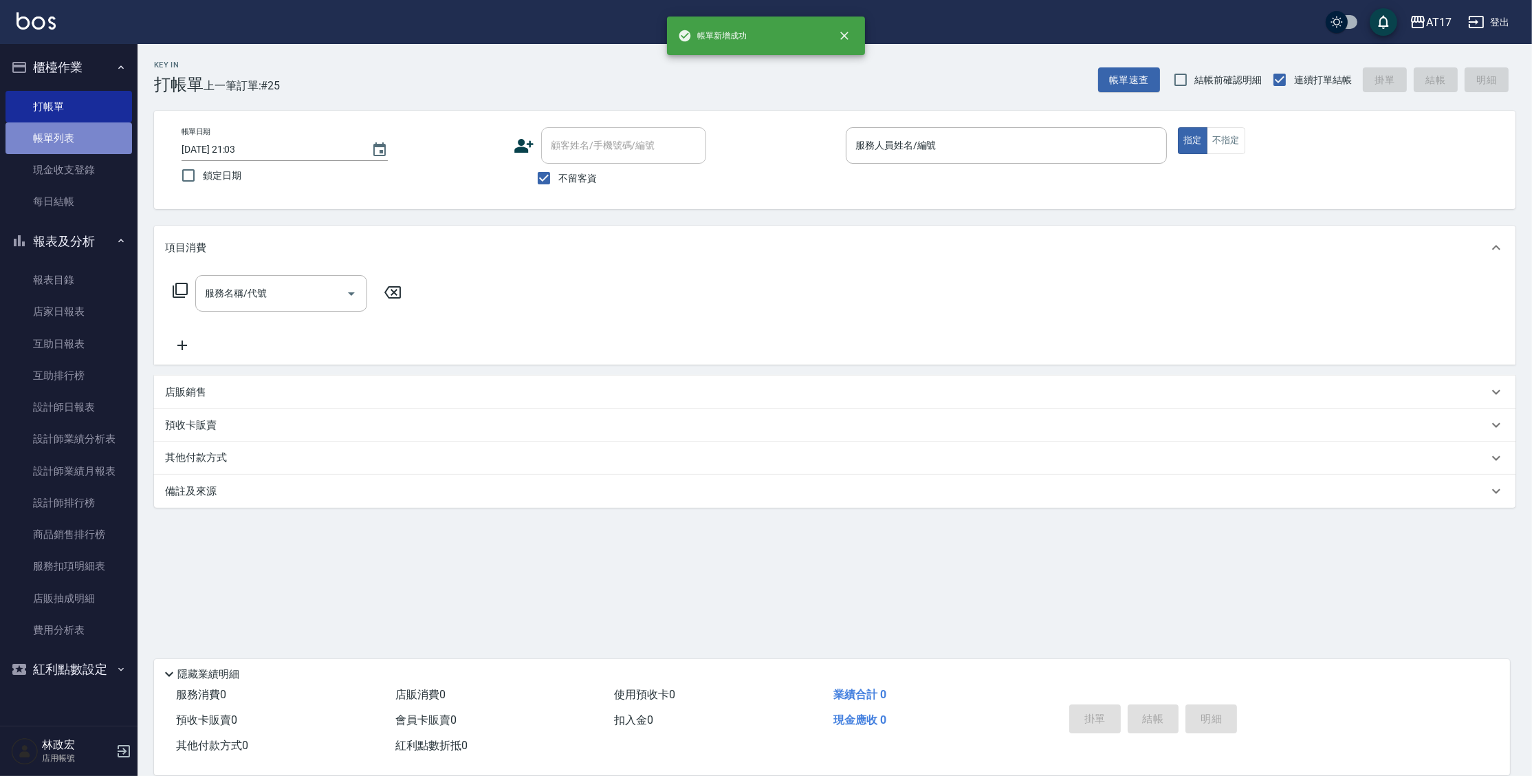
click at [52, 142] on link "帳單列表" at bounding box center [69, 138] width 127 height 32
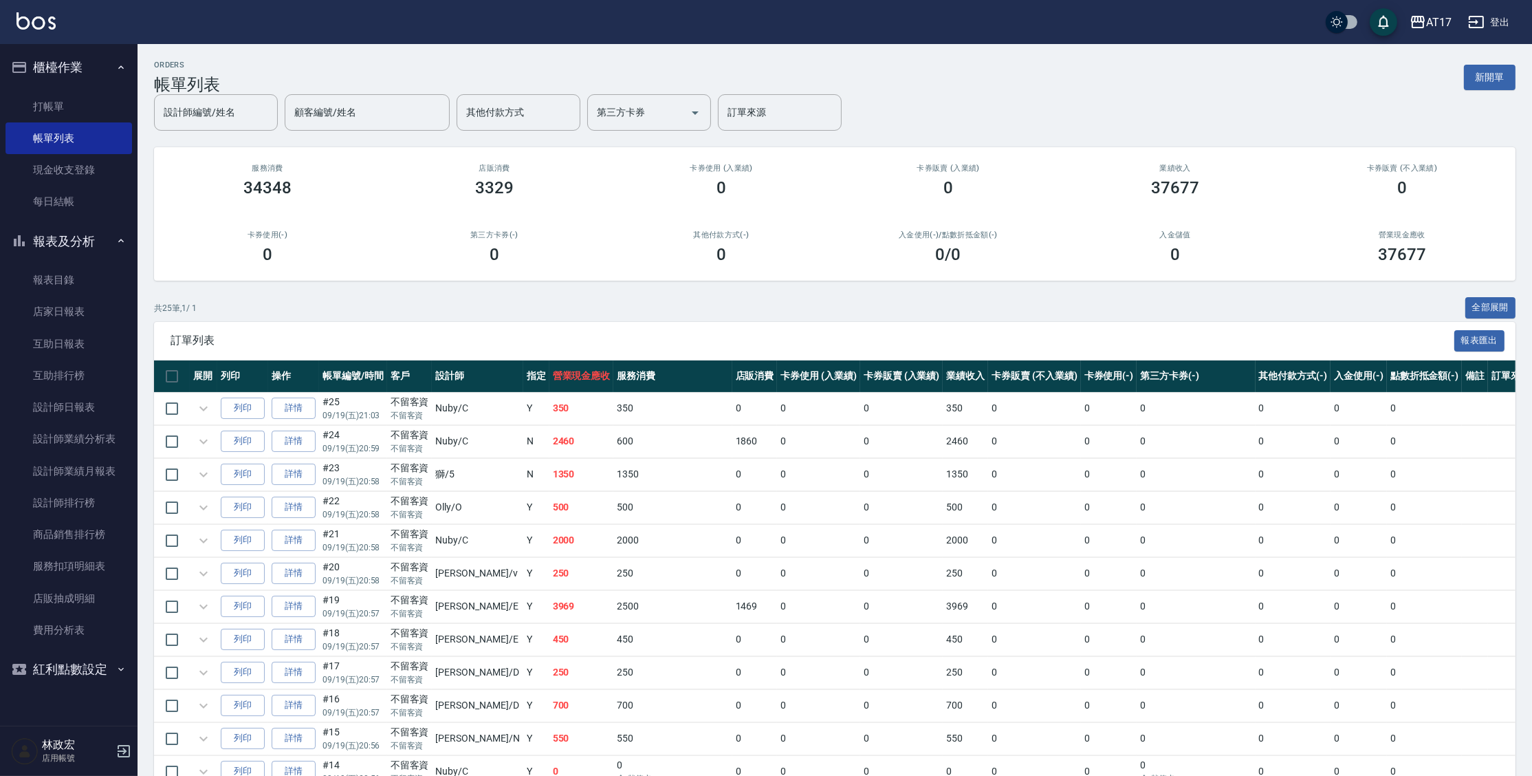
click at [4, 499] on nav "櫃檯作業 打帳單 帳單列表 現金收支登錄 每日結帳 報表及分析 報表目錄 店家日報表 互助日報表 互助排行榜 設計師日報表 設計師業績分析表 設計師業績月報表…" at bounding box center [69, 385] width 138 height 682
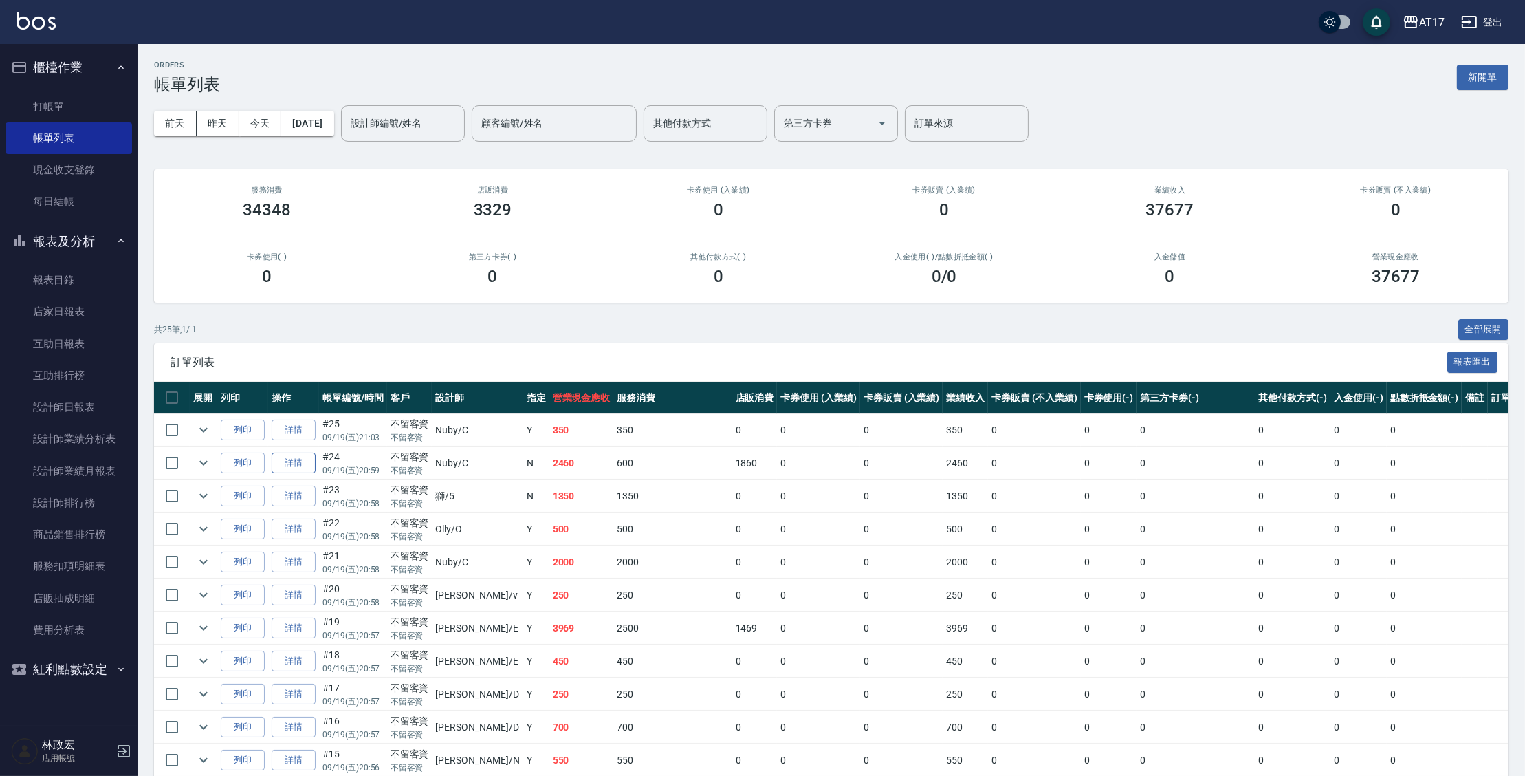
click at [291, 459] on link "詳情" at bounding box center [294, 463] width 44 height 21
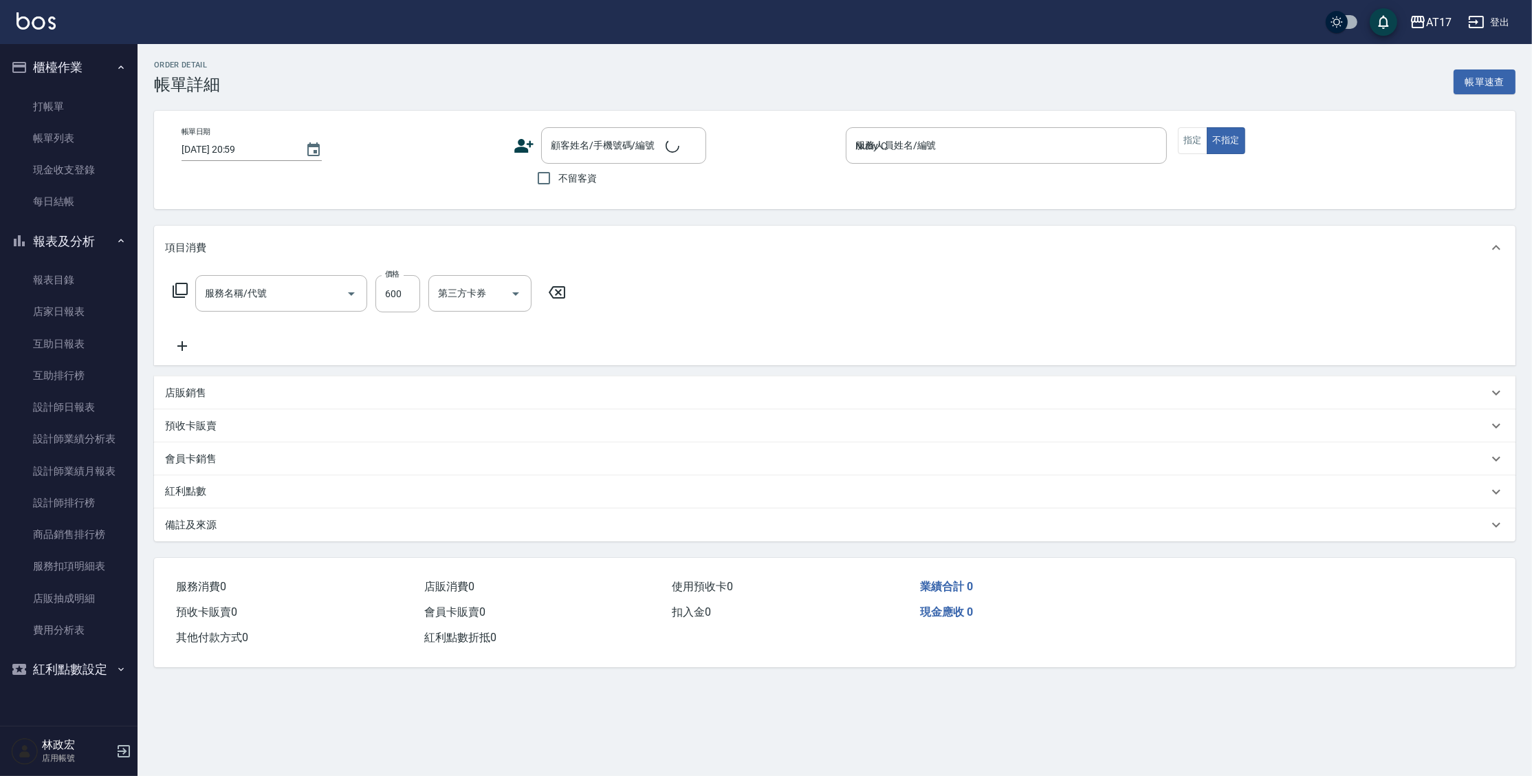
click at [1188, 149] on button "指定" at bounding box center [1193, 140] width 30 height 27
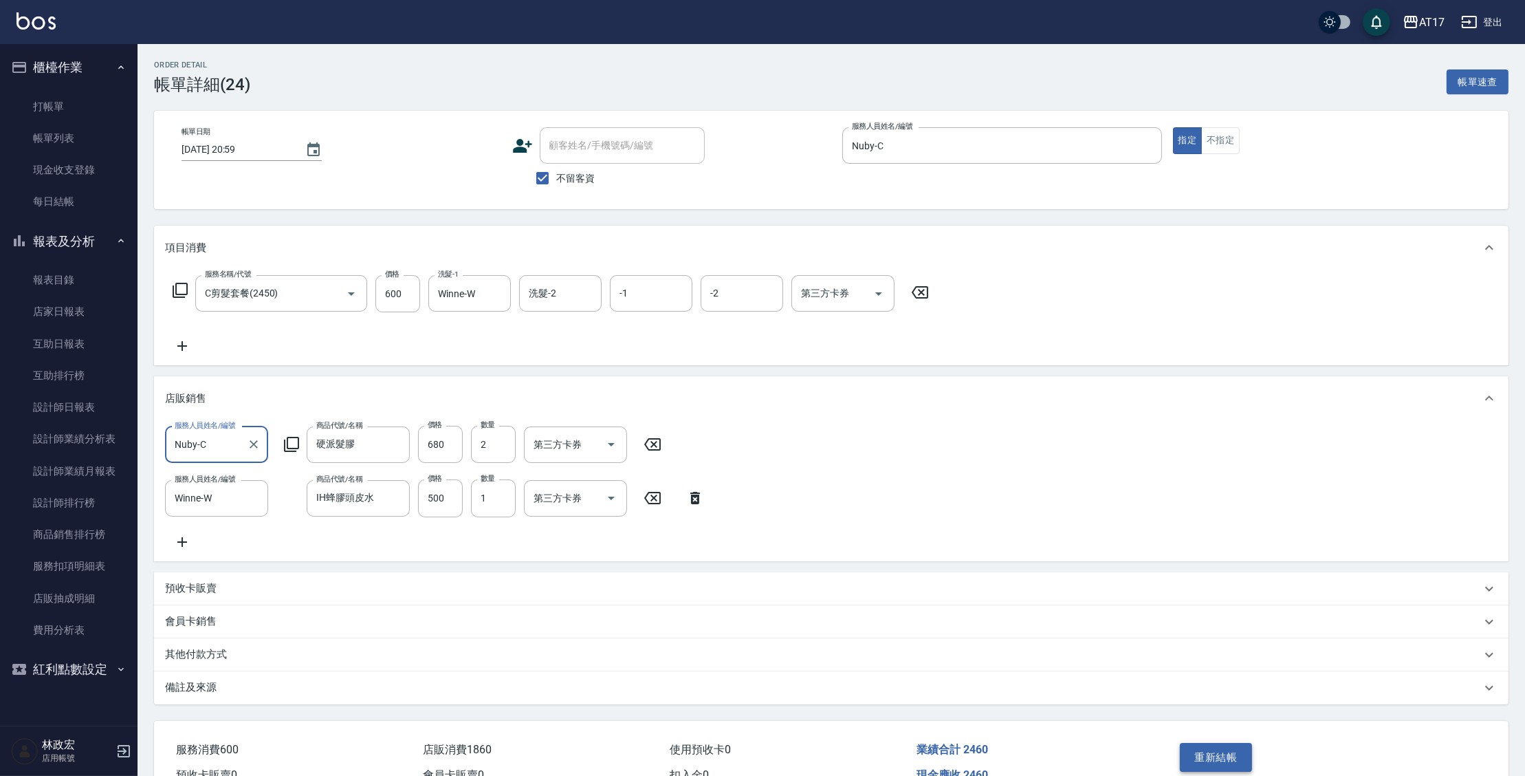
click at [1211, 772] on button "重新結帳" at bounding box center [1216, 757] width 73 height 29
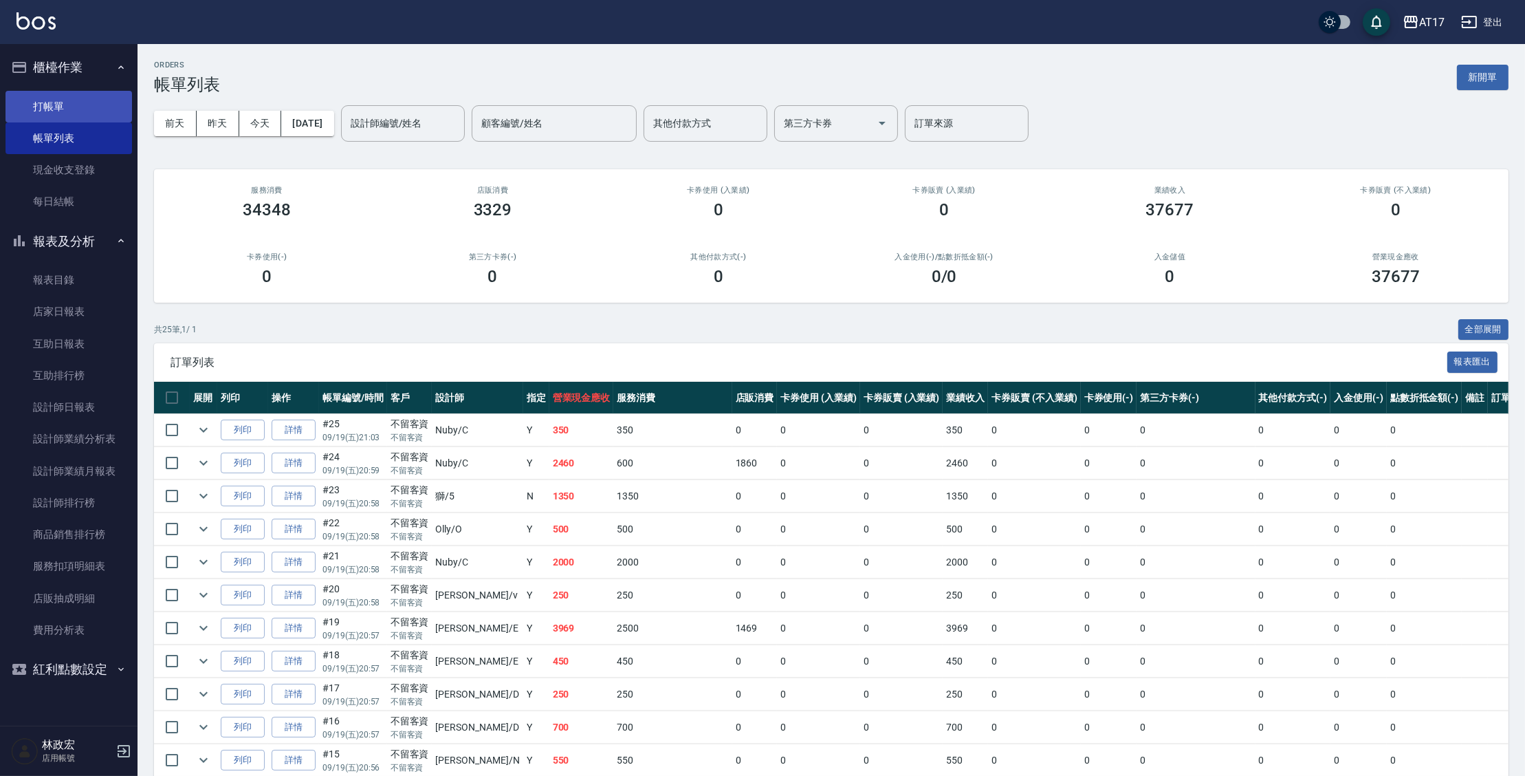
click at [63, 114] on link "打帳單" at bounding box center [69, 107] width 127 height 32
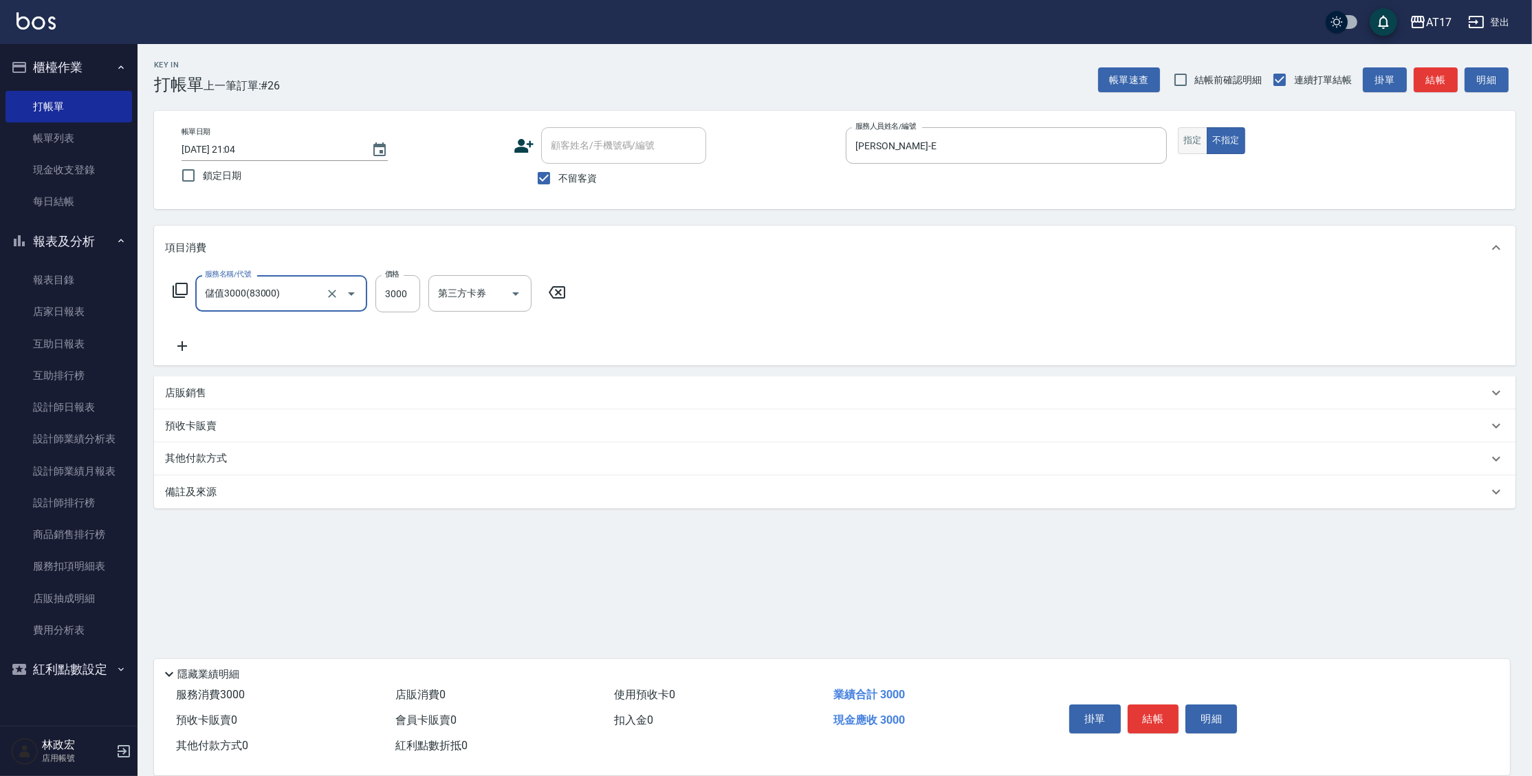
click at [1190, 140] on button "指定" at bounding box center [1193, 140] width 30 height 27
click at [333, 296] on icon "Clear" at bounding box center [332, 294] width 14 height 14
click at [411, 290] on input "450" at bounding box center [397, 293] width 45 height 37
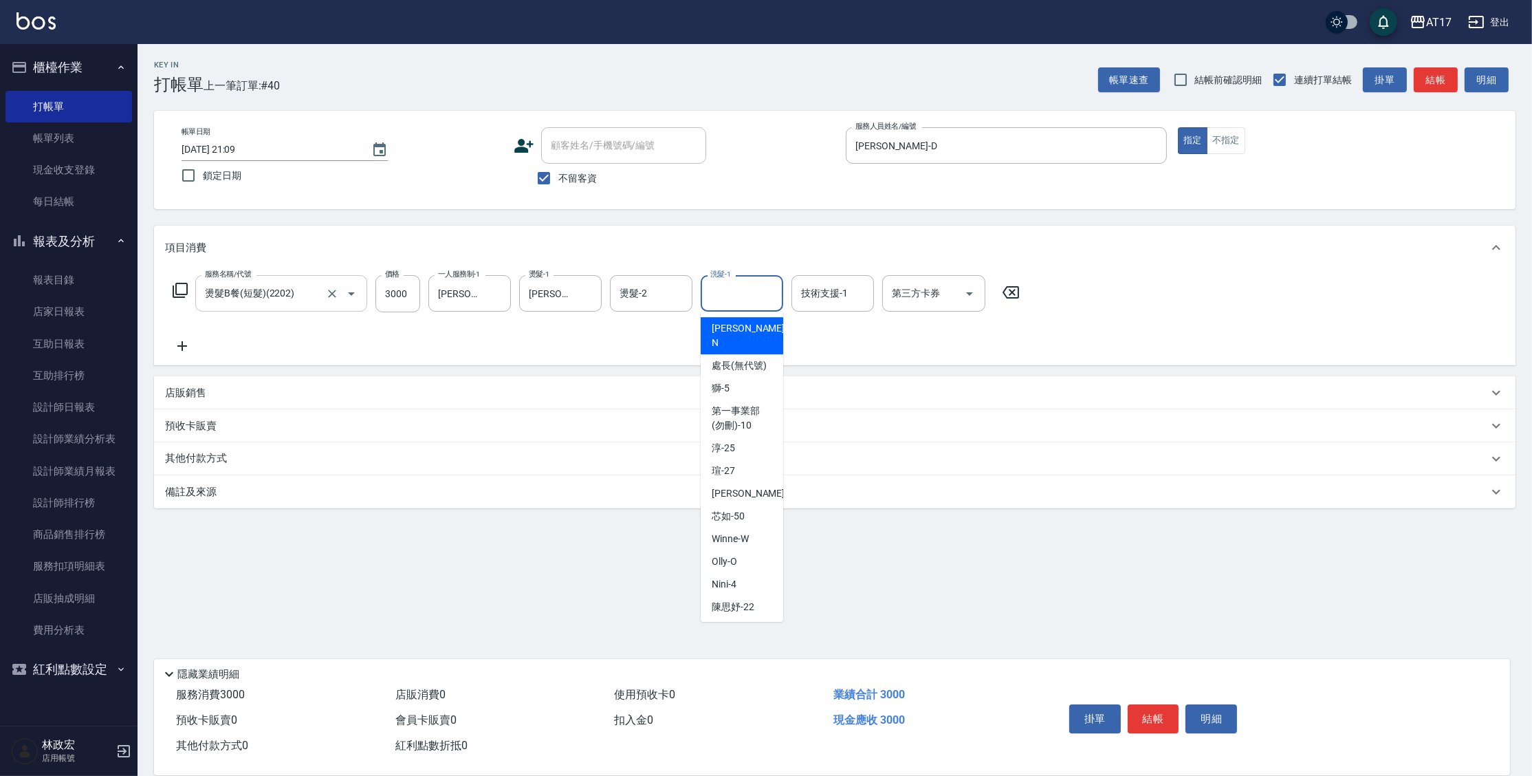
click at [729, 292] on input "洗髮-1" at bounding box center [742, 293] width 70 height 24
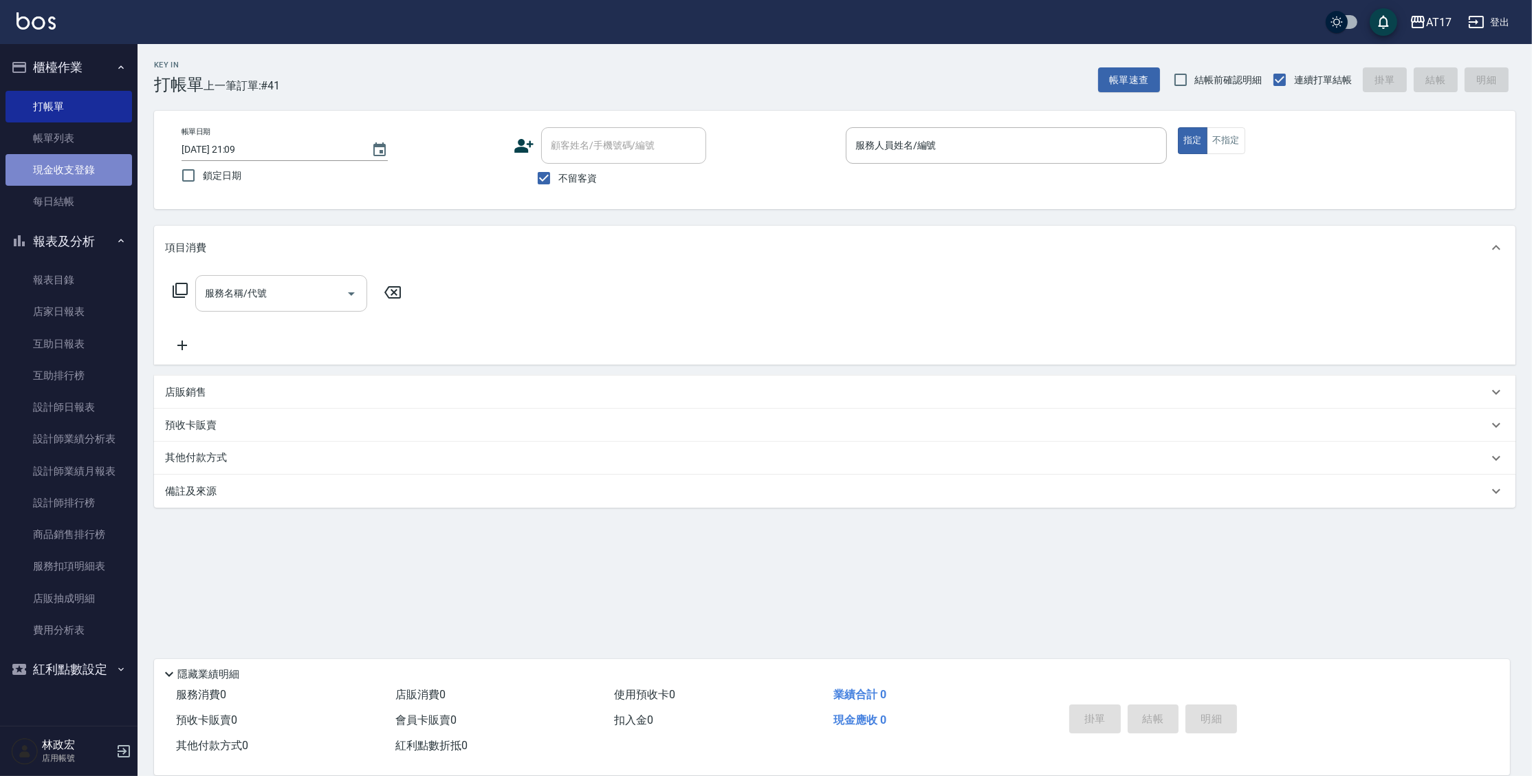
click at [109, 170] on link "現金收支登錄" at bounding box center [69, 170] width 127 height 32
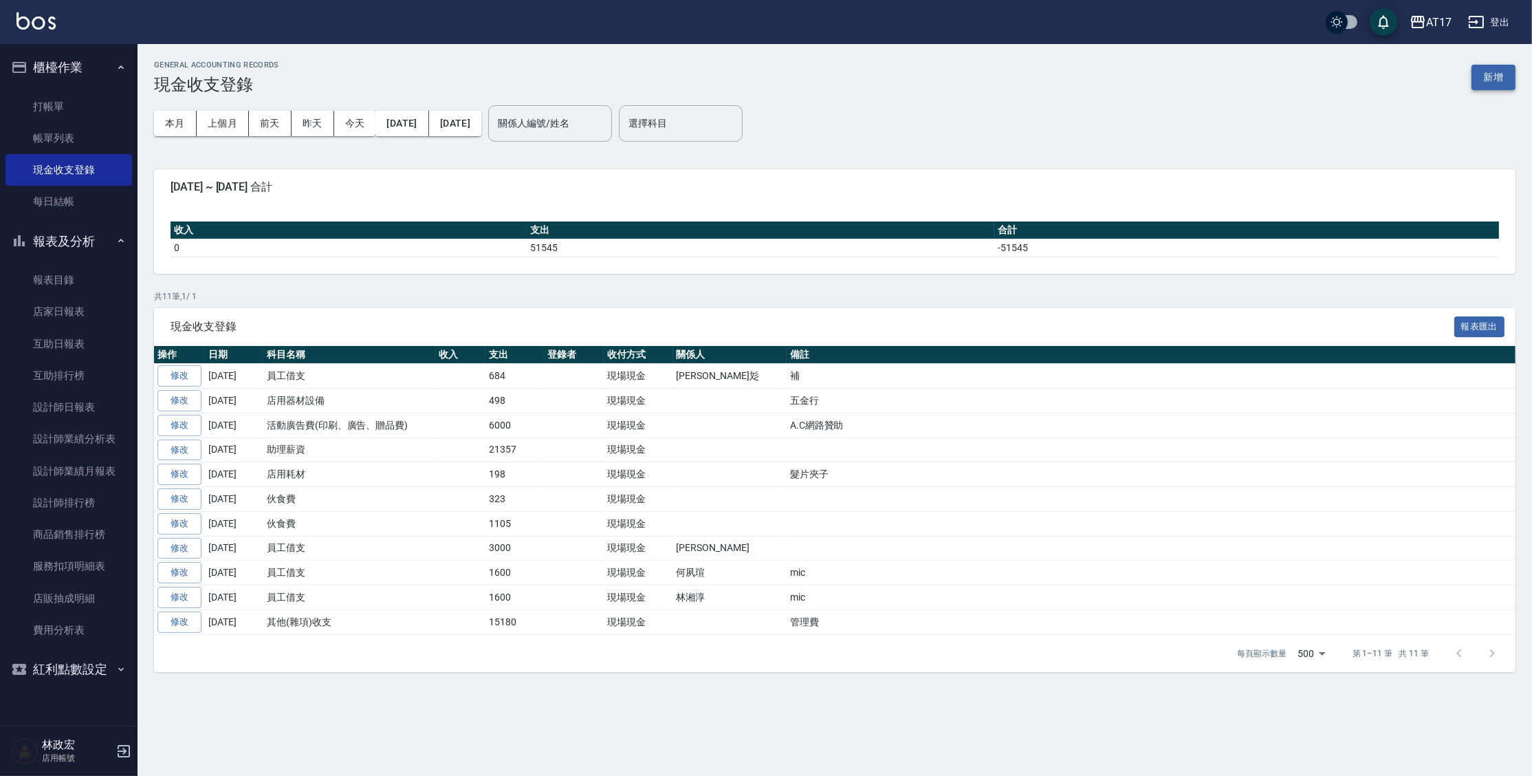
click at [1487, 77] on button "新增" at bounding box center [1494, 77] width 44 height 25
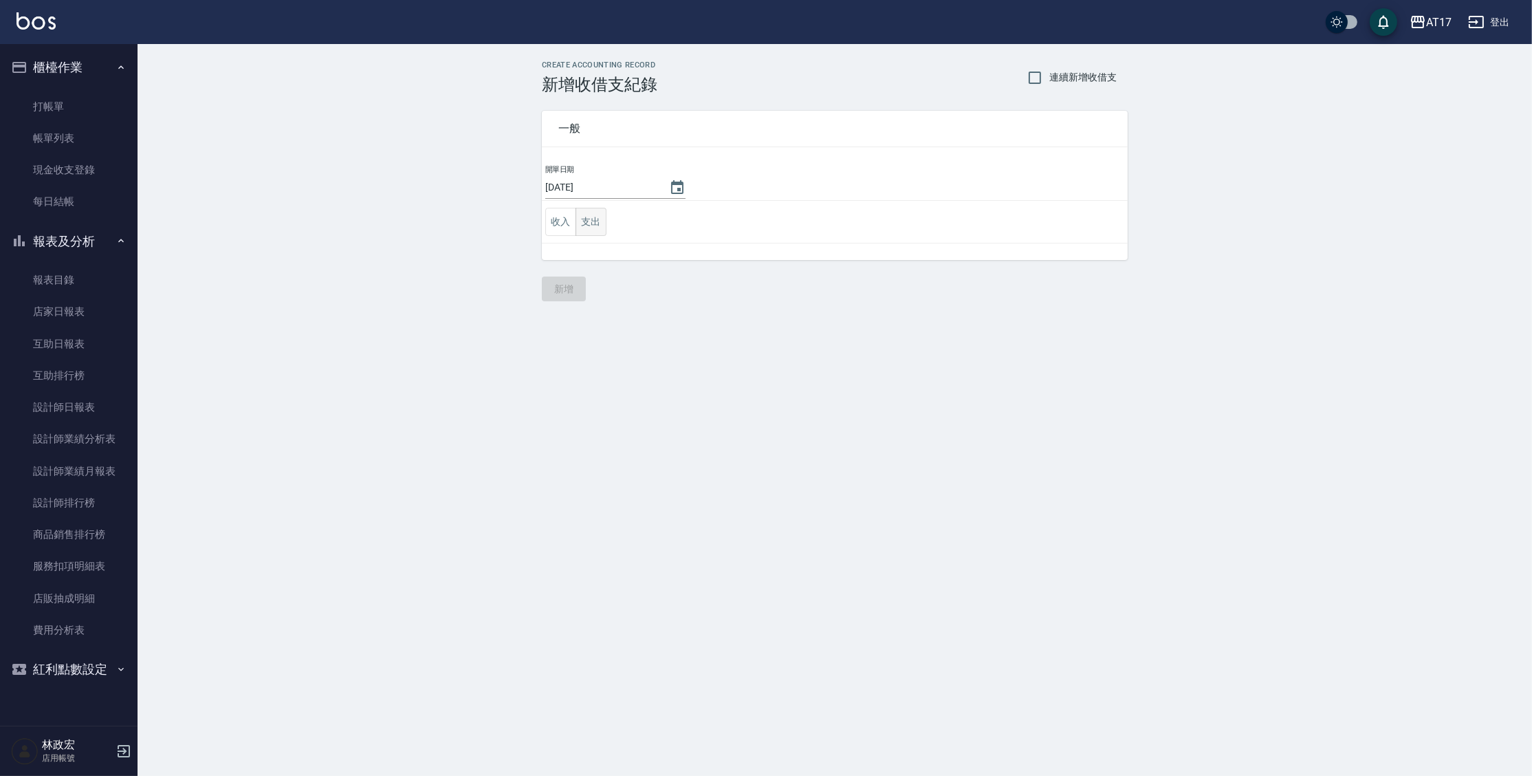
click at [591, 224] on button "支出" at bounding box center [591, 222] width 31 height 28
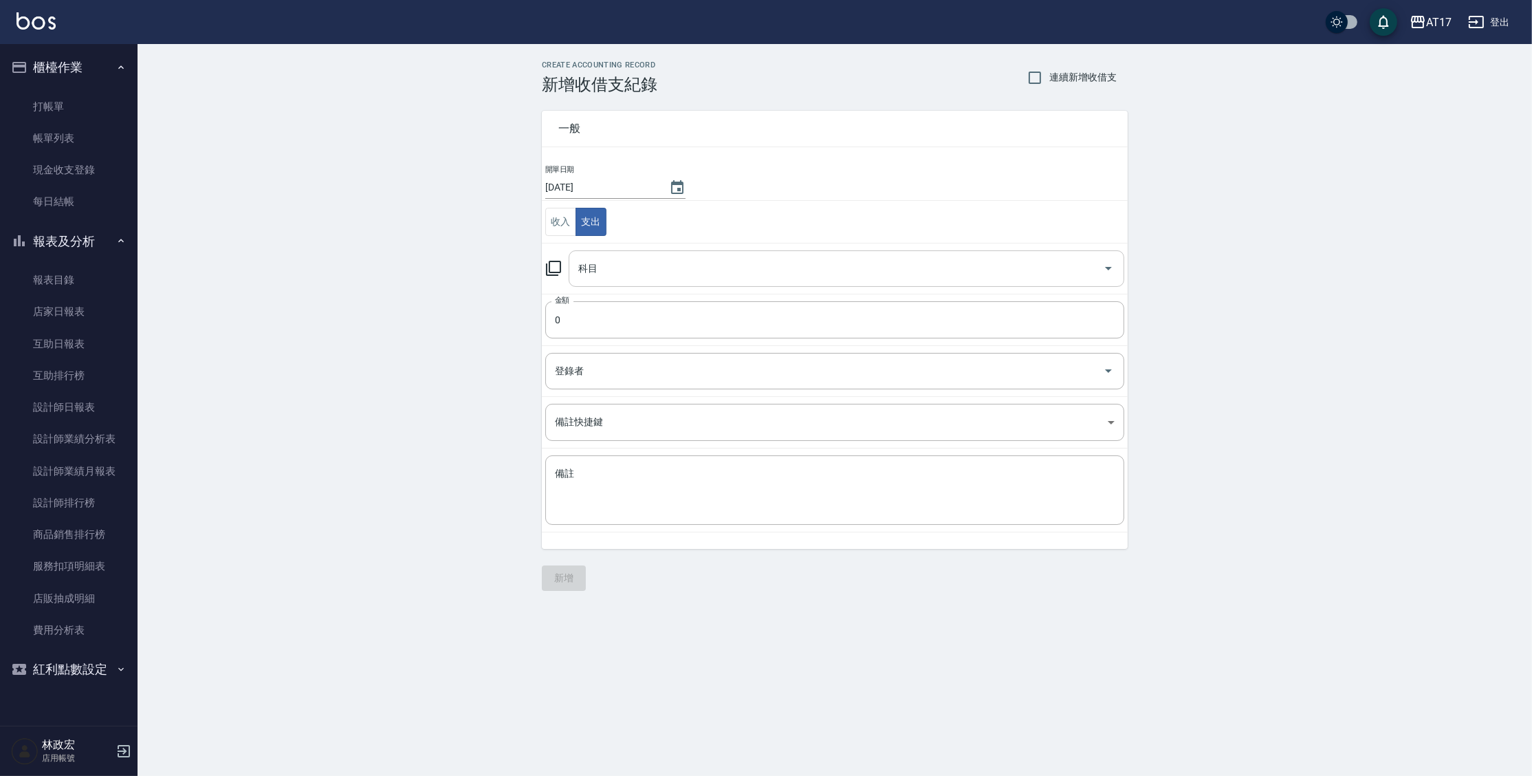
click at [593, 276] on input "科目" at bounding box center [836, 269] width 523 height 24
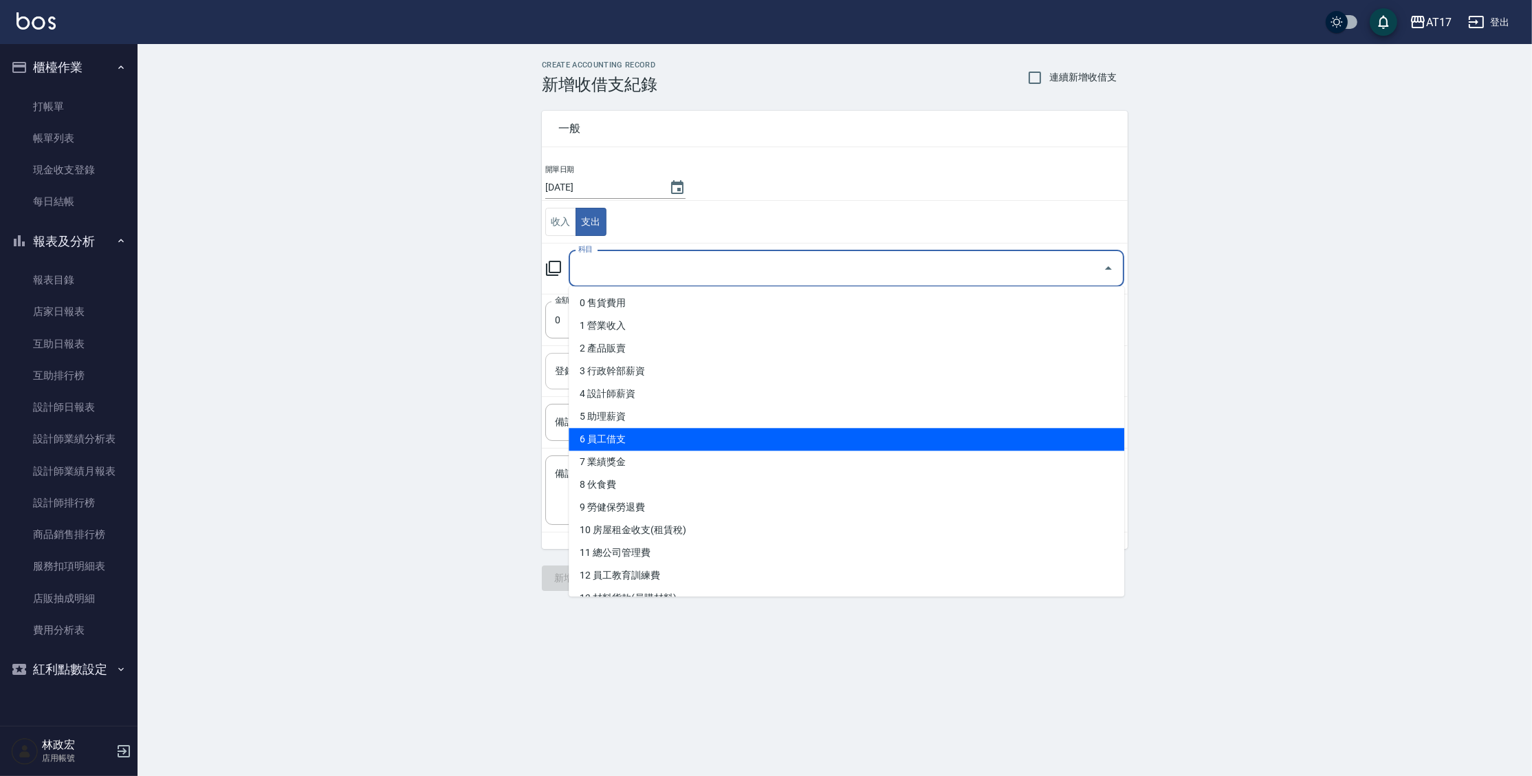
drag, startPoint x: 608, startPoint y: 435, endPoint x: 609, endPoint y: 428, distance: 6.9
click at [609, 435] on li "6 員工借支" at bounding box center [847, 439] width 556 height 23
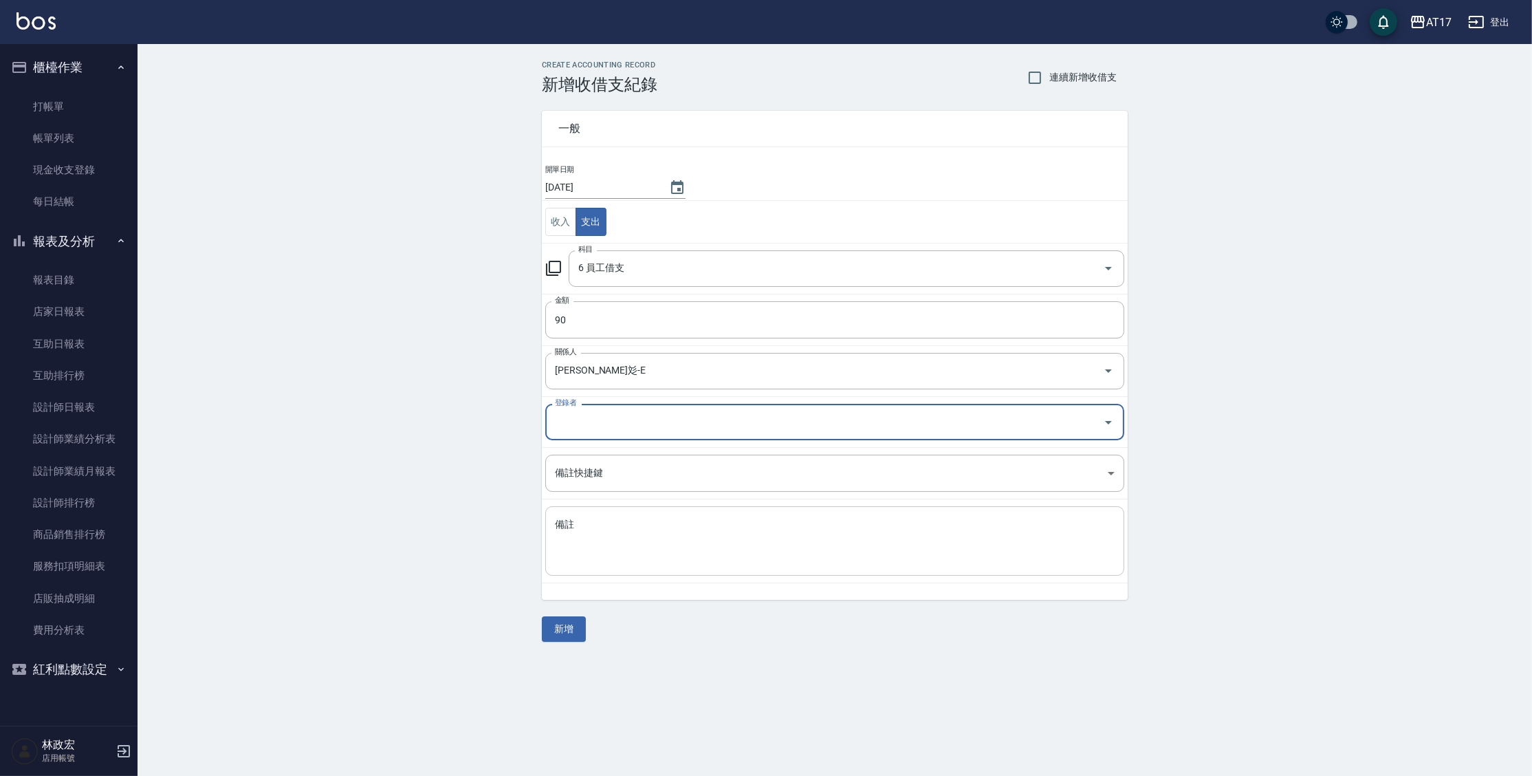
click at [649, 521] on textarea "備註" at bounding box center [835, 541] width 560 height 47
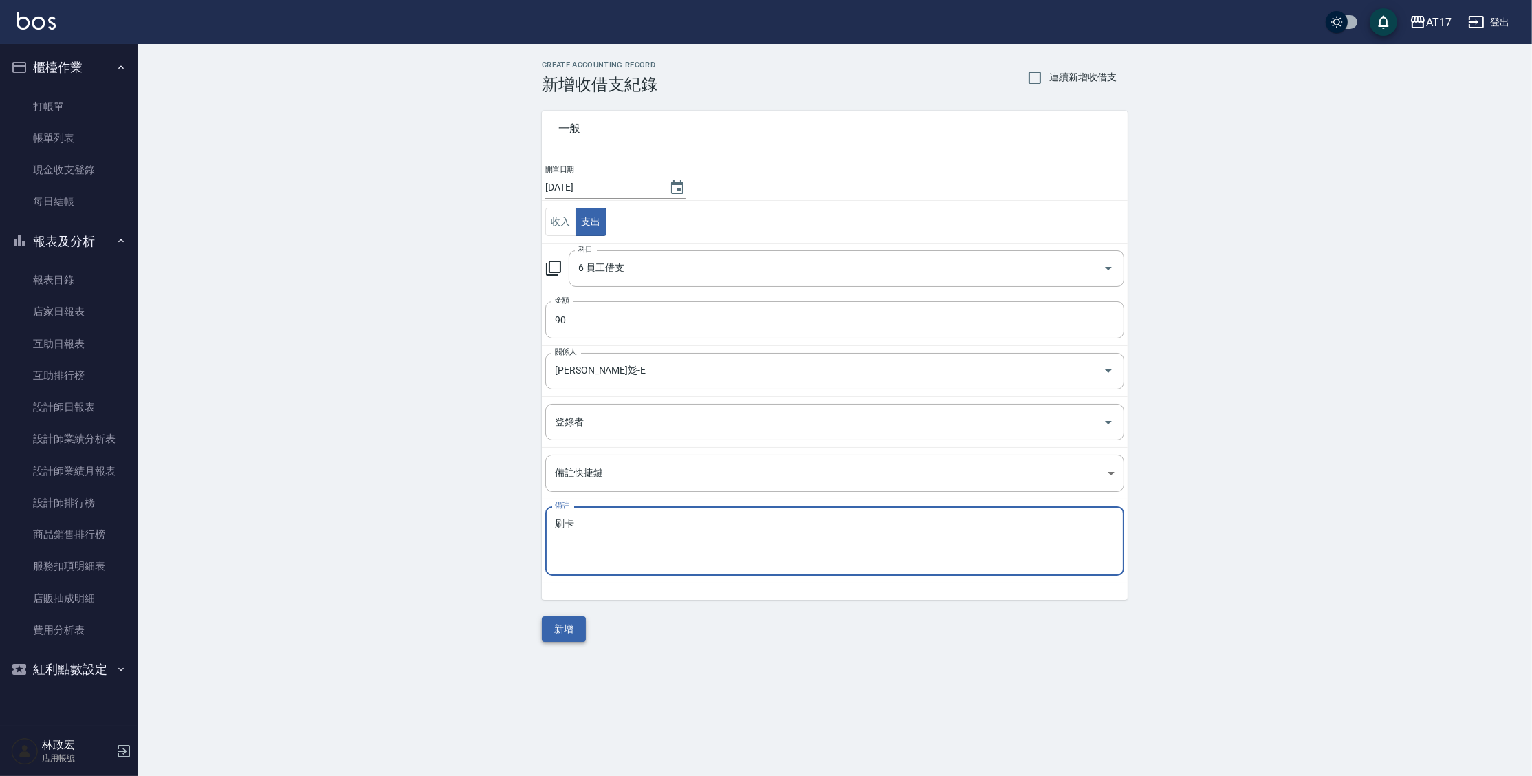
click at [569, 627] on button "新增" at bounding box center [564, 628] width 44 height 25
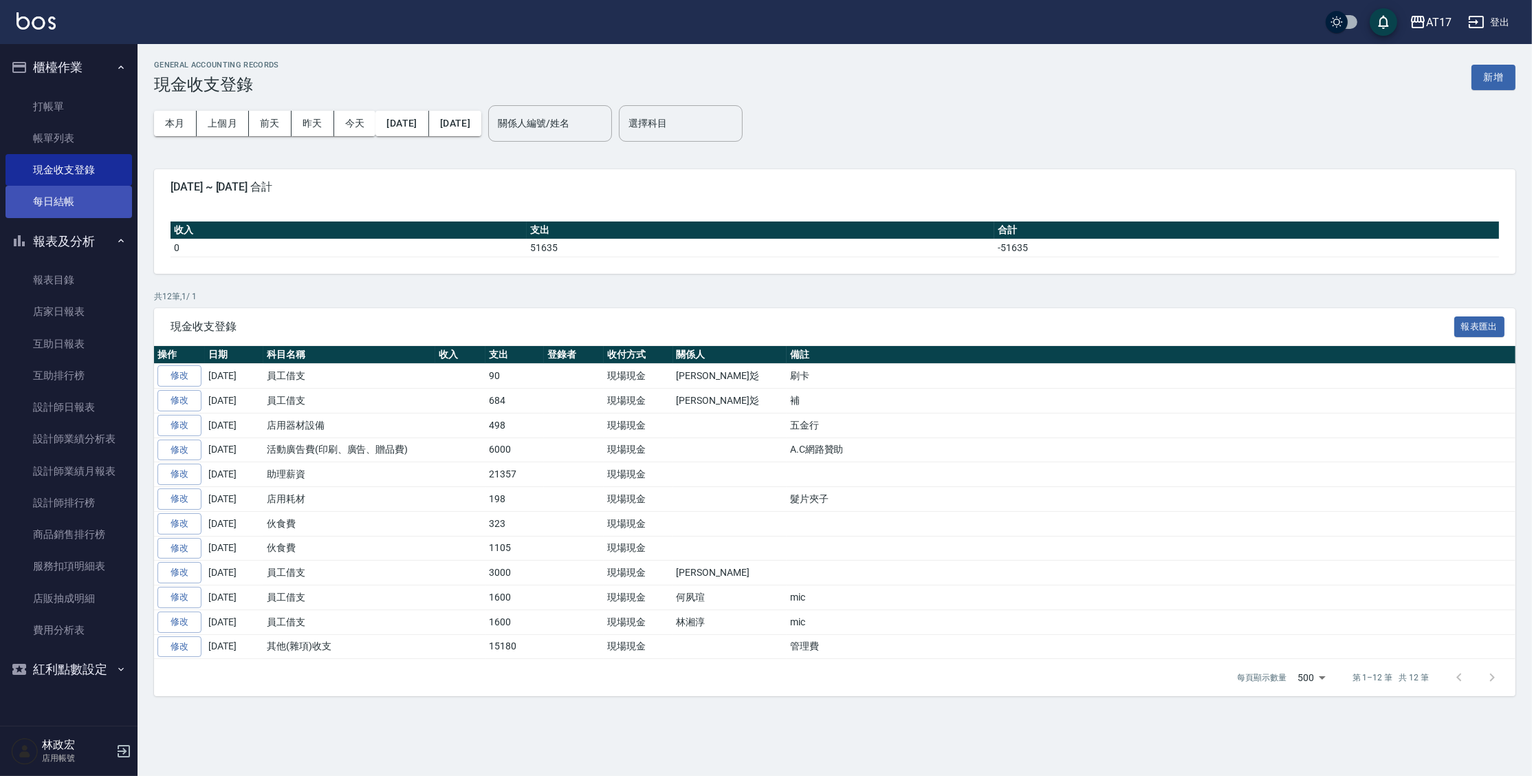
click at [69, 209] on link "每日結帳" at bounding box center [69, 202] width 127 height 32
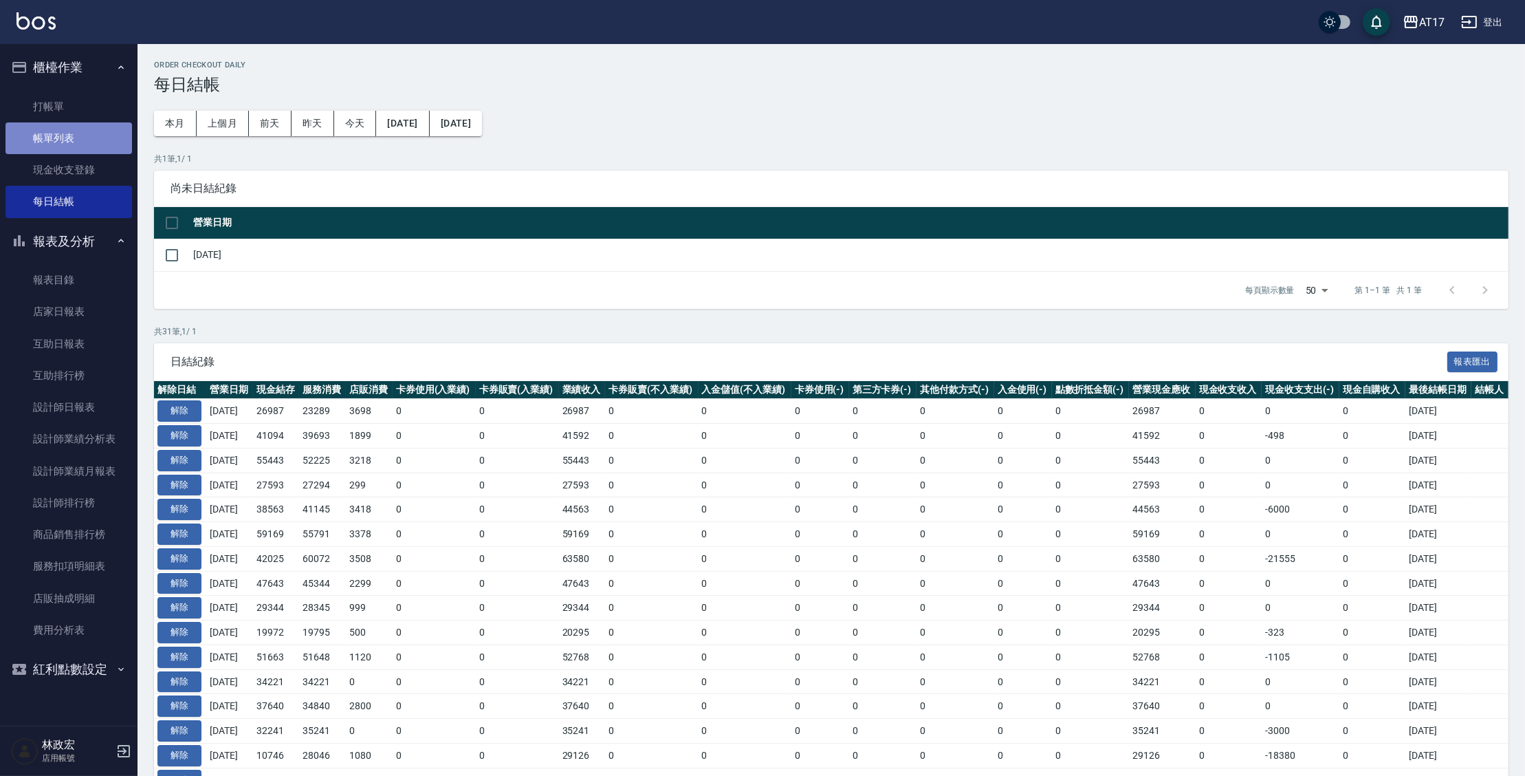
click at [58, 147] on link "帳單列表" at bounding box center [69, 138] width 127 height 32
click at [67, 177] on link "現金收支登錄" at bounding box center [69, 170] width 127 height 32
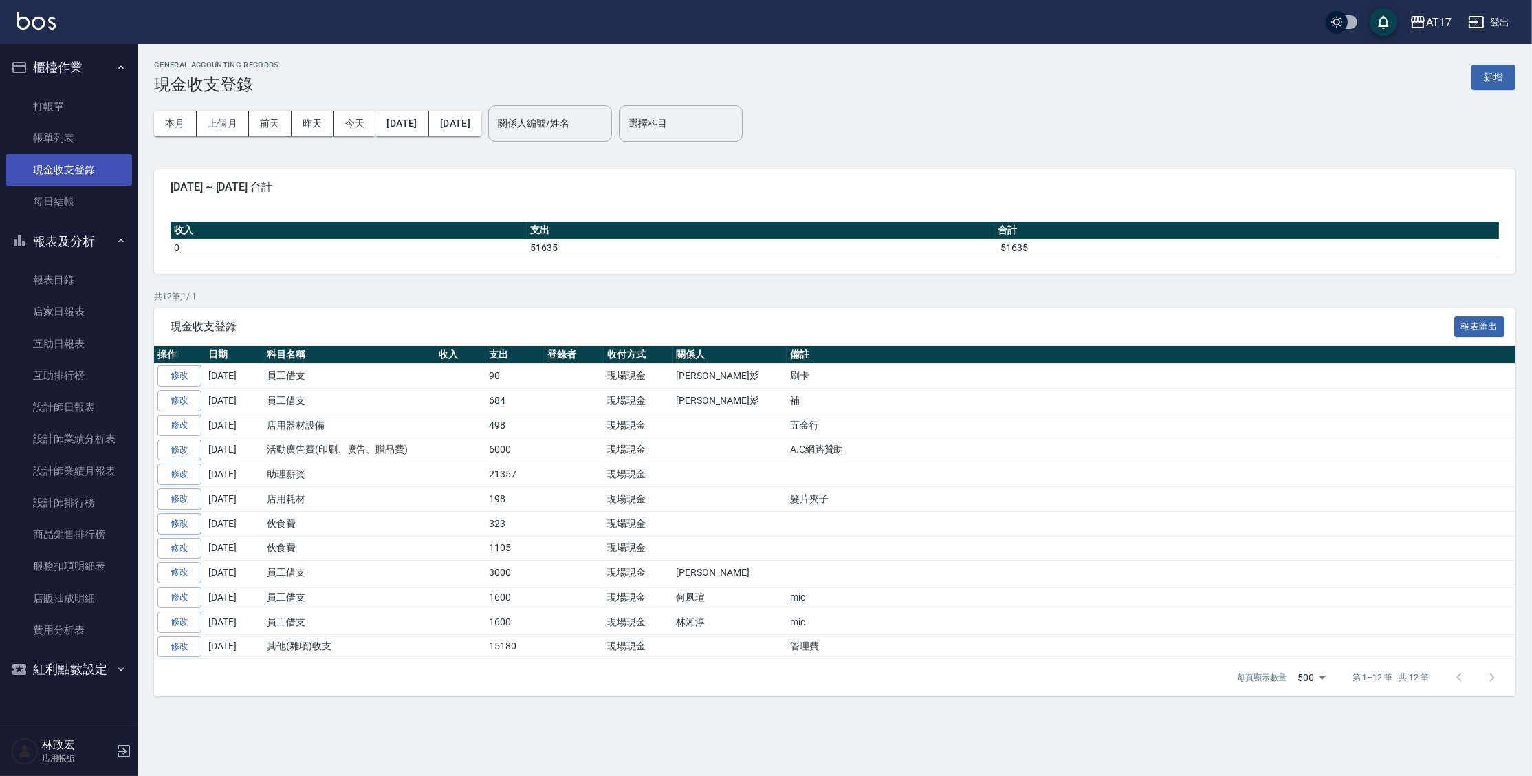
click at [64, 177] on link "現金收支登錄" at bounding box center [69, 170] width 127 height 32
click at [30, 108] on link "打帳單" at bounding box center [69, 107] width 127 height 32
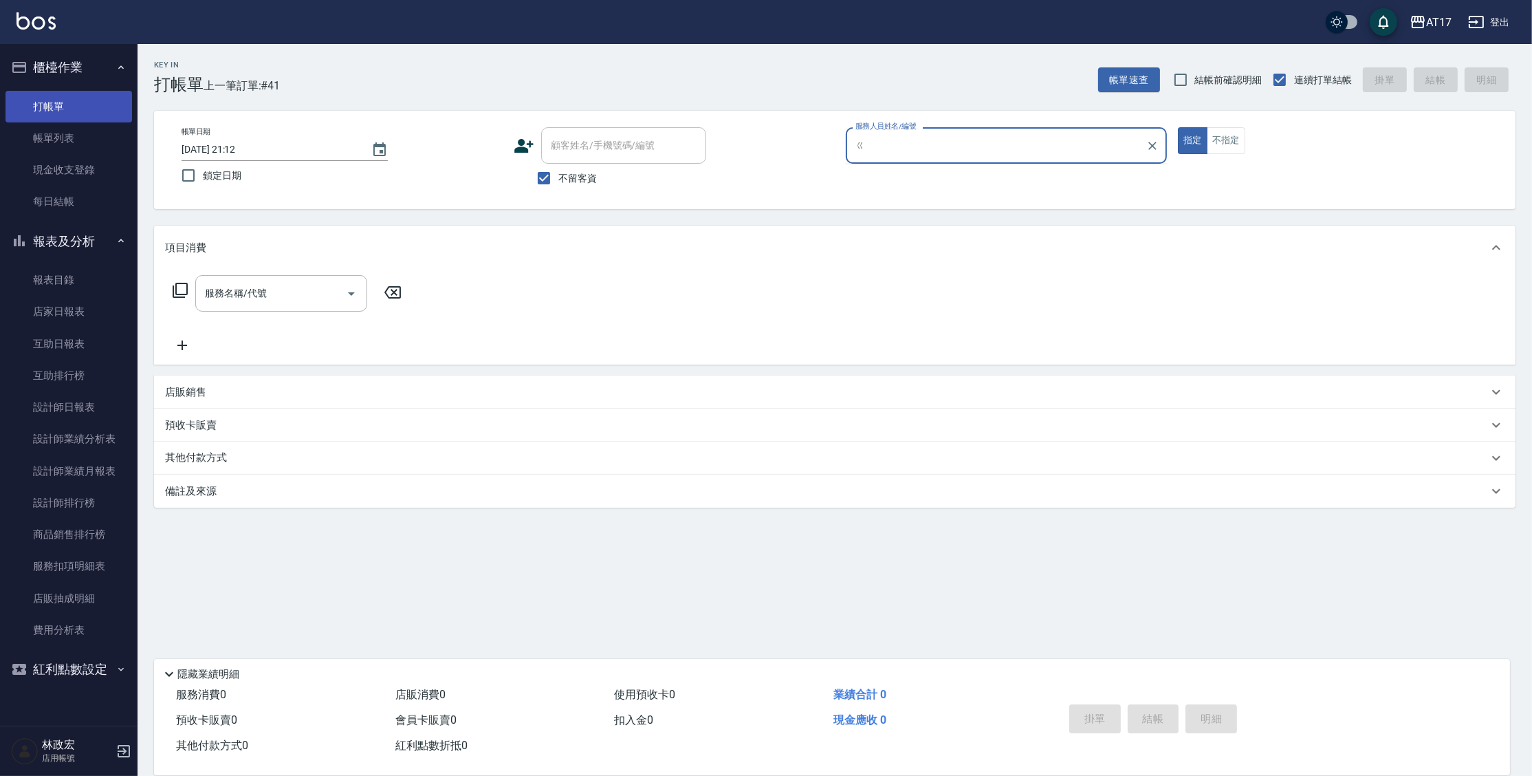
click at [1178, 127] on button "指定" at bounding box center [1193, 140] width 30 height 27
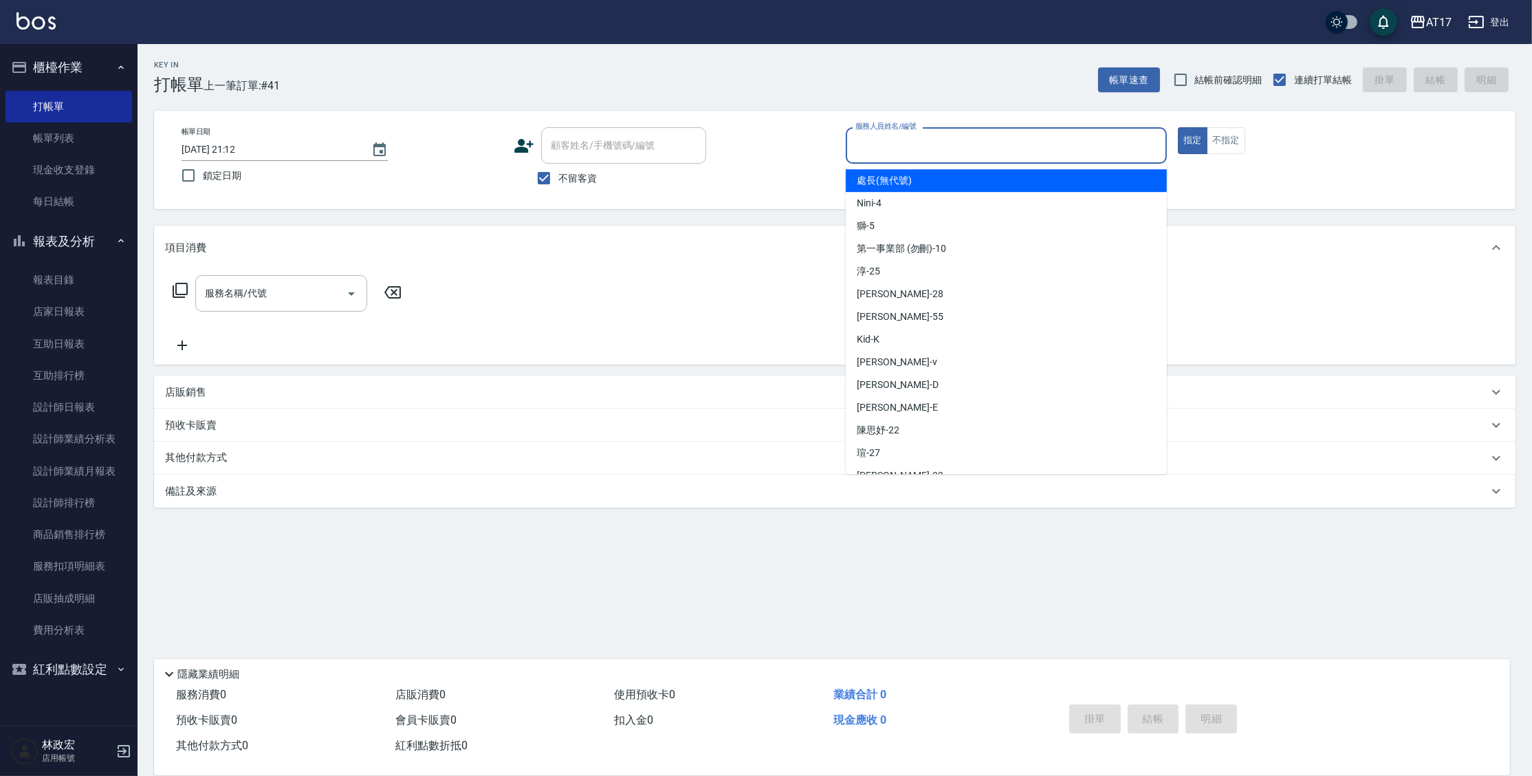
click at [915, 141] on div "服務人員姓名/編號 服務人員姓名/編號" at bounding box center [1006, 145] width 321 height 36
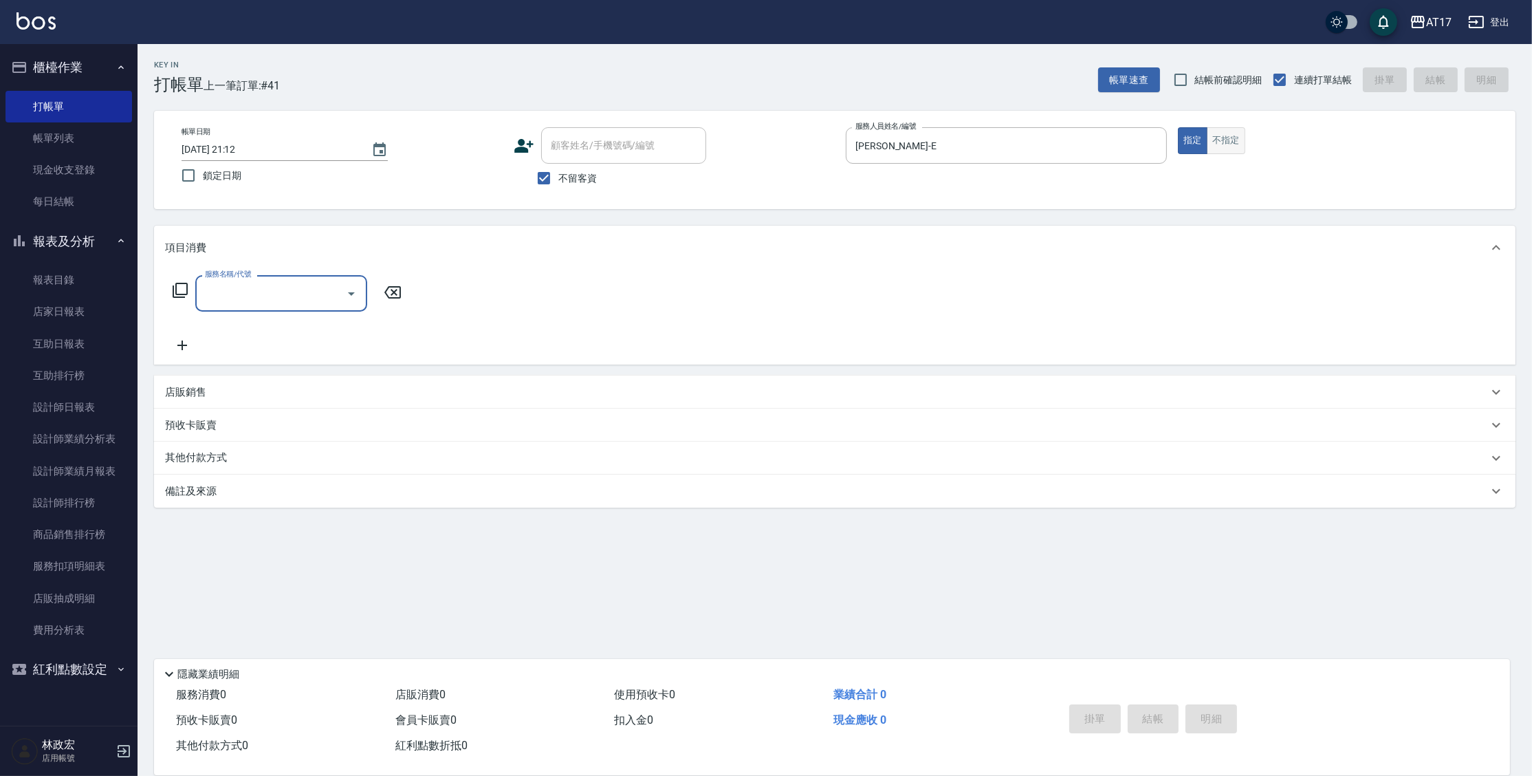
click at [1236, 147] on button "不指定" at bounding box center [1226, 140] width 39 height 27
click at [101, 197] on link "每日結帳" at bounding box center [69, 202] width 127 height 32
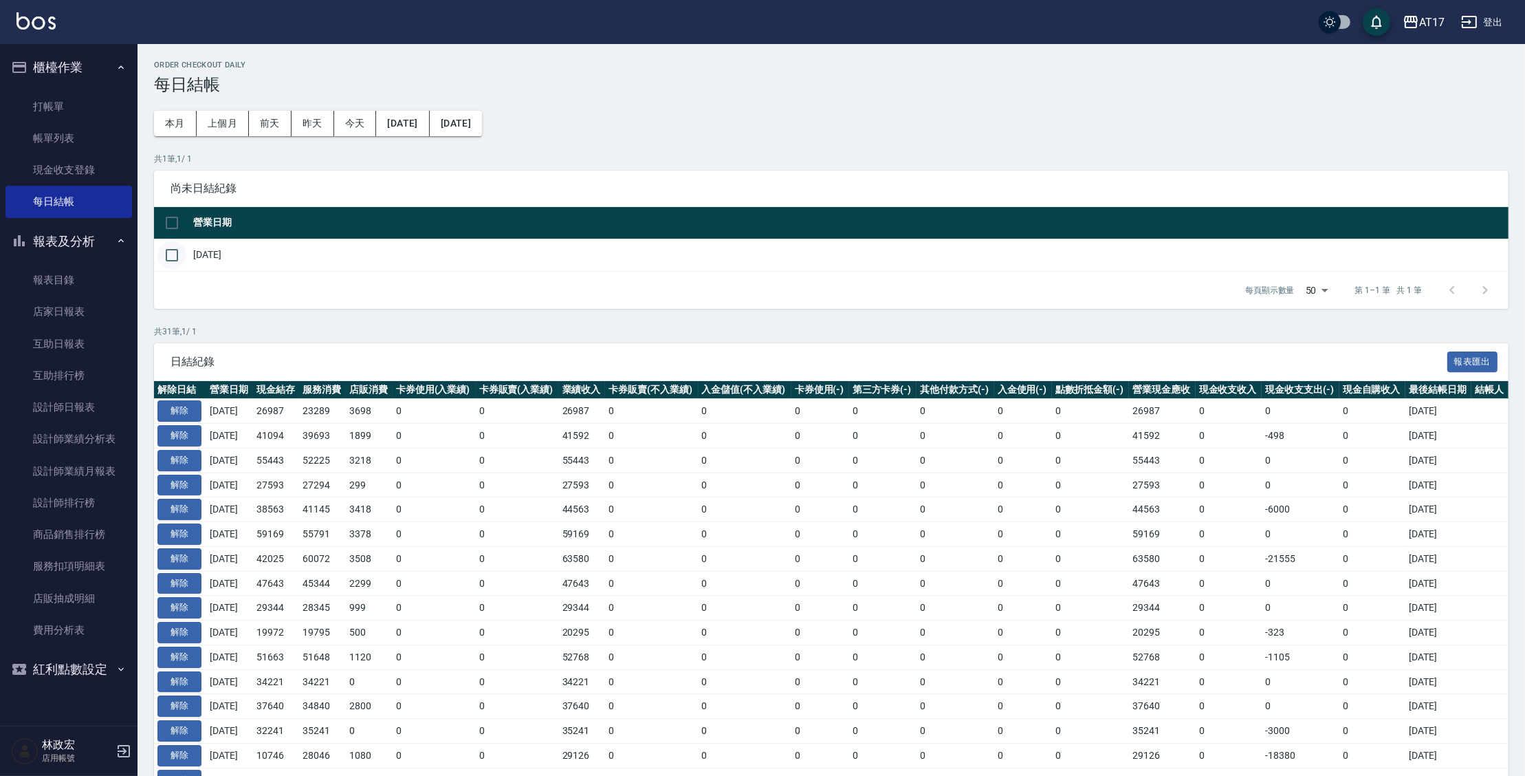
click at [177, 254] on input "checkbox" at bounding box center [171, 255] width 29 height 29
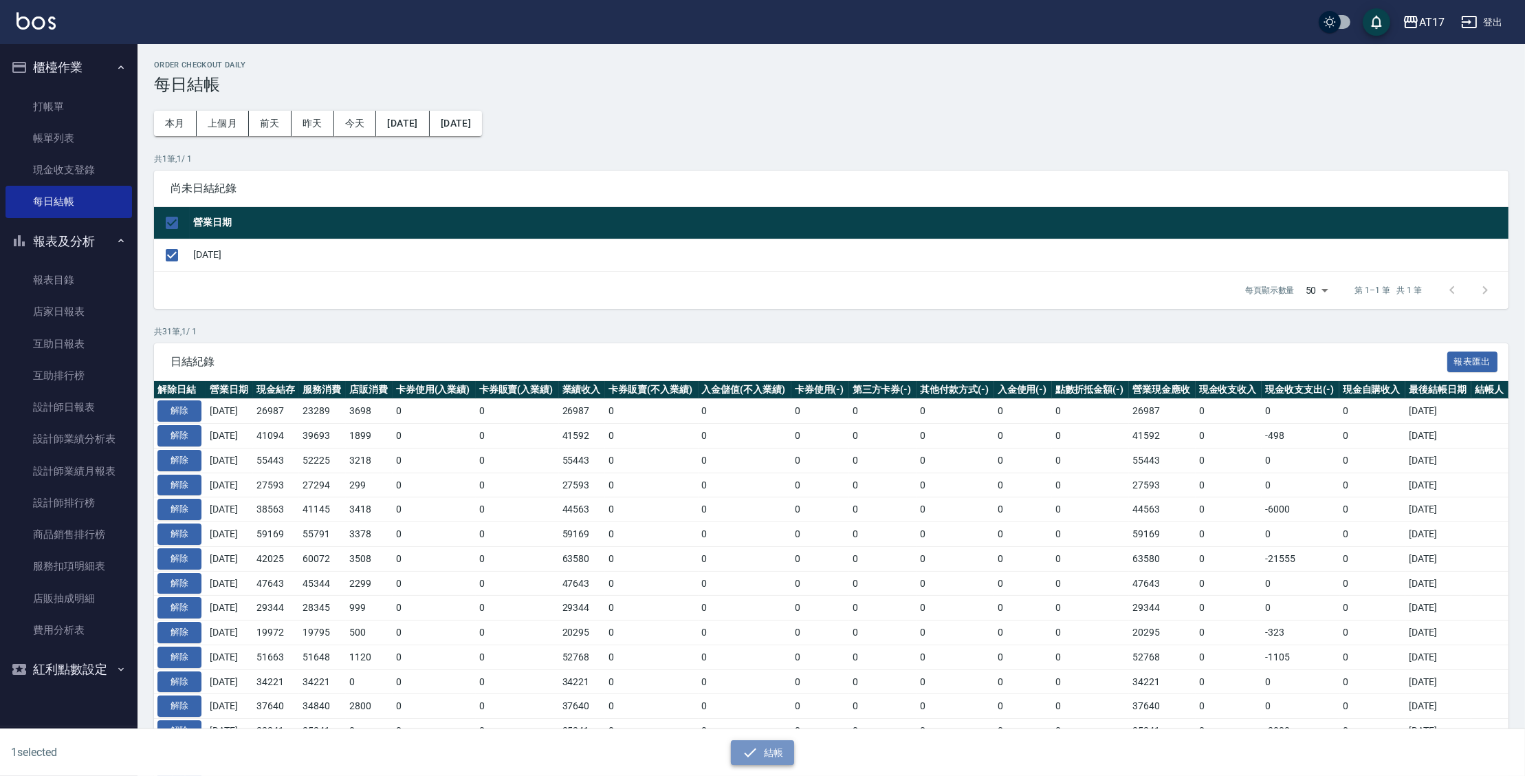
click at [746, 746] on icon "button" at bounding box center [750, 752] width 17 height 17
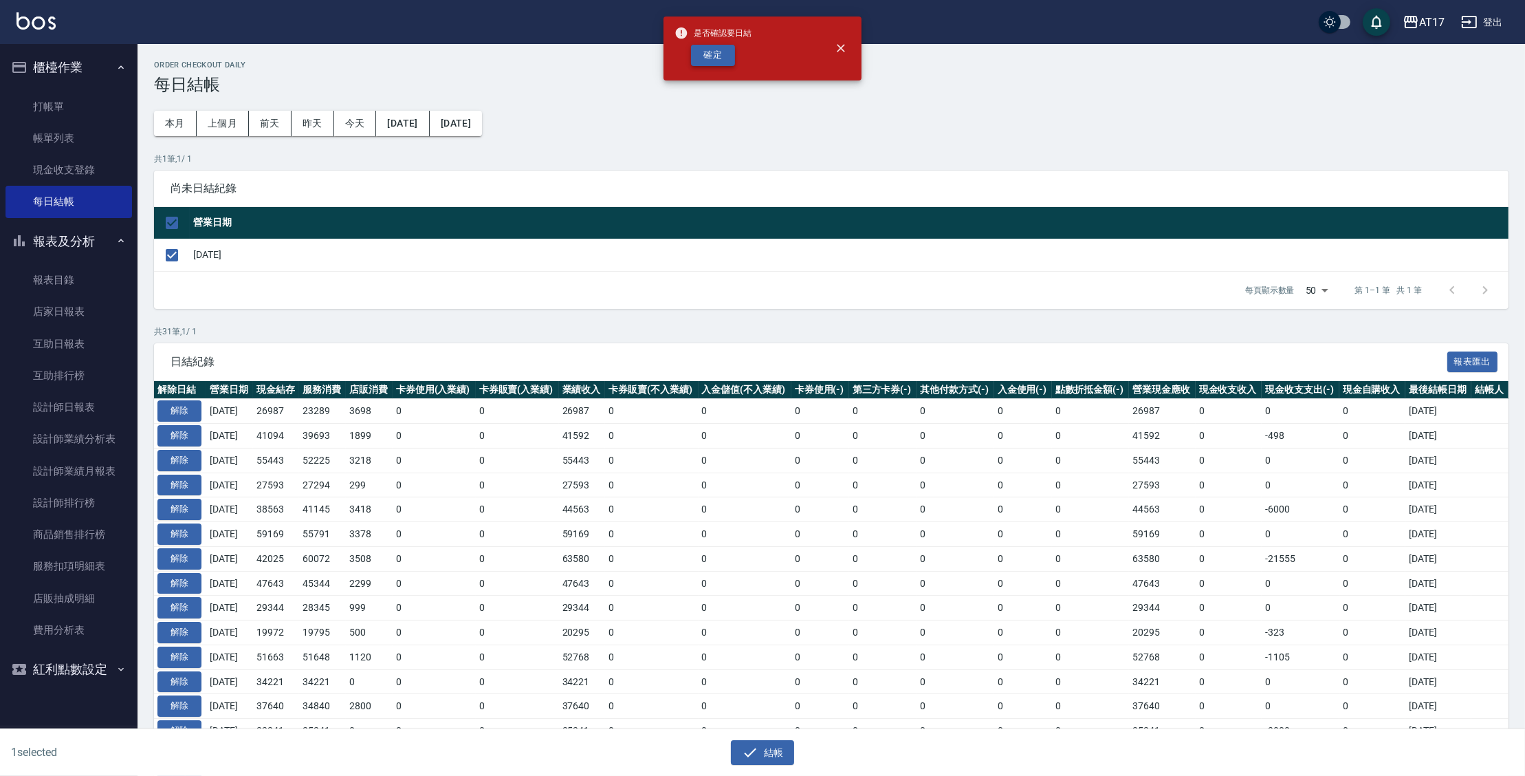
click at [729, 58] on button "確定" at bounding box center [713, 55] width 44 height 21
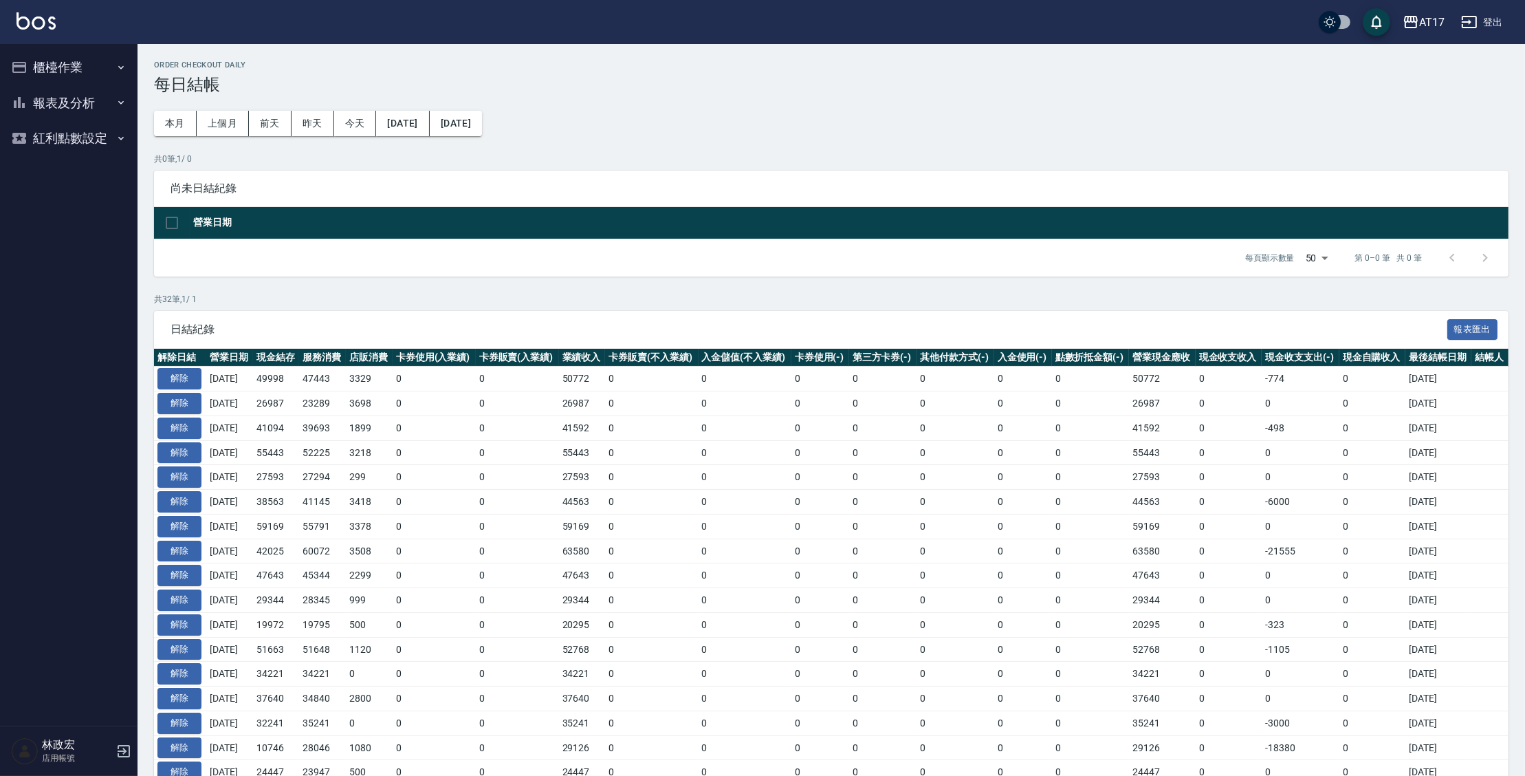
click at [50, 107] on button "報表及分析" at bounding box center [69, 103] width 127 height 36
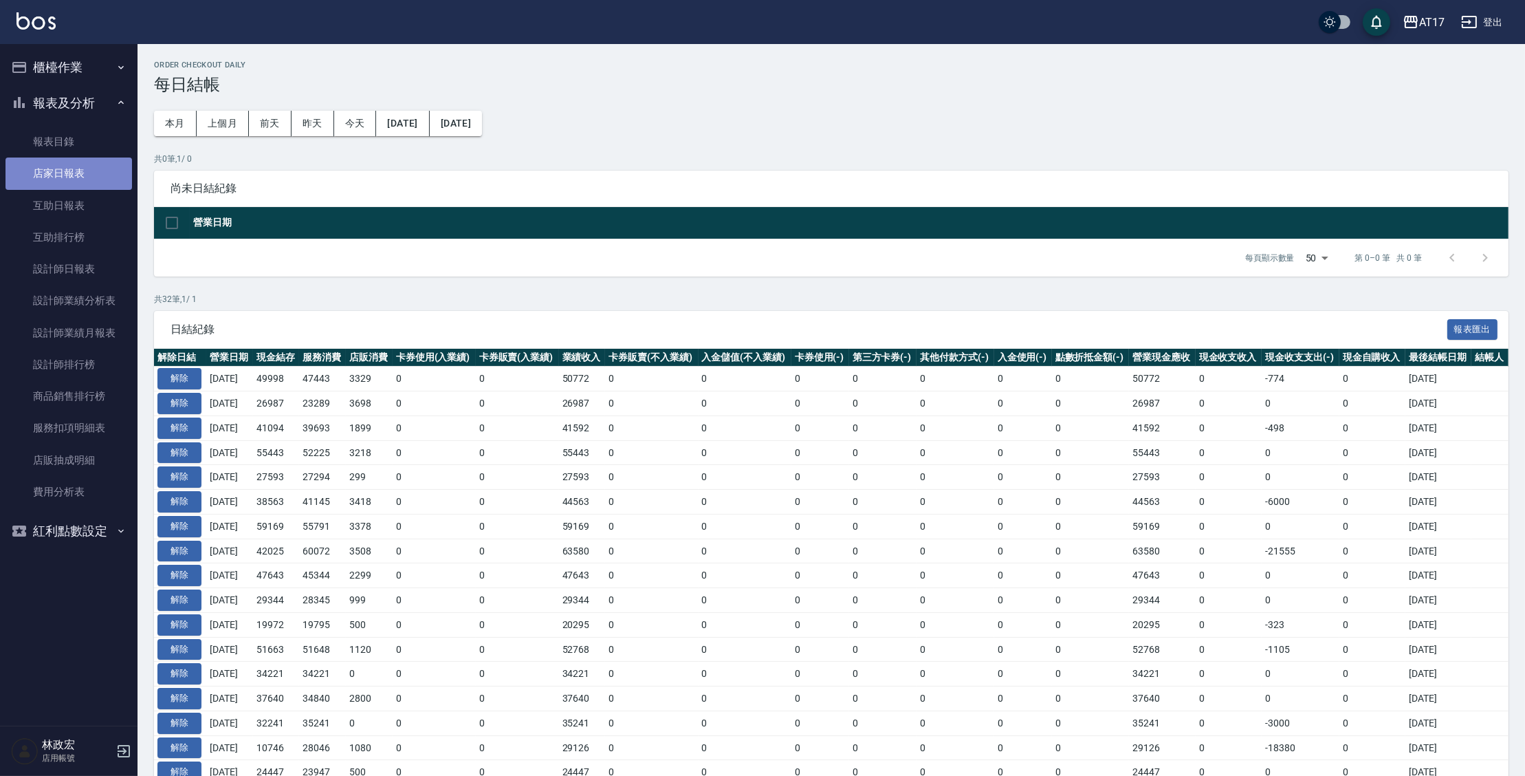
click at [45, 184] on link "店家日報表" at bounding box center [69, 173] width 127 height 32
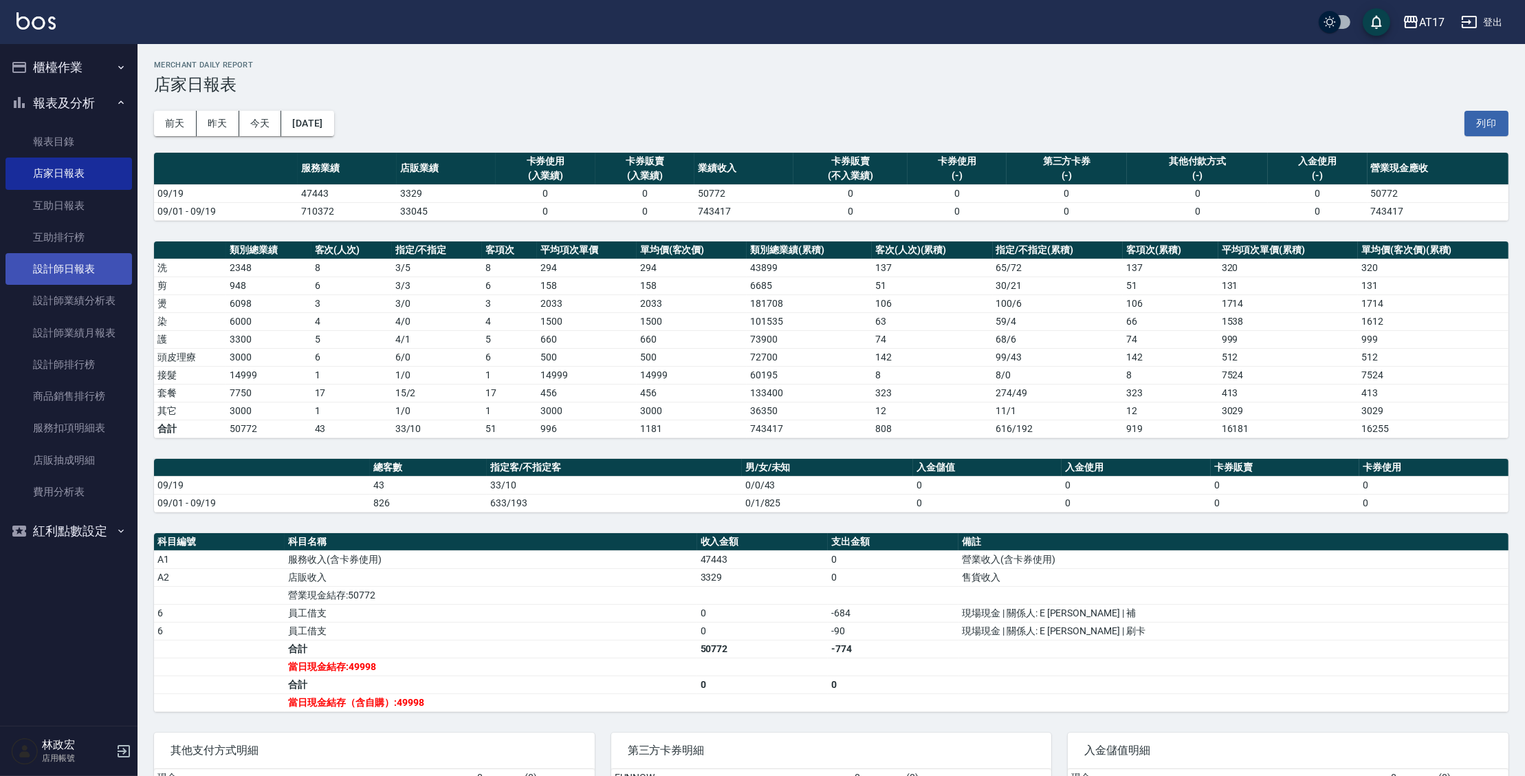
click at [72, 255] on link "設計師日報表" at bounding box center [69, 269] width 127 height 32
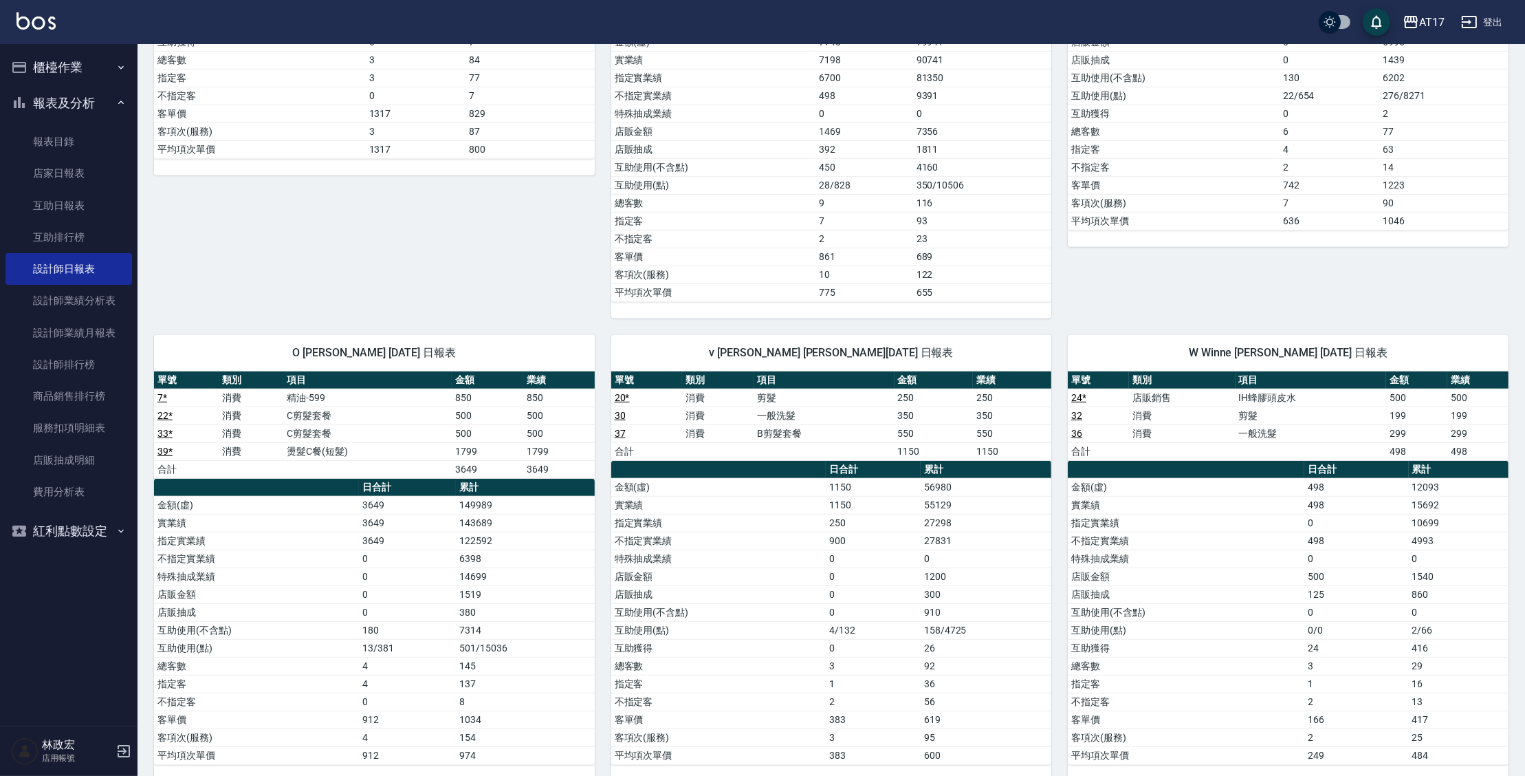
scroll to position [1009, 0]
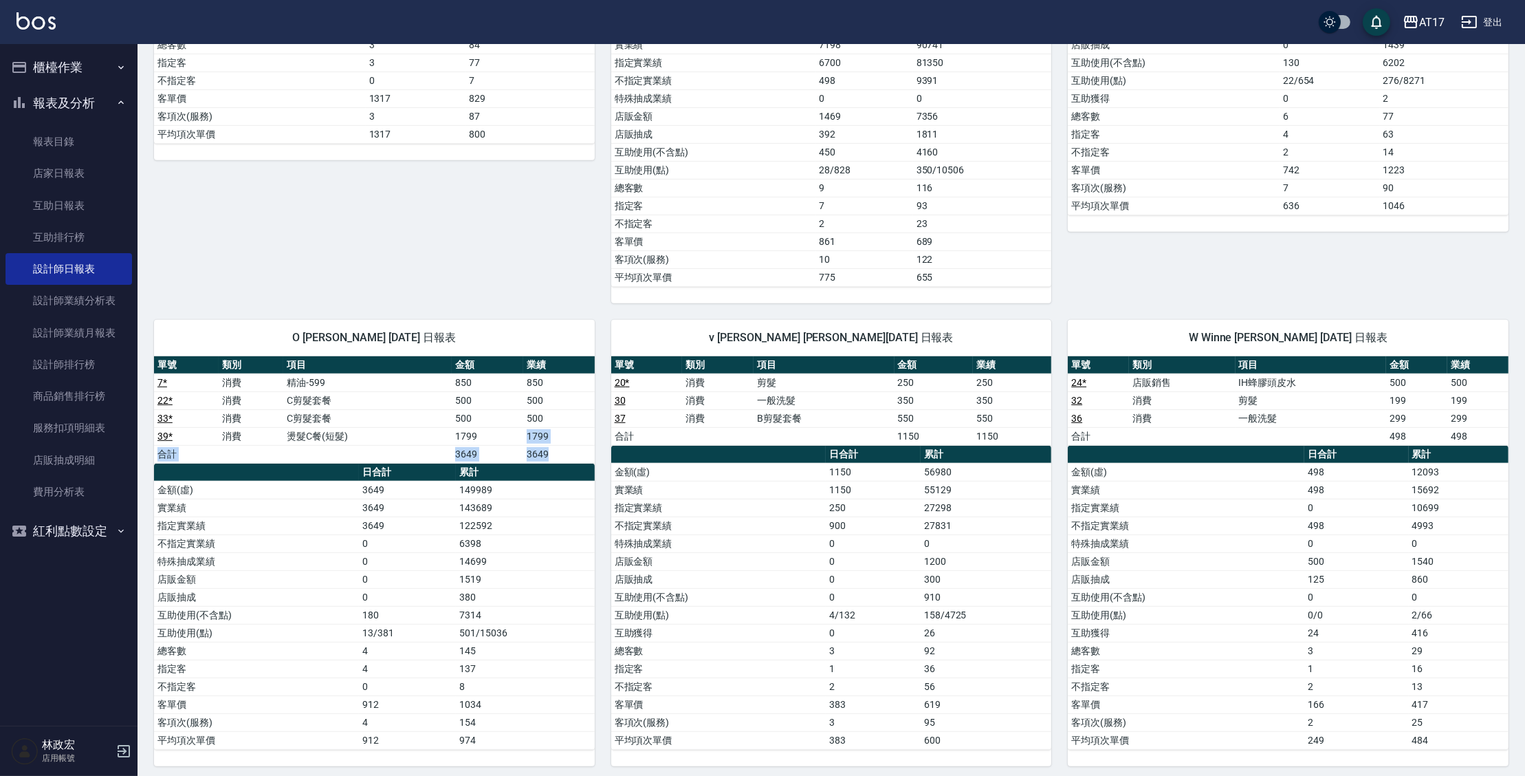
drag, startPoint x: 570, startPoint y: 452, endPoint x: 521, endPoint y: 428, distance: 55.1
click at [521, 428] on tbody "7 * 消費 精油-599 850 850 22 * 消費 C剪髮套餐 500 500 33 * 消費 C剪髮套餐 500 500 39 * 消費 燙髮C餐(…" at bounding box center [374, 417] width 441 height 89
click at [521, 428] on td "1799" at bounding box center [488, 436] width 72 height 18
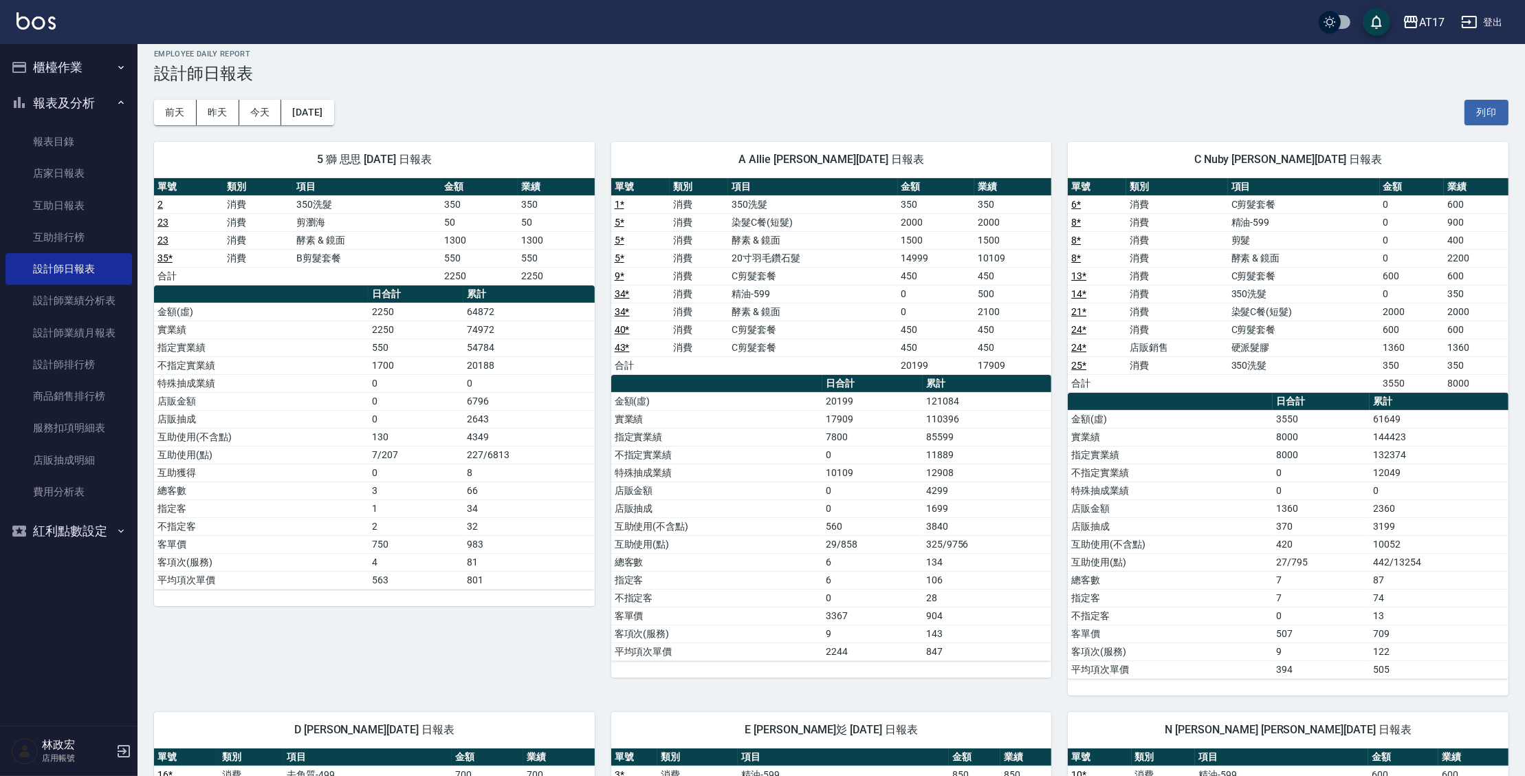
scroll to position [9, 0]
